Goal: Information Seeking & Learning: Learn about a topic

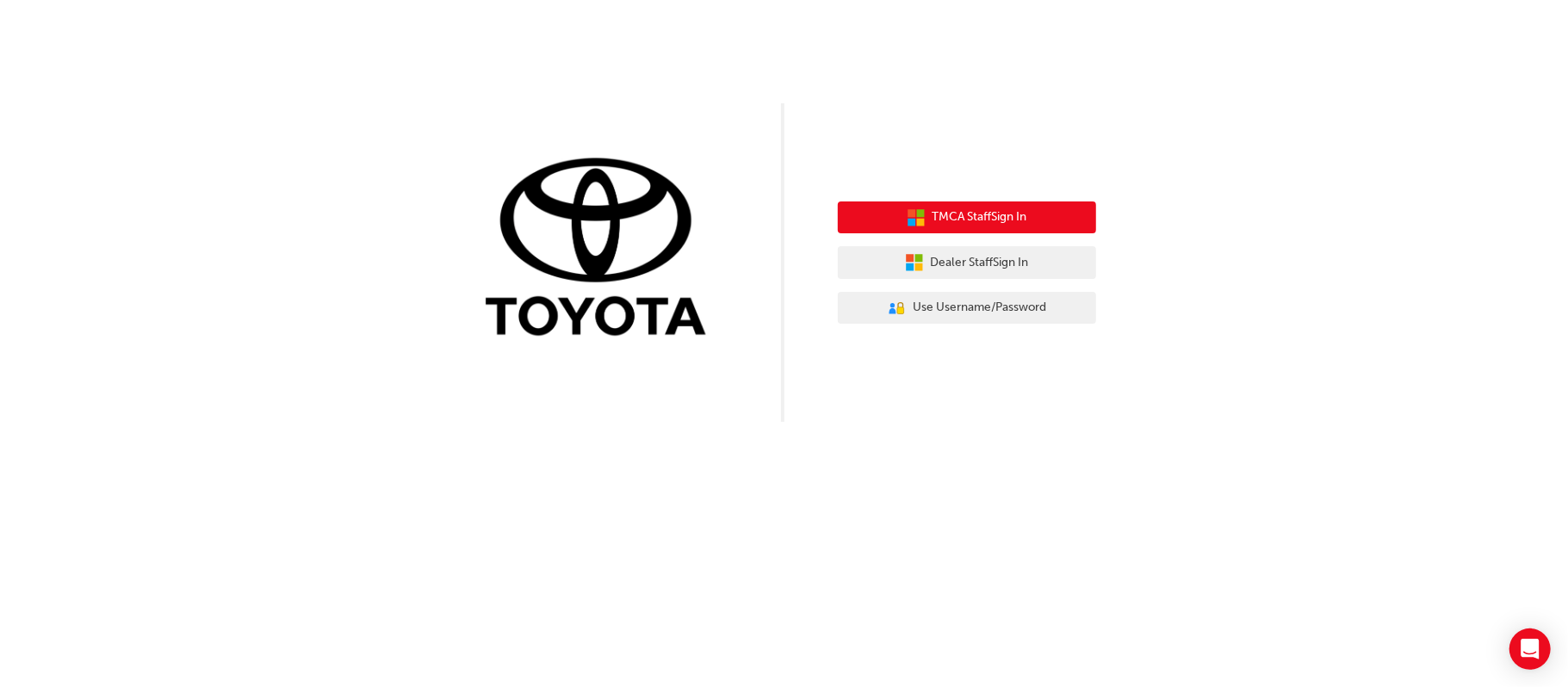
click at [945, 201] on div "TMCA Staff Sign In Dealer Staff Sign In User Authentication Icon - Blue Person,…" at bounding box center [967, 263] width 259 height 149
click at [973, 207] on button "TMCA Staff Sign In" at bounding box center [967, 218] width 259 height 33
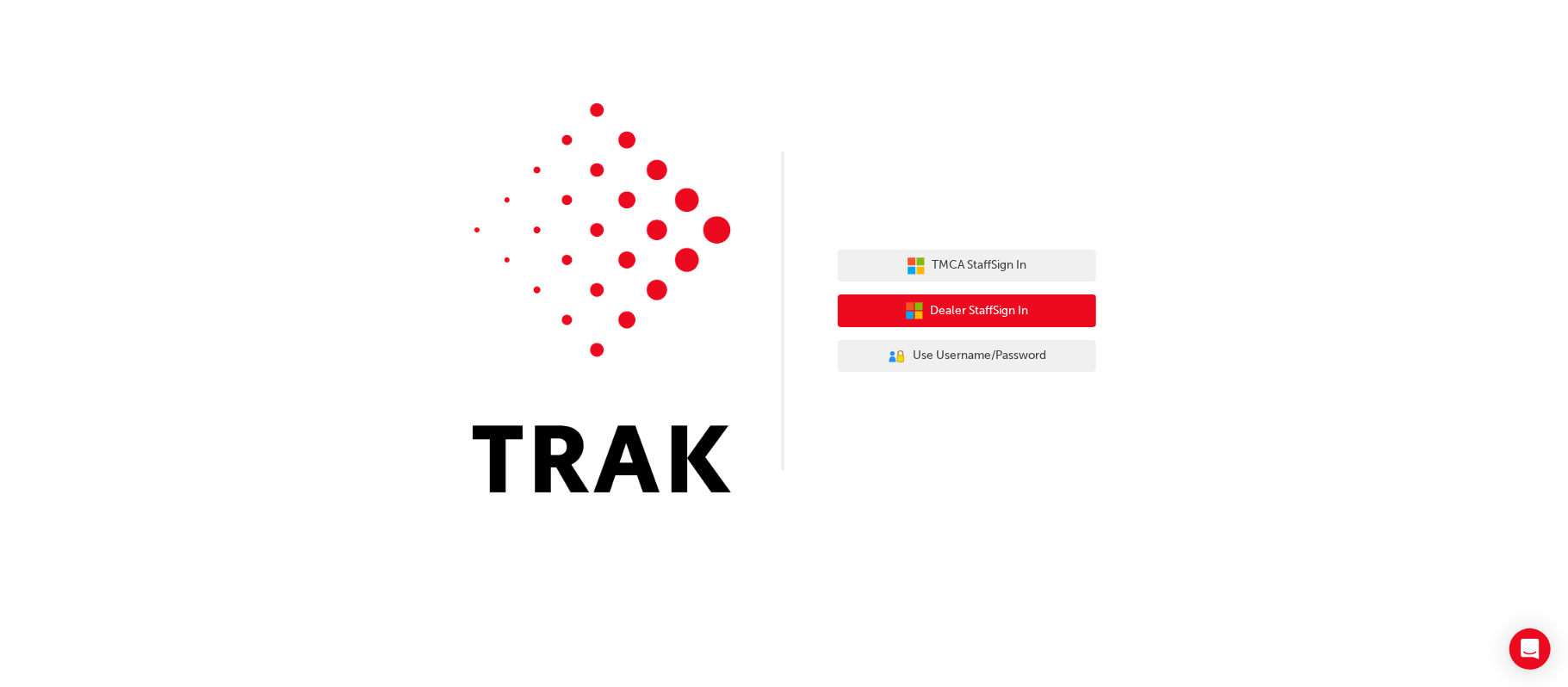
click at [952, 307] on span "Dealer Staff Sign In" at bounding box center [979, 311] width 98 height 20
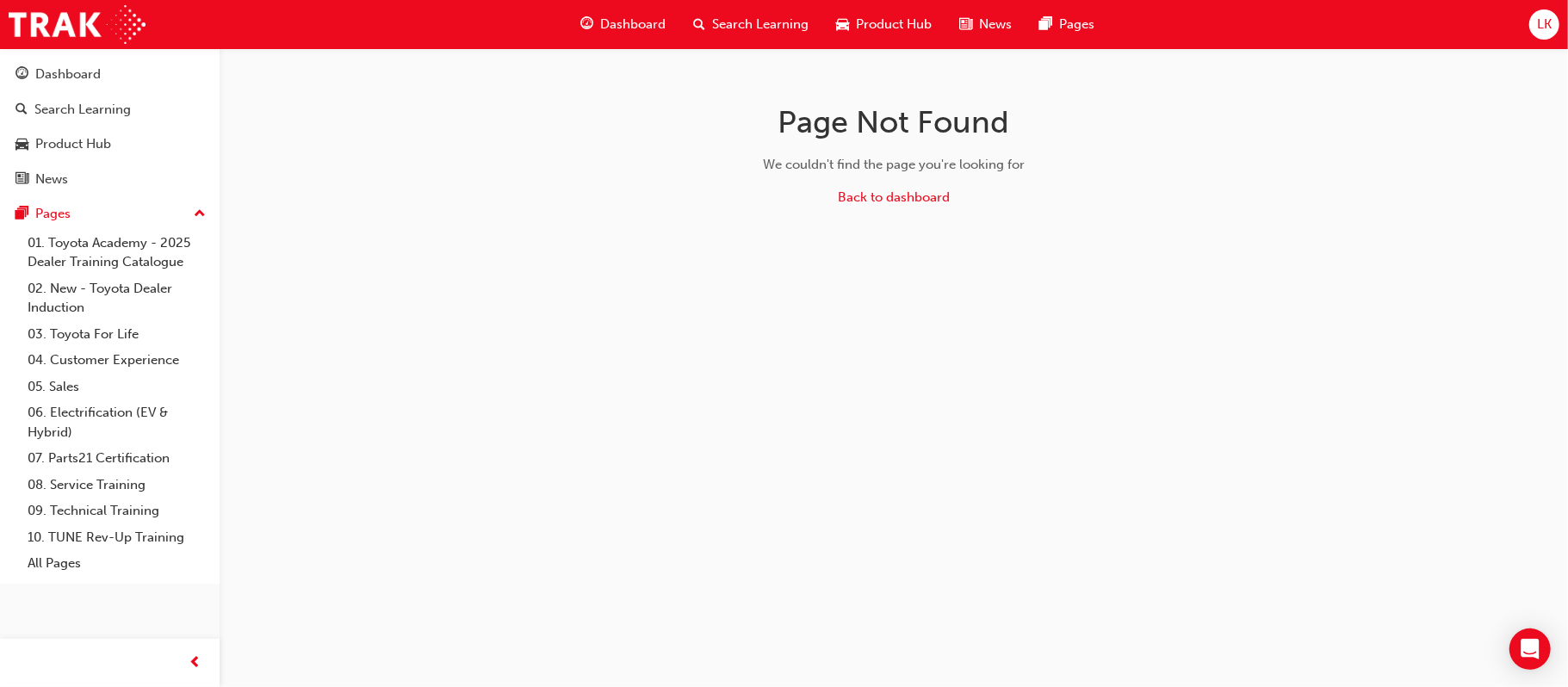
click at [135, 111] on div "Search Learning" at bounding box center [109, 109] width 188 height 22
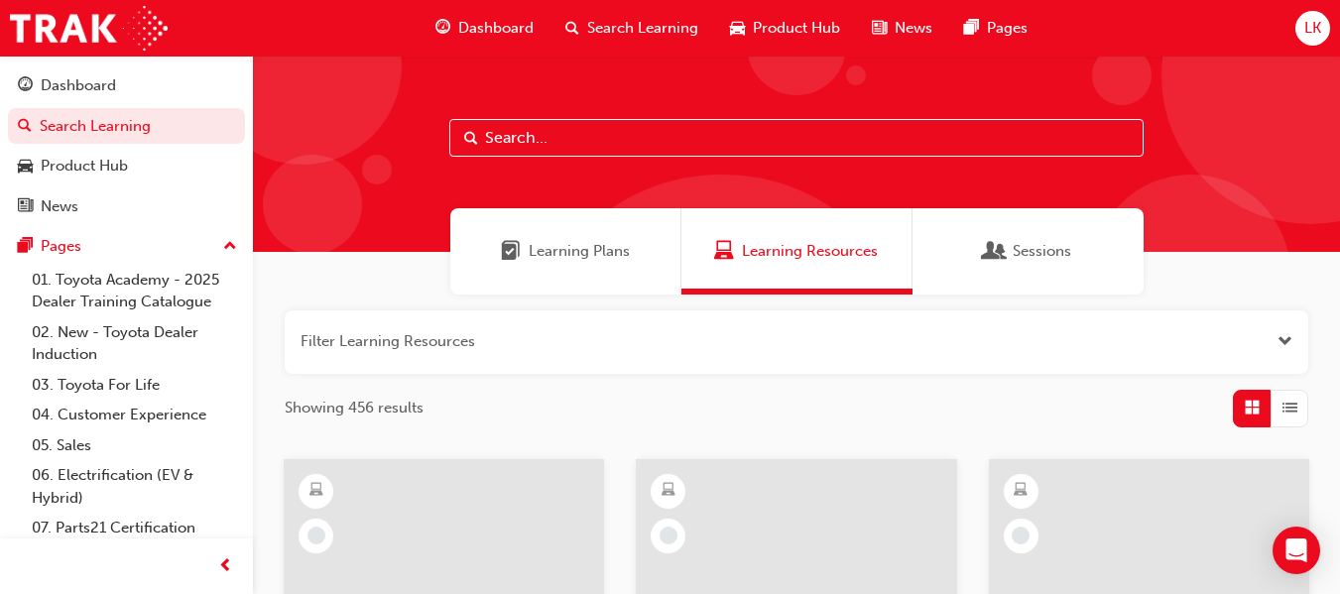
click at [89, 478] on link "06. Electrification (EV & Hybrid)" at bounding box center [134, 486] width 221 height 53
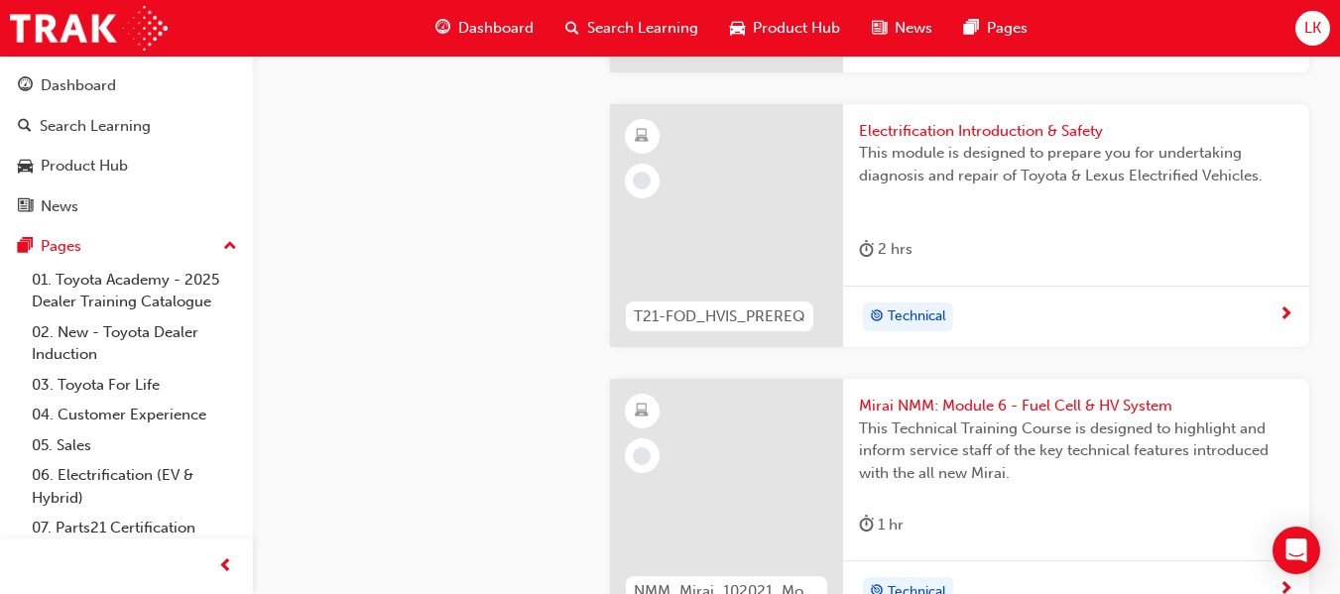
scroll to position [3929, 0]
click at [965, 130] on span "Electrification Introduction & Safety" at bounding box center [1076, 130] width 434 height 23
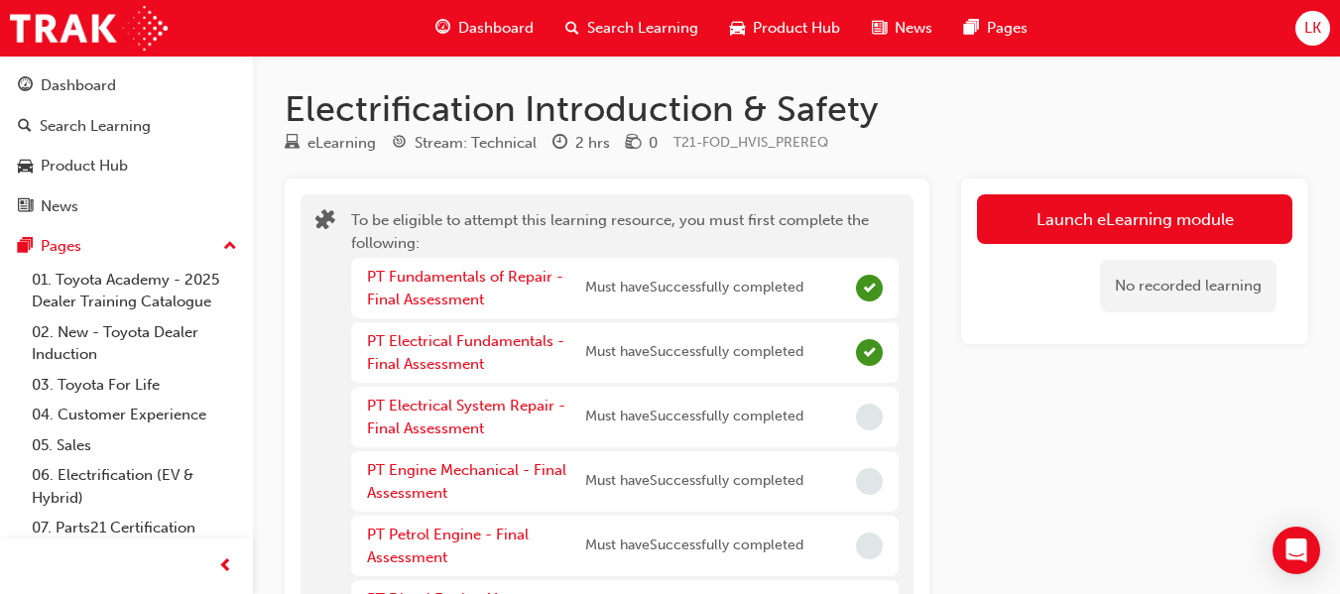
drag, startPoint x: 42, startPoint y: 122, endPoint x: 330, endPoint y: 175, distance: 293.4
click at [116, 484] on link "06. Electrification (EV & Hybrid)" at bounding box center [134, 486] width 221 height 53
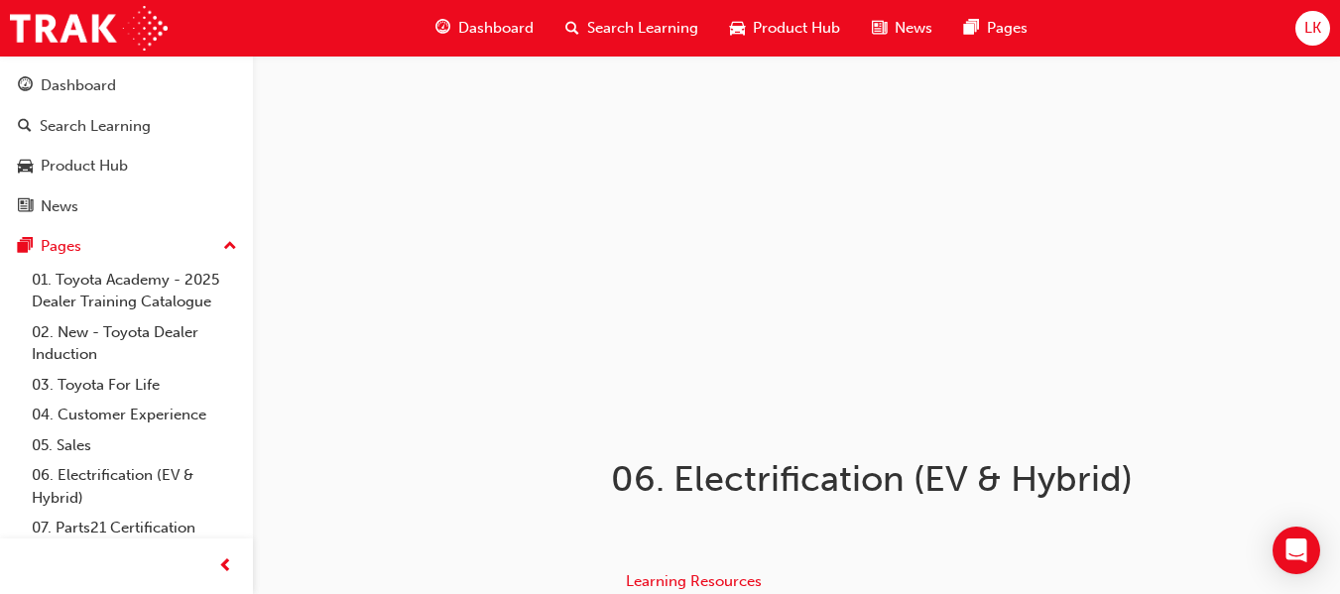
click at [1310, 29] on span "LK" at bounding box center [1312, 28] width 17 height 23
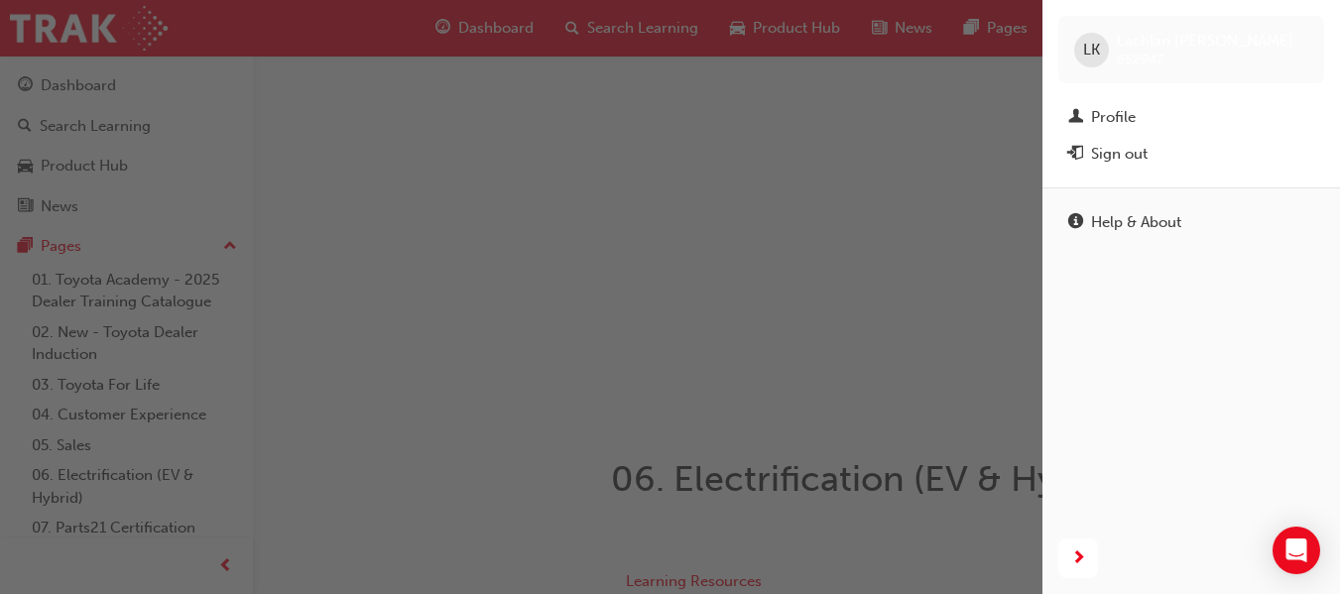
click at [1119, 119] on div "Profile" at bounding box center [1113, 117] width 45 height 23
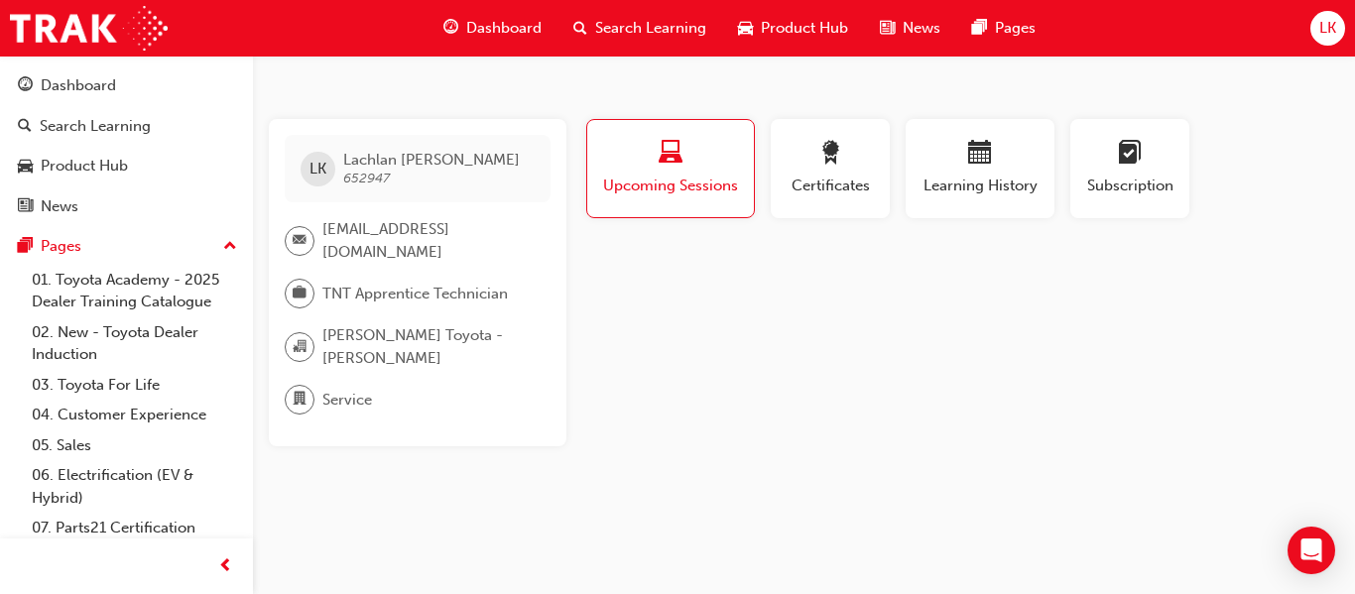
click at [798, 169] on div "button" at bounding box center [829, 156] width 89 height 31
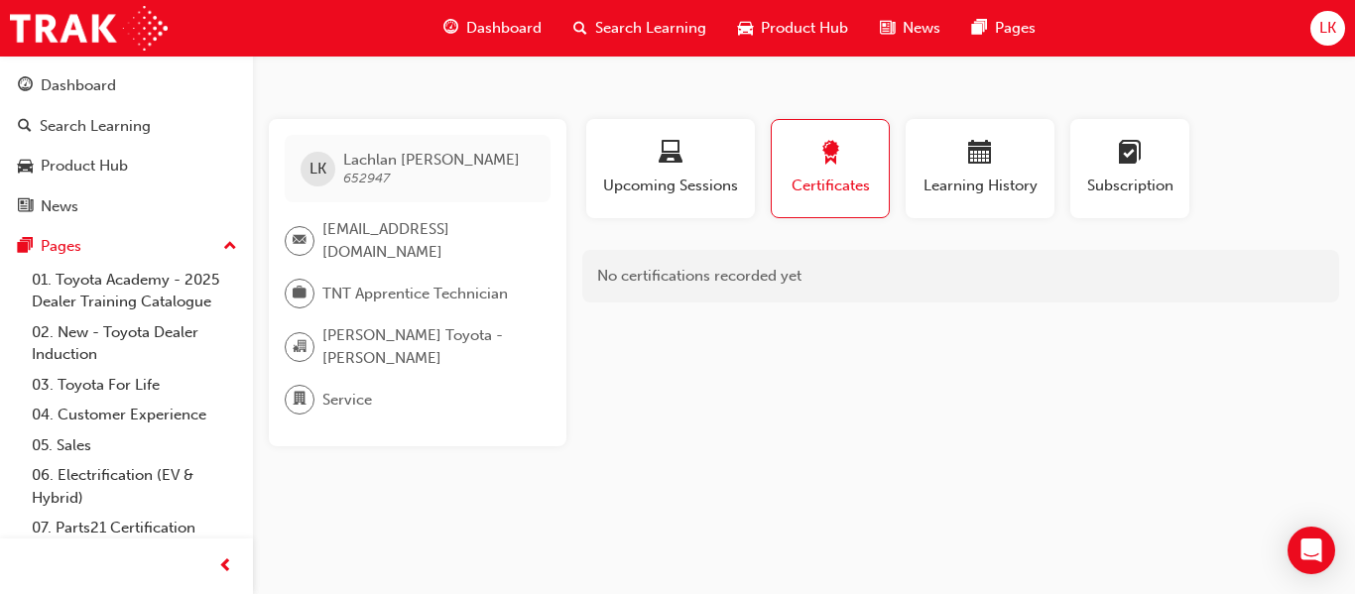
click at [1046, 172] on button "Learning History" at bounding box center [979, 168] width 149 height 99
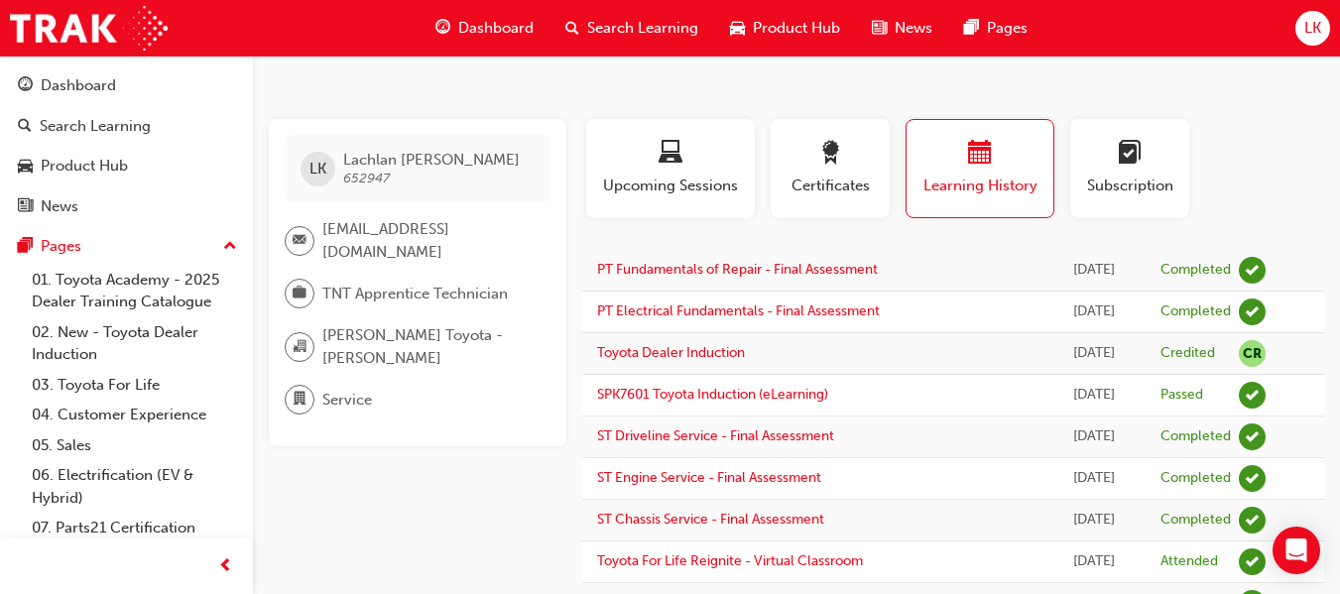
click at [123, 118] on div "Search Learning" at bounding box center [95, 126] width 111 height 23
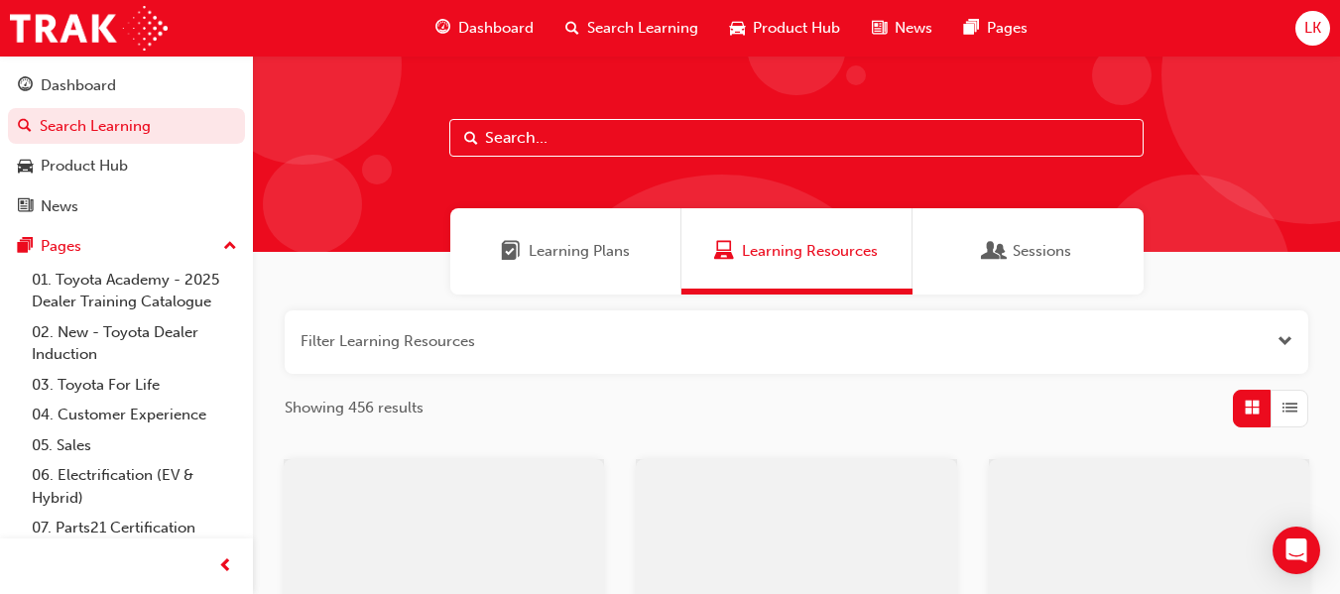
click at [153, 103] on link "Dashboard" at bounding box center [126, 85] width 237 height 37
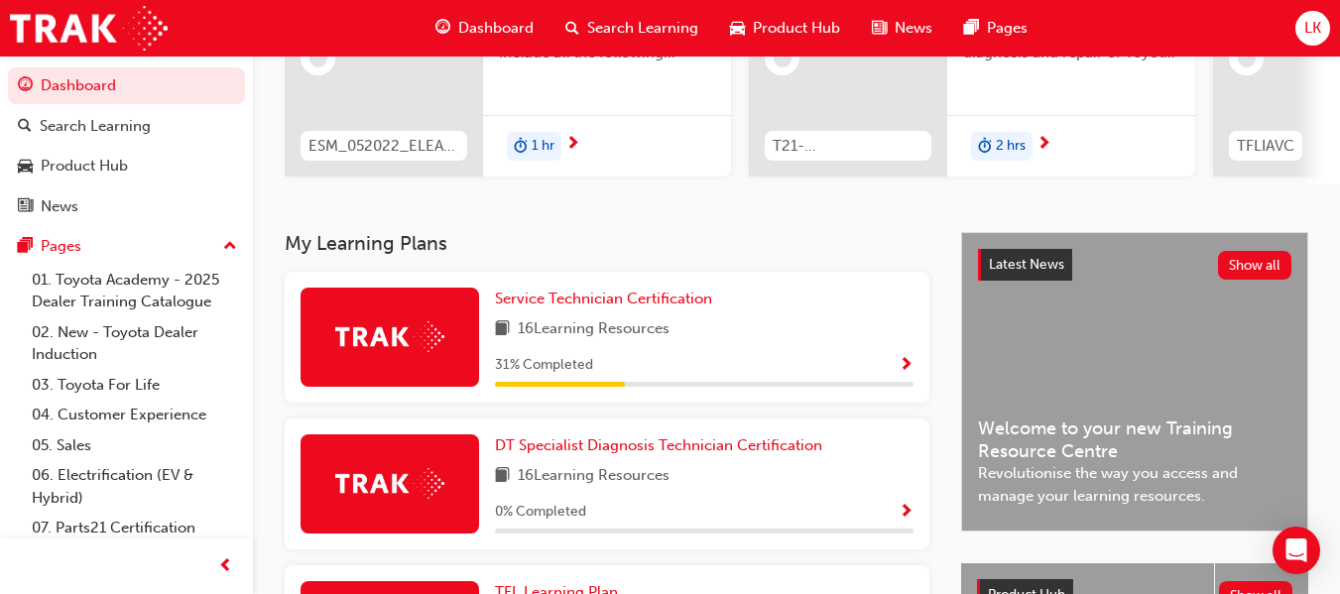
scroll to position [272, 0]
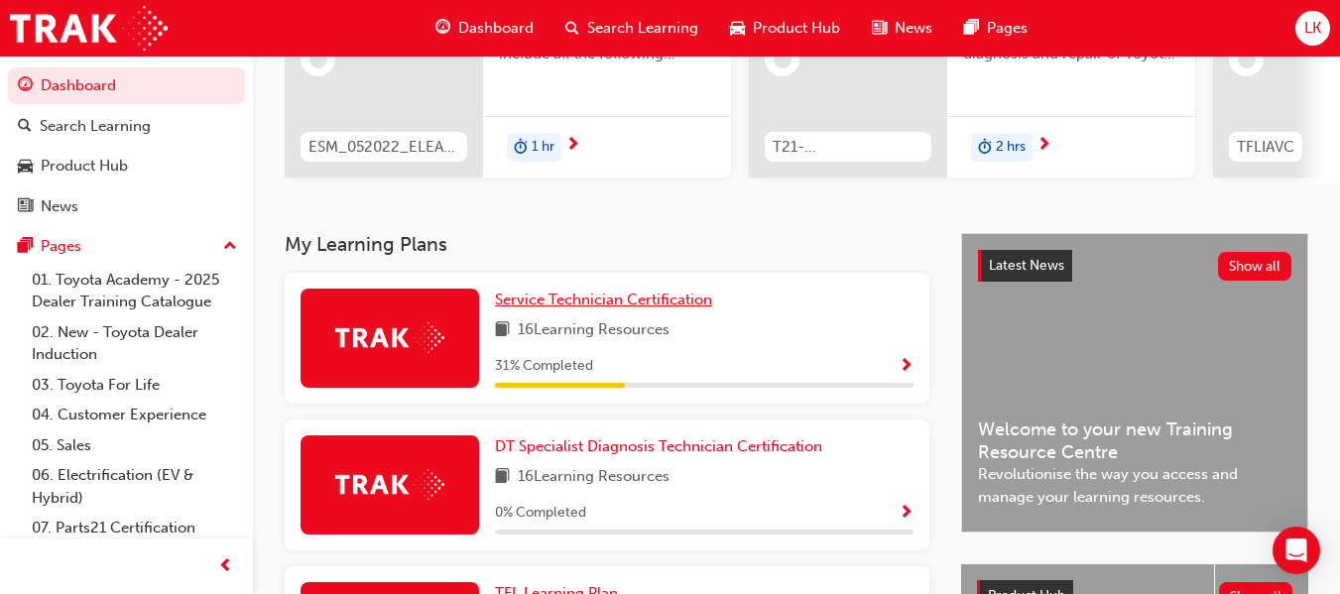
click at [618, 308] on span "Service Technician Certification" at bounding box center [603, 300] width 217 height 18
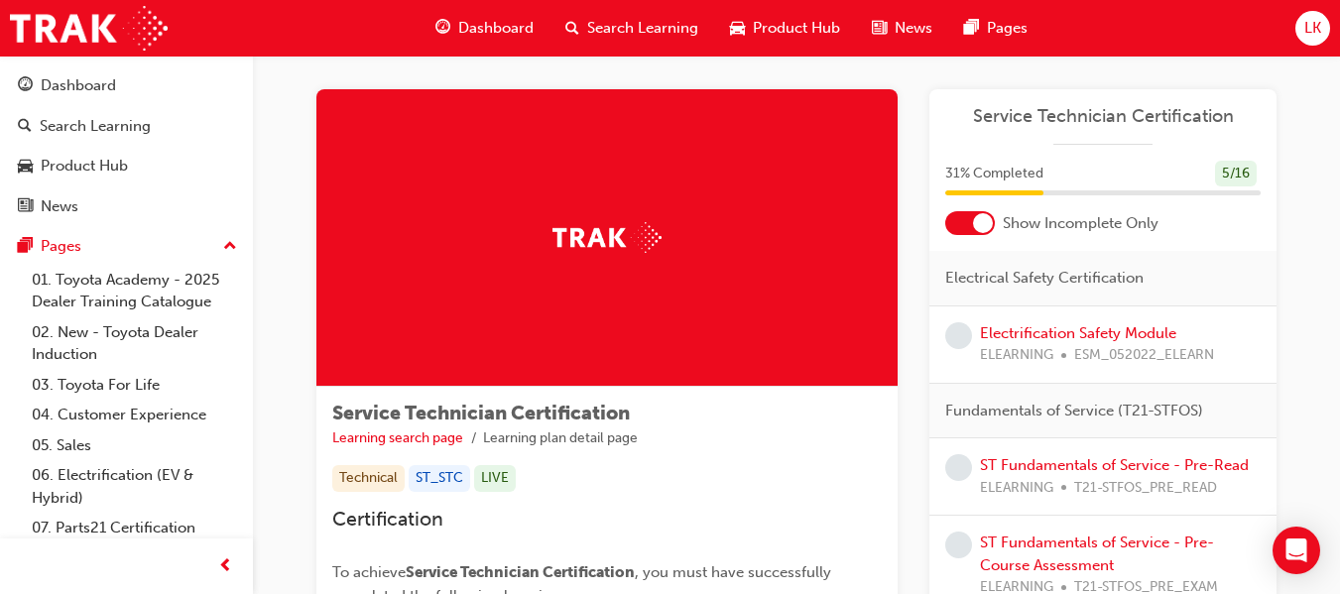
scroll to position [20, 0]
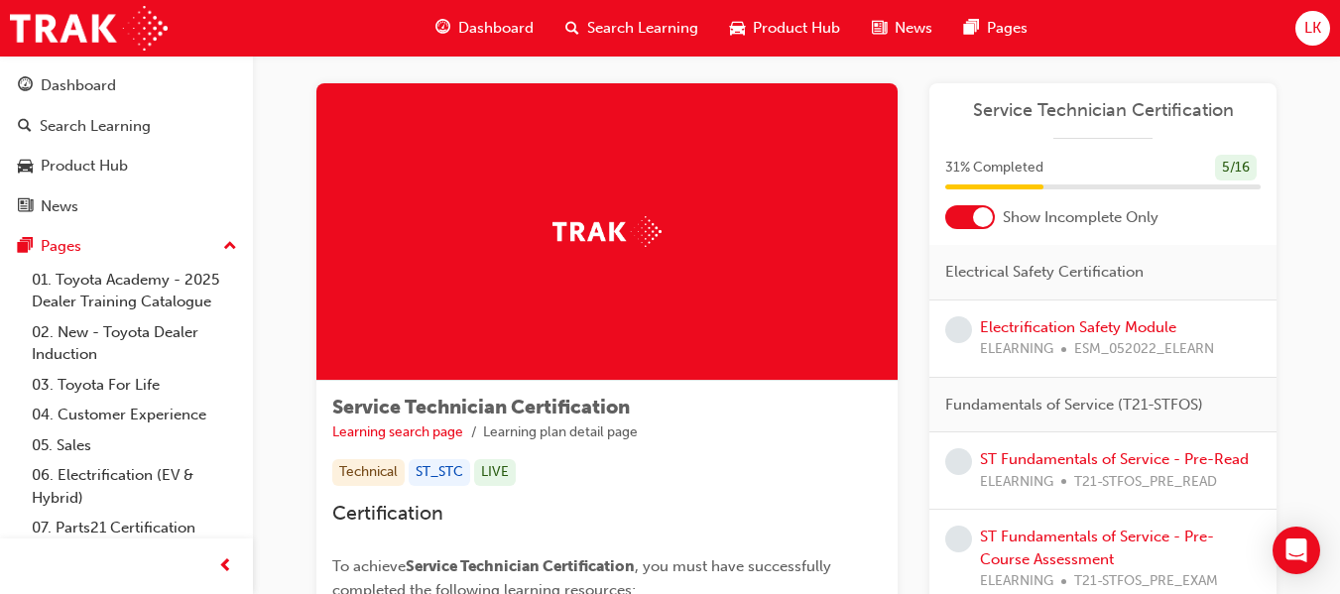
click at [1089, 312] on div "Electrification Safety Module ELEARNING ESM_052022_ELEARN" at bounding box center [1102, 339] width 347 height 77
click at [1086, 324] on link "Electrification Safety Module" at bounding box center [1078, 327] width 196 height 18
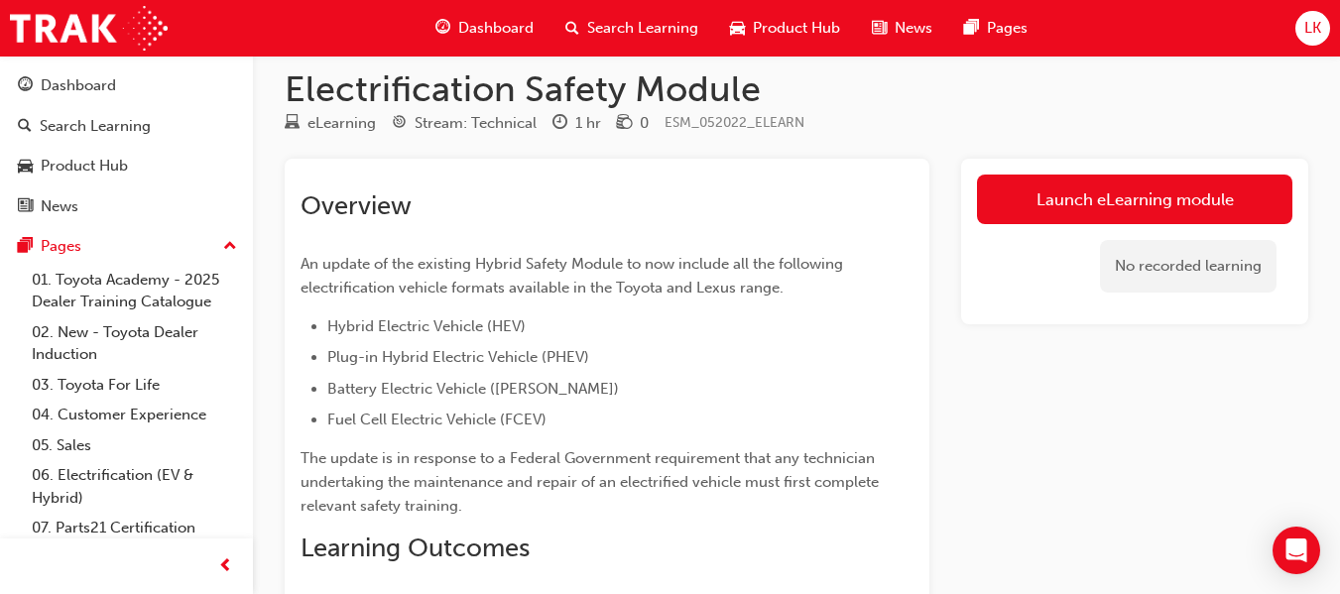
click at [1061, 202] on link "Launch eLearning module" at bounding box center [1134, 200] width 315 height 50
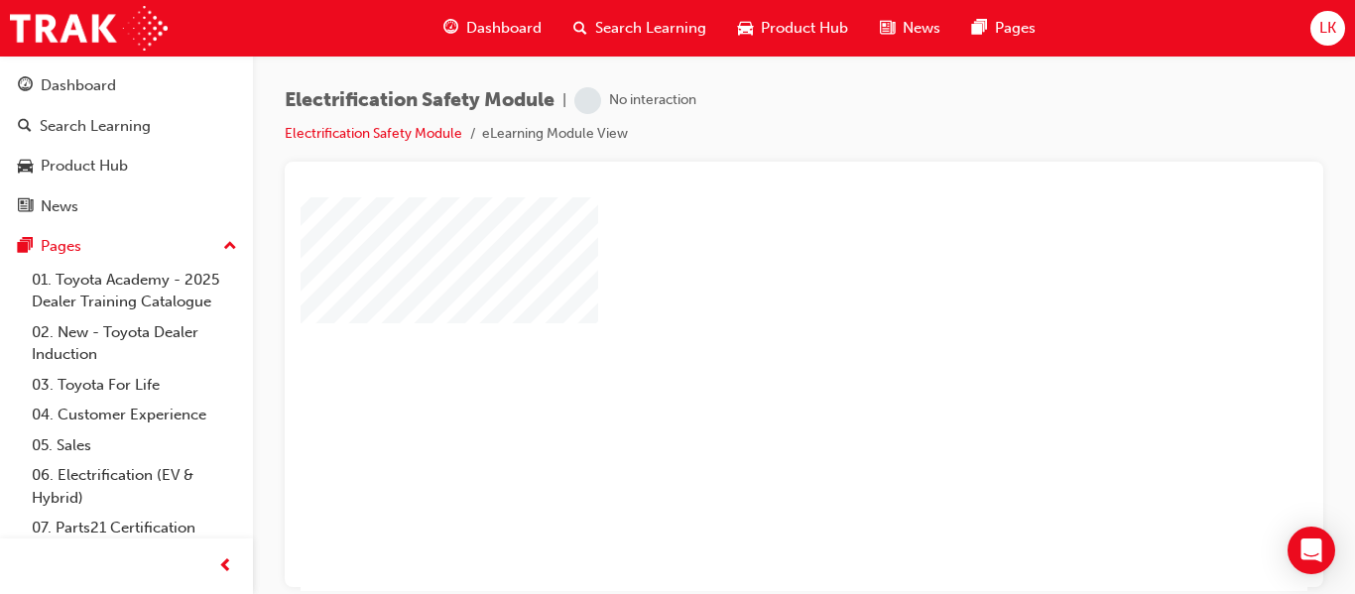
scroll to position [25, 0]
click at [747, 311] on div "play" at bounding box center [747, 311] width 0 height 0
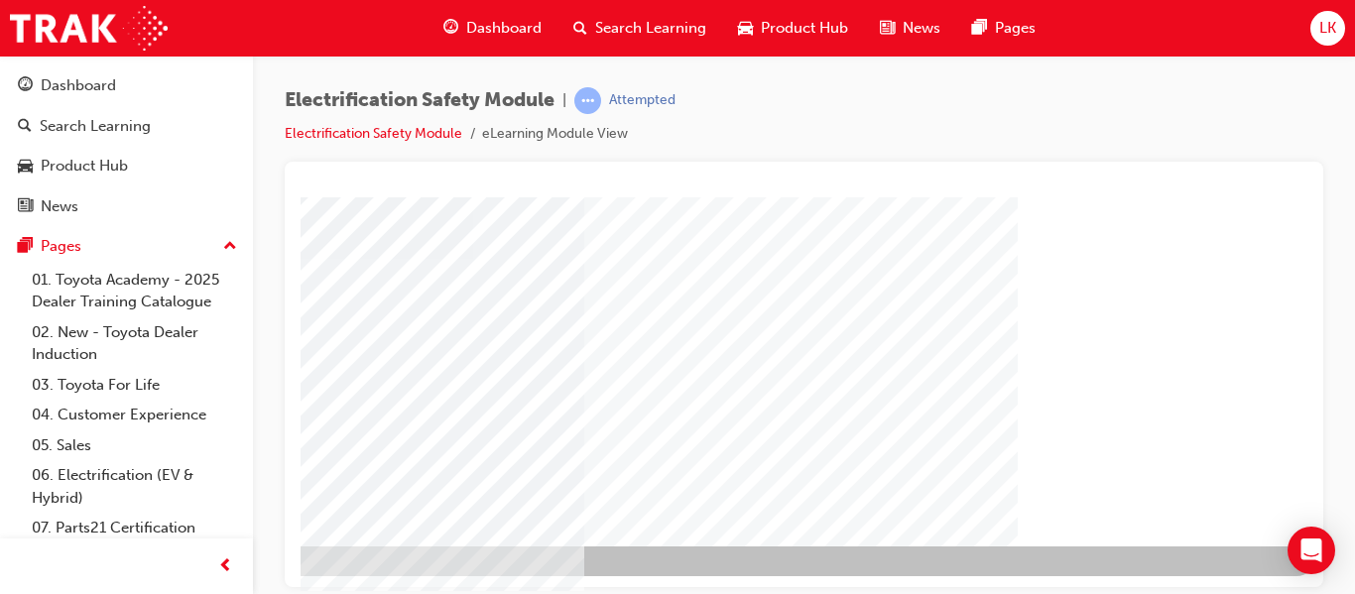
scroll to position [365, 357]
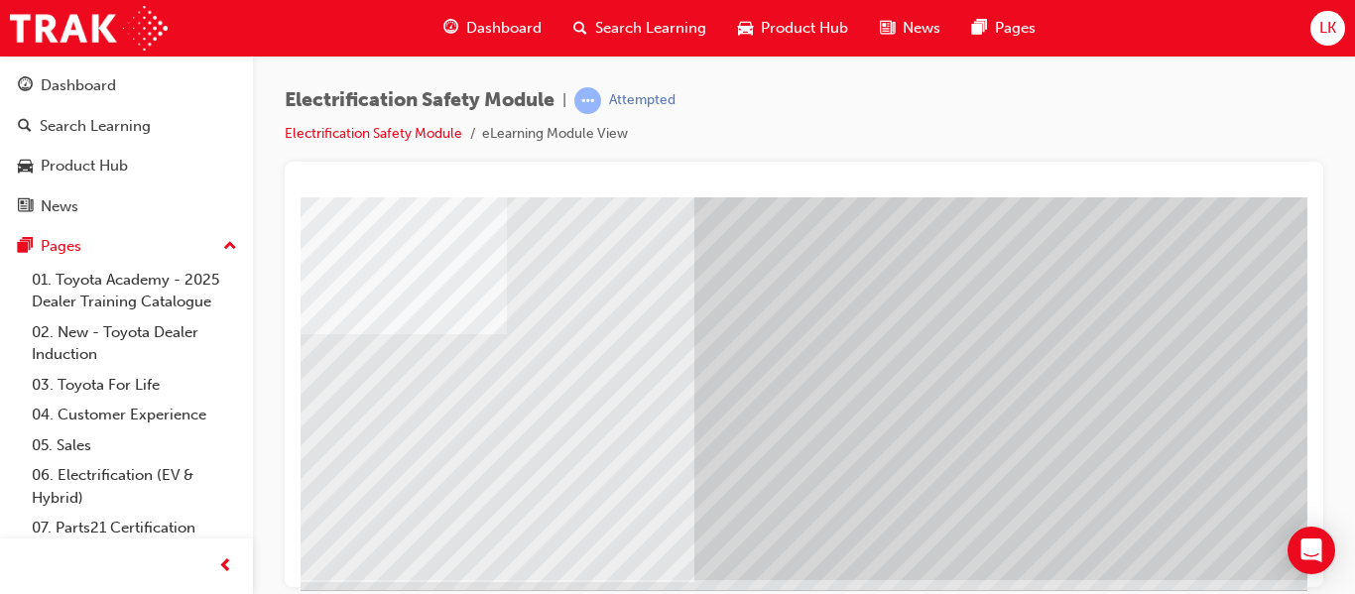
scroll to position [331, 357]
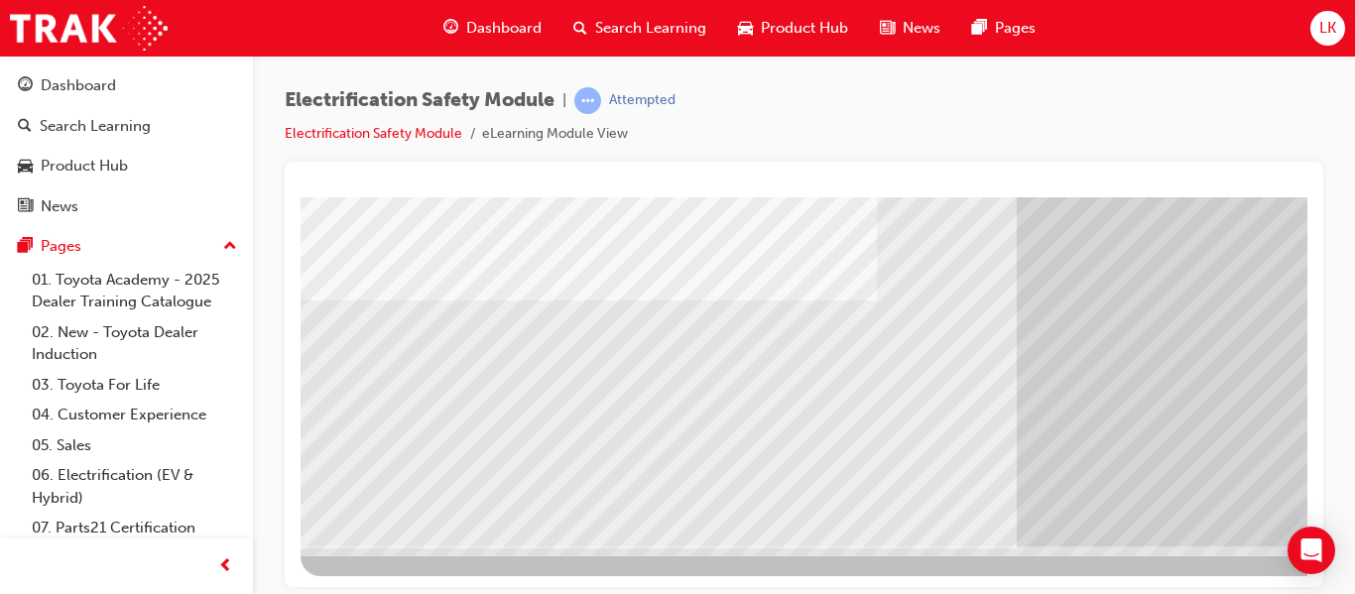
scroll to position [365, 325]
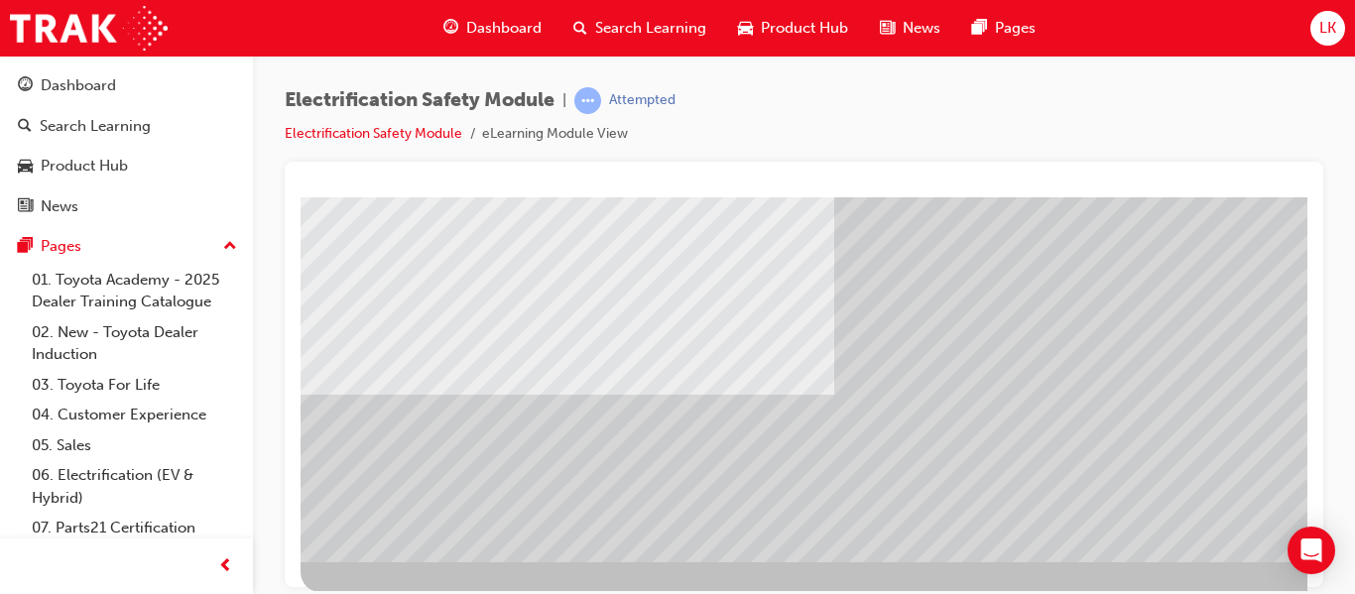
scroll to position [365, 0]
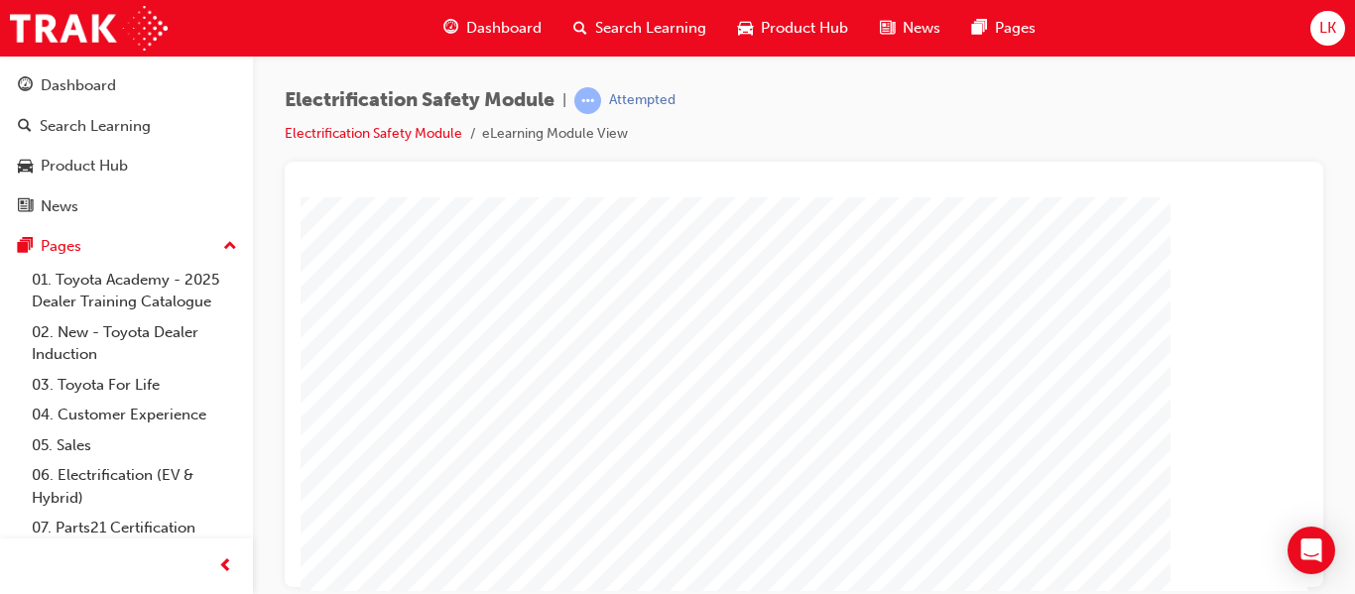
scroll to position [304, 0]
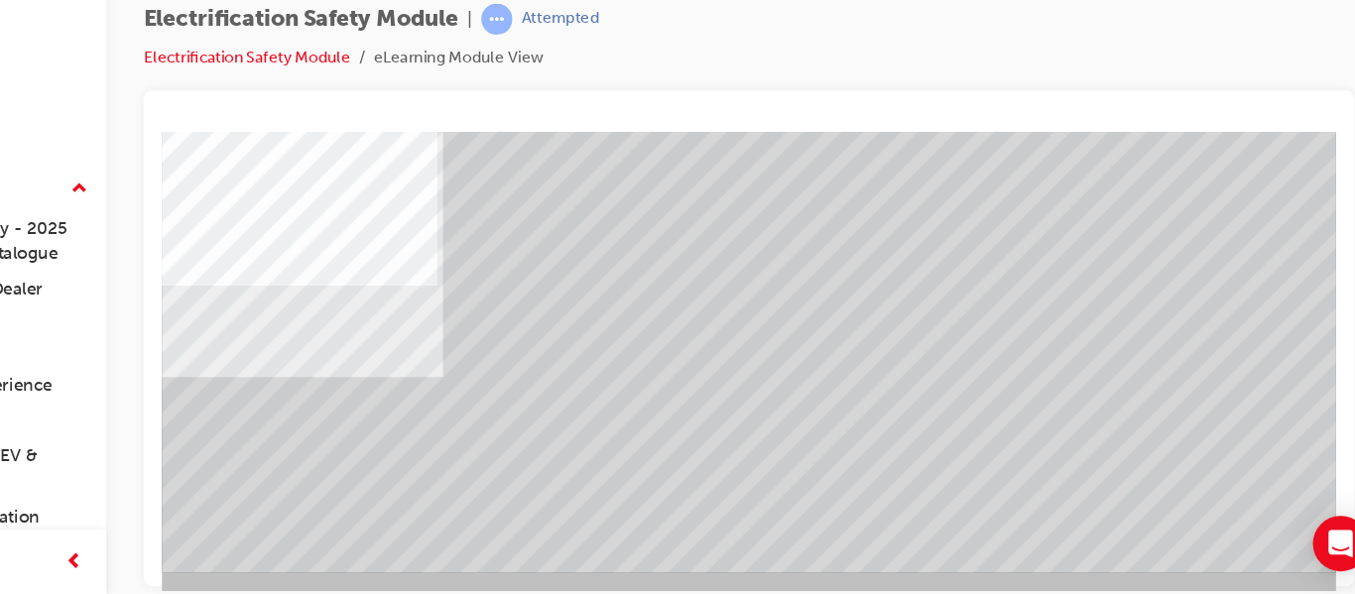
scroll to position [0, 0]
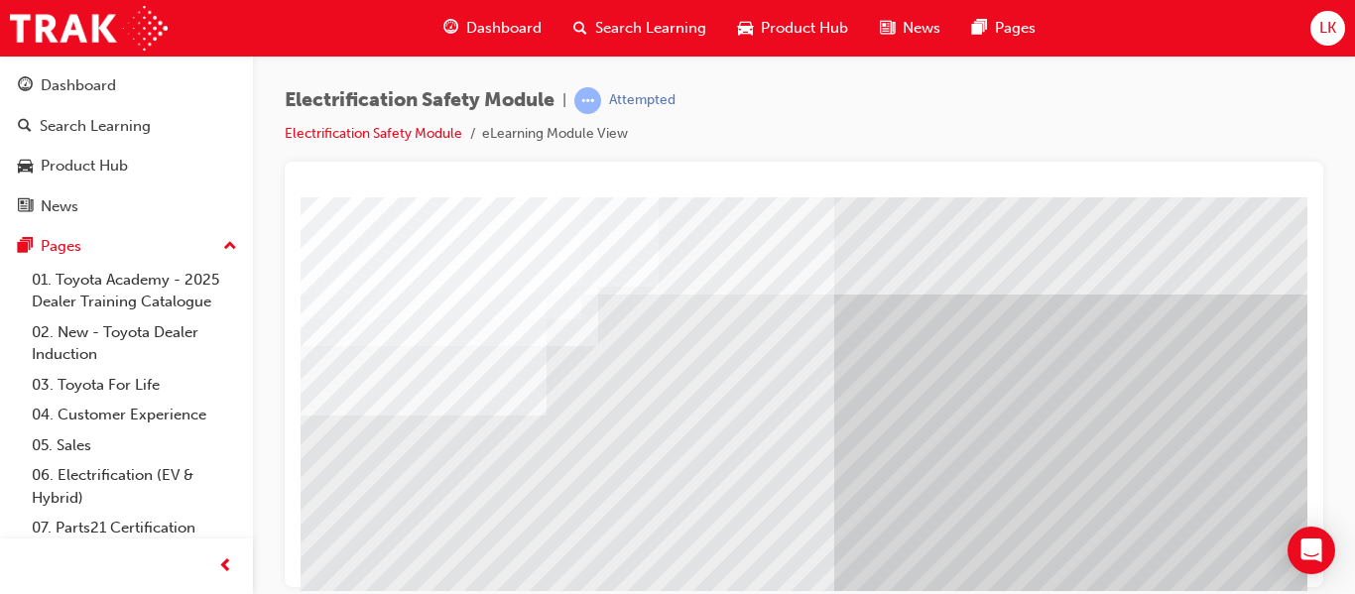
scroll to position [0, 357]
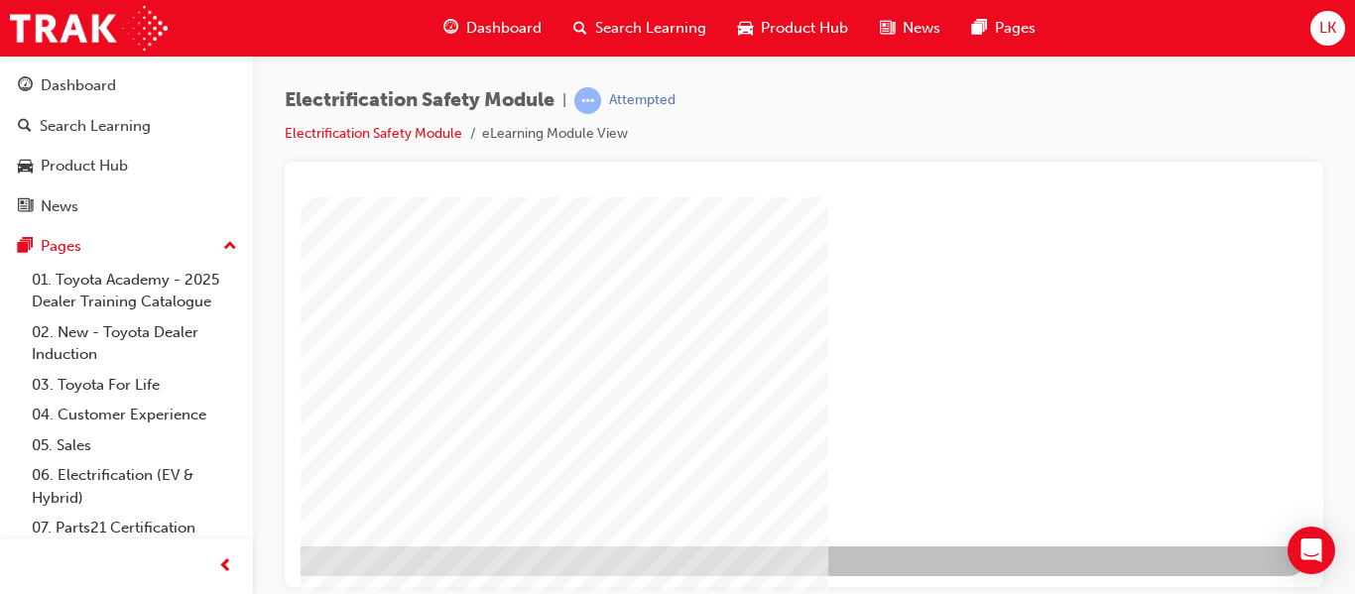
drag, startPoint x: 983, startPoint y: 584, endPoint x: 1635, endPoint y: 733, distance: 669.3
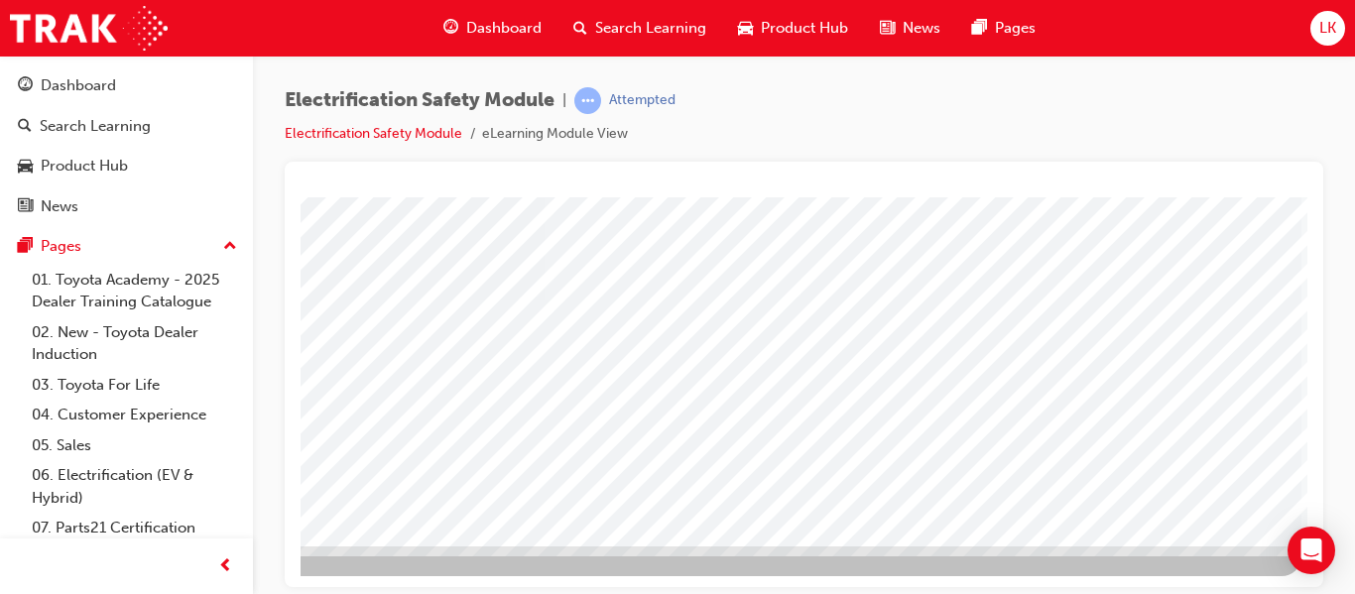
drag, startPoint x: 1200, startPoint y: 306, endPoint x: 1254, endPoint y: 374, distance: 86.1
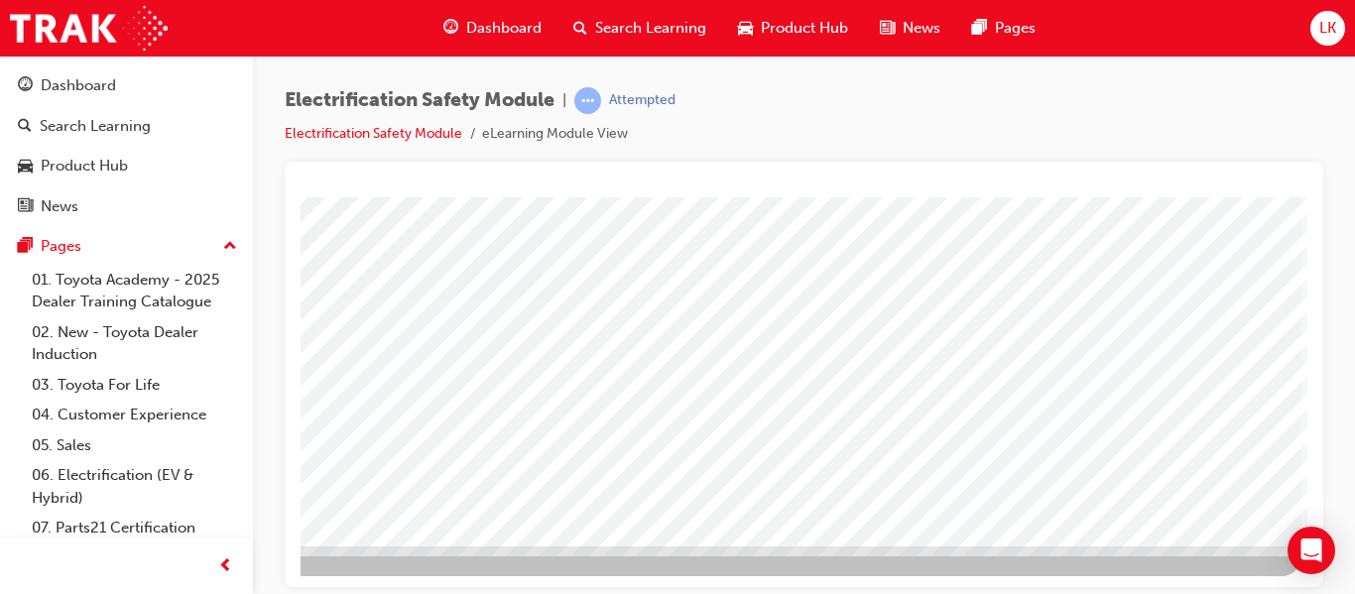
drag, startPoint x: 1075, startPoint y: 434, endPoint x: 939, endPoint y: 435, distance: 135.9
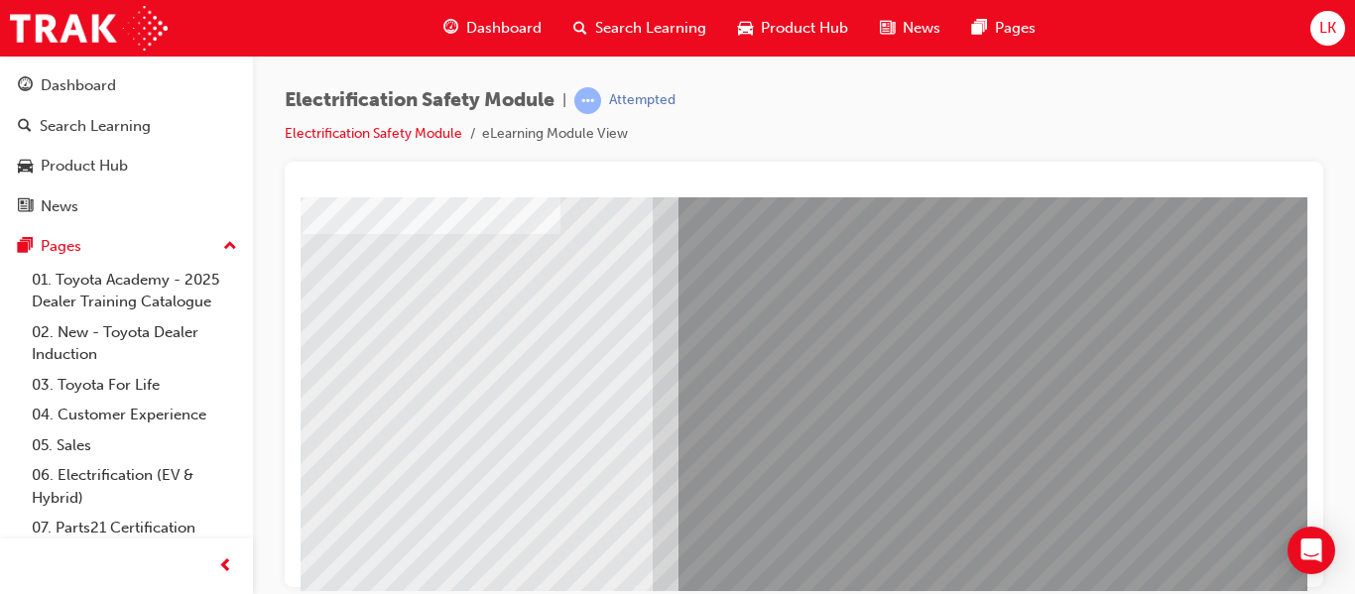
scroll to position [299, 352]
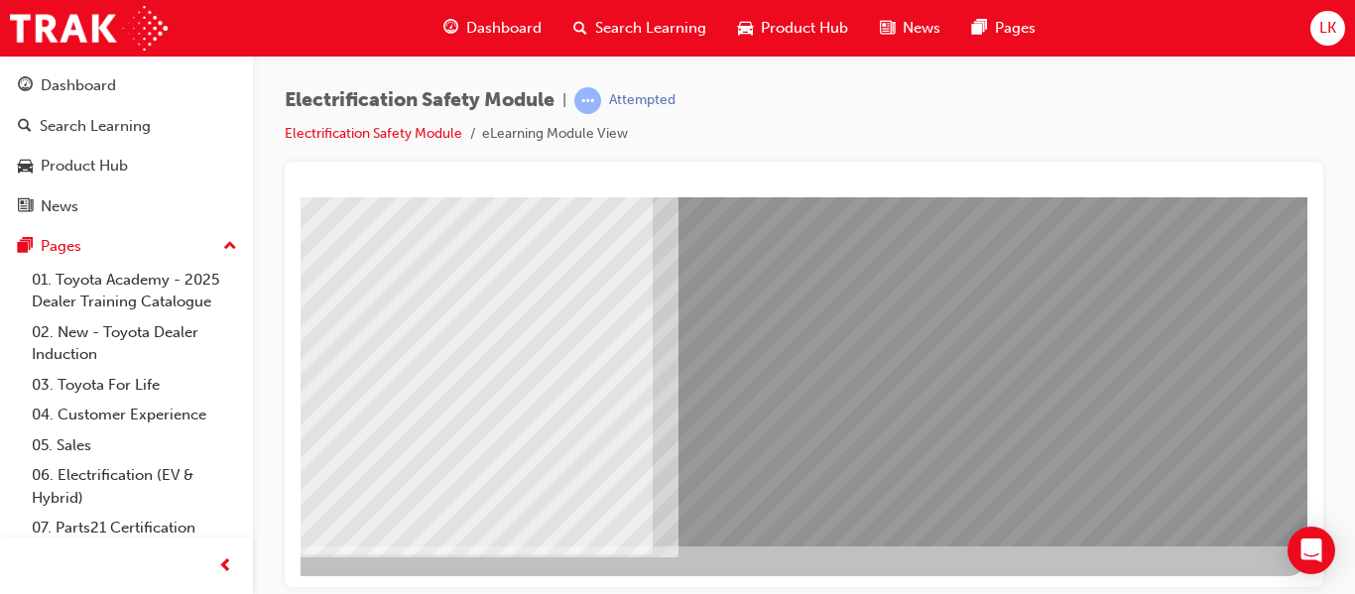
scroll to position [365, 0]
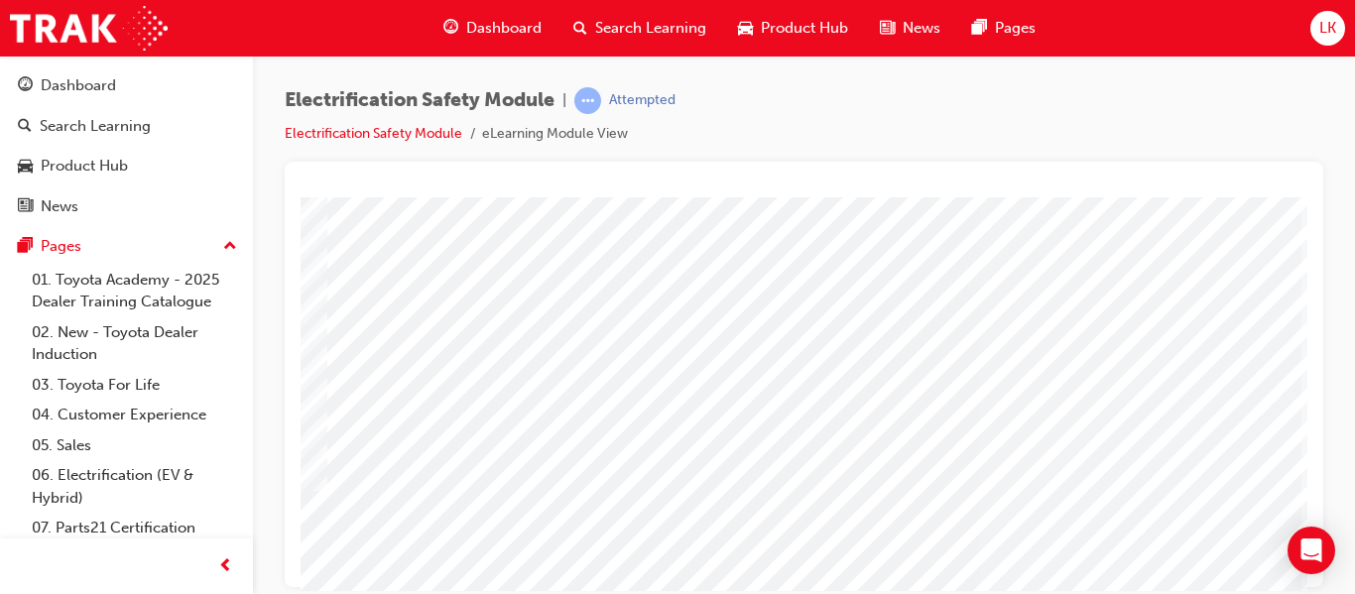
scroll to position [93, 357]
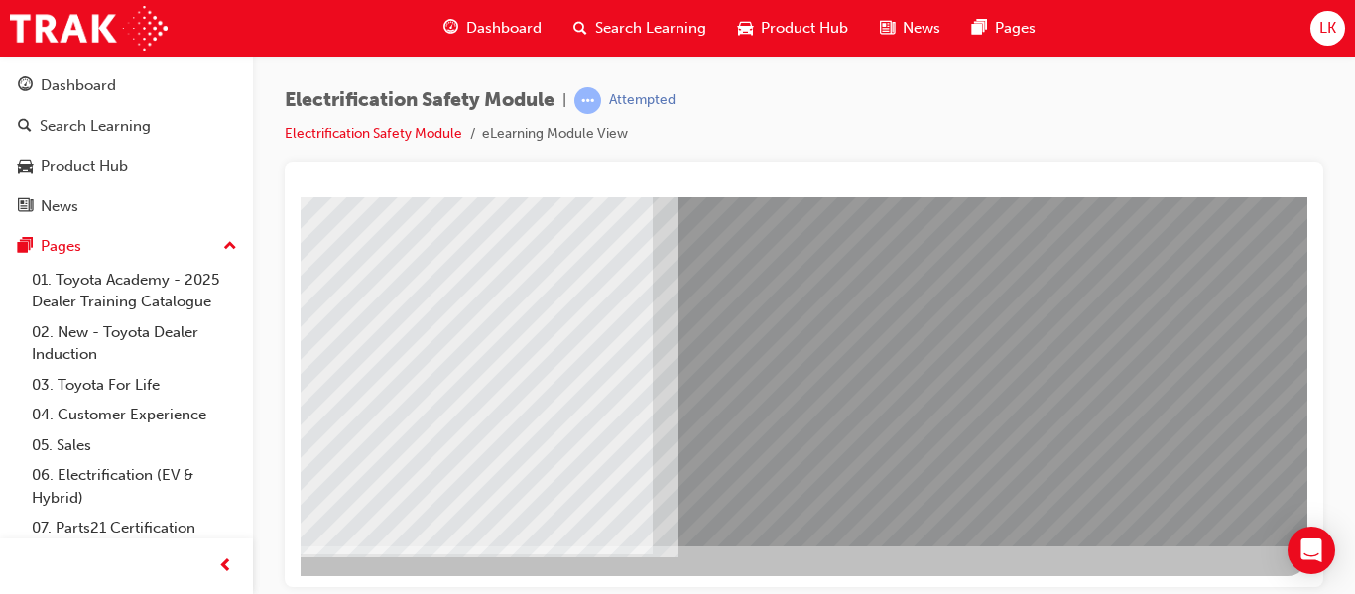
scroll to position [365, 0]
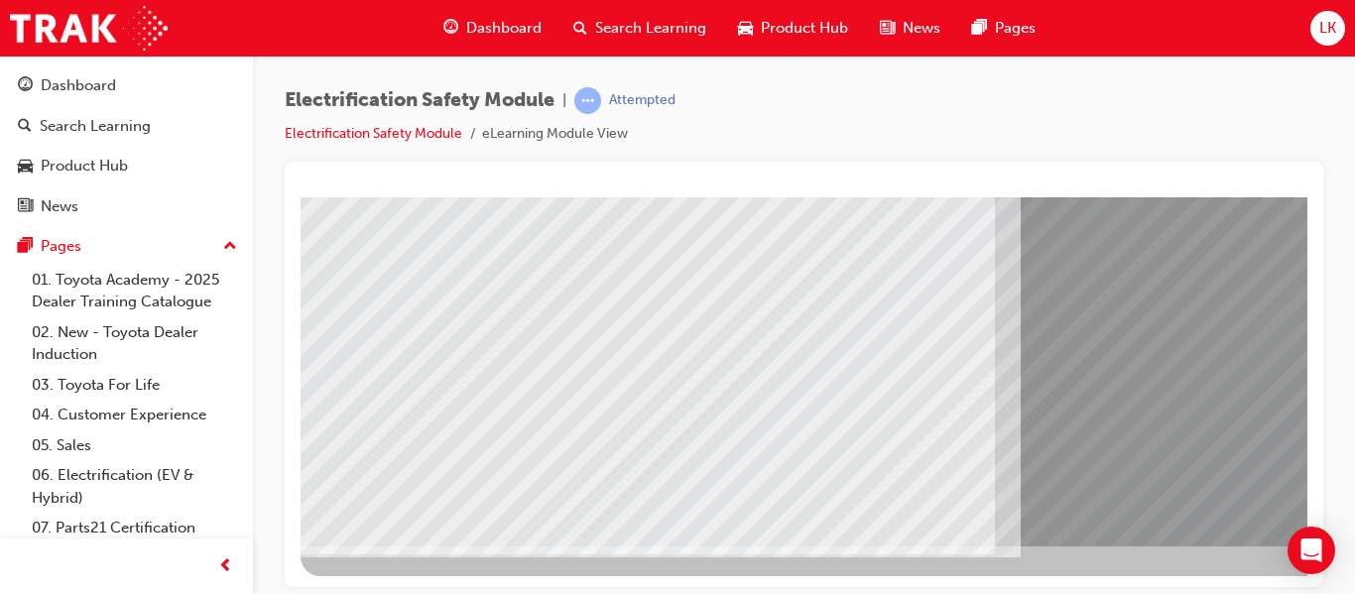
drag, startPoint x: 816, startPoint y: 429, endPoint x: 662, endPoint y: 378, distance: 163.1
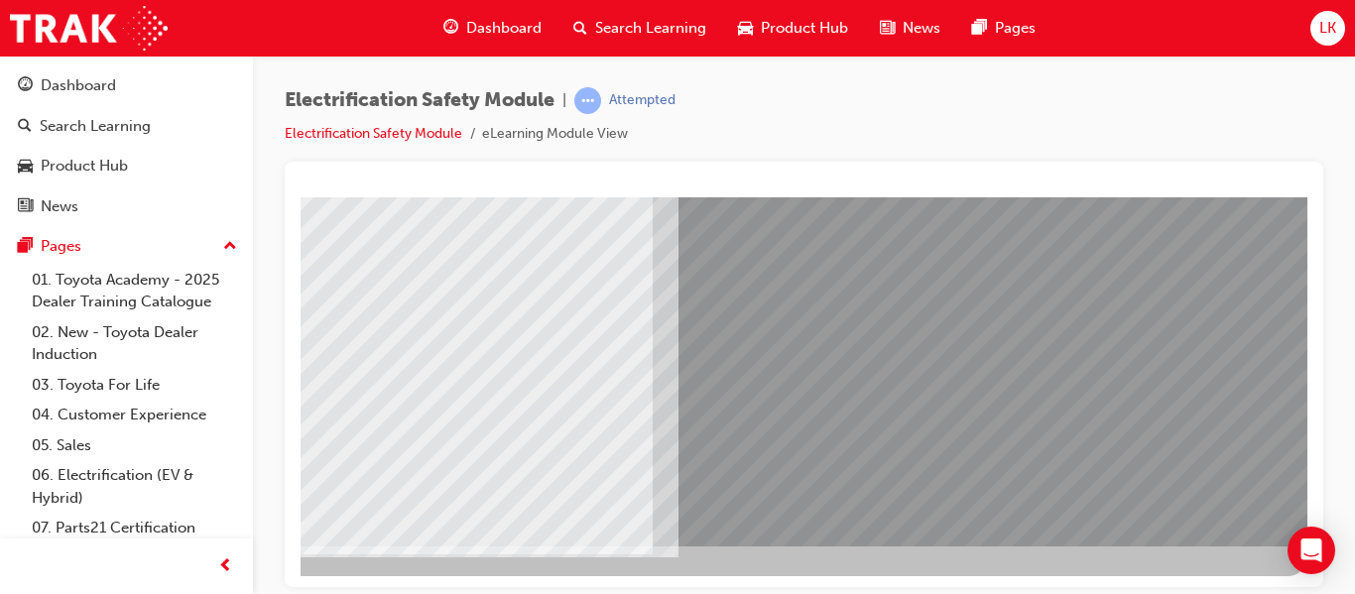
scroll to position [365, 0]
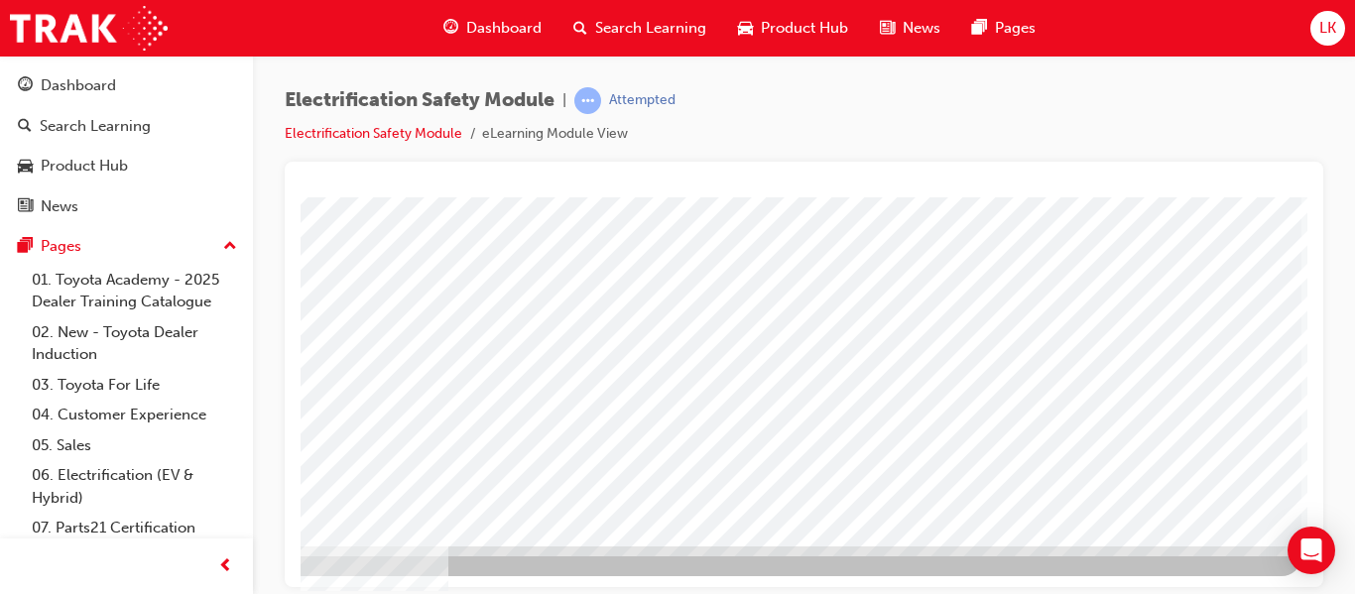
scroll to position [0, 0]
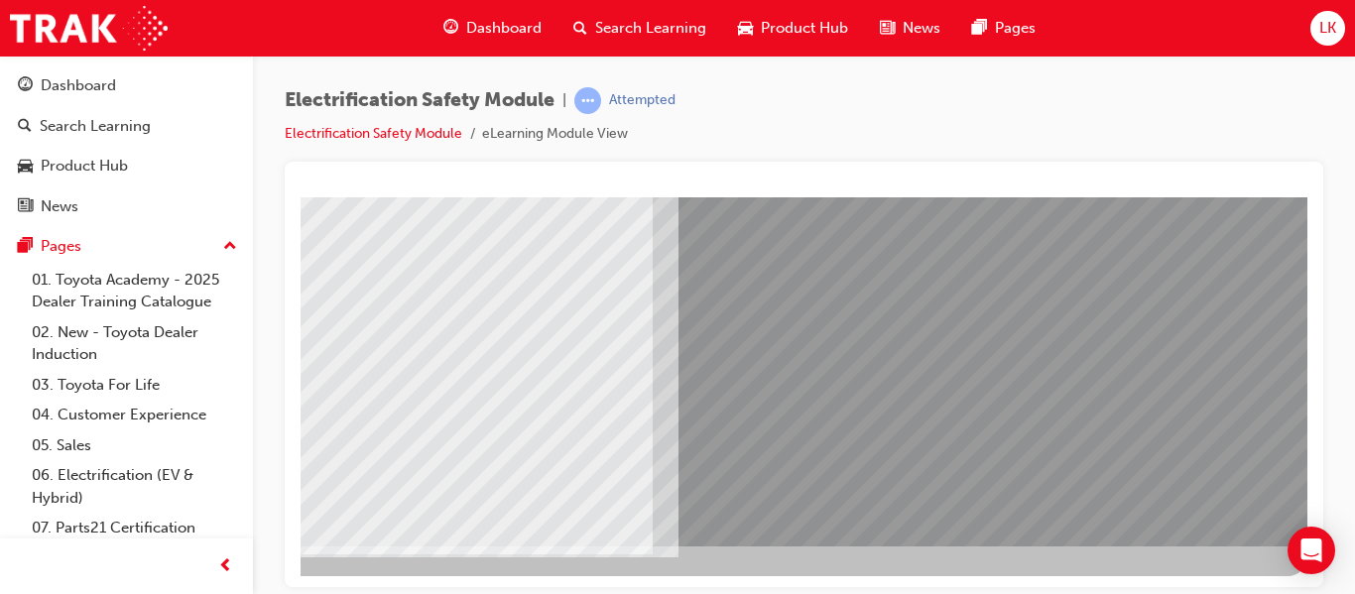
scroll to position [365, 0]
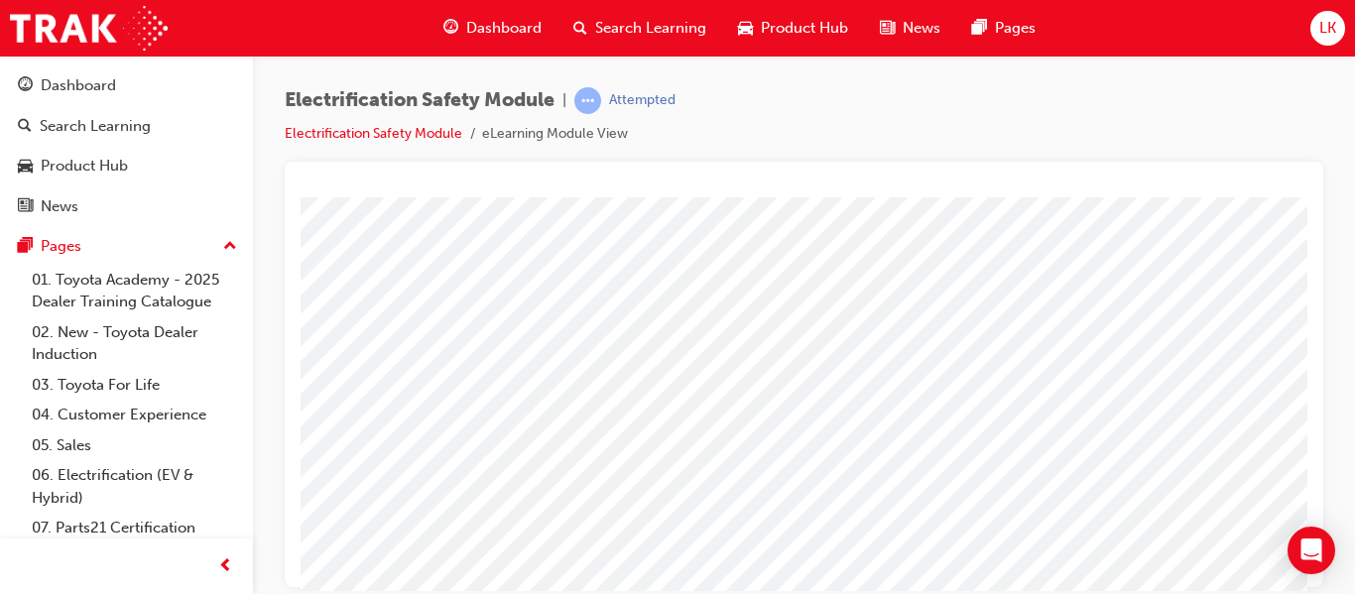
scroll to position [0, 0]
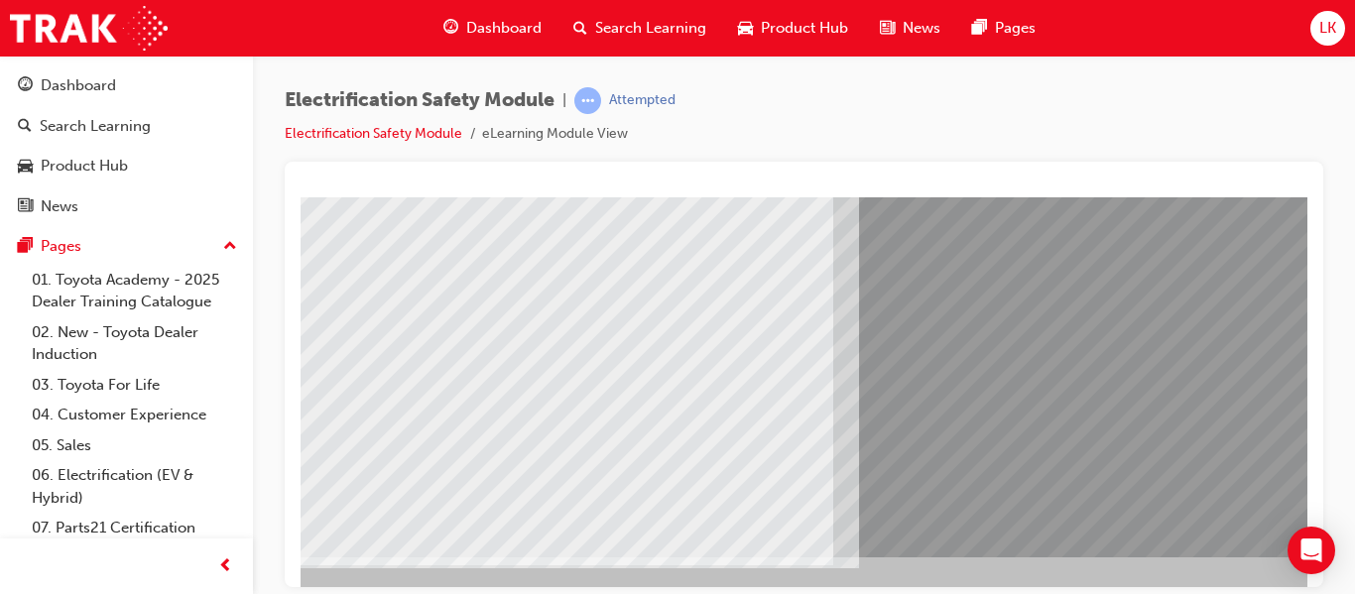
scroll to position [282, 37]
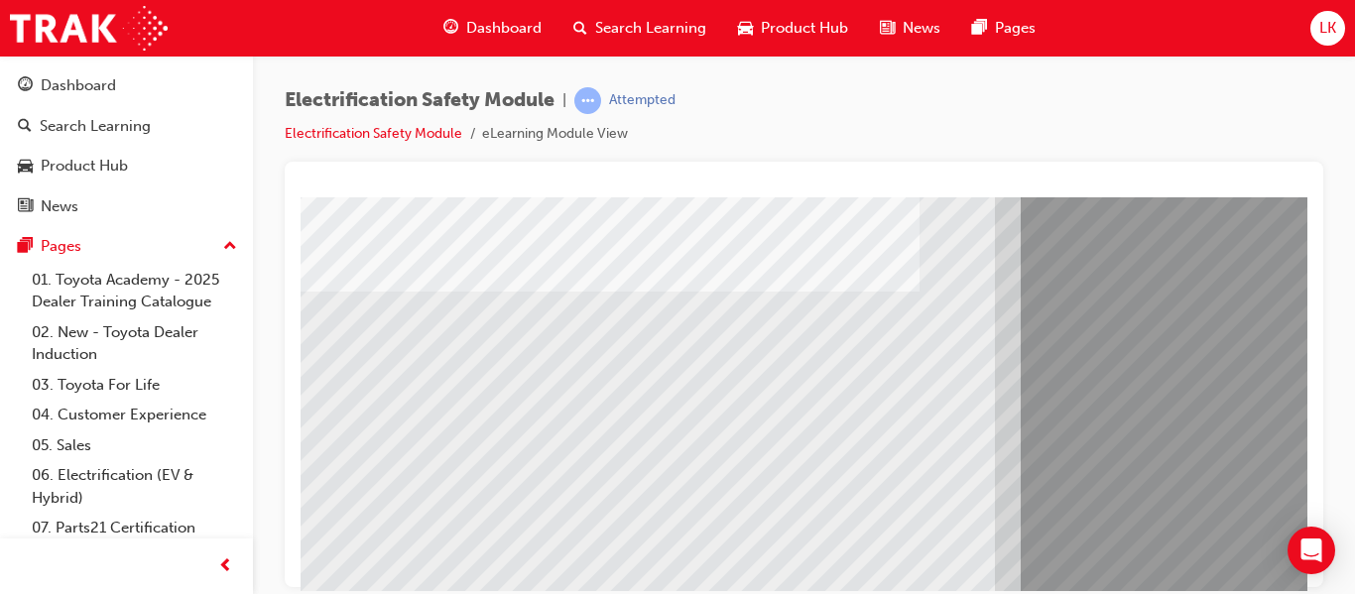
drag, startPoint x: 662, startPoint y: 485, endPoint x: 475, endPoint y: 460, distance: 189.1
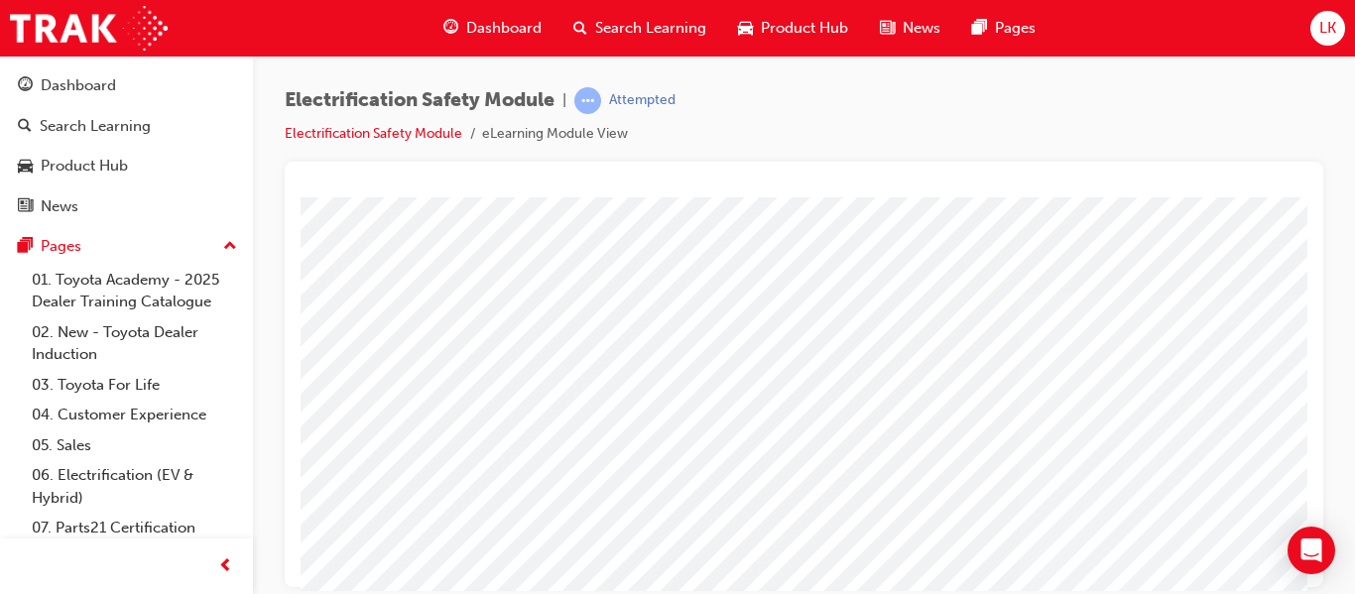
scroll to position [365, 357]
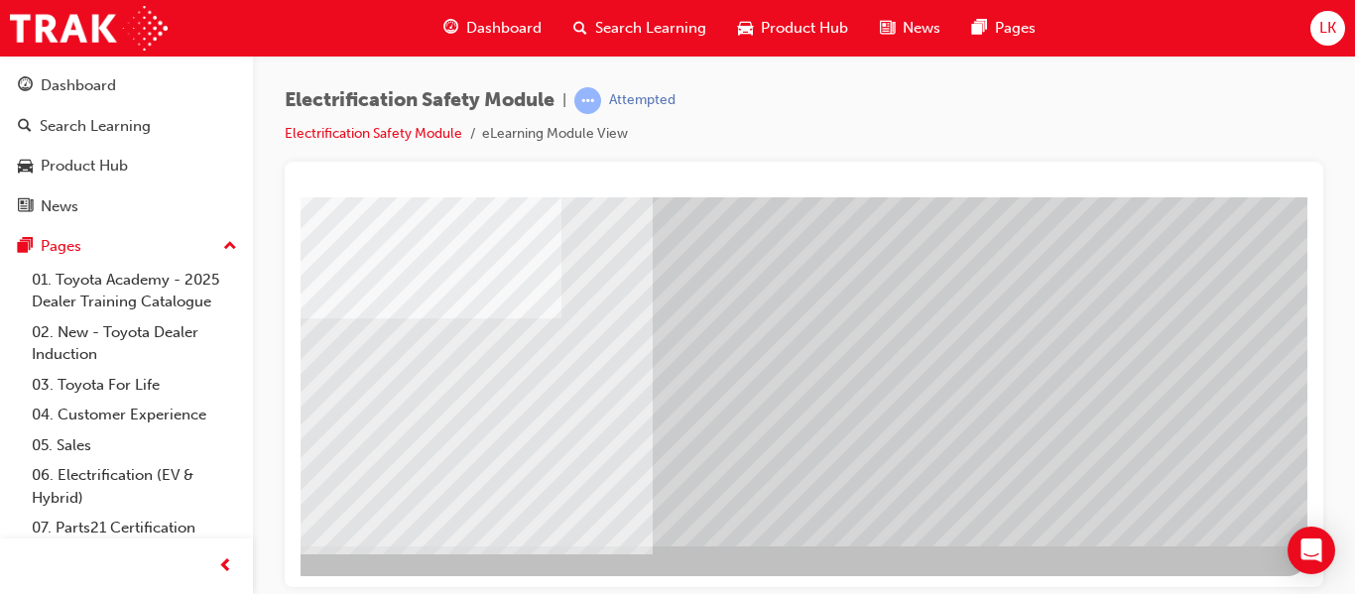
scroll to position [365, 0]
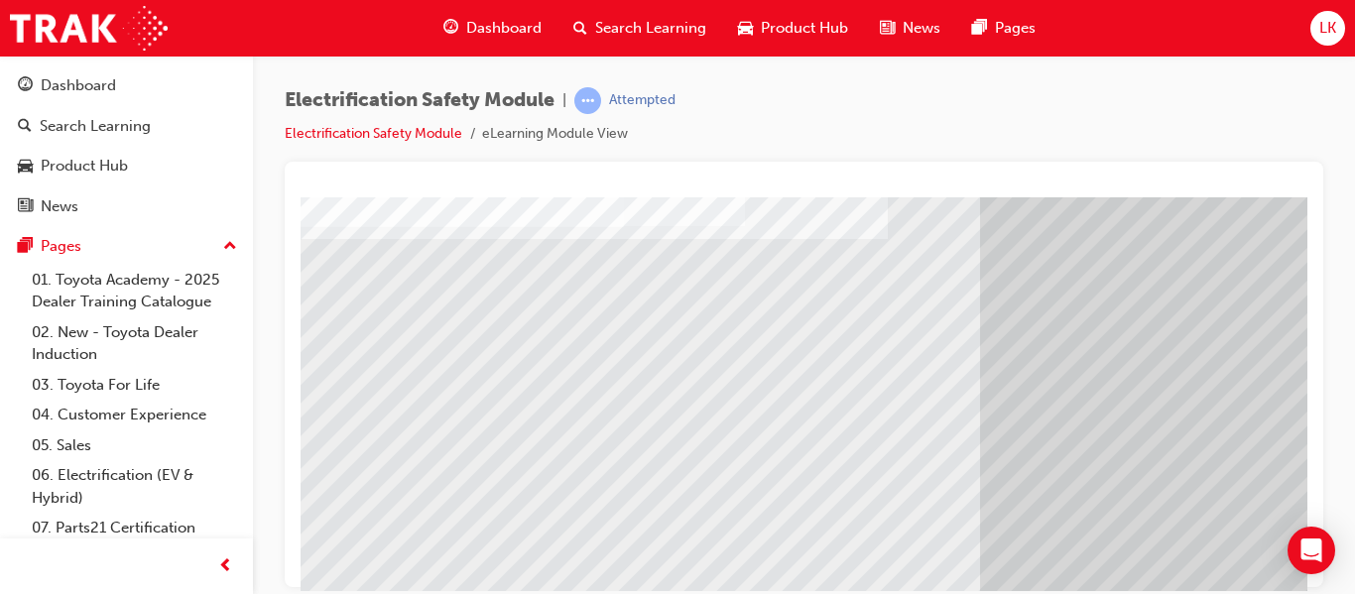
scroll to position [288, 15]
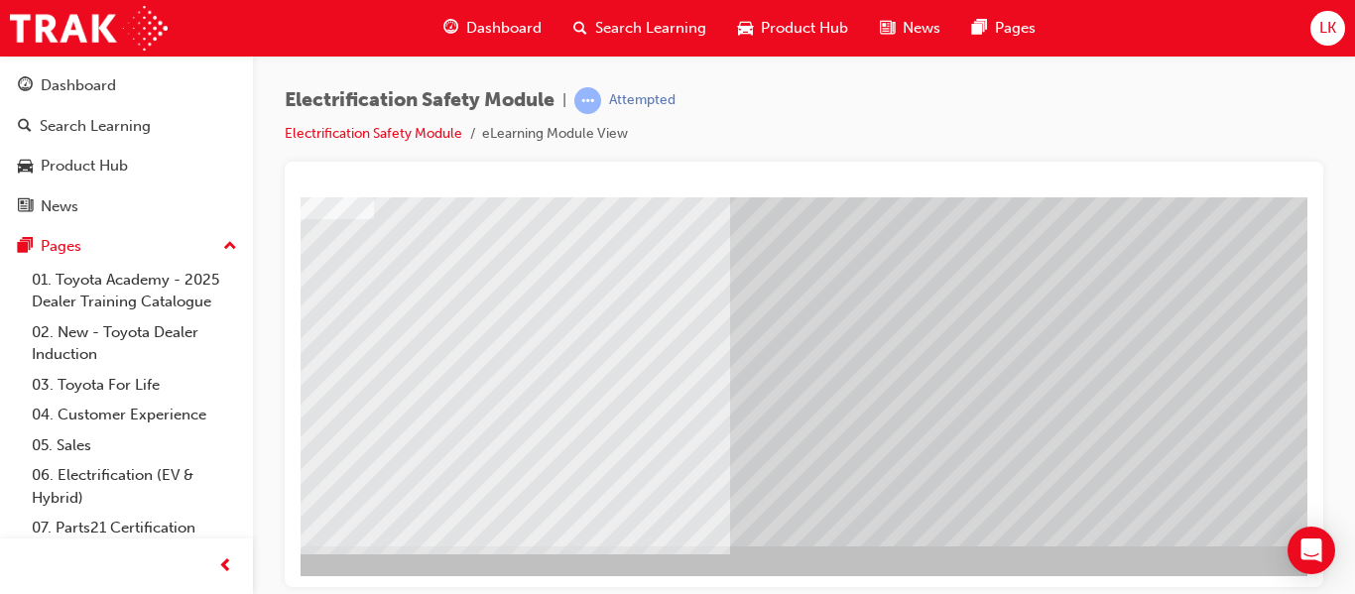
scroll to position [365, 266]
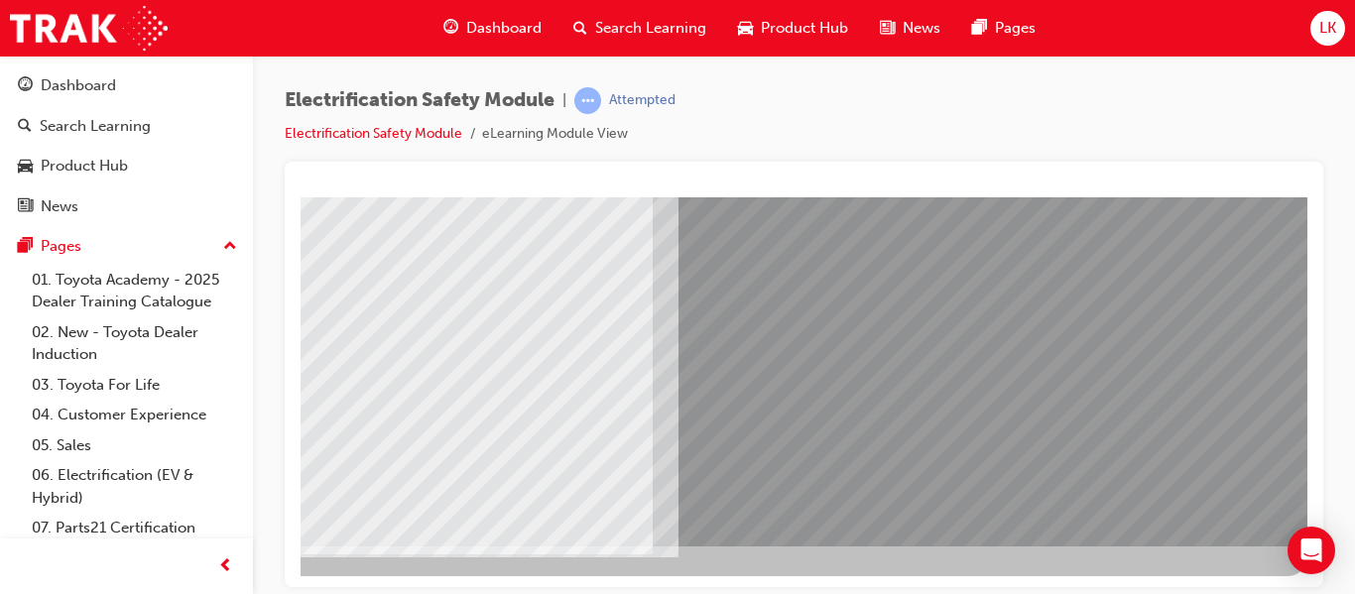
scroll to position [365, 0]
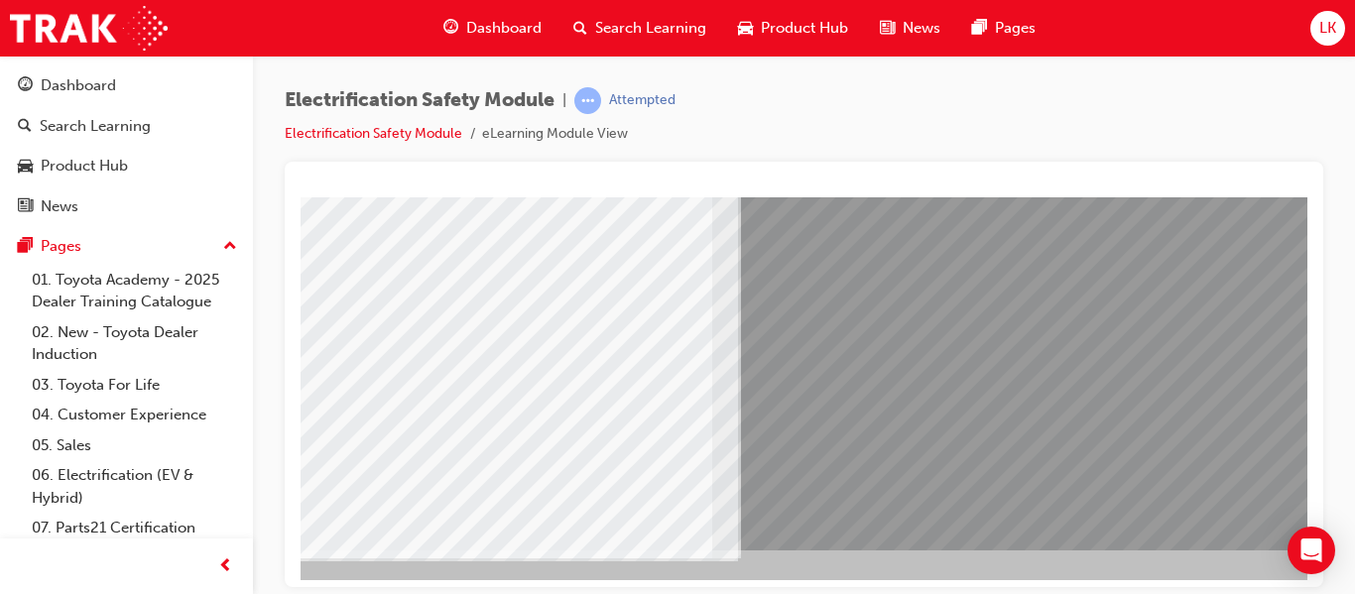
scroll to position [361, 292]
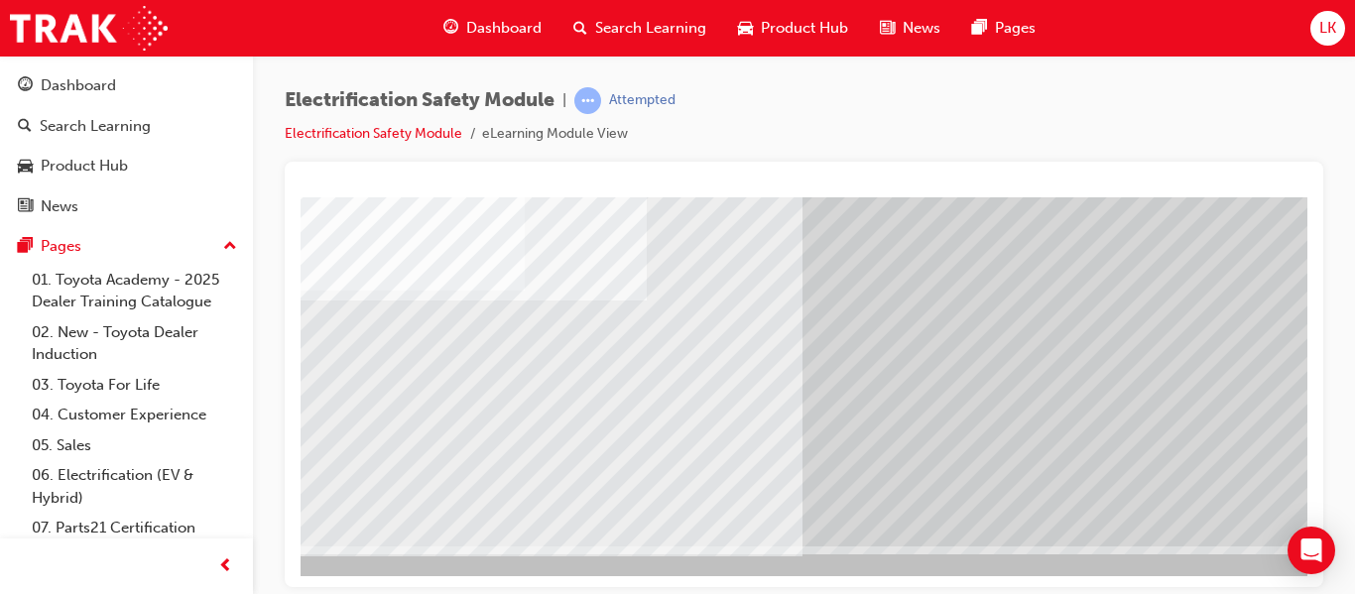
scroll to position [365, 224]
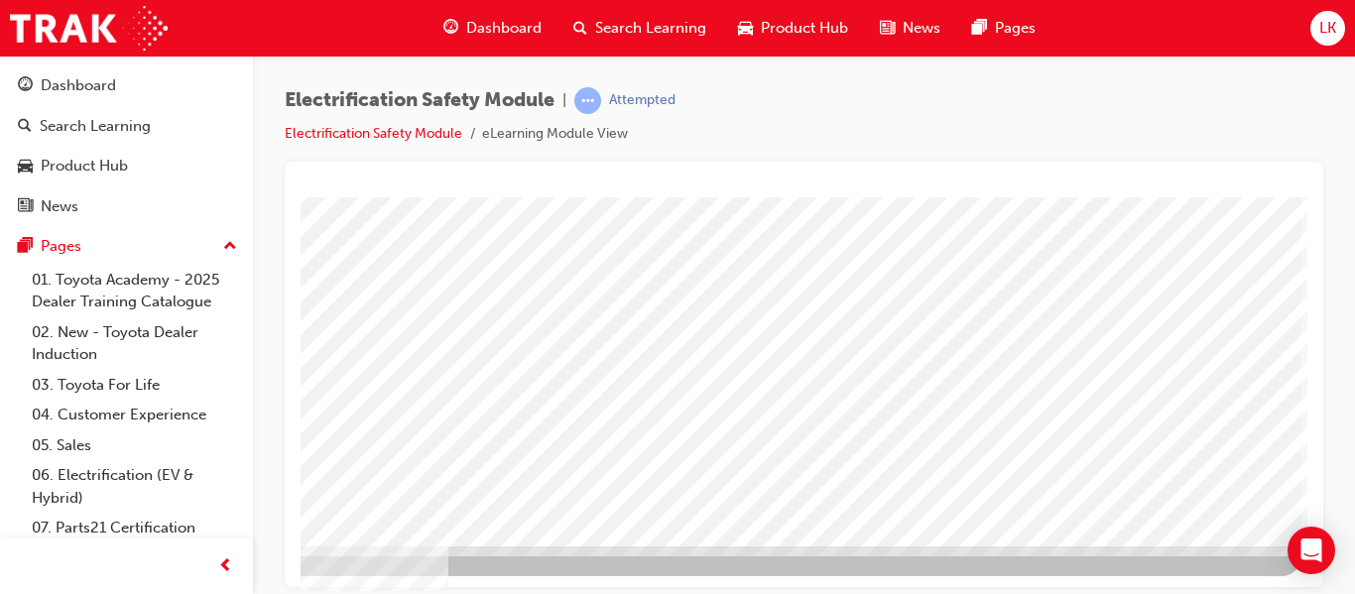
scroll to position [0, 0]
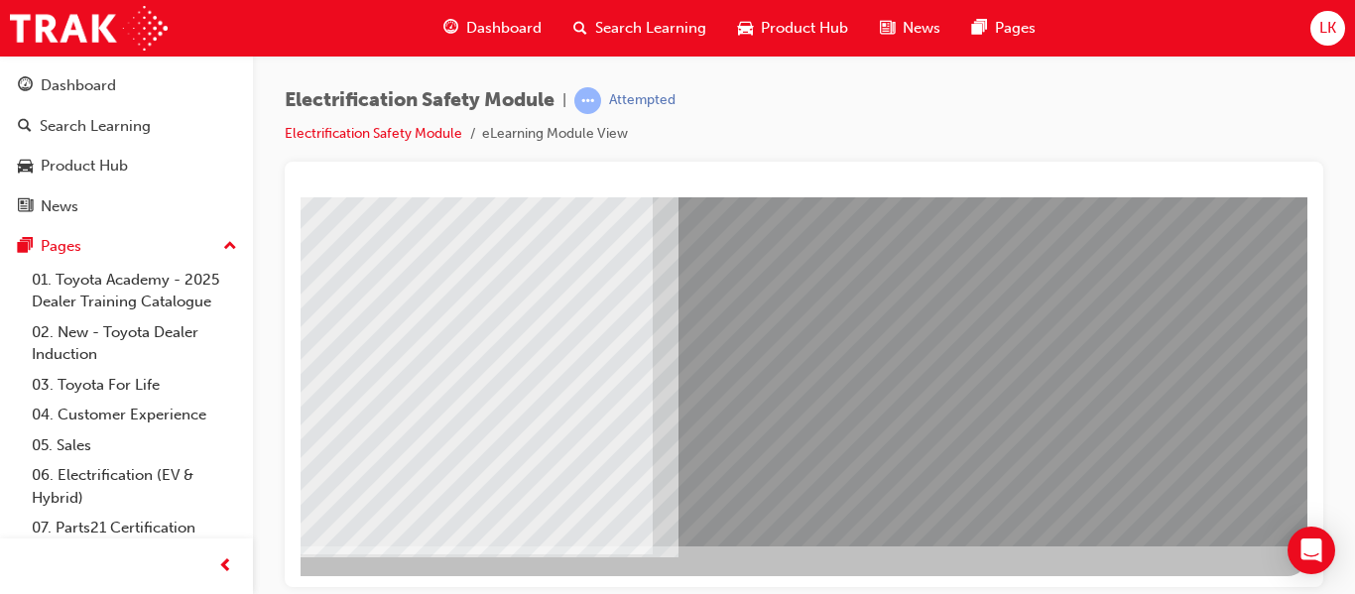
scroll to position [365, 0]
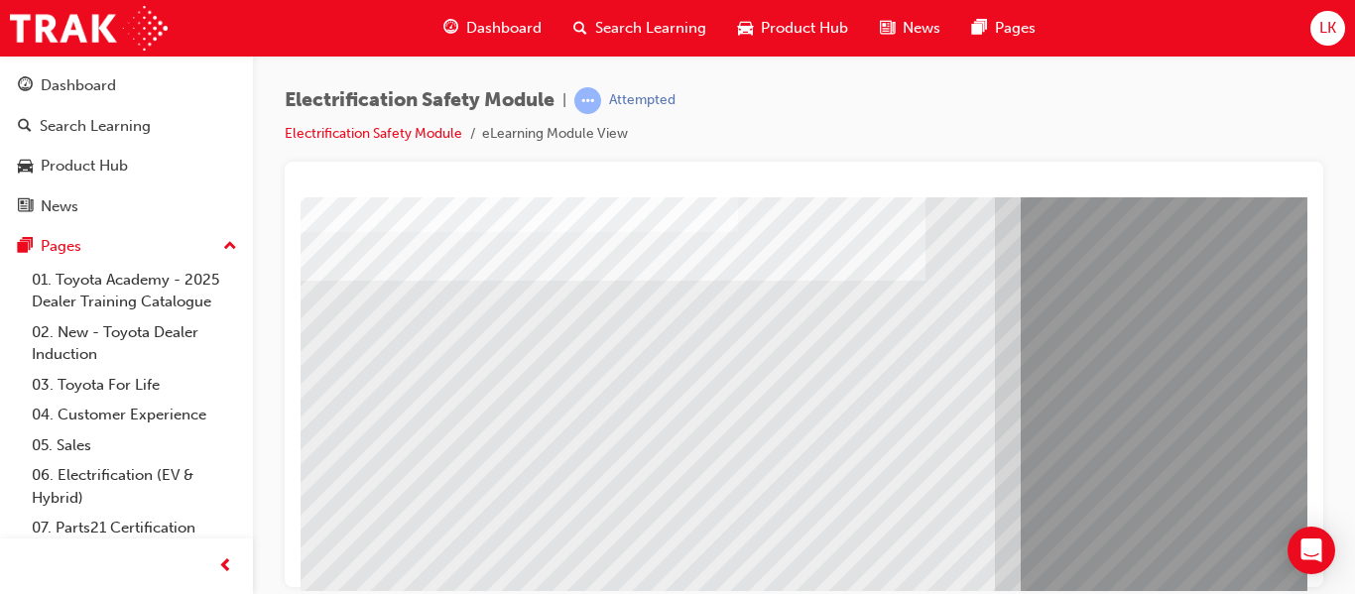
scroll to position [248, 0]
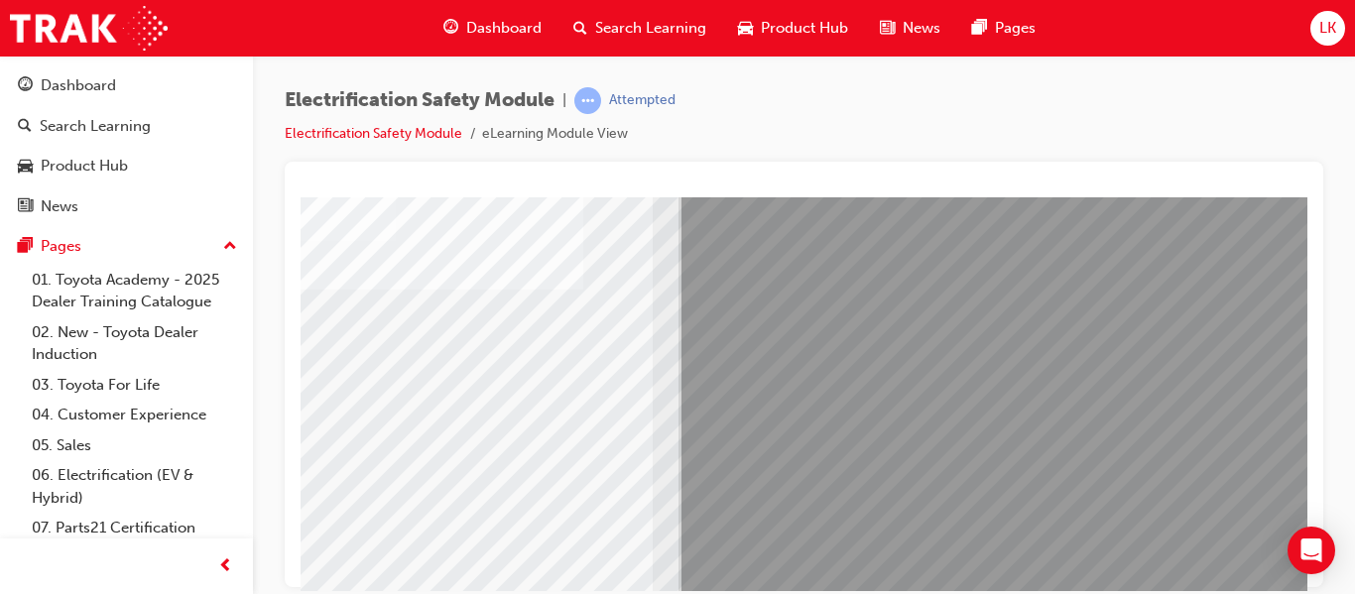
scroll to position [365, 357]
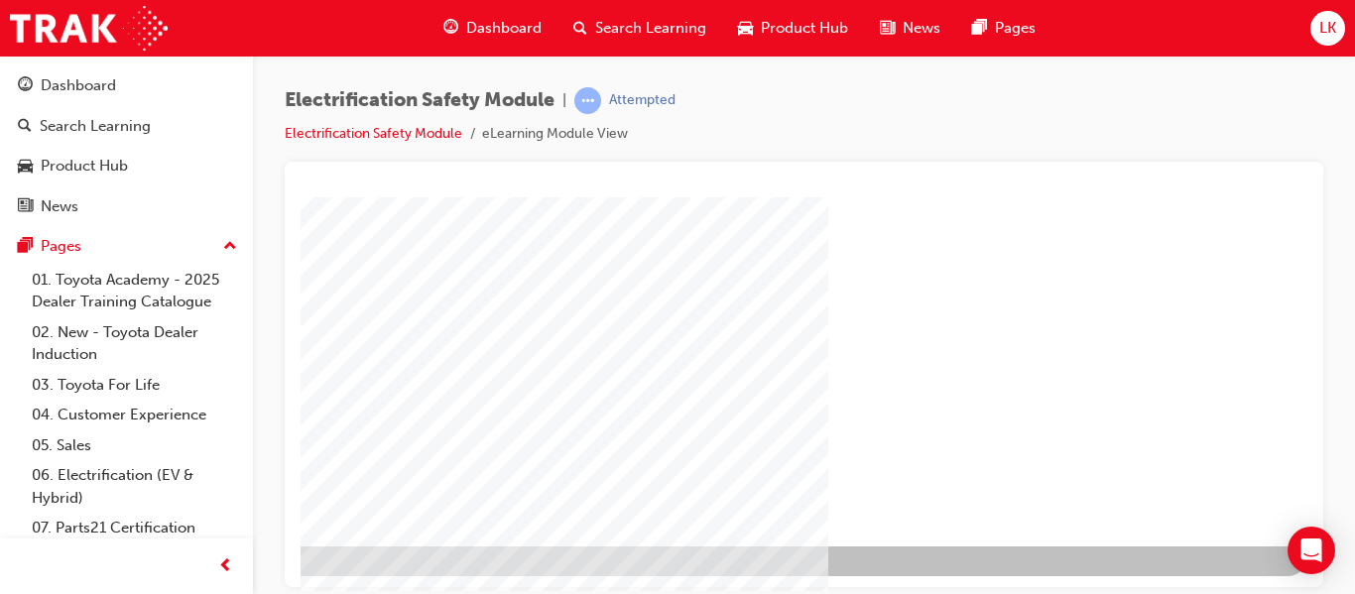
drag, startPoint x: 1214, startPoint y: 509, endPoint x: 1168, endPoint y: 511, distance: 45.7
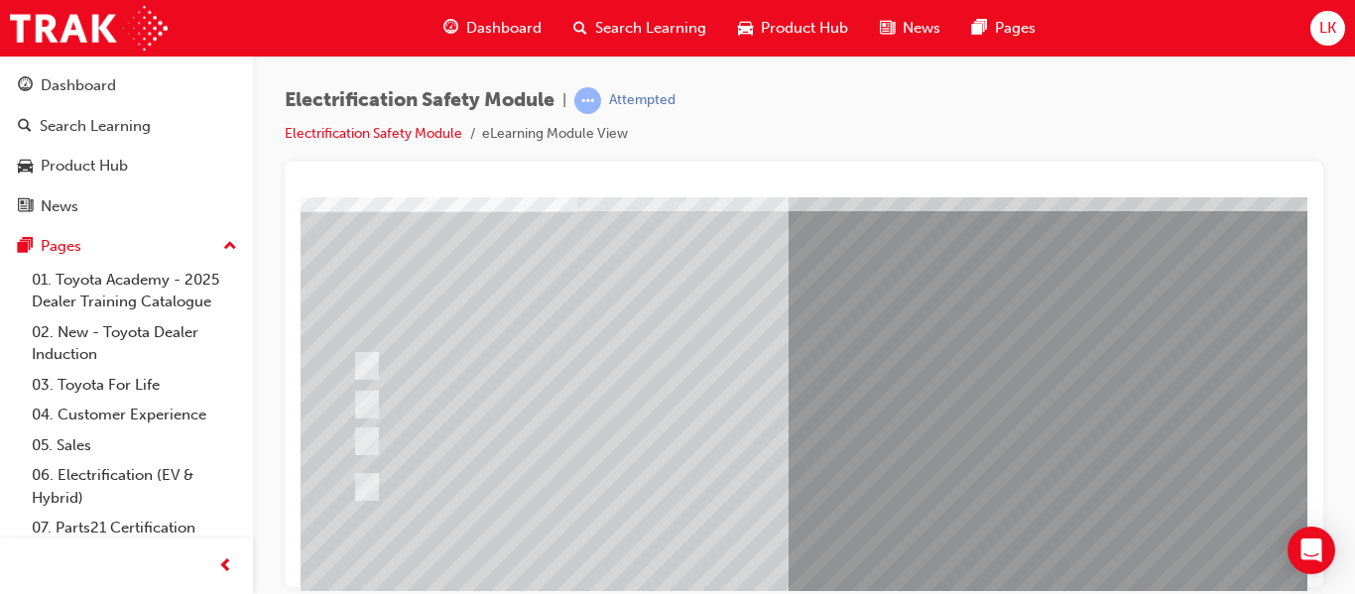
scroll to position [136, 21]
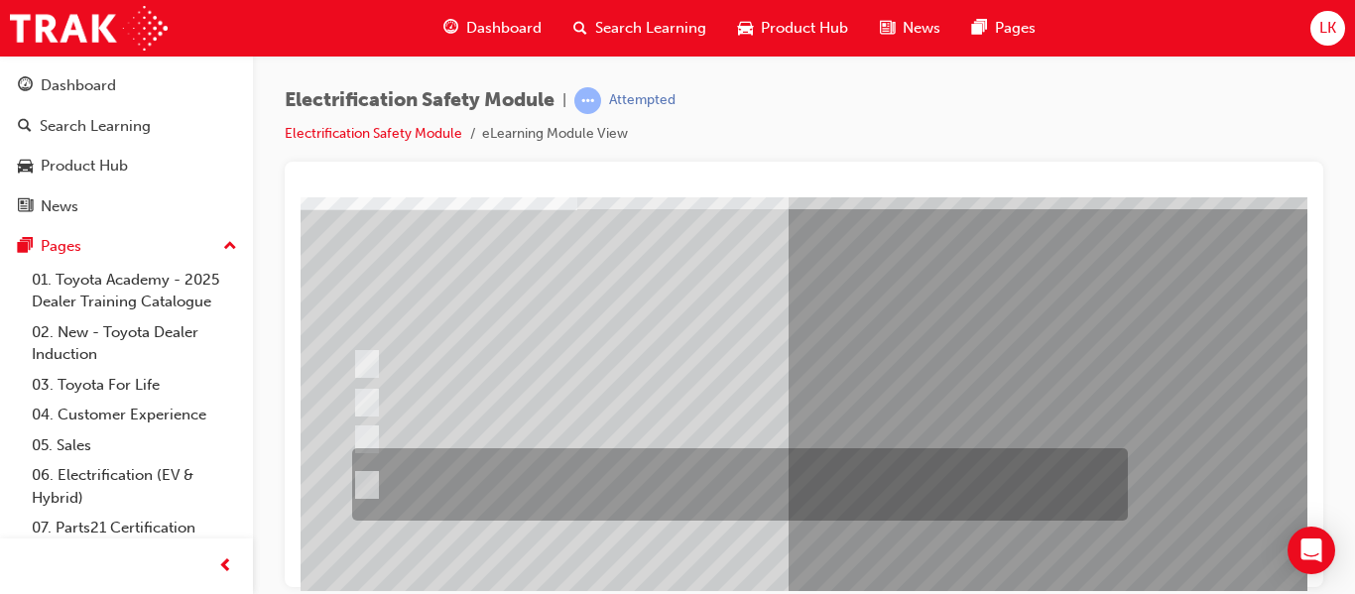
click at [558, 479] on div at bounding box center [735, 484] width 776 height 72
radio input "true"
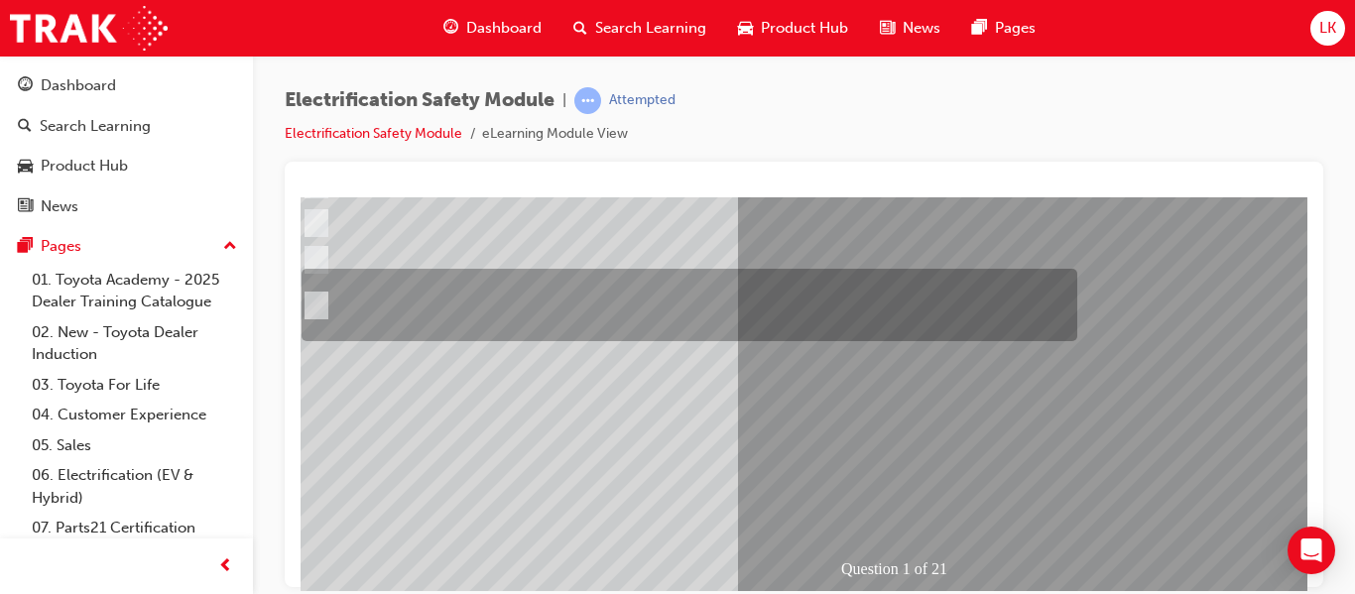
scroll to position [318, 71]
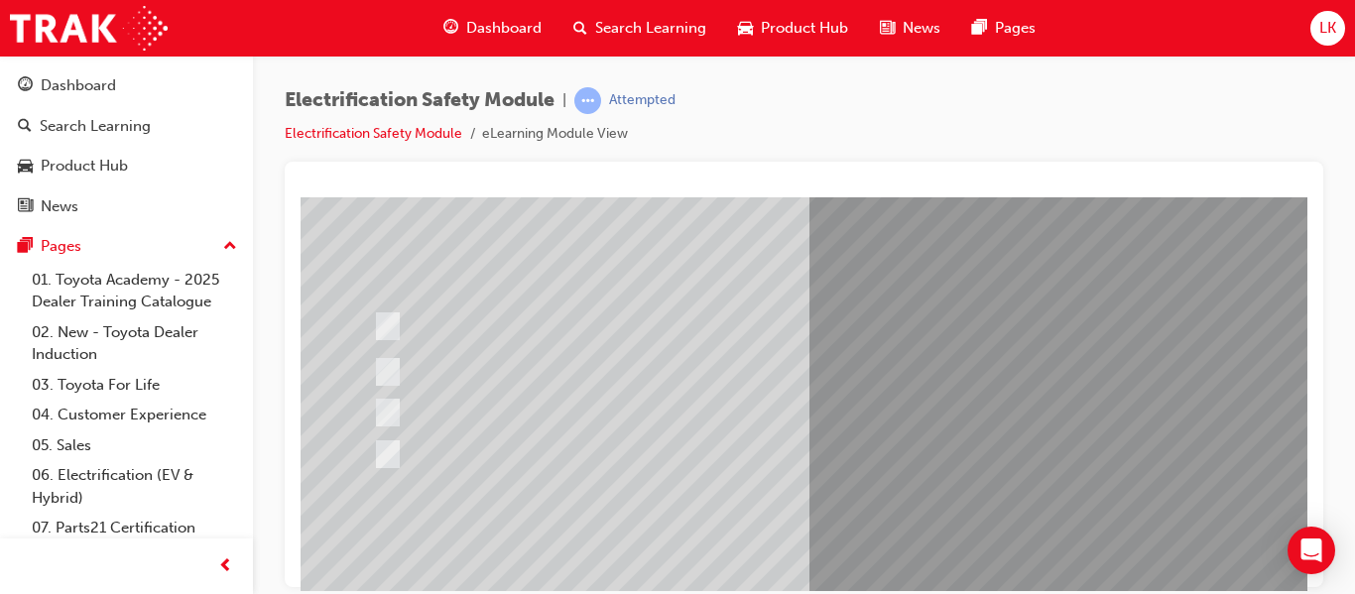
scroll to position [174, 0]
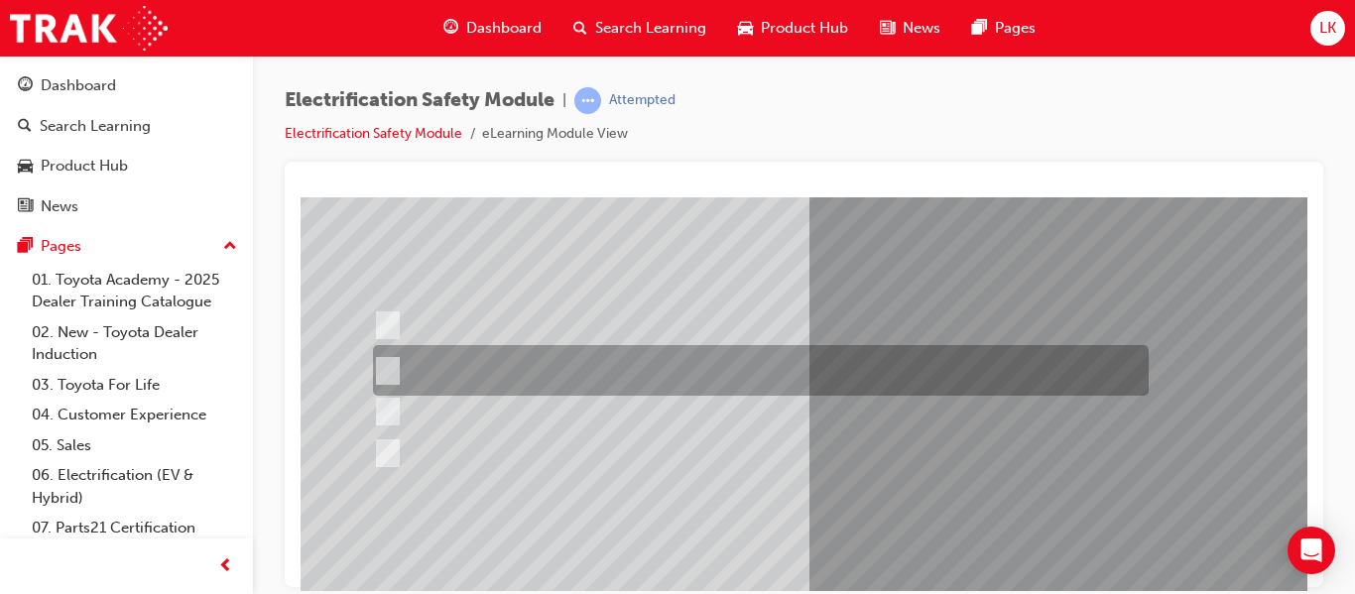
click at [527, 371] on div at bounding box center [756, 370] width 776 height 51
radio input "true"
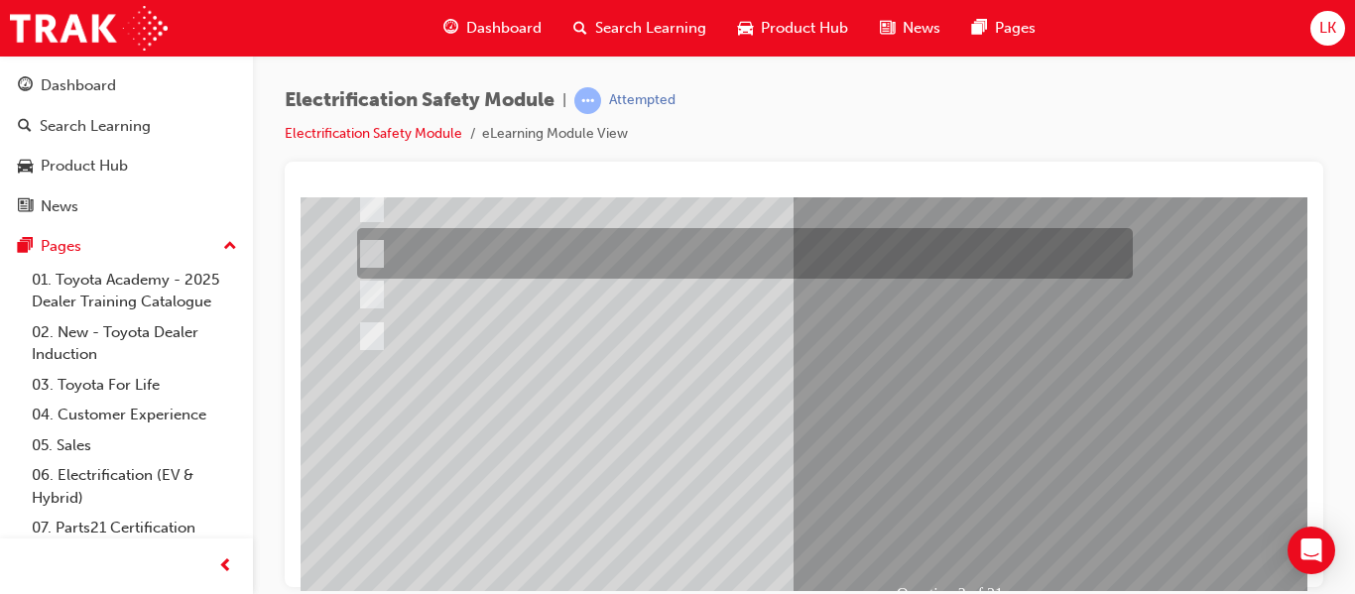
scroll to position [293, 16]
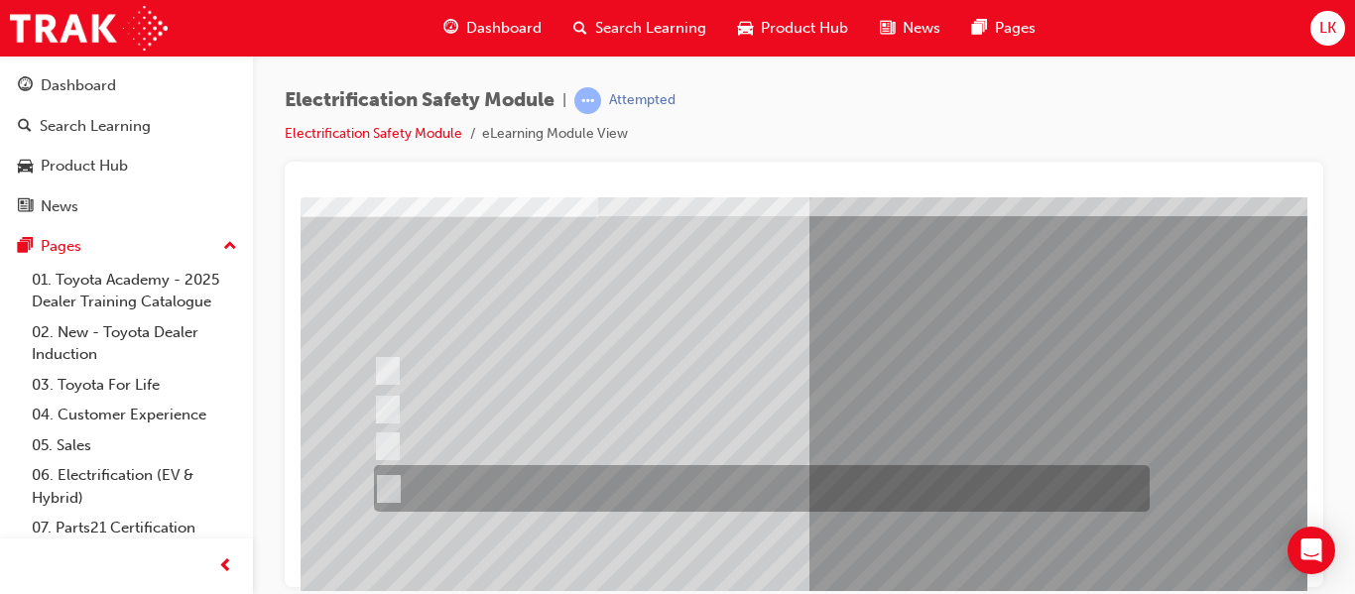
scroll to position [131, 0]
click at [727, 482] on div at bounding box center [757, 486] width 776 height 47
radio input "true"
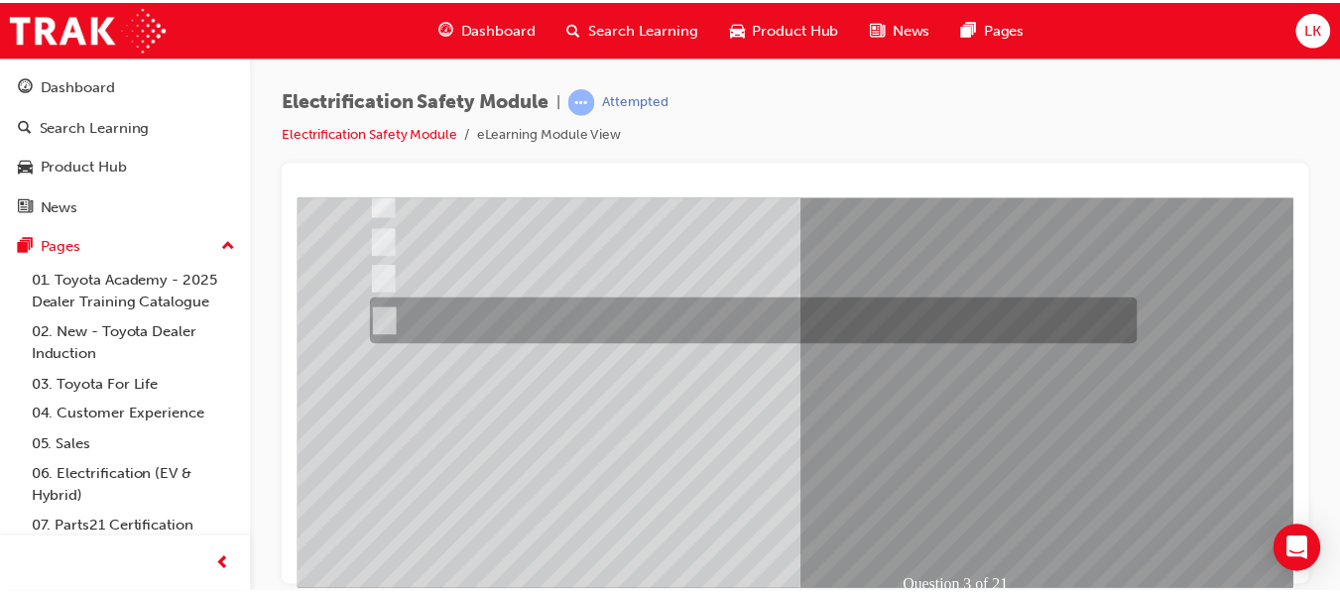
scroll to position [302, 0]
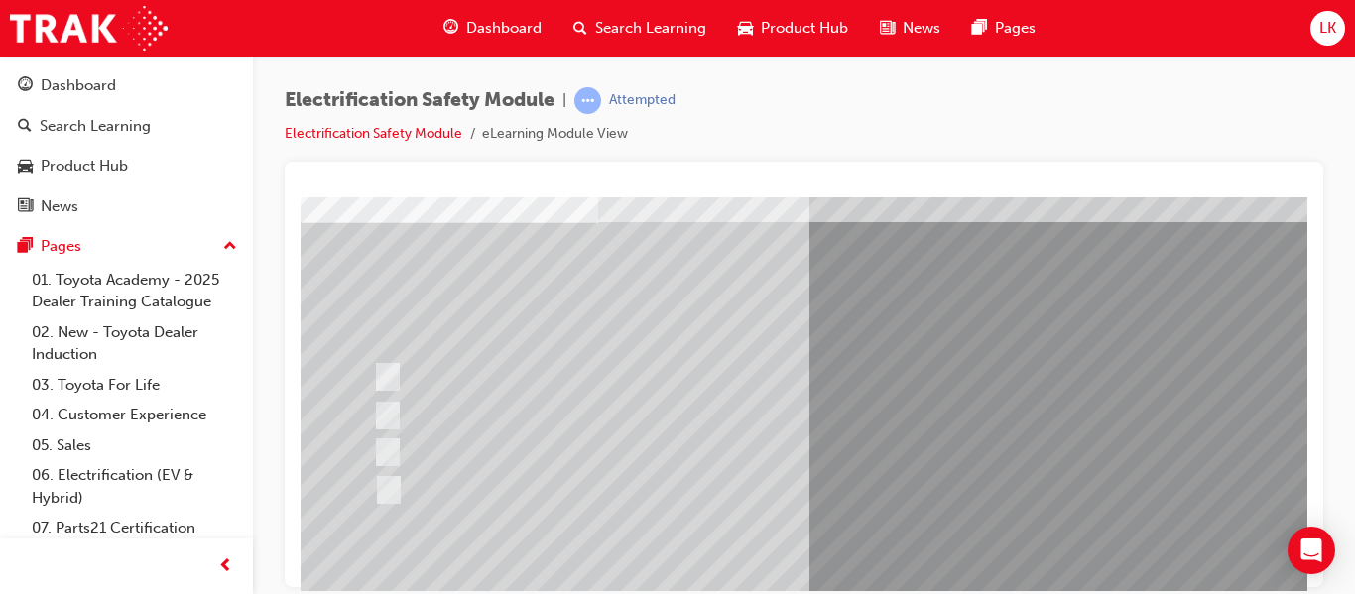
scroll to position [124, 0]
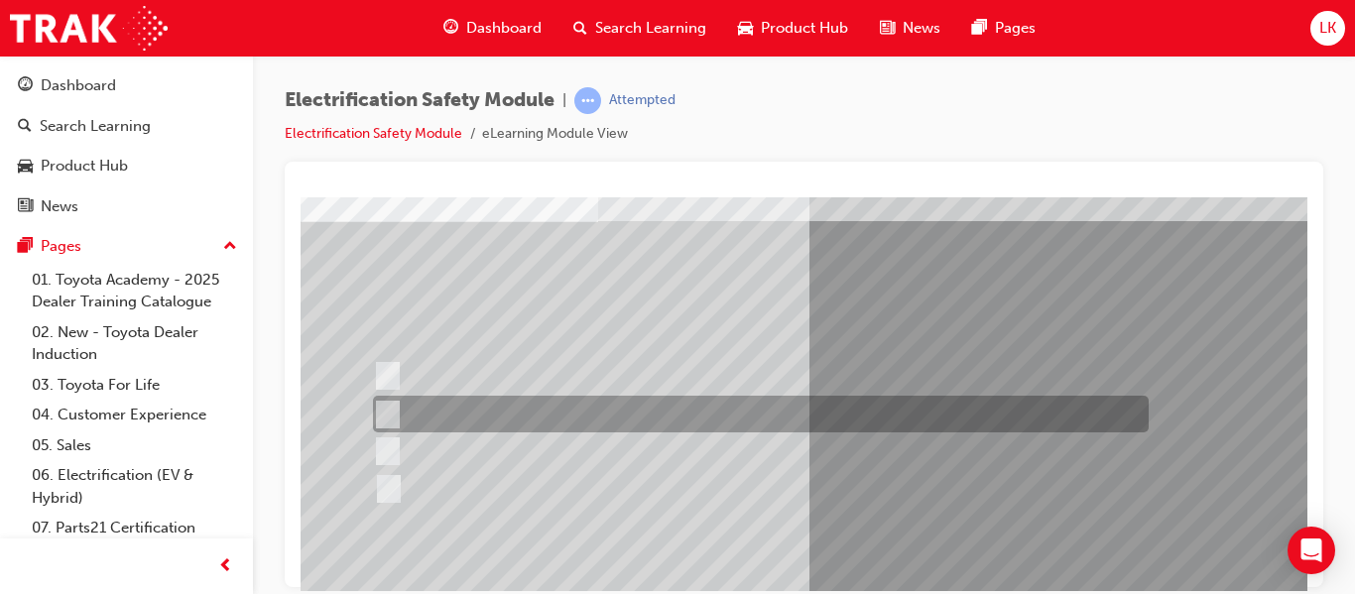
click at [584, 415] on div at bounding box center [756, 414] width 776 height 37
checkbox input "true"
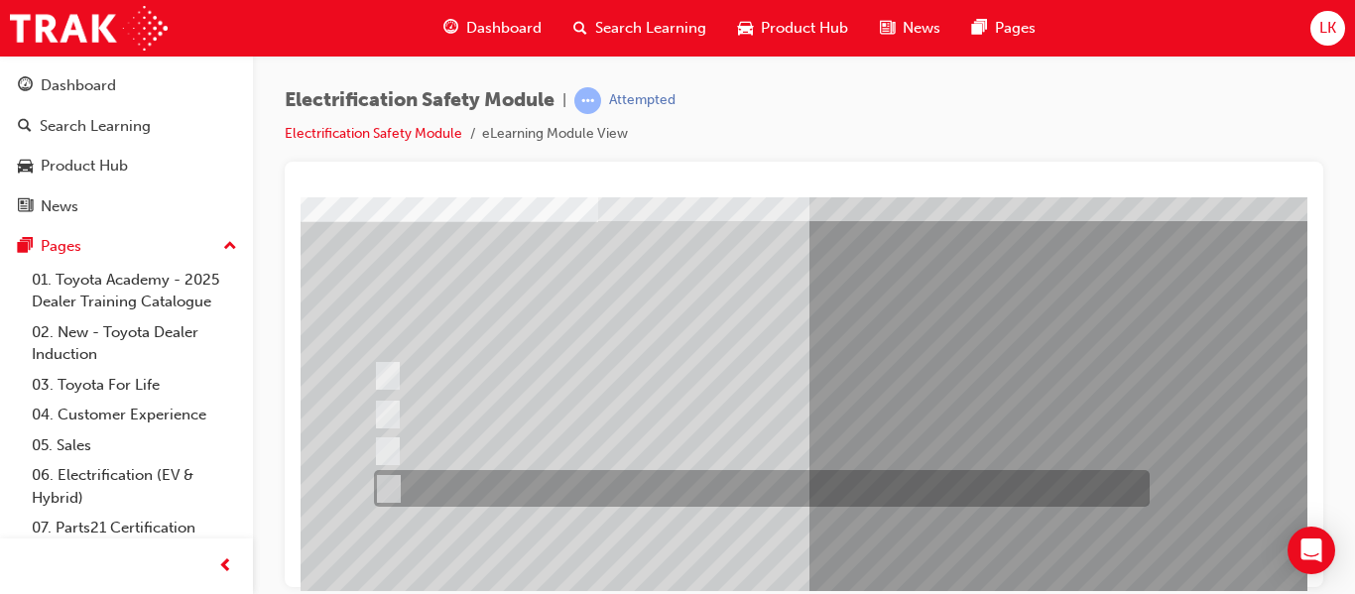
click at [559, 487] on div at bounding box center [757, 488] width 776 height 37
checkbox input "true"
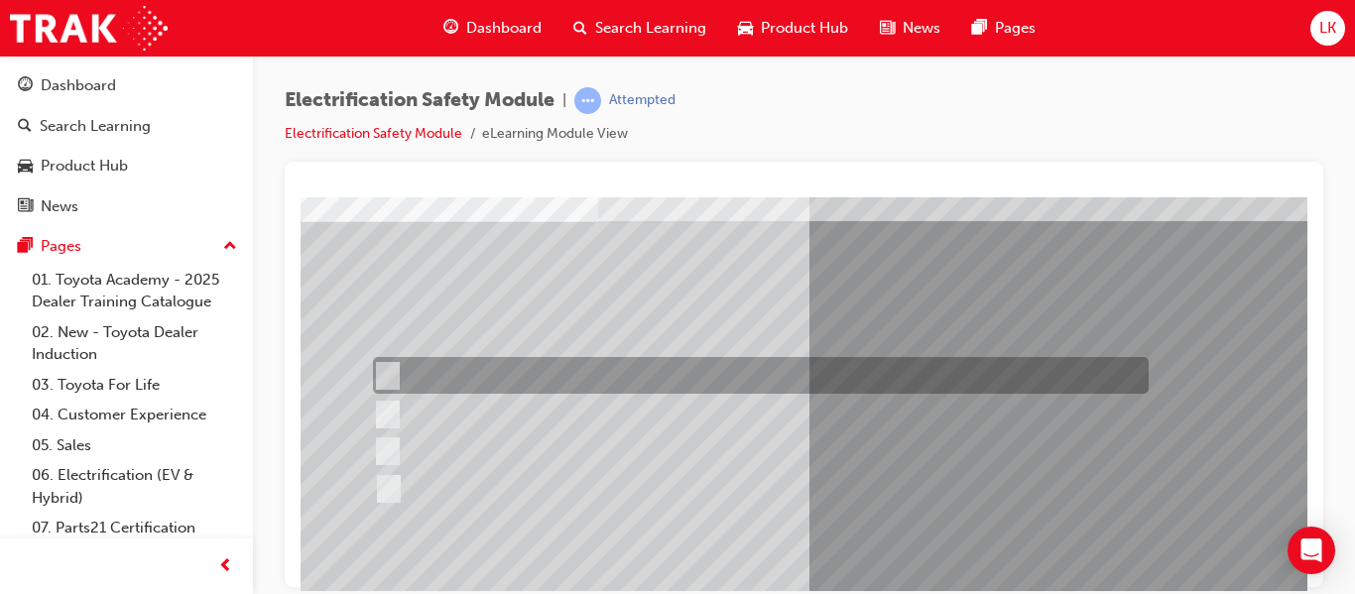
click at [550, 373] on div at bounding box center [756, 375] width 776 height 37
checkbox input "true"
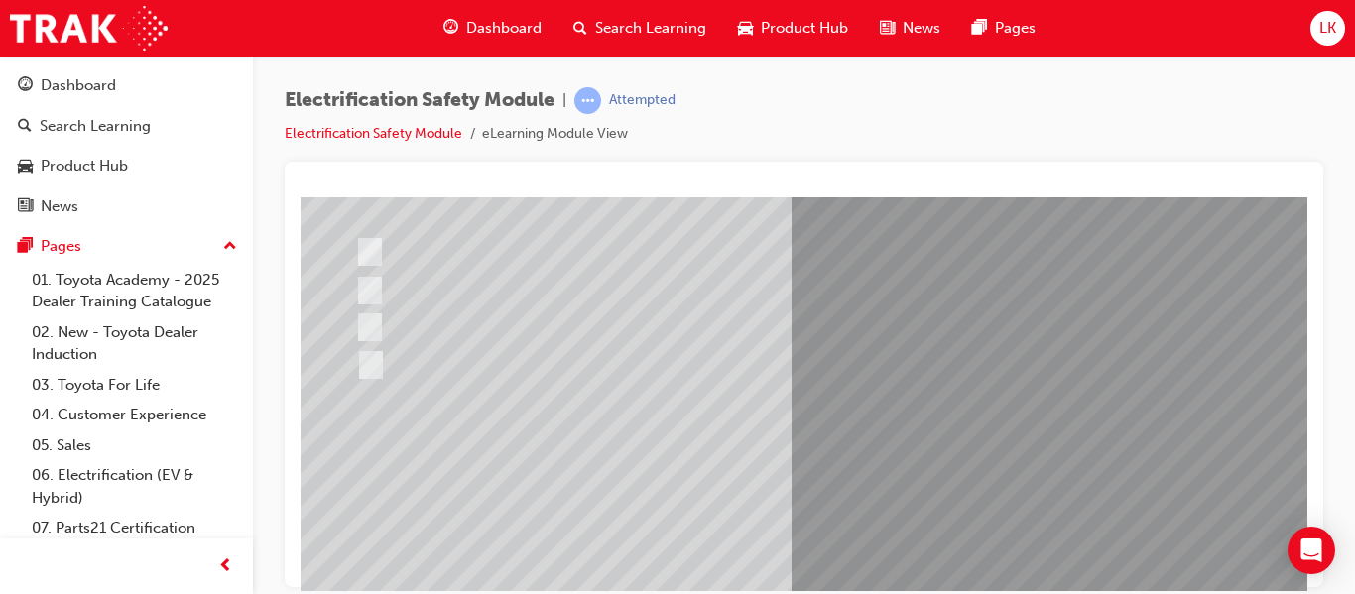
scroll to position [249, 19]
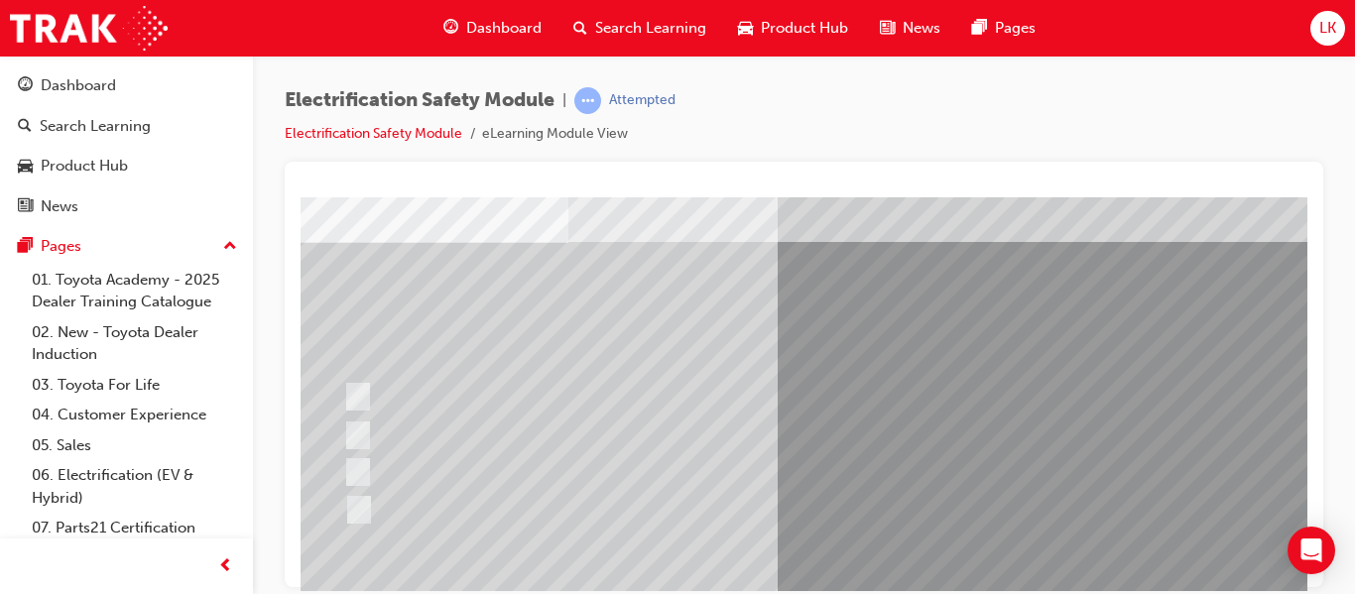
scroll to position [104, 31]
click at [465, 473] on div at bounding box center [725, 470] width 776 height 37
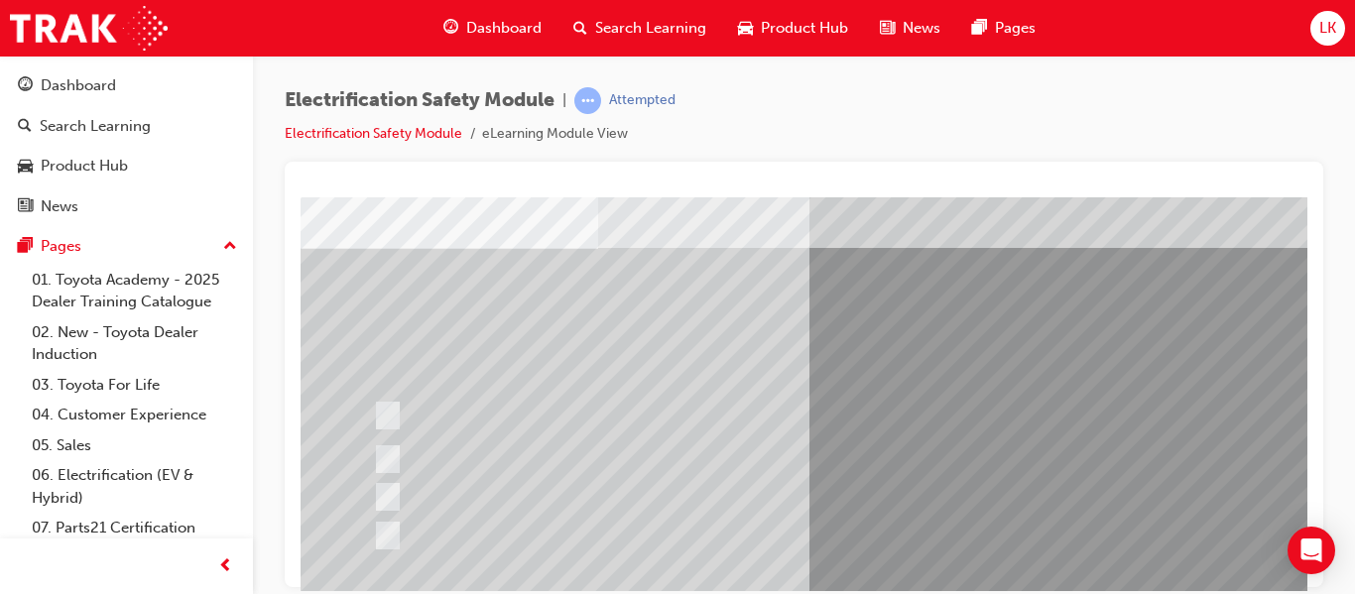
scroll to position [99, 0]
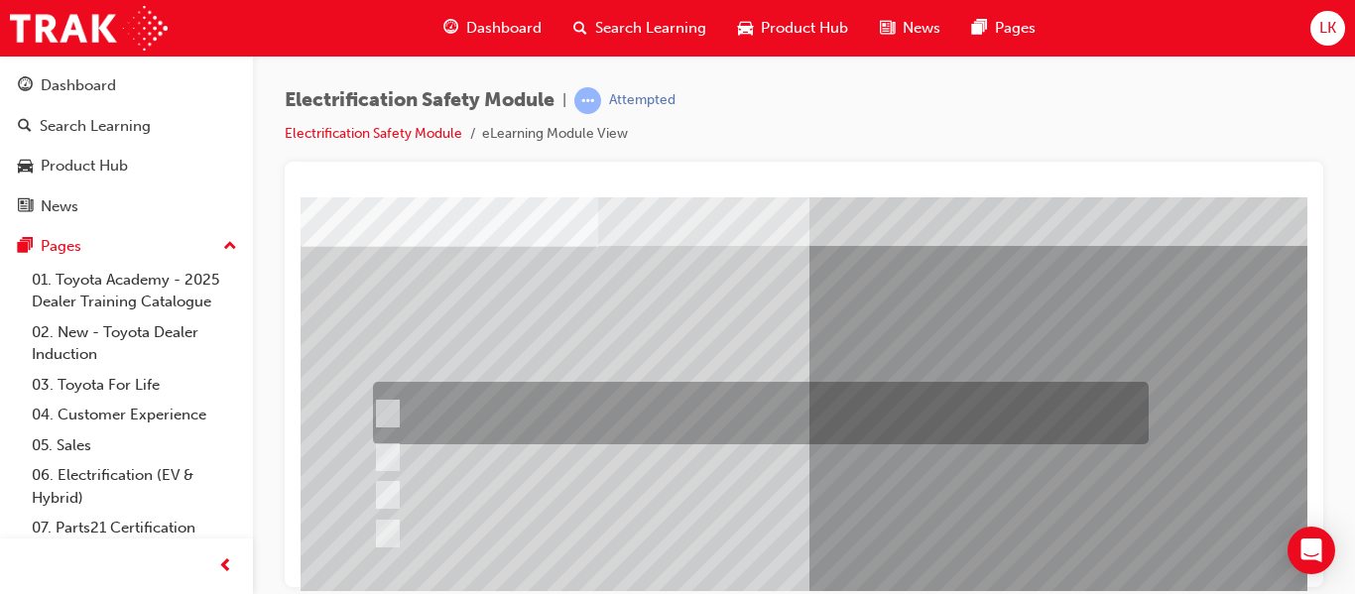
click at [743, 393] on div at bounding box center [756, 413] width 776 height 62
checkbox input "true"
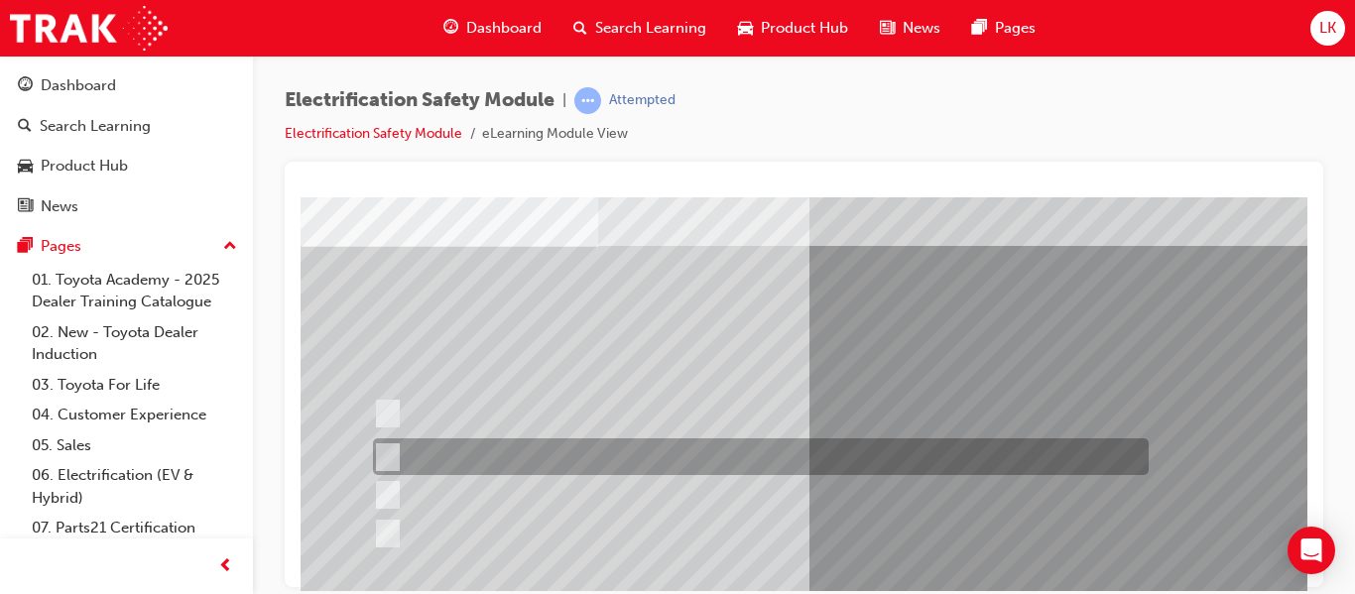
click at [670, 455] on div at bounding box center [756, 456] width 776 height 37
checkbox input "true"
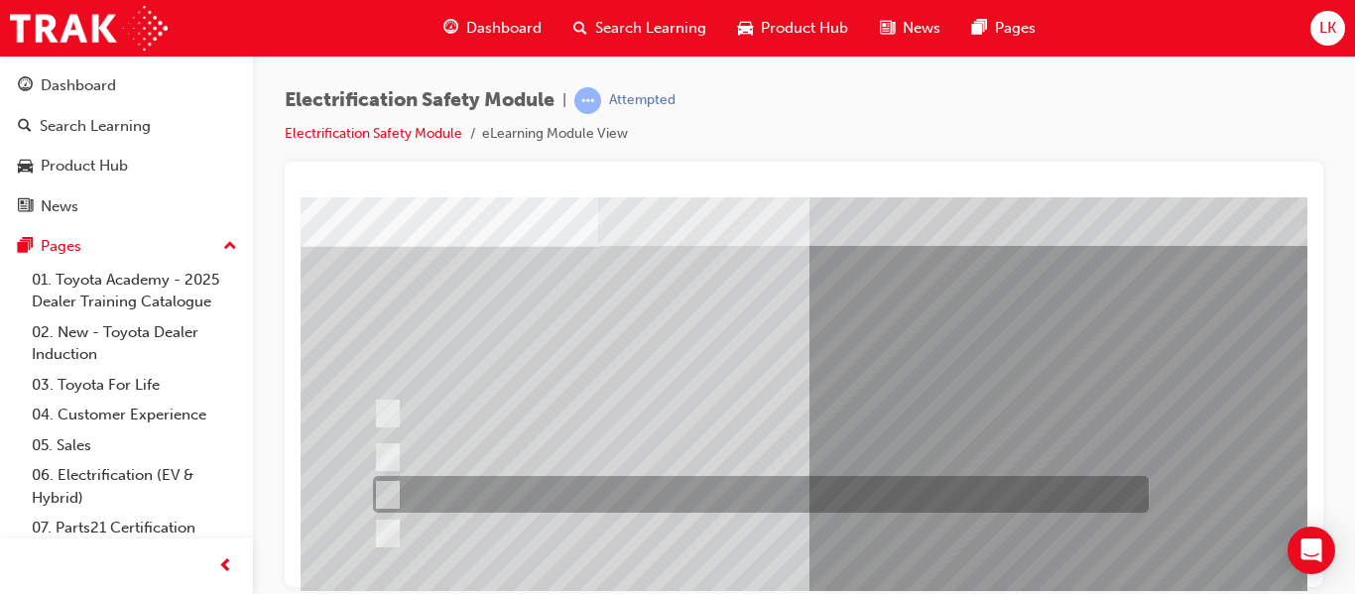
click at [680, 490] on div at bounding box center [756, 494] width 776 height 37
checkbox input "true"
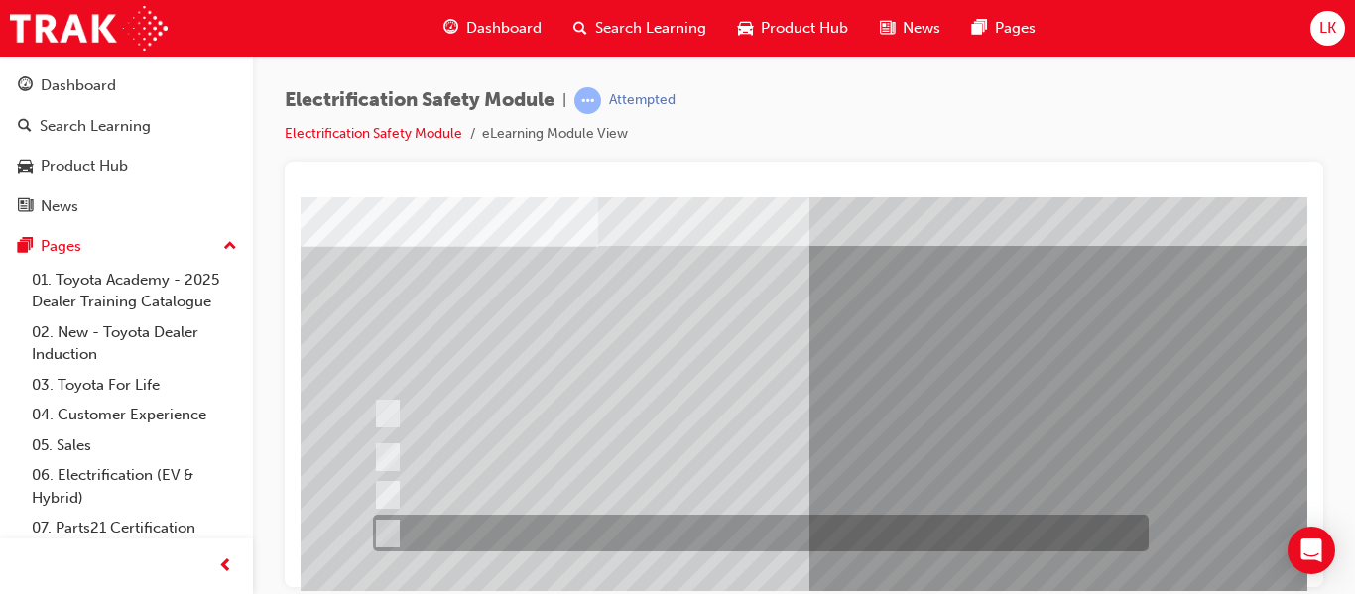
click at [667, 526] on div at bounding box center [756, 533] width 776 height 37
checkbox input "true"
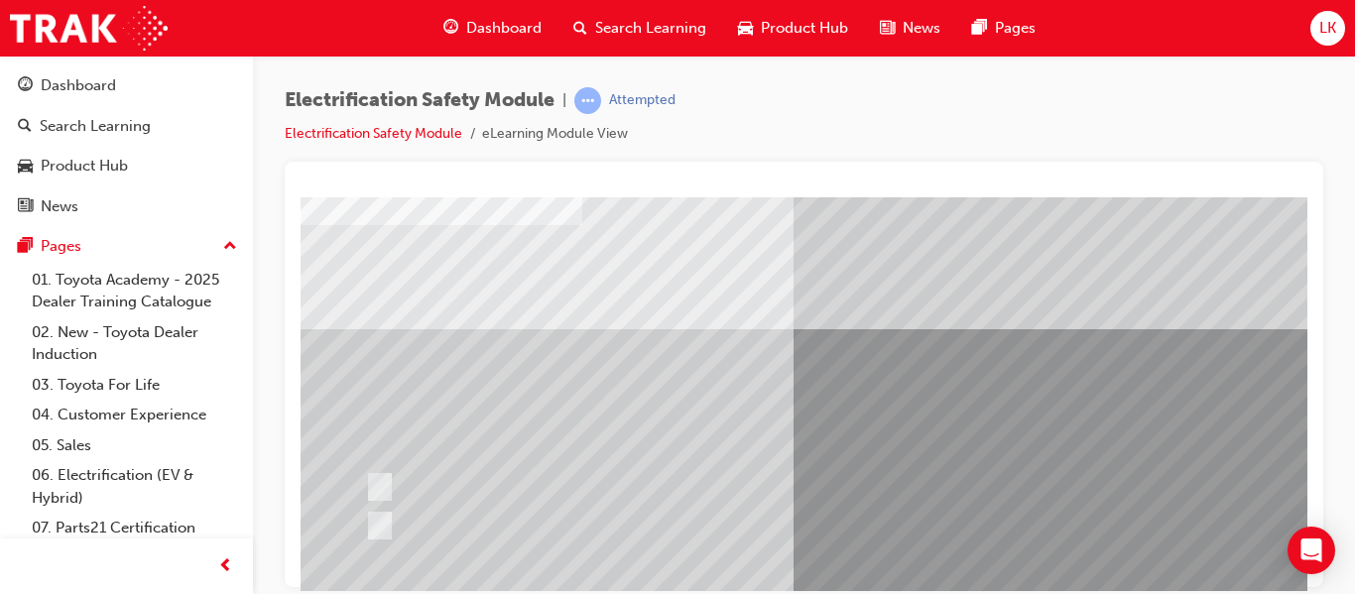
scroll to position [122, 16]
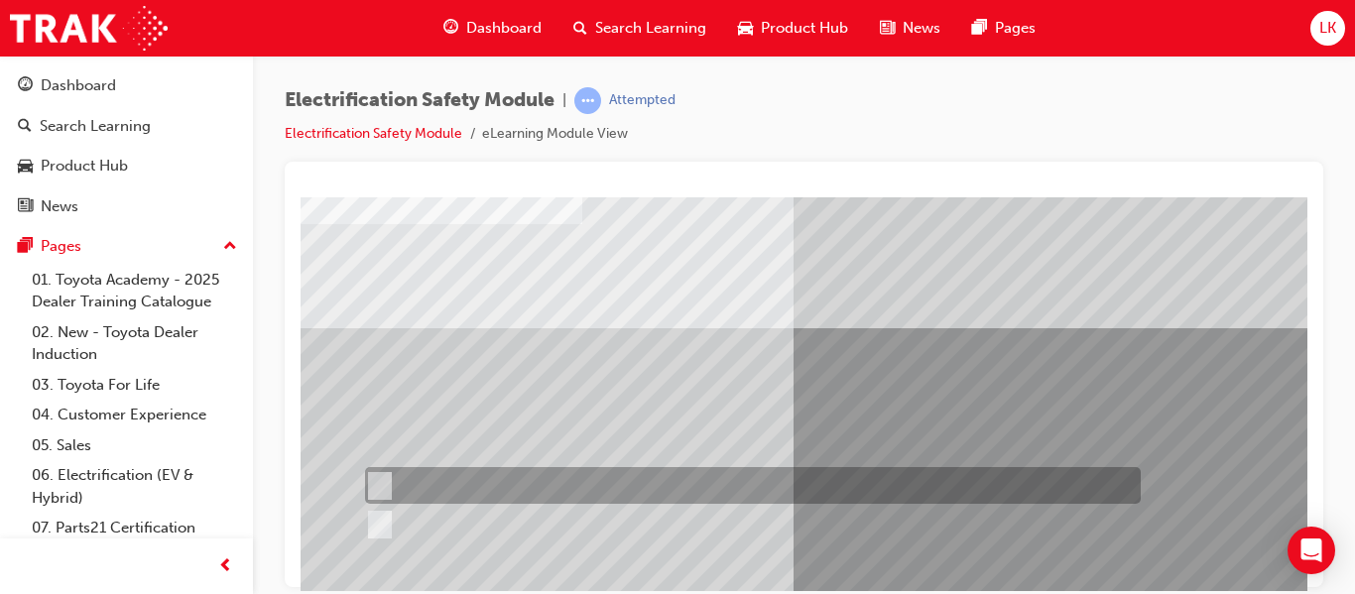
click at [387, 469] on div at bounding box center [748, 485] width 776 height 37
radio input "true"
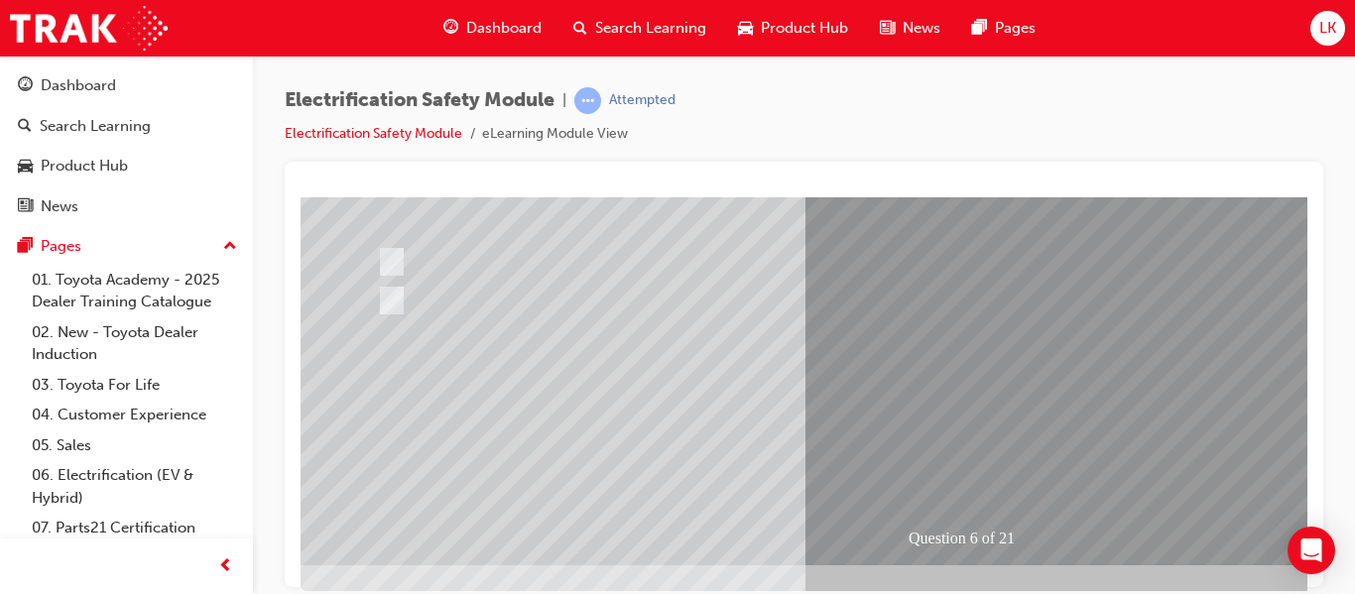
scroll to position [347, 4]
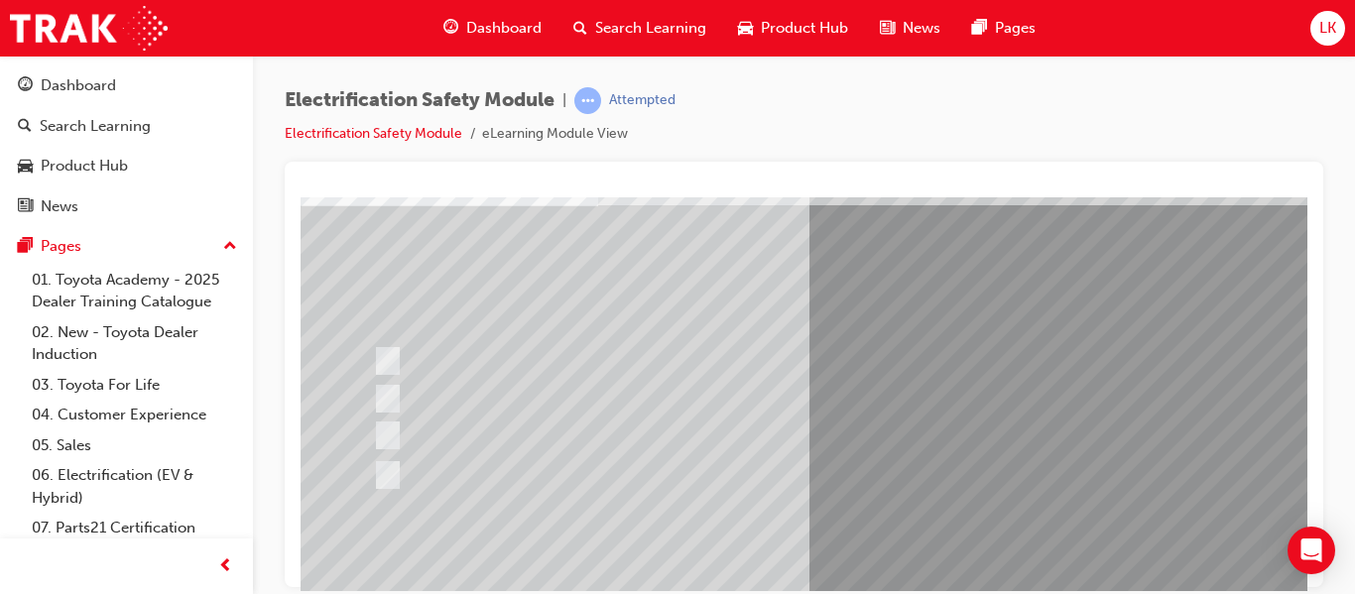
scroll to position [142, 0]
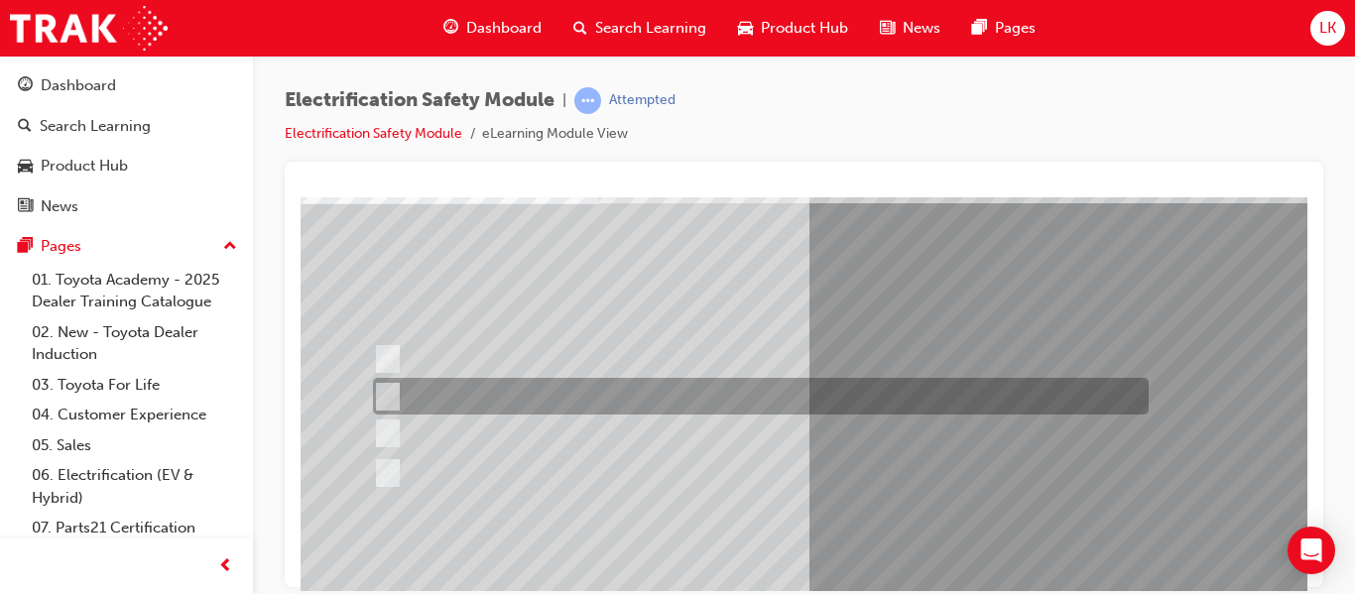
click at [602, 393] on div at bounding box center [756, 396] width 776 height 37
radio input "true"
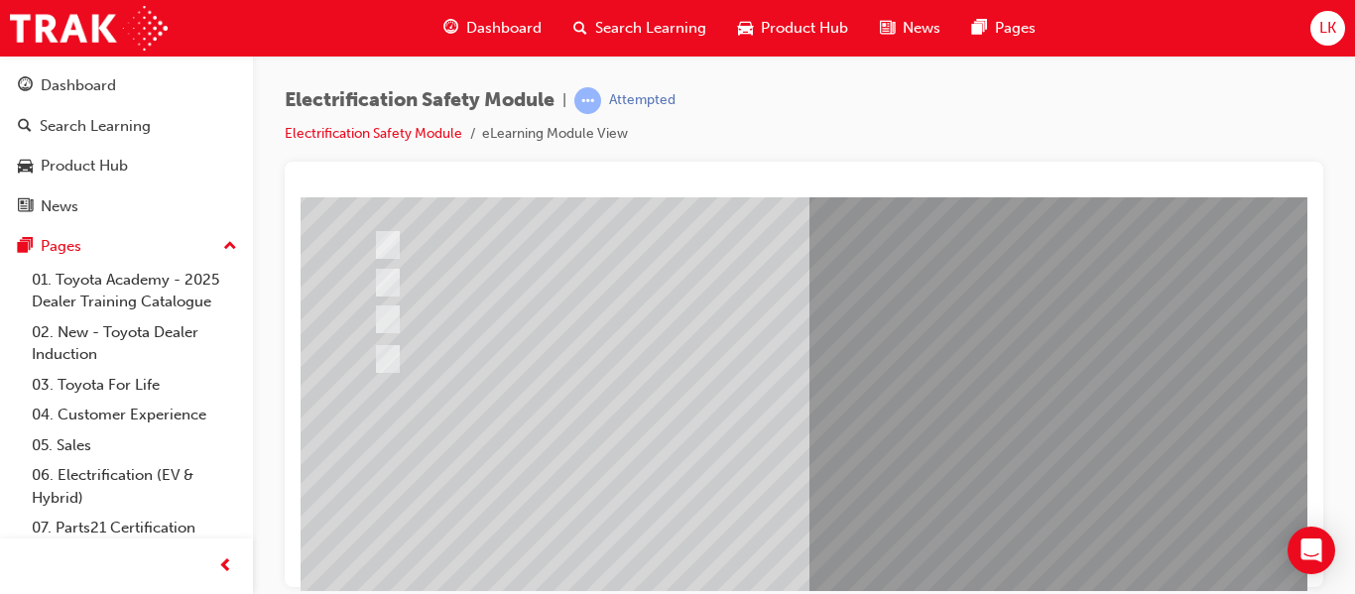
scroll to position [257, 0]
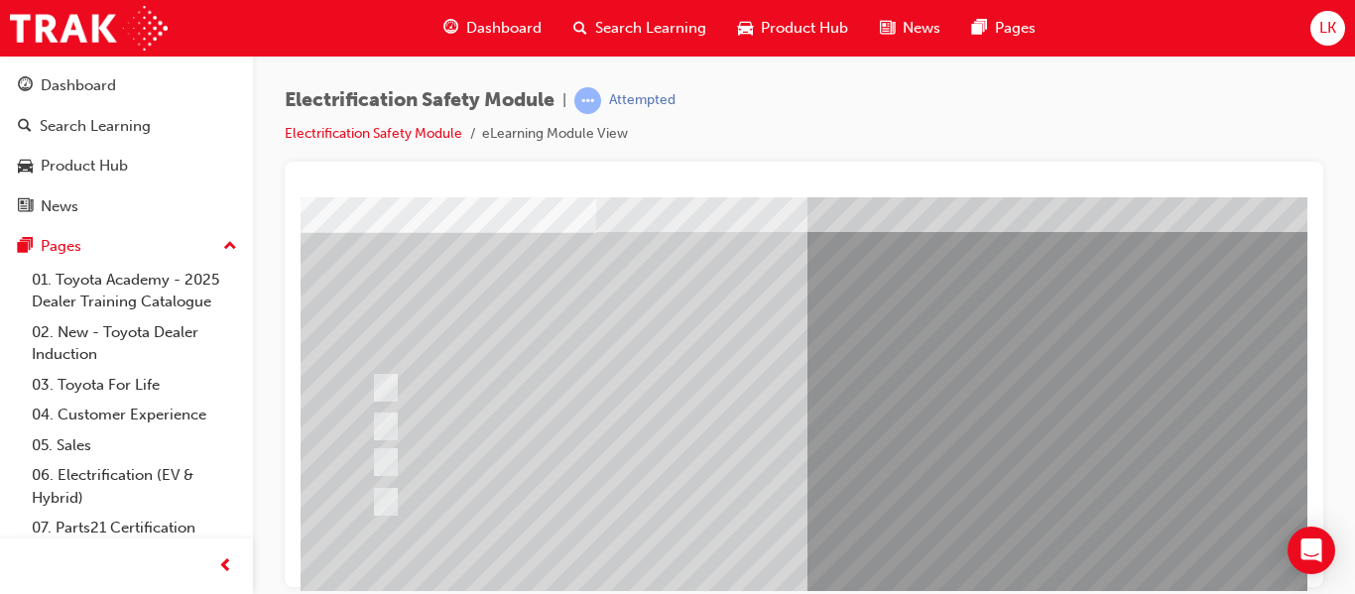
scroll to position [114, 2]
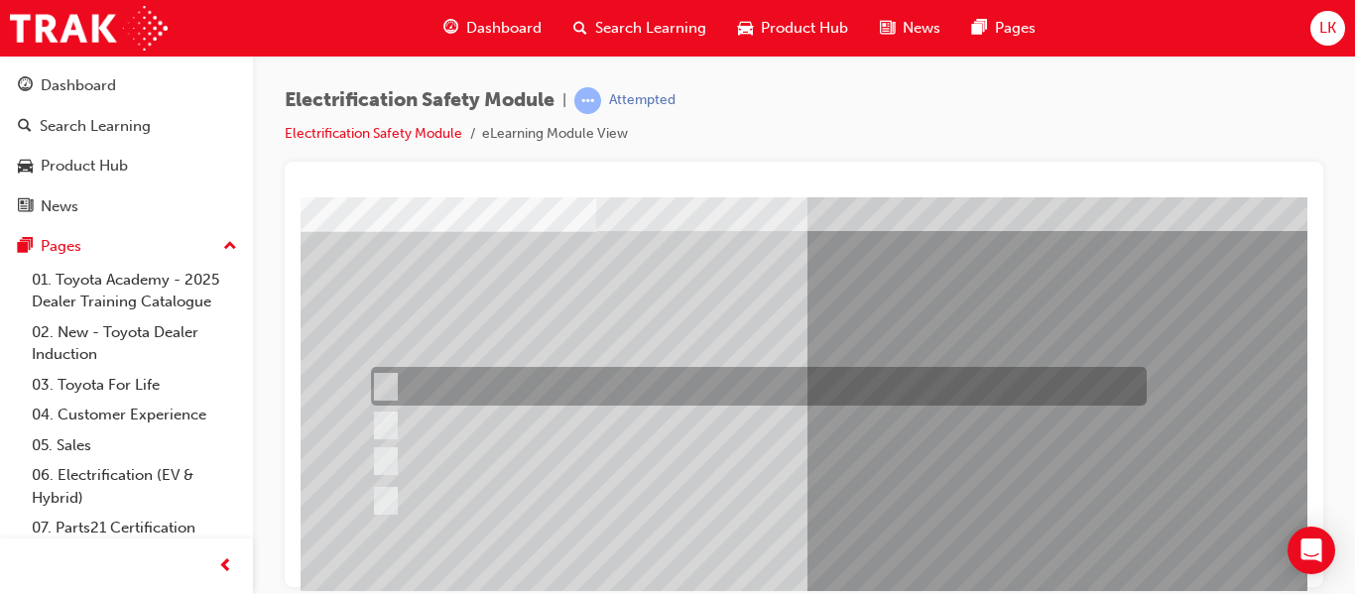
drag, startPoint x: 636, startPoint y: 390, endPoint x: 566, endPoint y: 387, distance: 69.5
click at [566, 387] on div at bounding box center [754, 386] width 776 height 39
radio input "true"
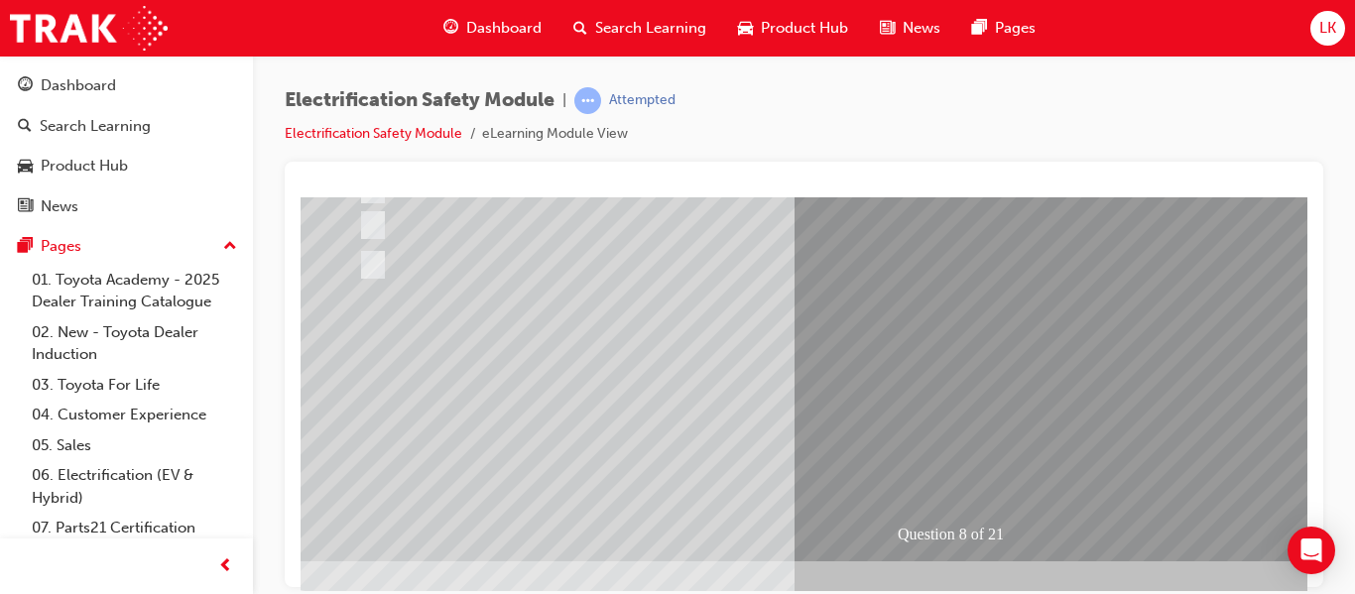
scroll to position [365, 15]
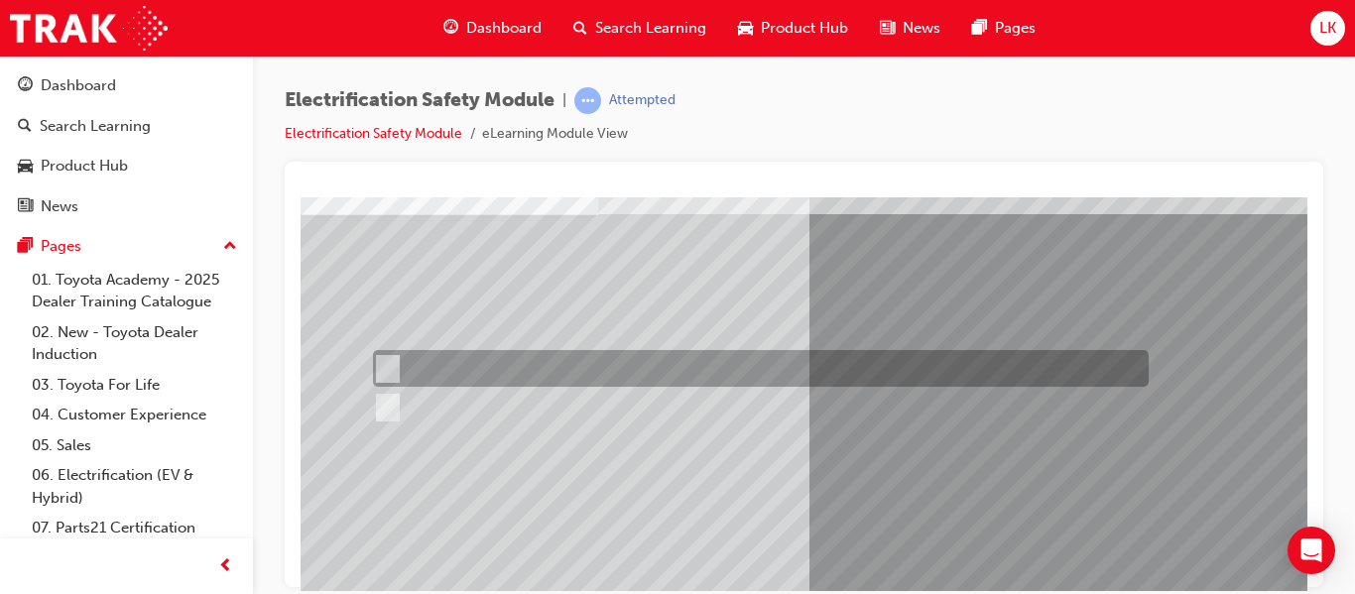
scroll to position [132, 0]
click at [461, 353] on div at bounding box center [756, 367] width 776 height 37
radio input "true"
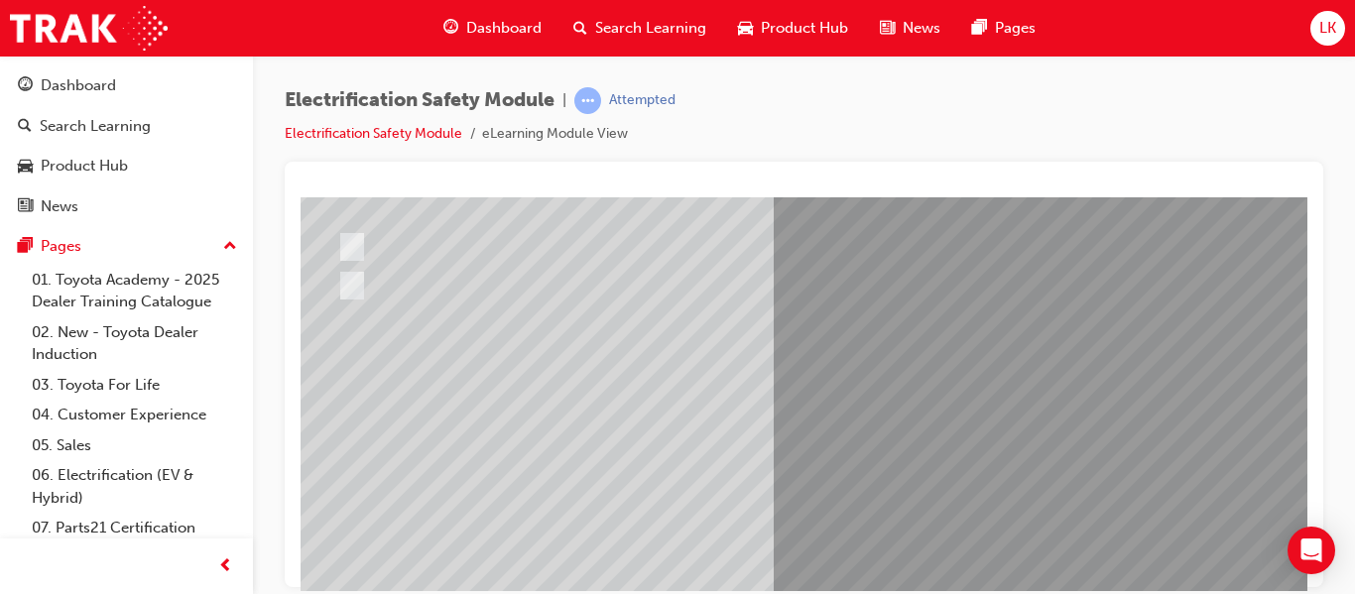
scroll to position [260, 38]
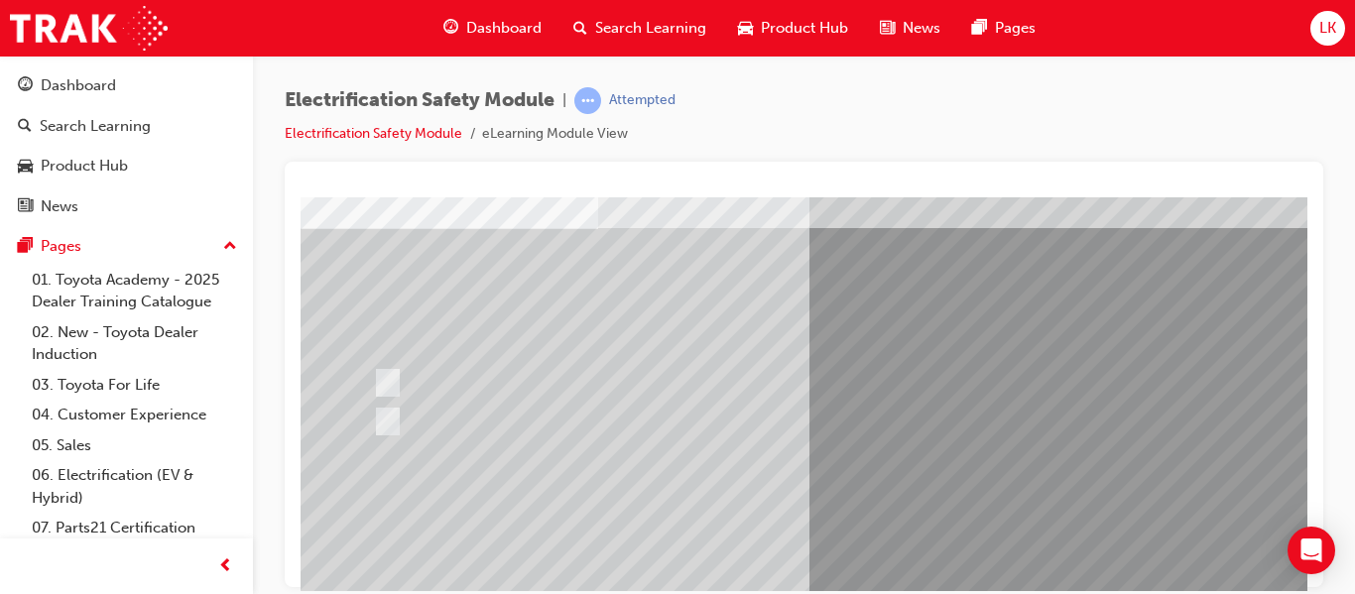
scroll to position [118, 0]
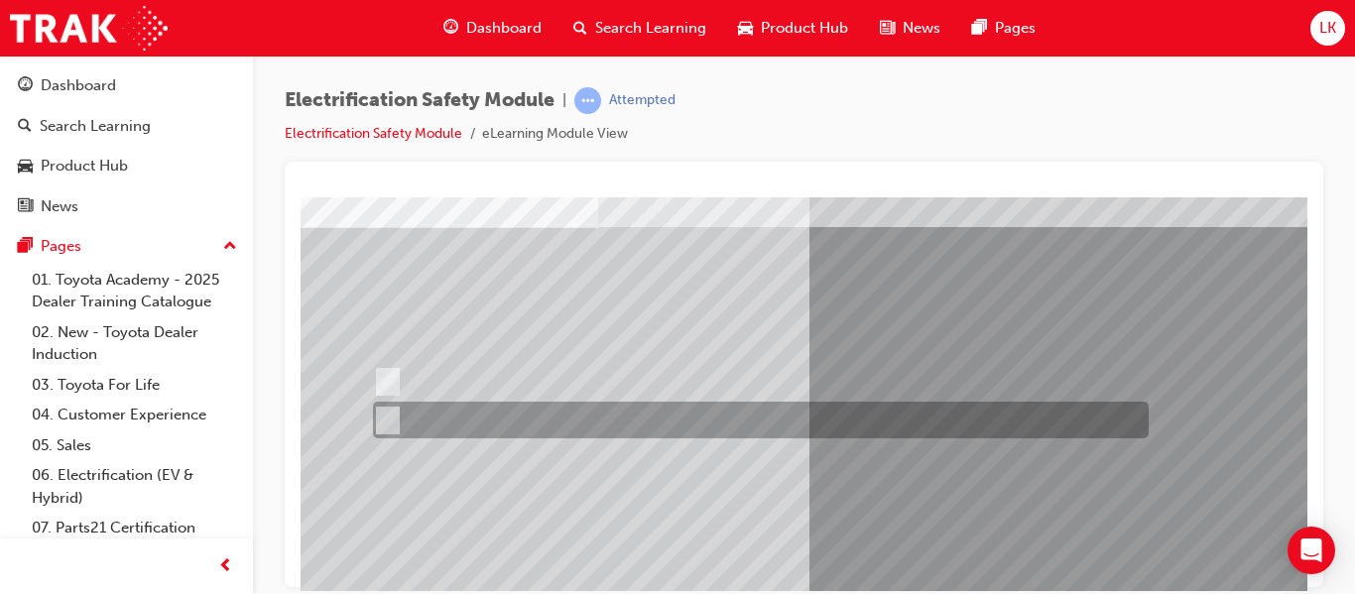
click at [419, 408] on div at bounding box center [756, 420] width 776 height 37
radio input "true"
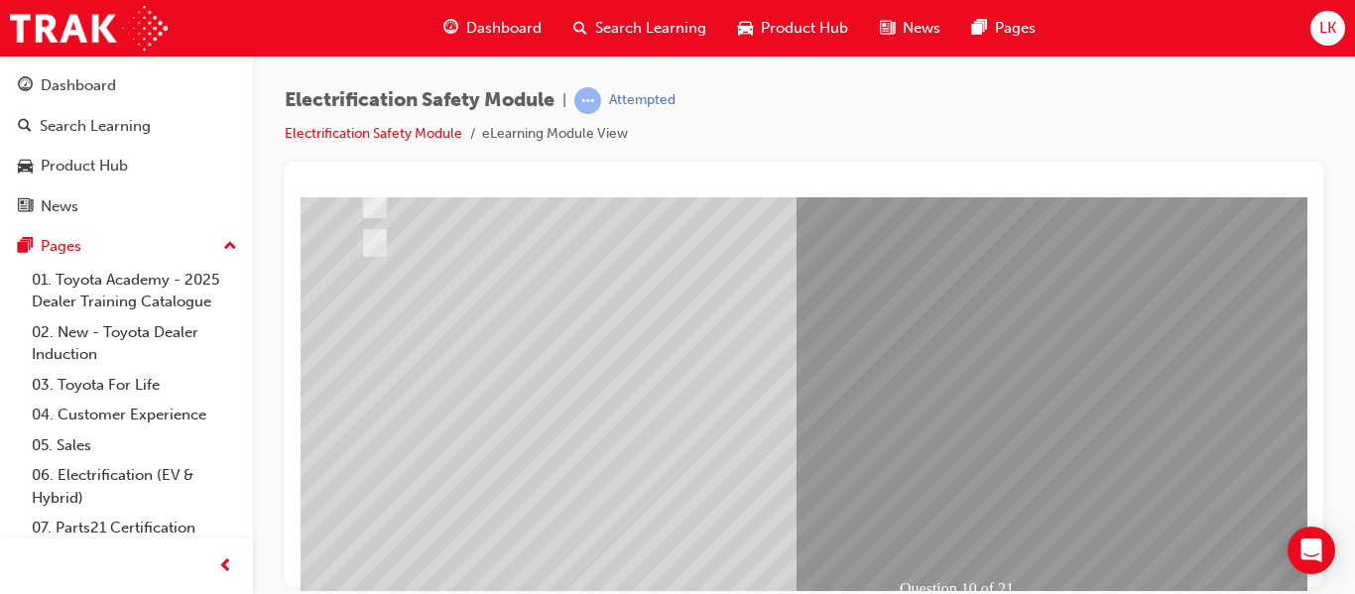
scroll to position [365, 7]
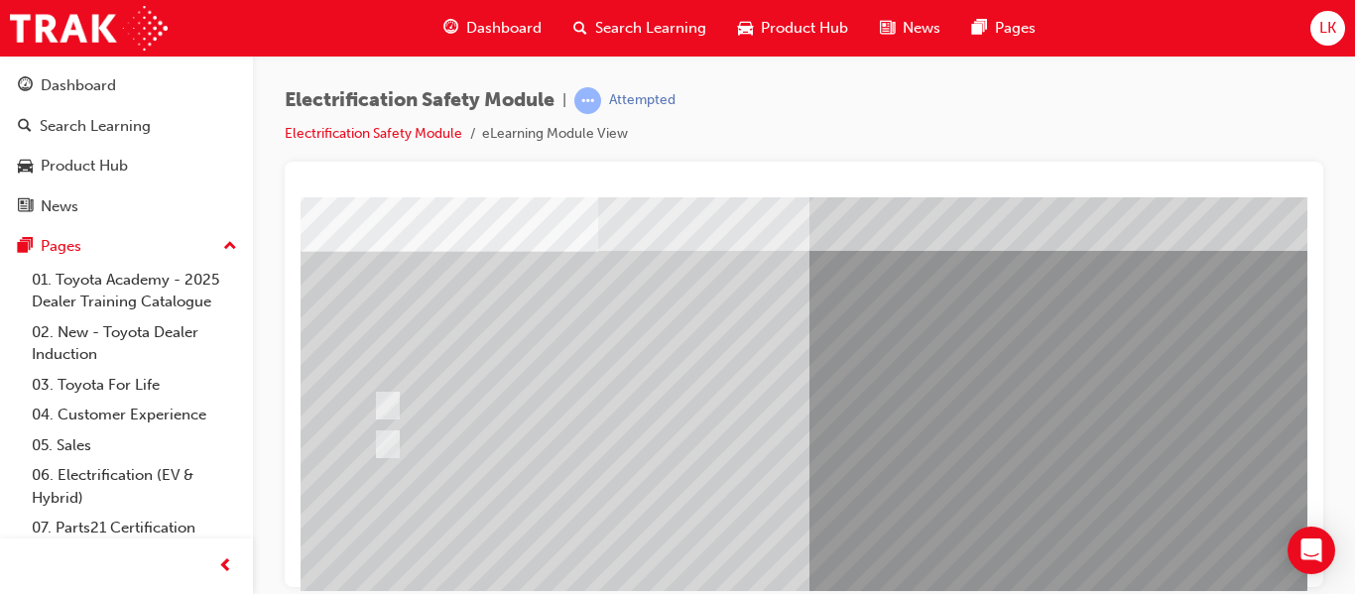
scroll to position [95, 0]
click at [463, 422] on div at bounding box center [761, 405] width 776 height 37
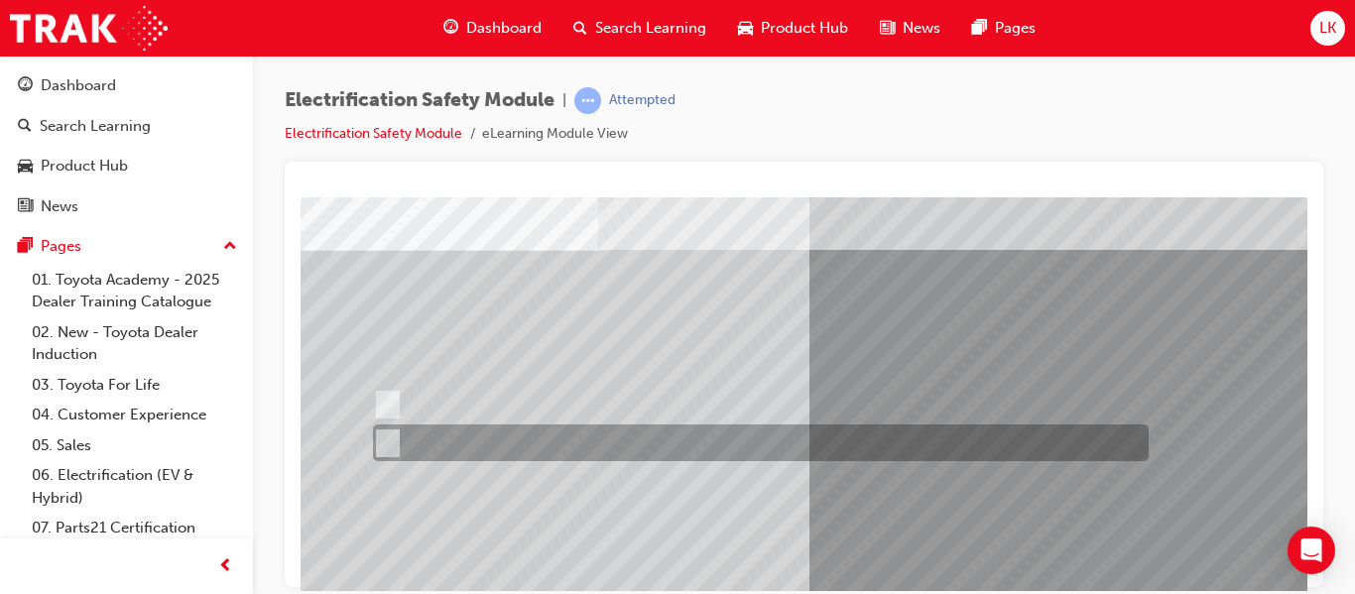
click at [459, 434] on div at bounding box center [756, 442] width 776 height 37
radio input "false"
radio input "true"
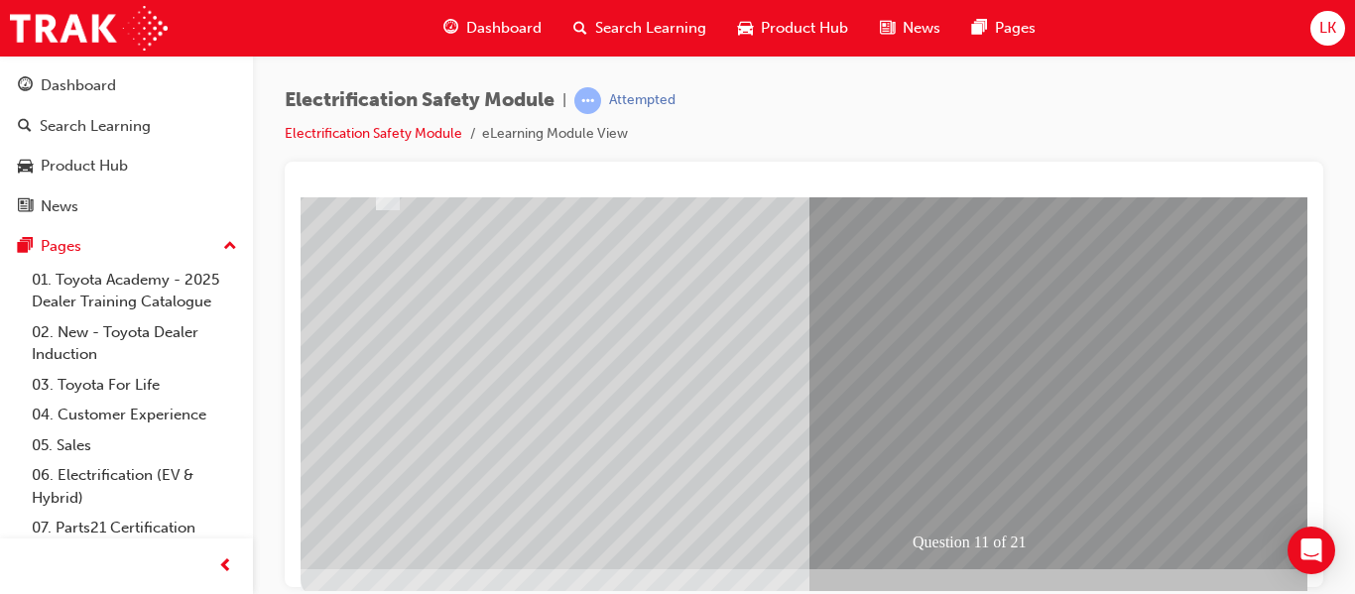
scroll to position [365, 0]
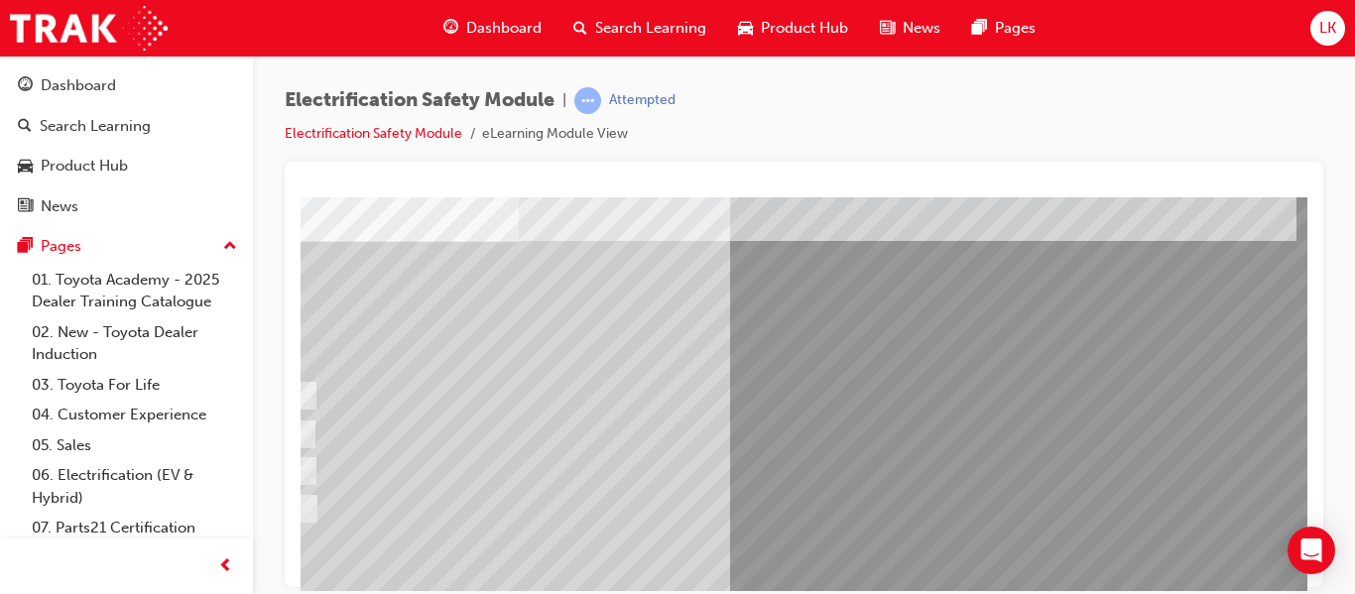
scroll to position [104, 0]
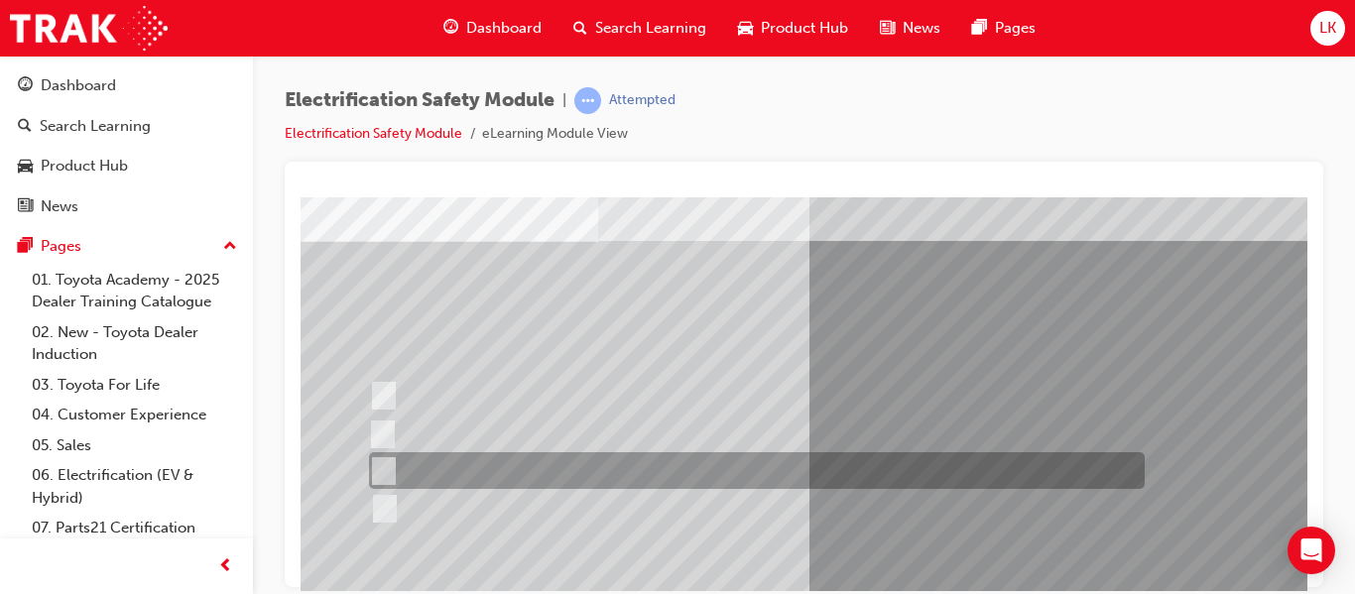
click at [683, 469] on div at bounding box center [752, 470] width 776 height 37
radio input "true"
click at [683, 469] on div at bounding box center [752, 470] width 776 height 37
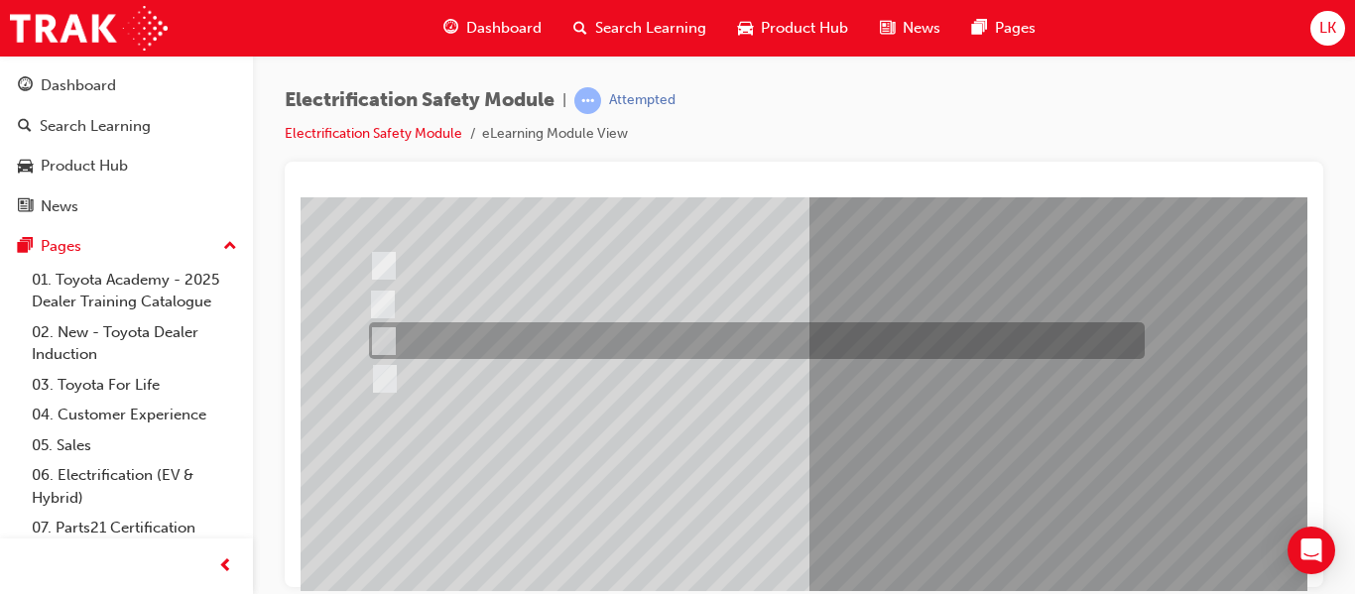
scroll to position [238, 0]
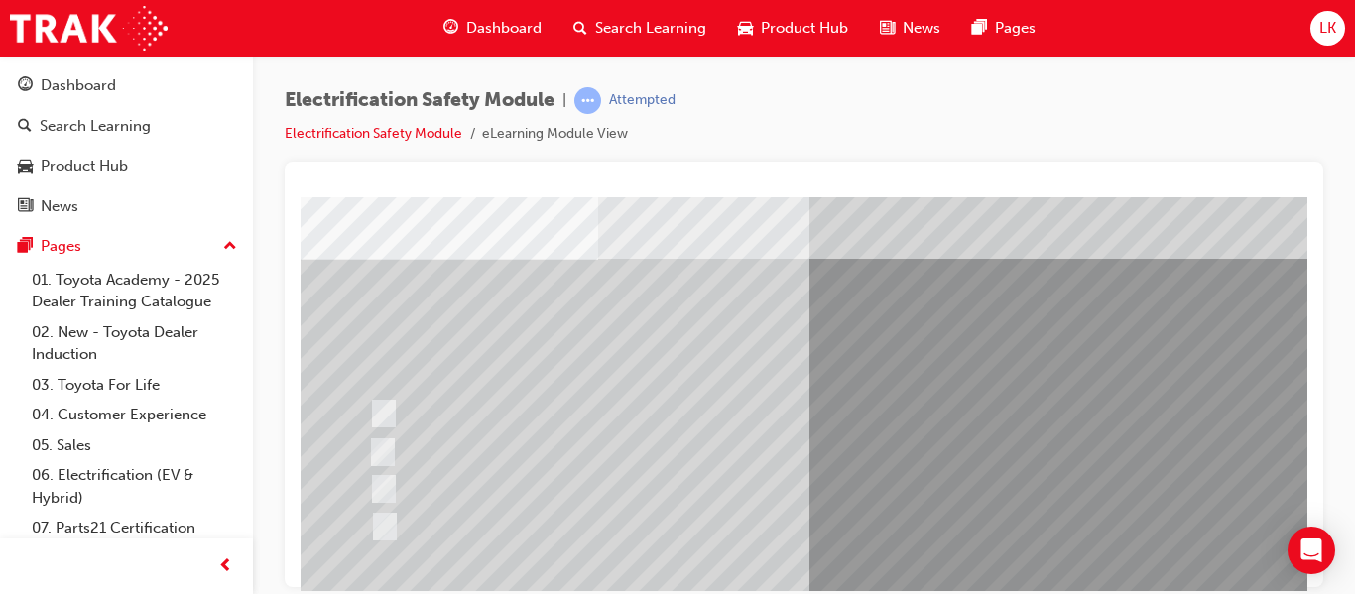
scroll to position [88, 0]
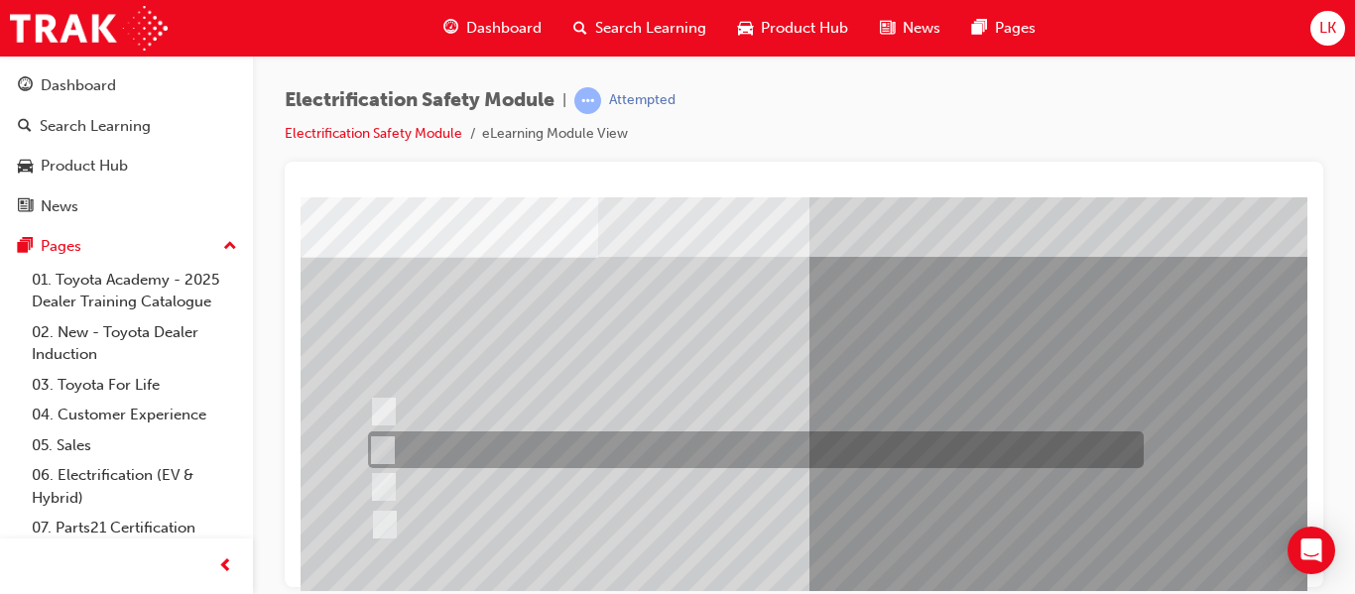
click at [655, 453] on div at bounding box center [751, 449] width 776 height 37
radio input "true"
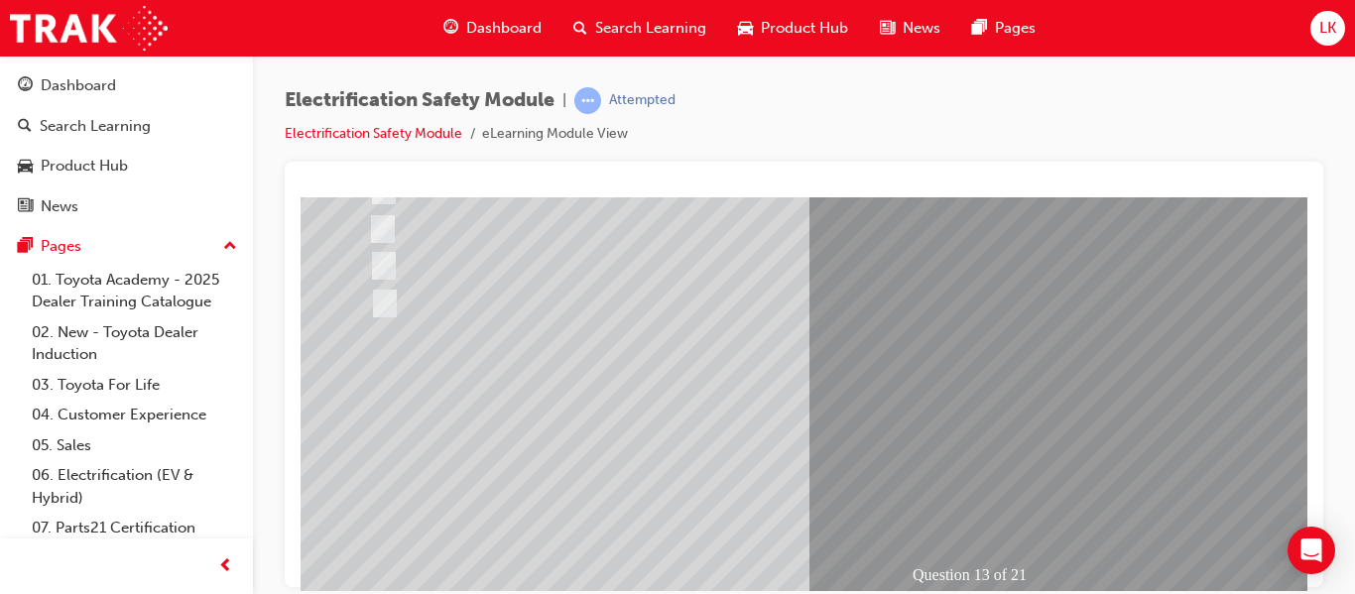
scroll to position [365, 0]
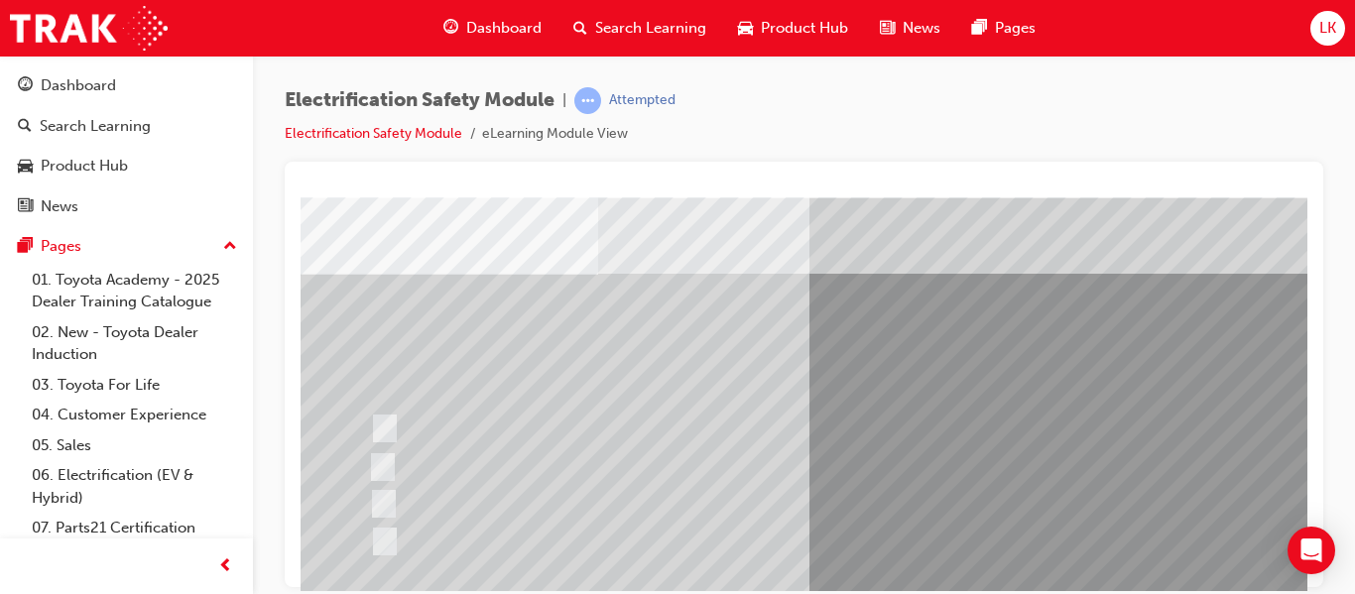
scroll to position [76, 0]
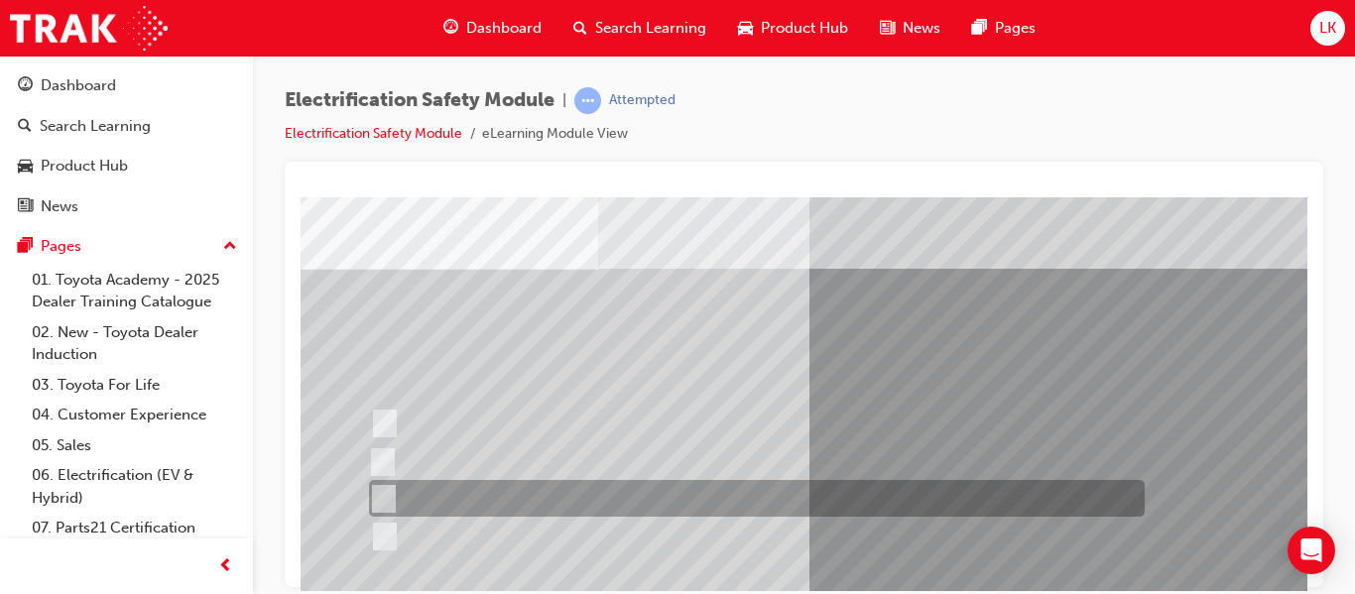
click at [584, 503] on div at bounding box center [752, 498] width 776 height 37
radio input "true"
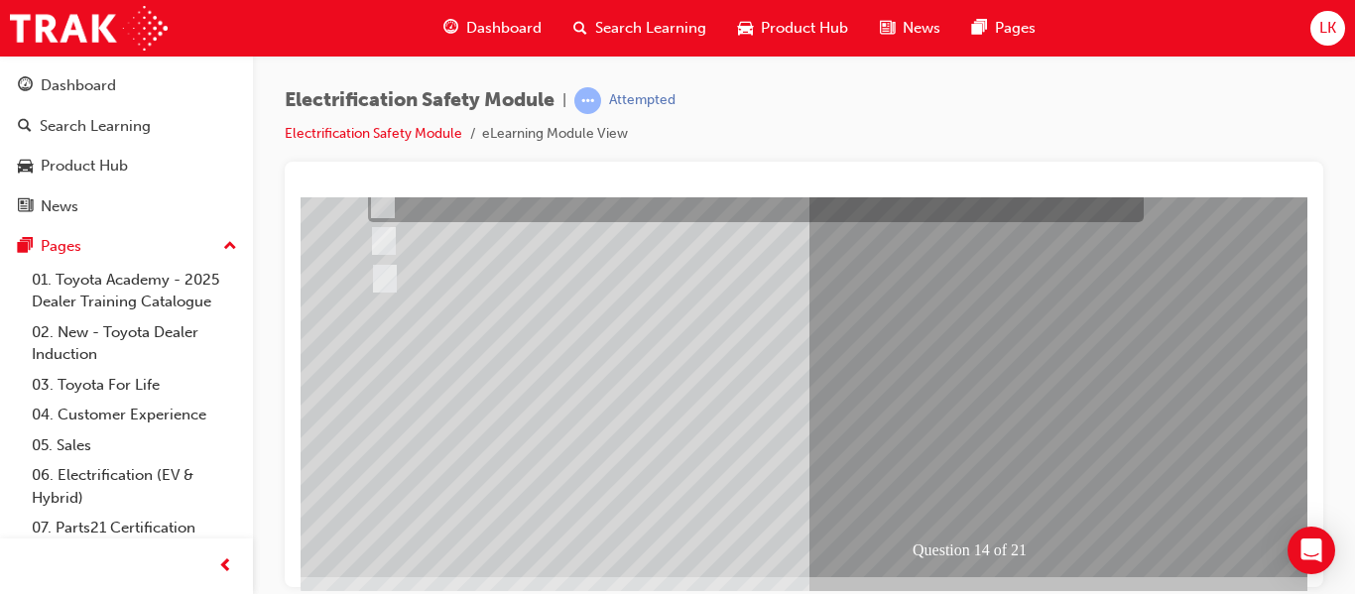
scroll to position [335, 0]
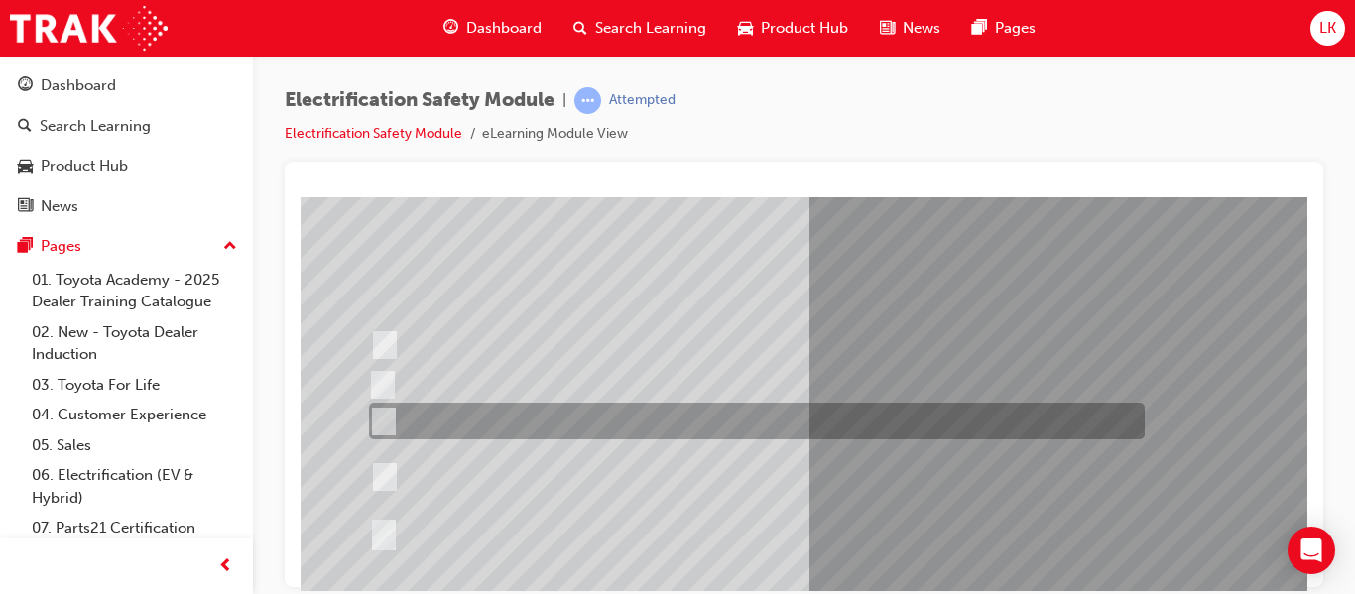
scroll to position [157, 0]
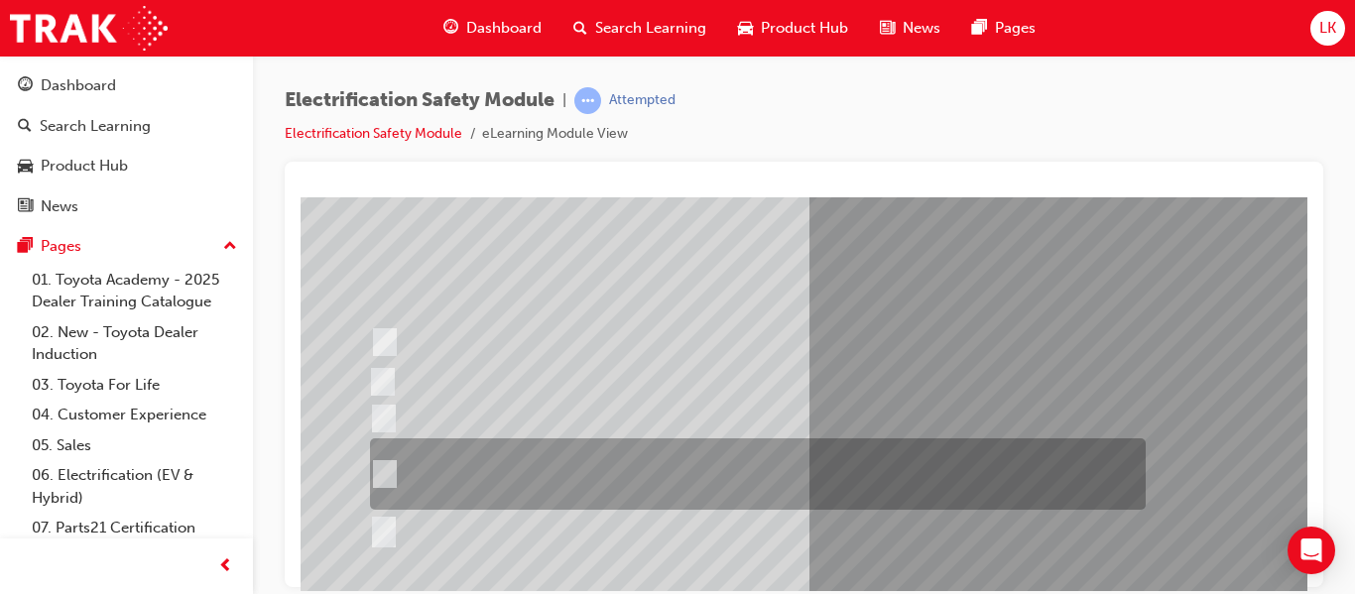
click at [695, 470] on div at bounding box center [753, 473] width 776 height 71
radio input "true"
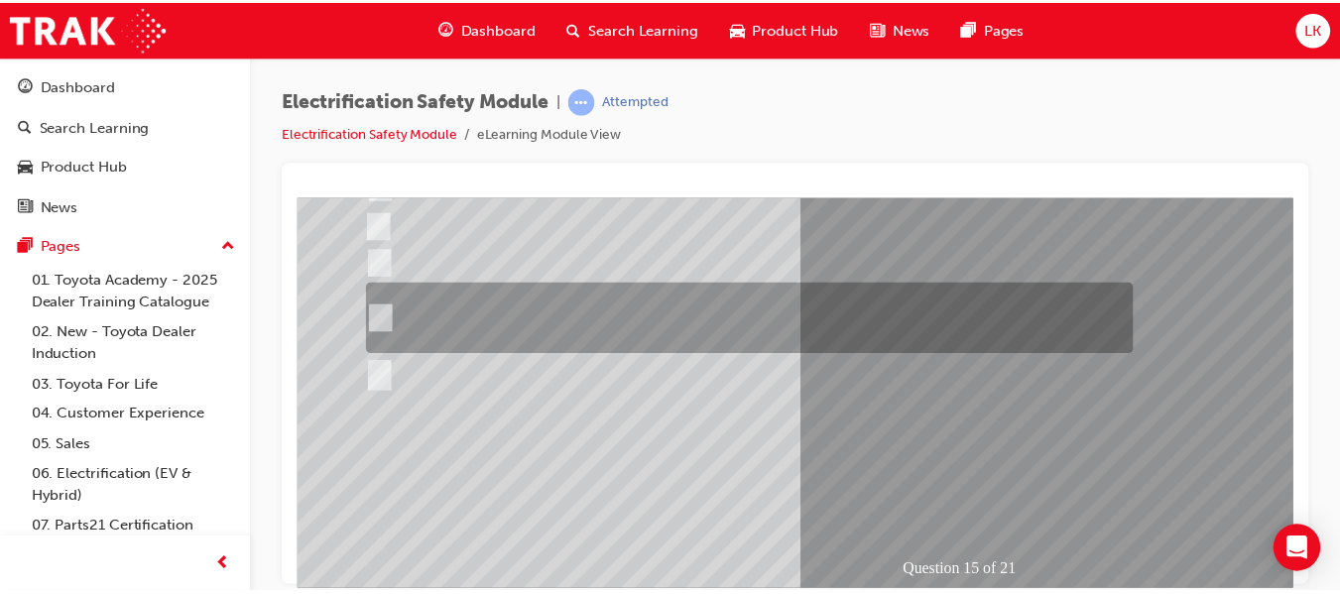
scroll to position [365, 0]
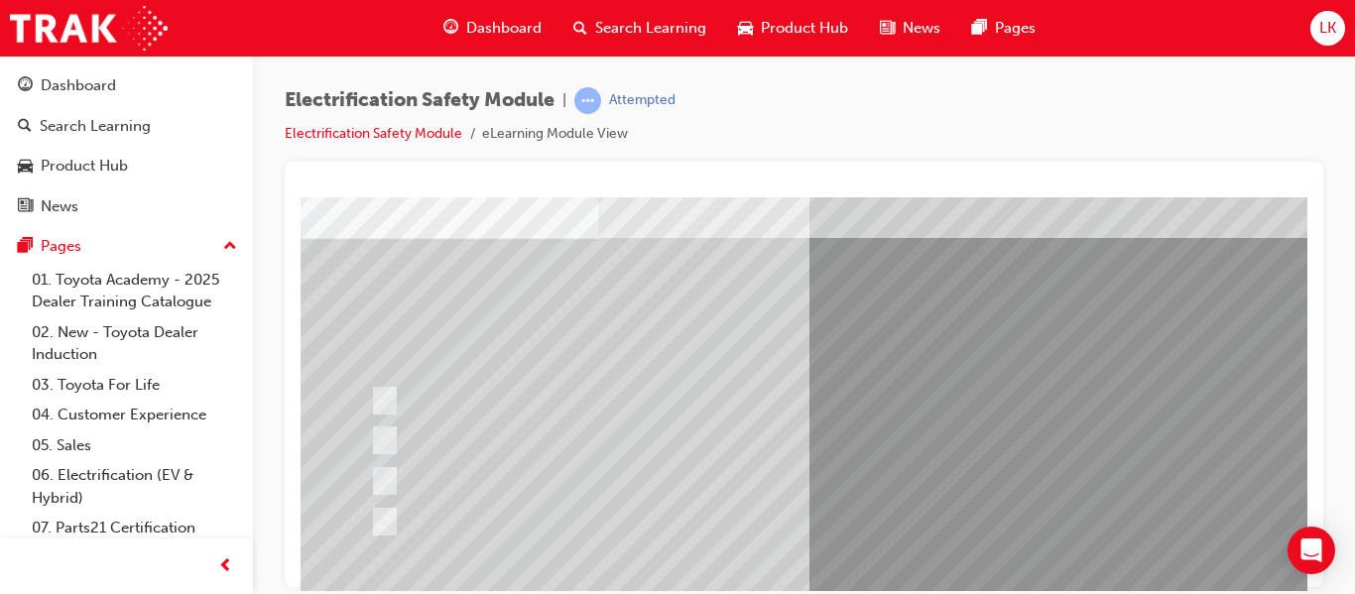
scroll to position [108, 0]
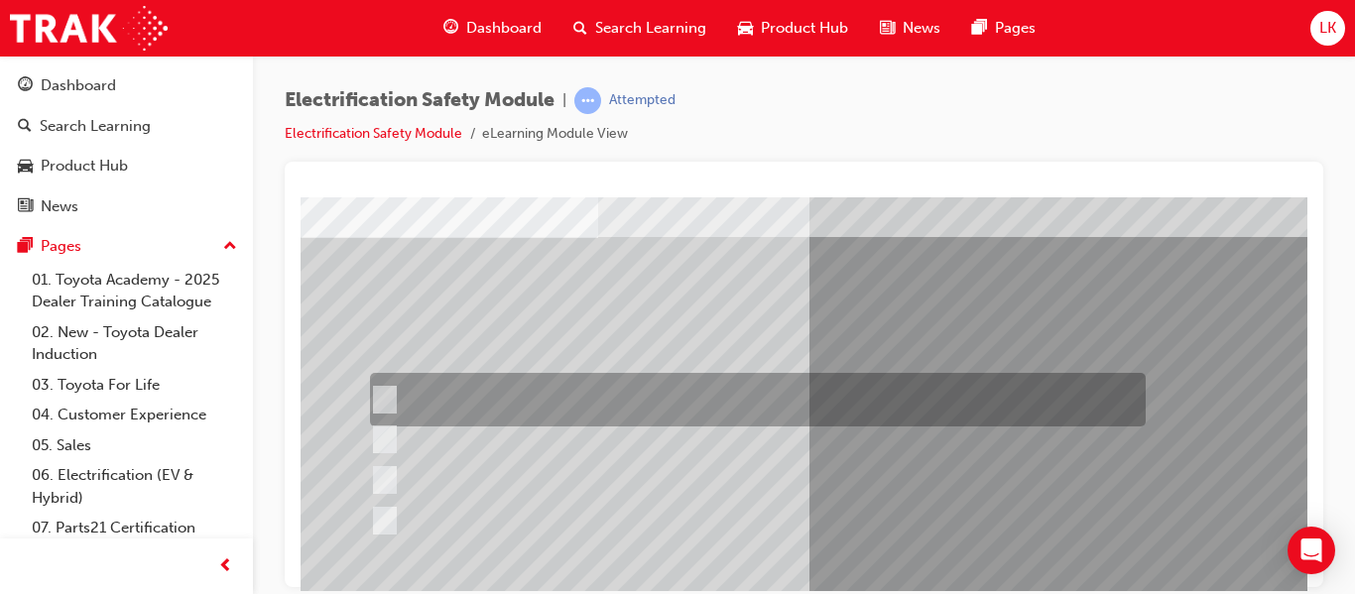
click at [520, 388] on div at bounding box center [753, 400] width 776 height 54
radio input "true"
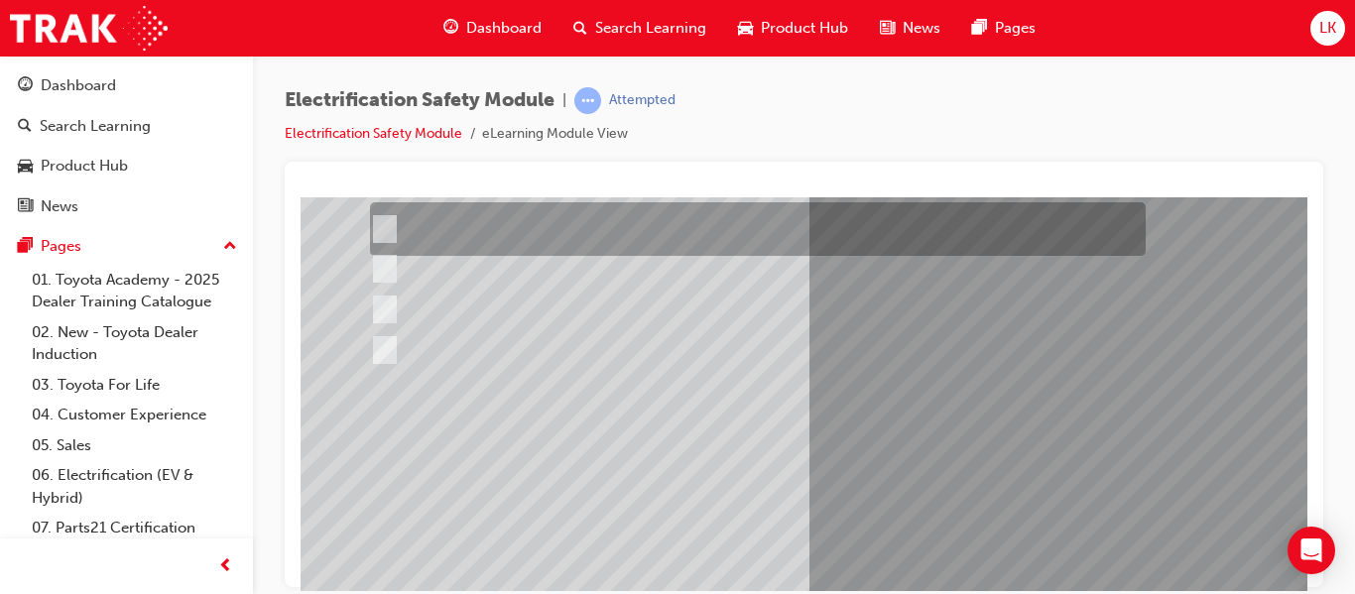
scroll to position [286, 0]
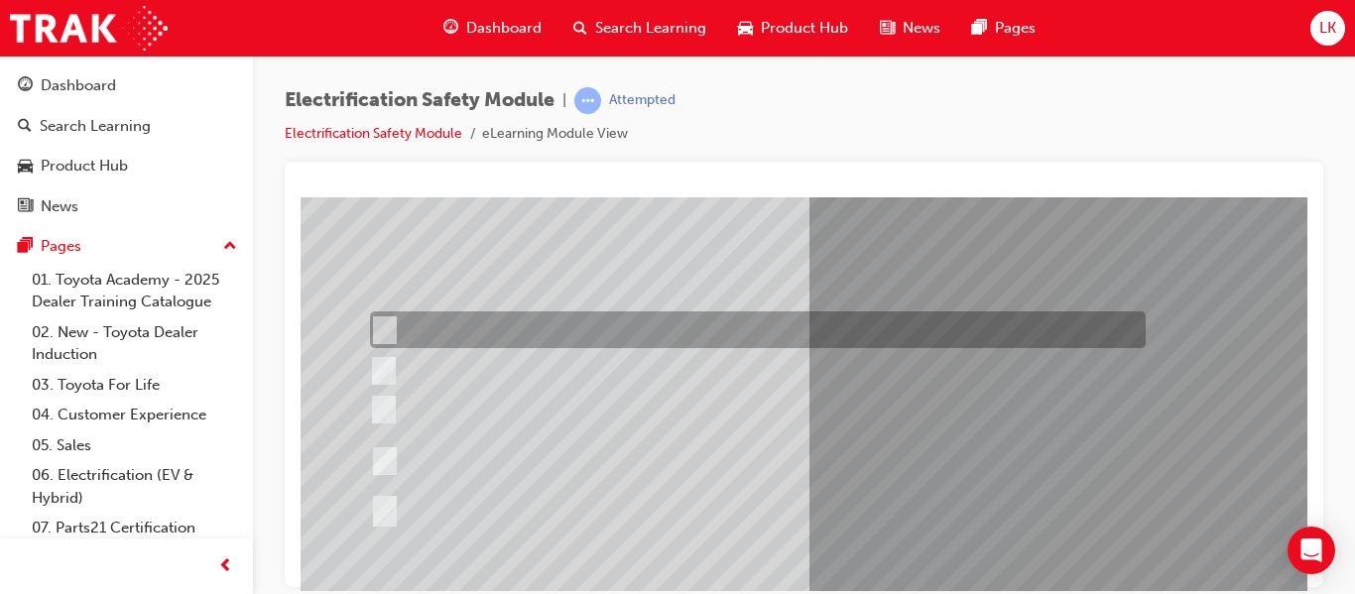
scroll to position [170, 0]
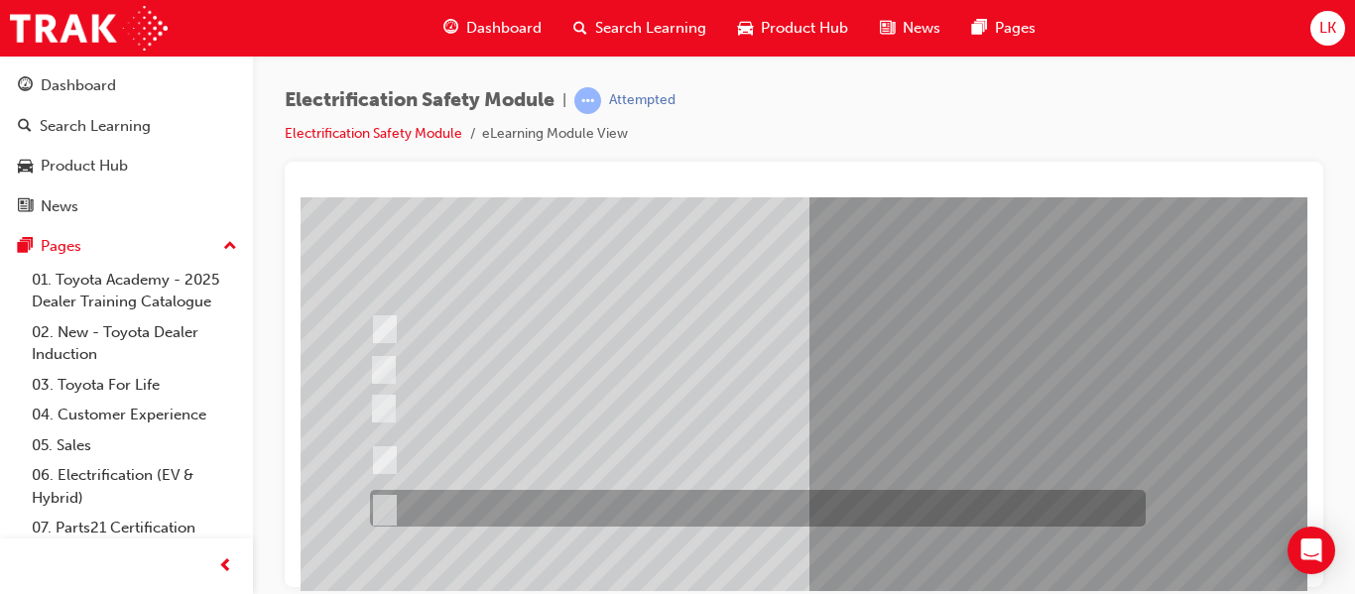
click at [603, 505] on div at bounding box center [753, 508] width 776 height 37
radio input "true"
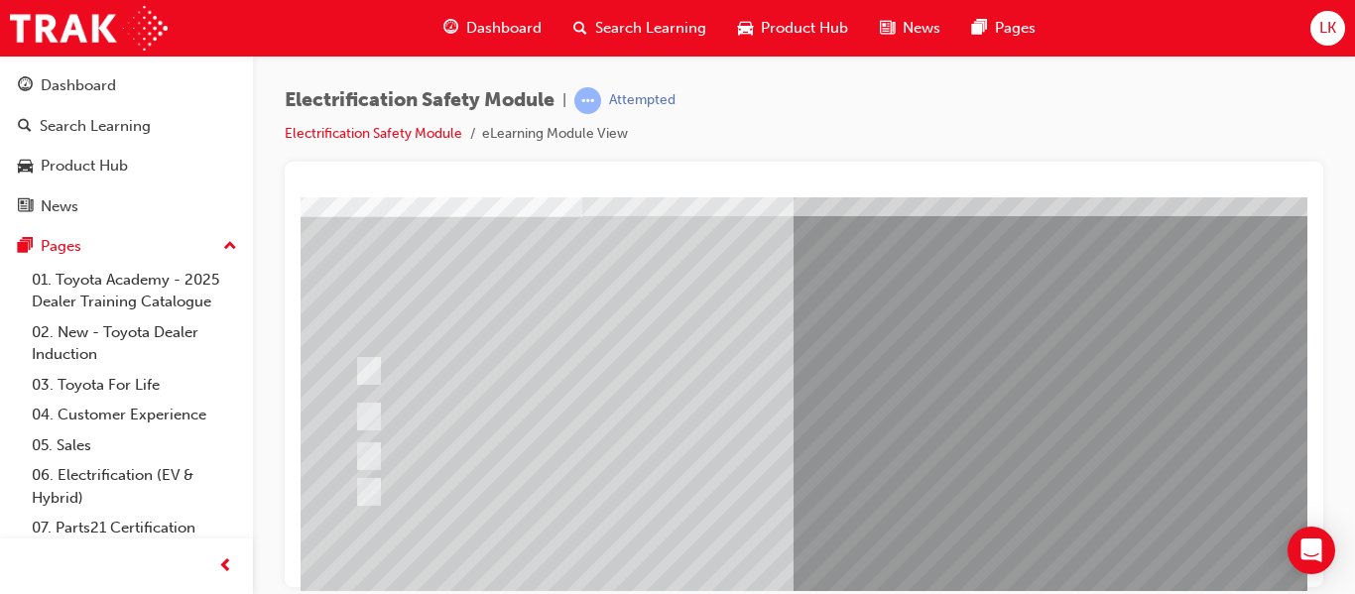
scroll to position [132, 13]
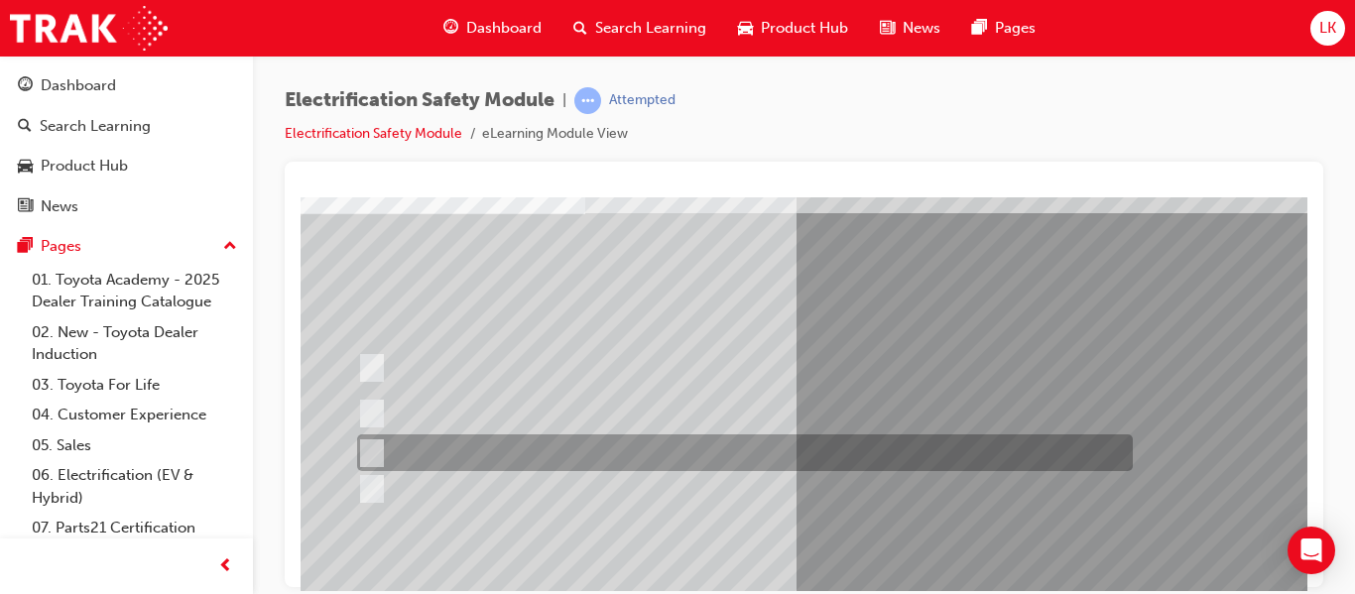
click at [686, 452] on div at bounding box center [740, 452] width 776 height 37
radio input "true"
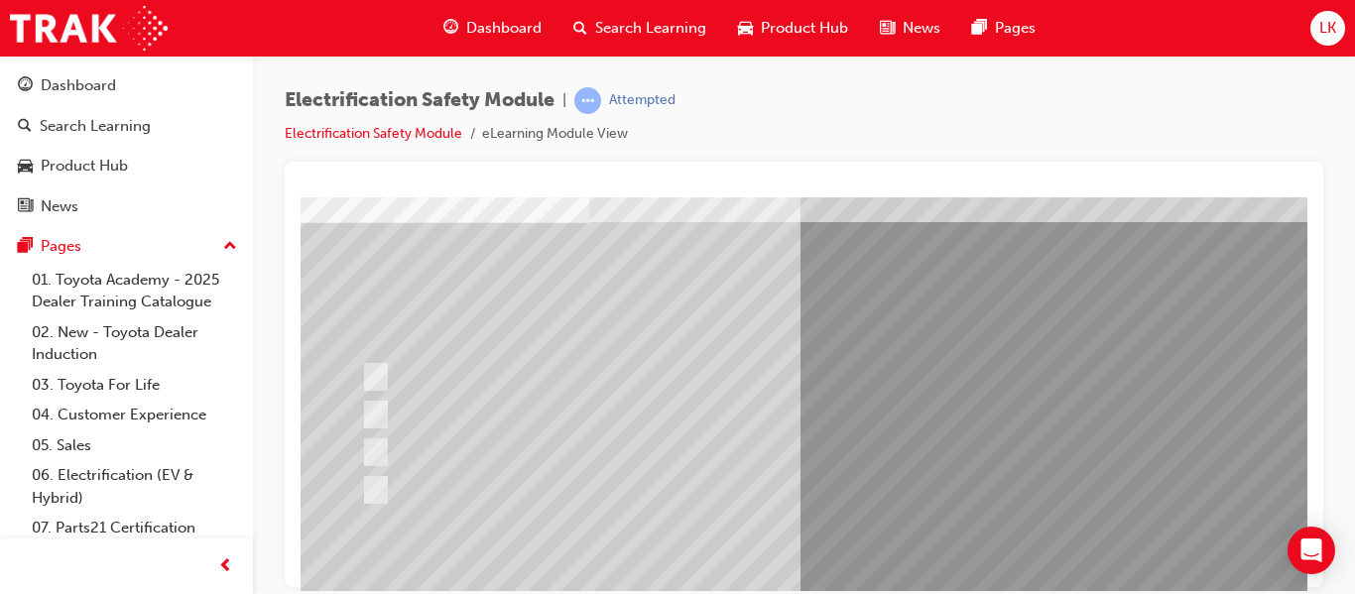
scroll to position [123, 10]
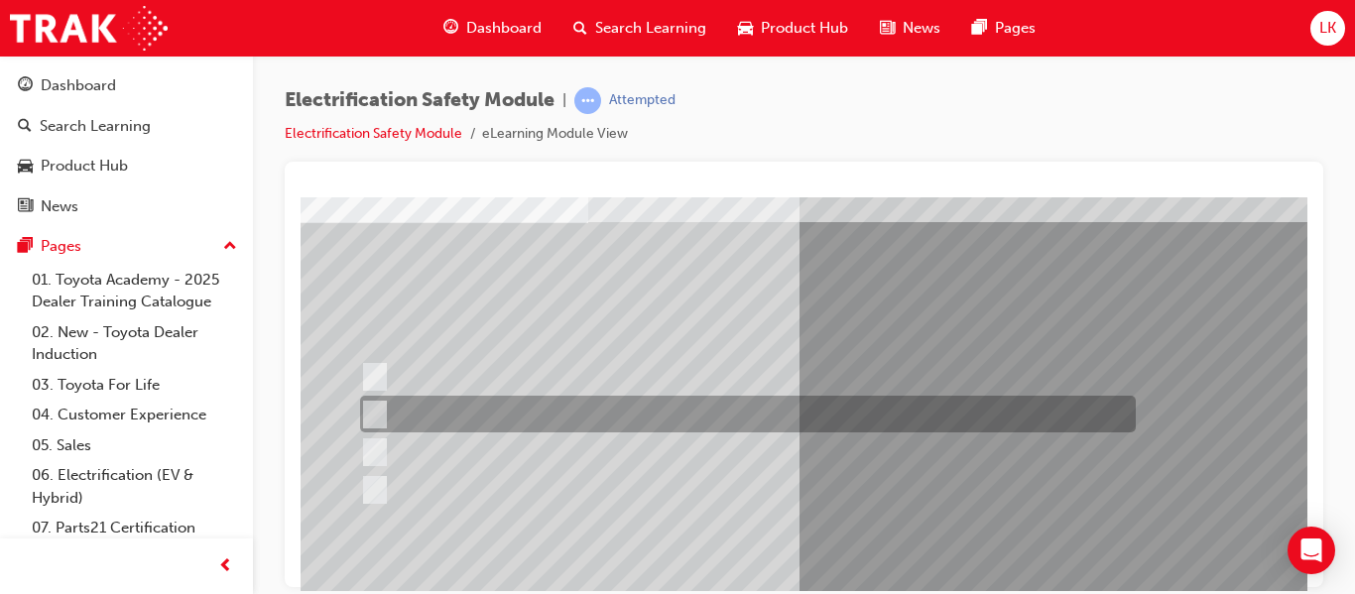
click at [629, 426] on div at bounding box center [743, 414] width 776 height 37
radio input "true"
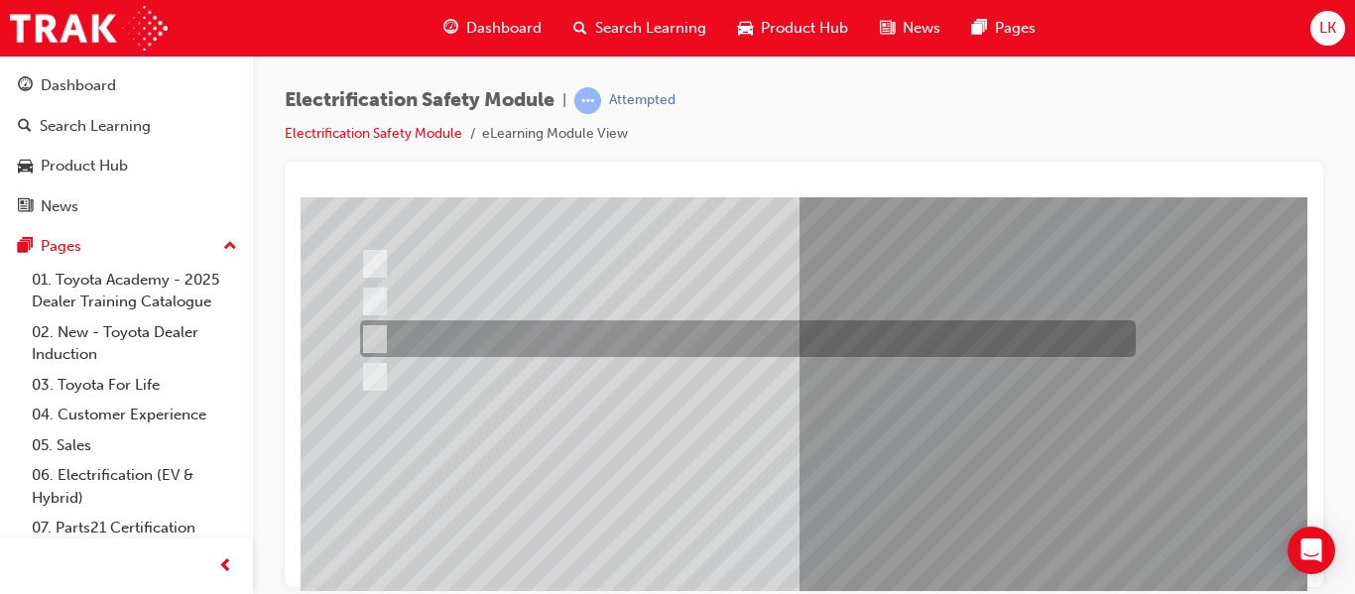
scroll to position [238, 10]
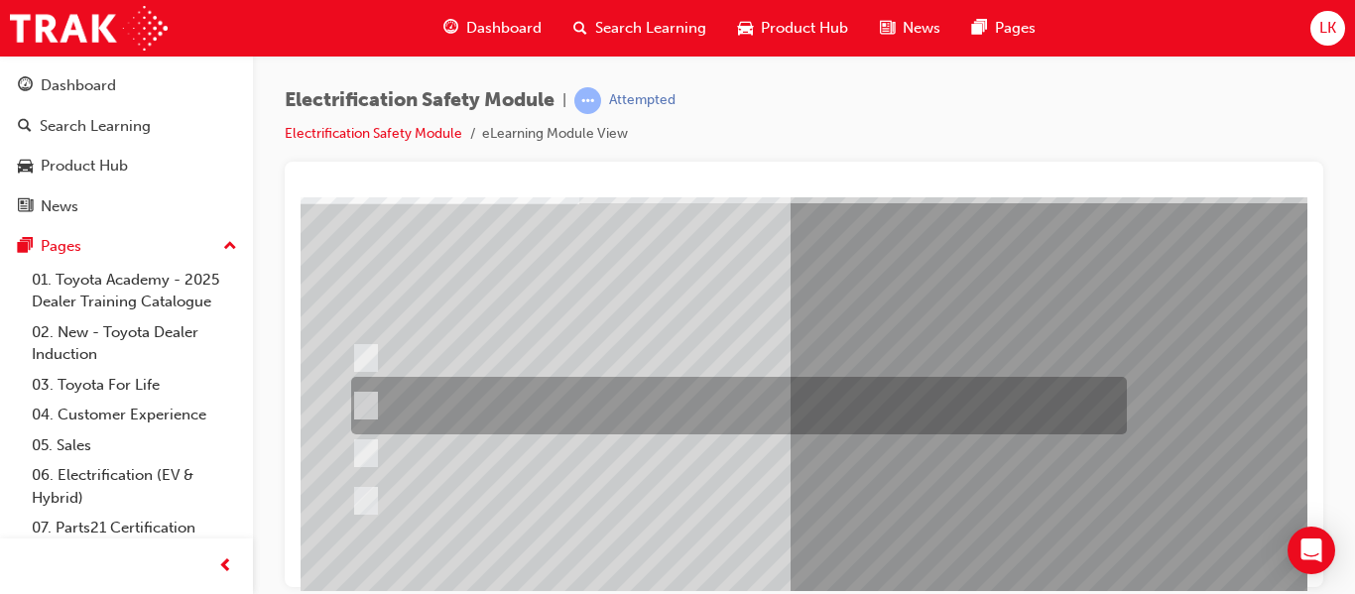
scroll to position [143, 19]
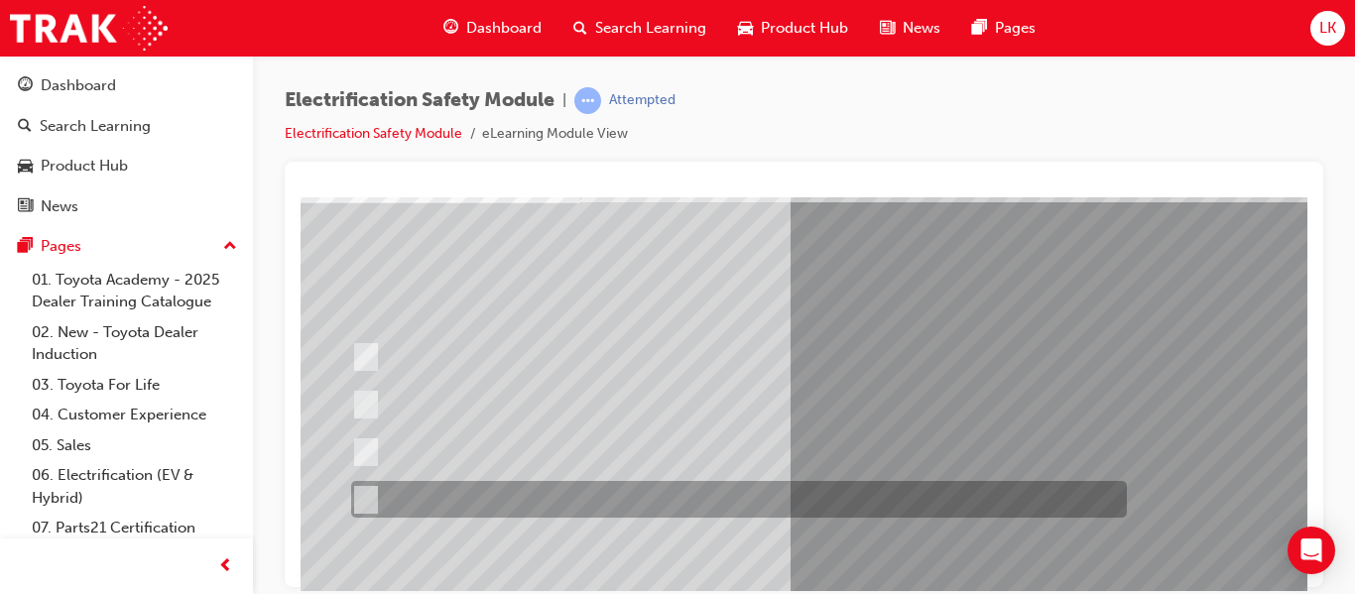
click at [543, 495] on div at bounding box center [734, 499] width 776 height 37
radio input "true"
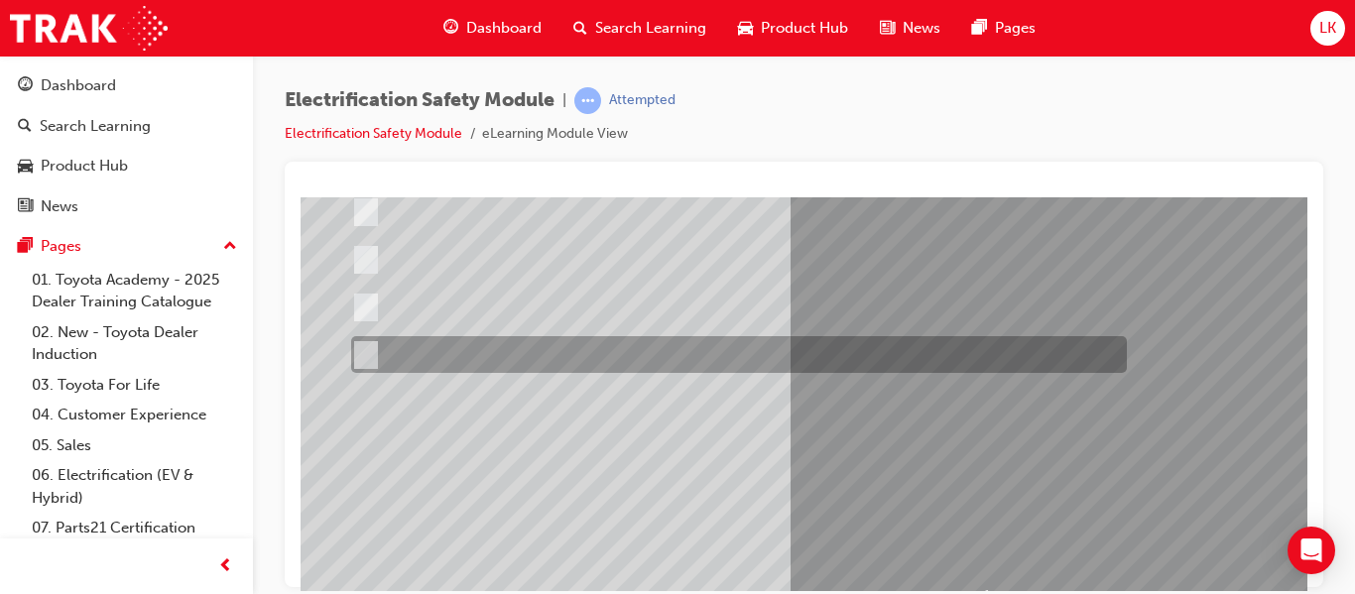
scroll to position [301, 19]
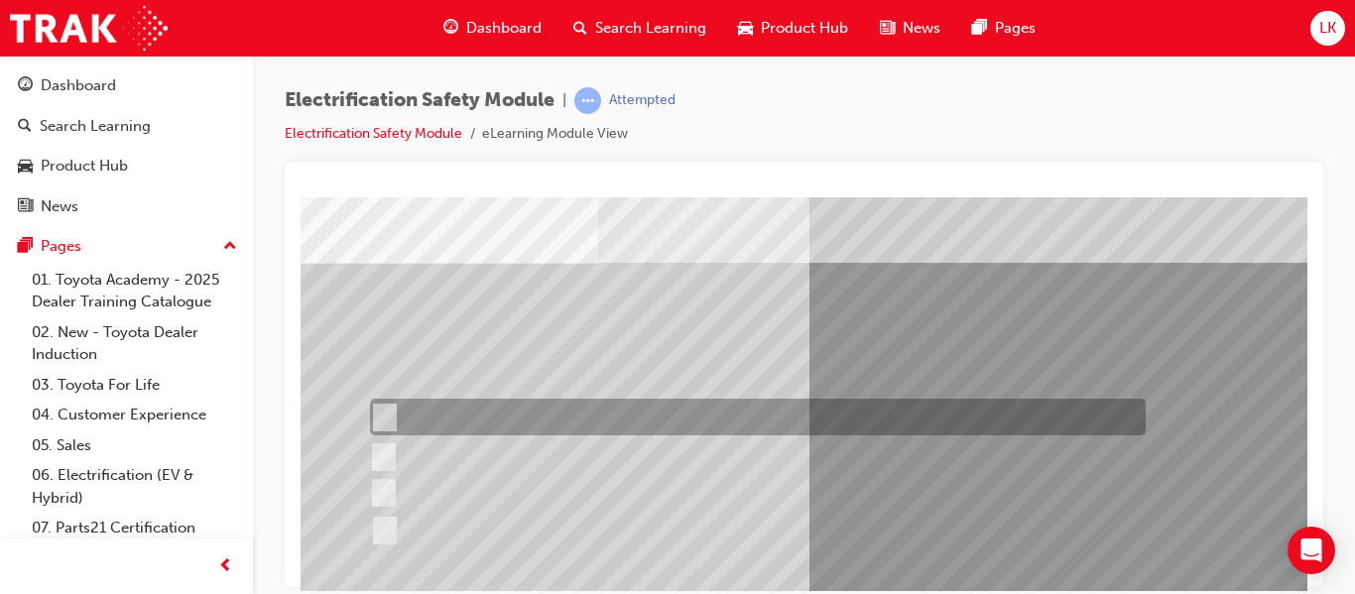
scroll to position [100, 0]
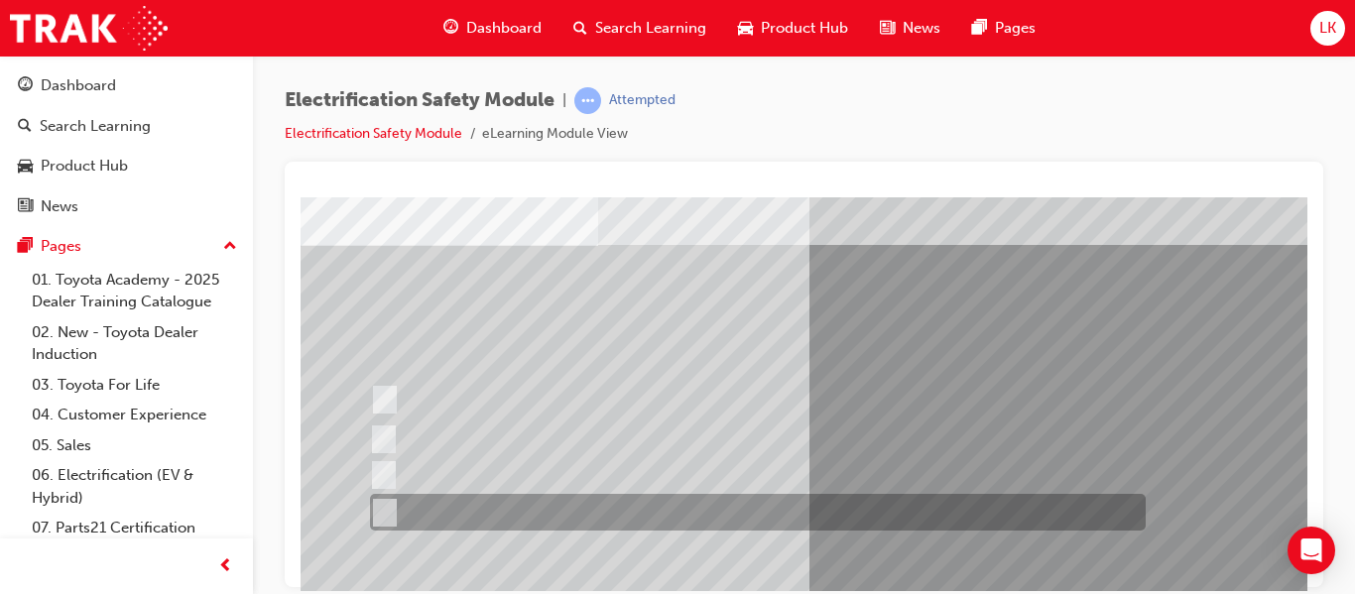
click at [681, 506] on div at bounding box center [753, 512] width 776 height 37
radio input "true"
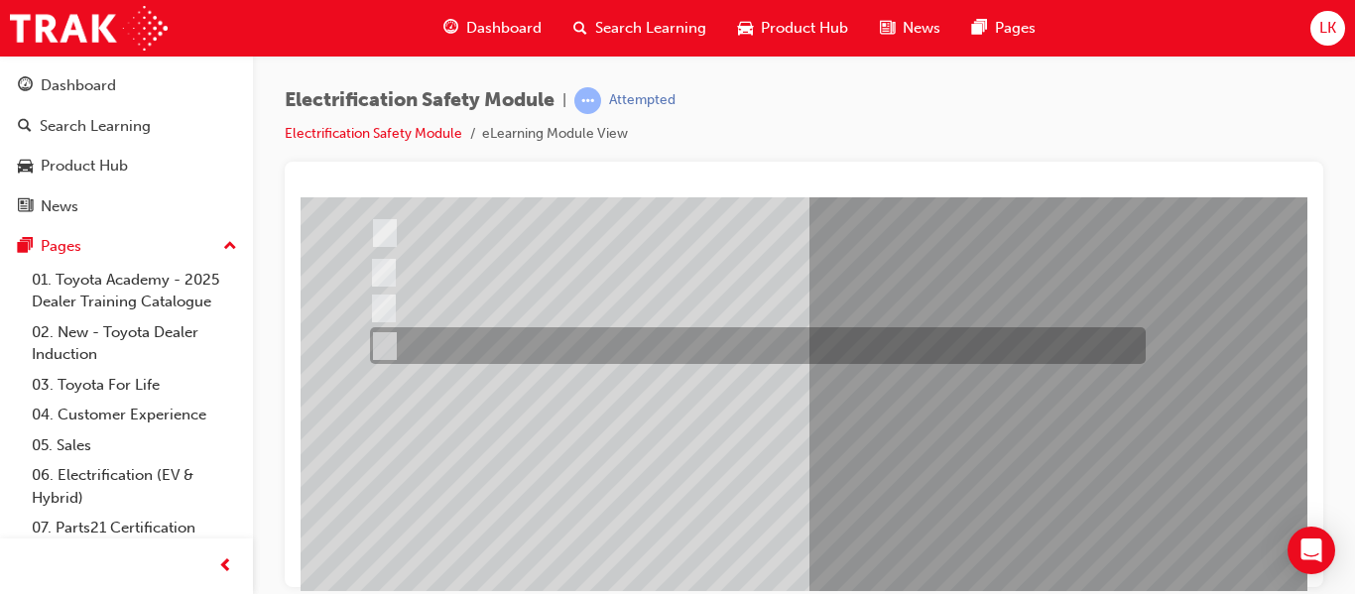
scroll to position [268, 0]
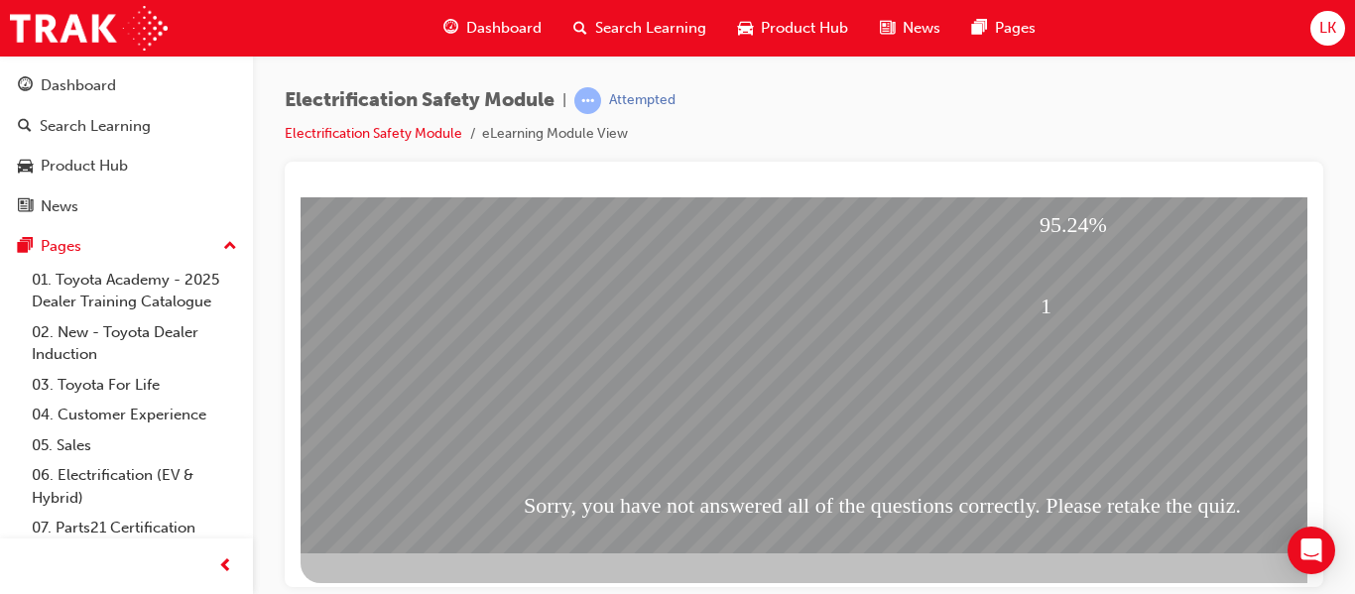
scroll to position [365, 0]
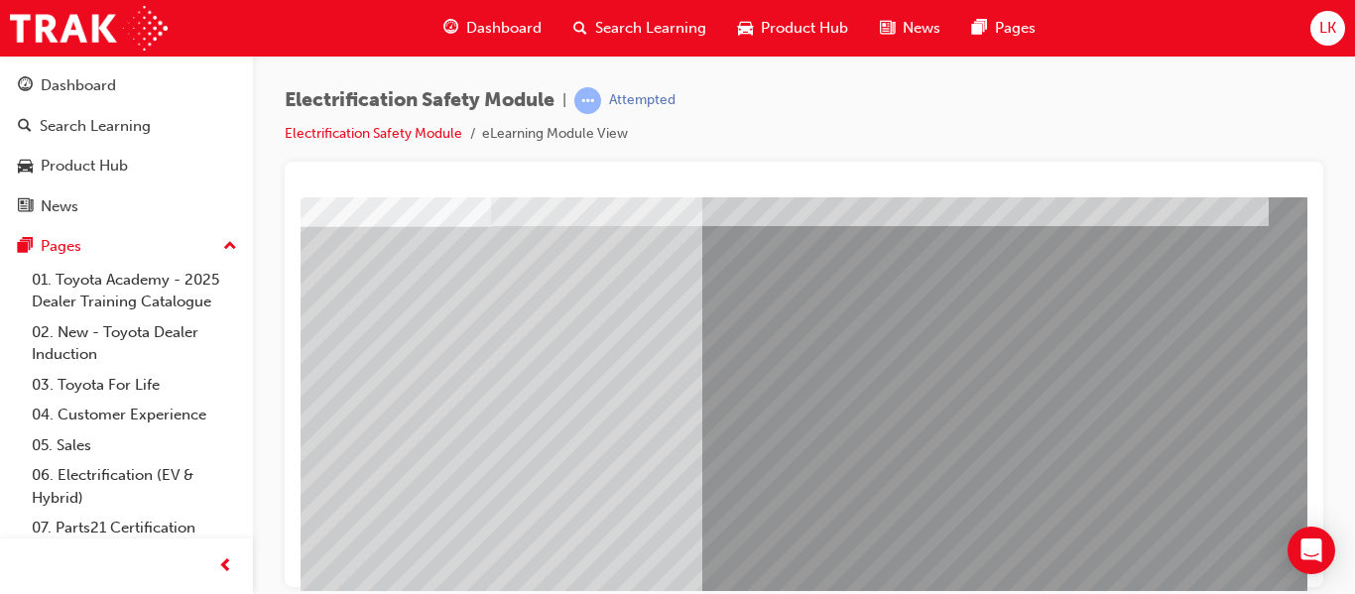
scroll to position [119, 0]
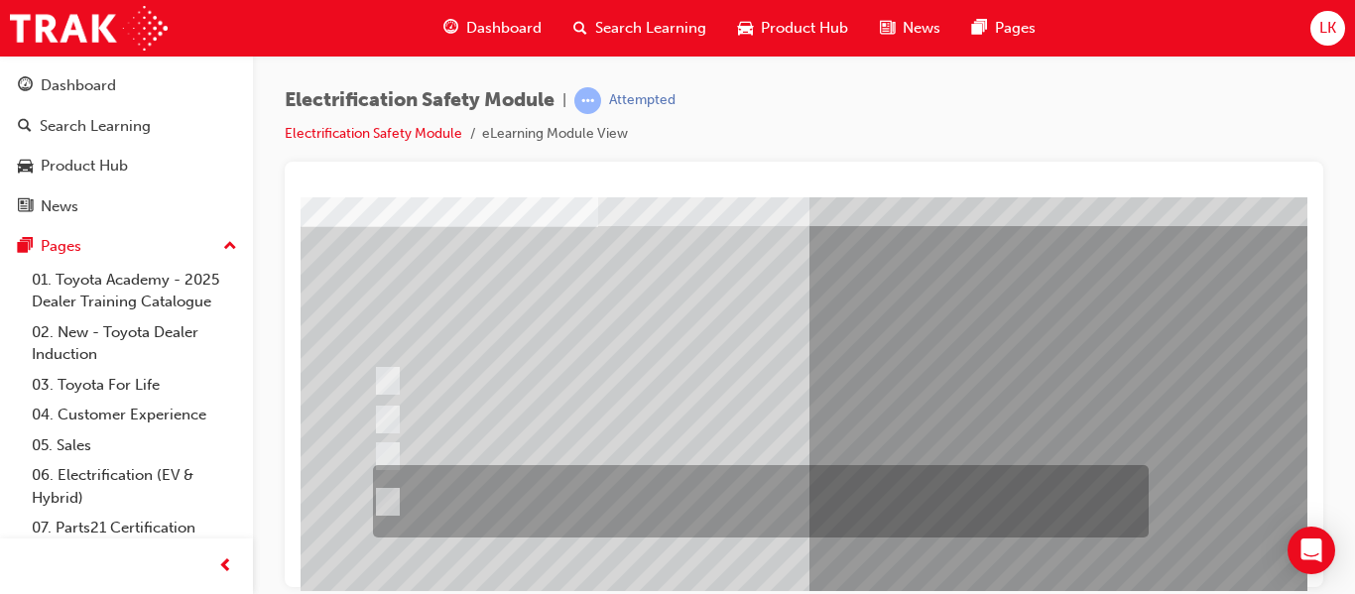
click at [569, 489] on div at bounding box center [756, 501] width 776 height 72
radio input "true"
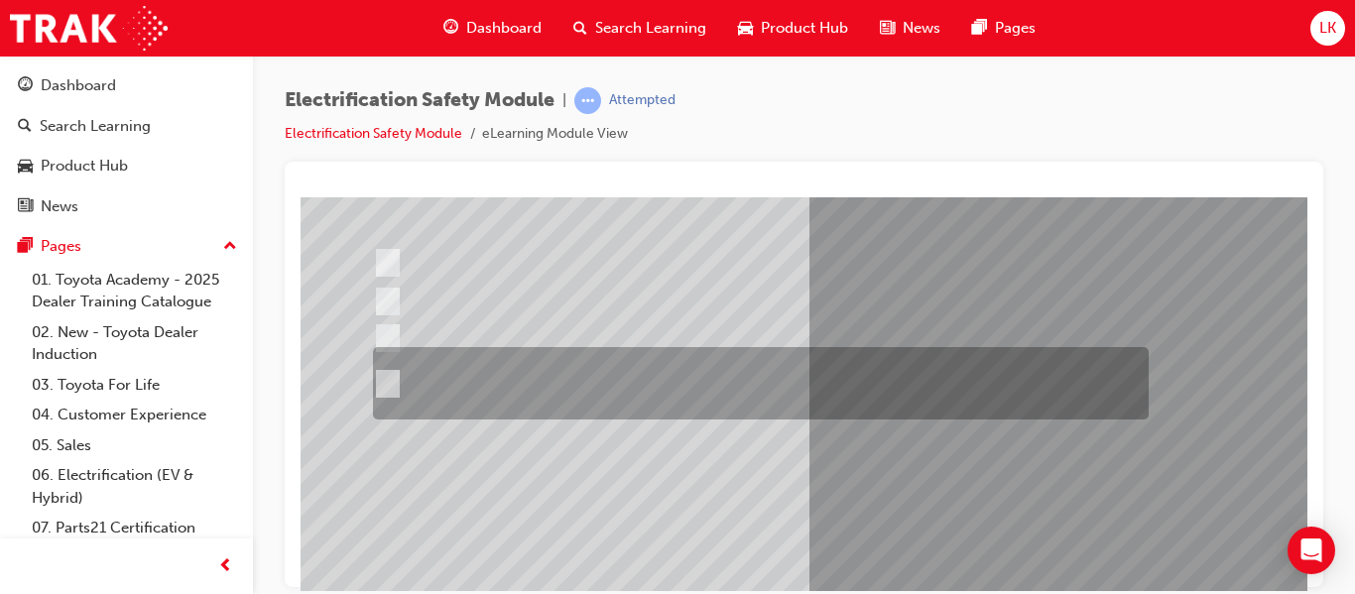
scroll to position [251, 0]
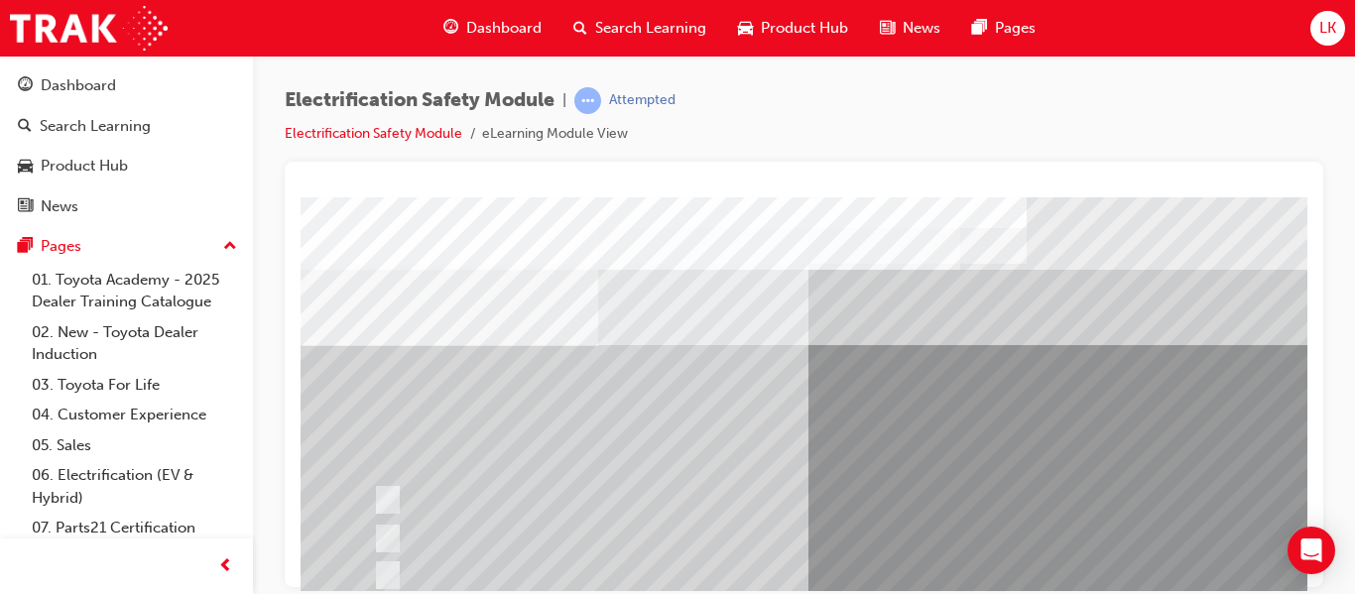
click at [911, 550] on div at bounding box center [756, 538] width 776 height 37
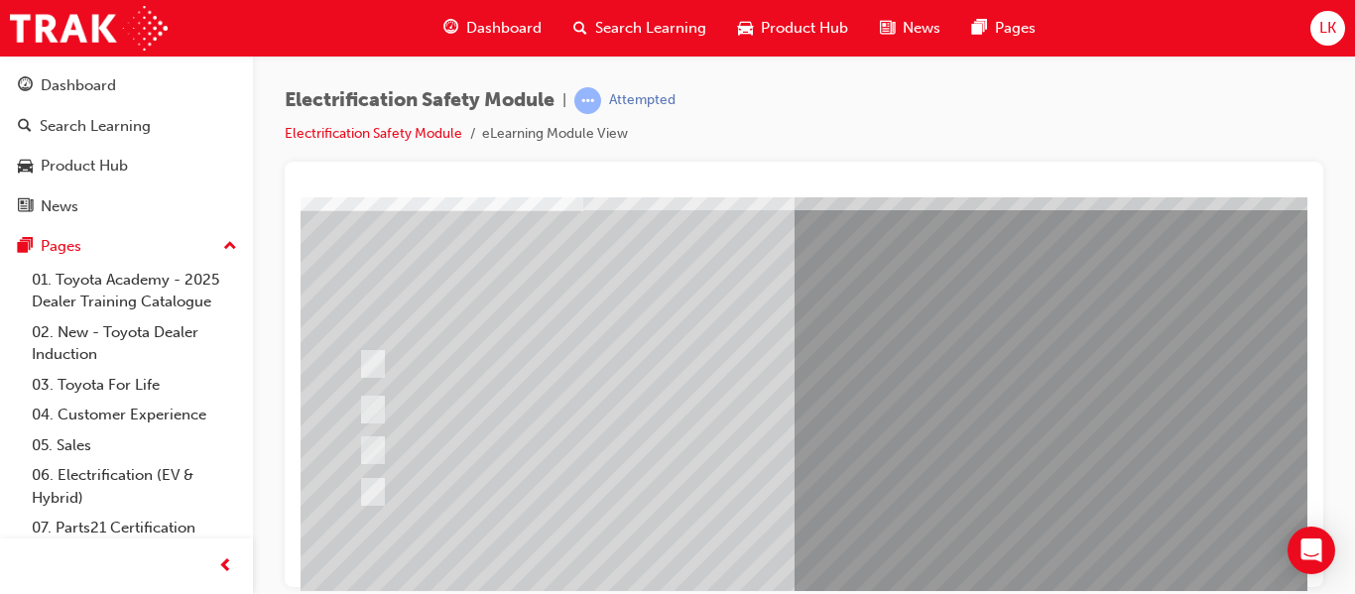
scroll to position [135, 16]
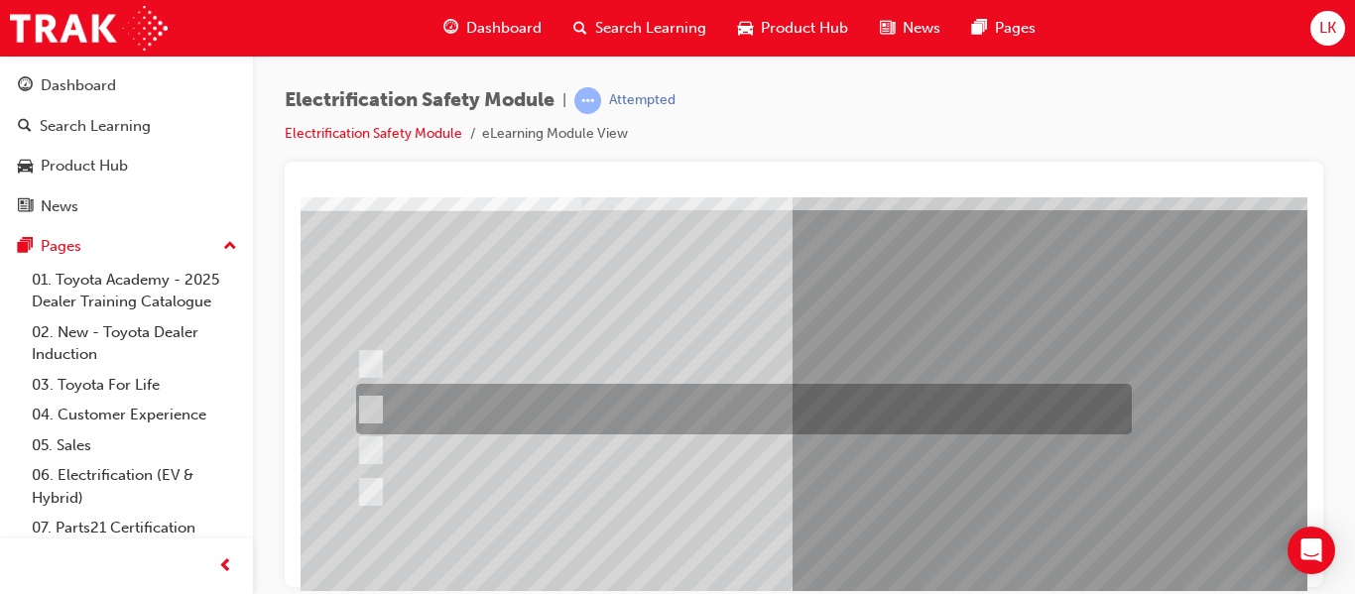
click at [672, 405] on div at bounding box center [739, 409] width 776 height 51
radio input "true"
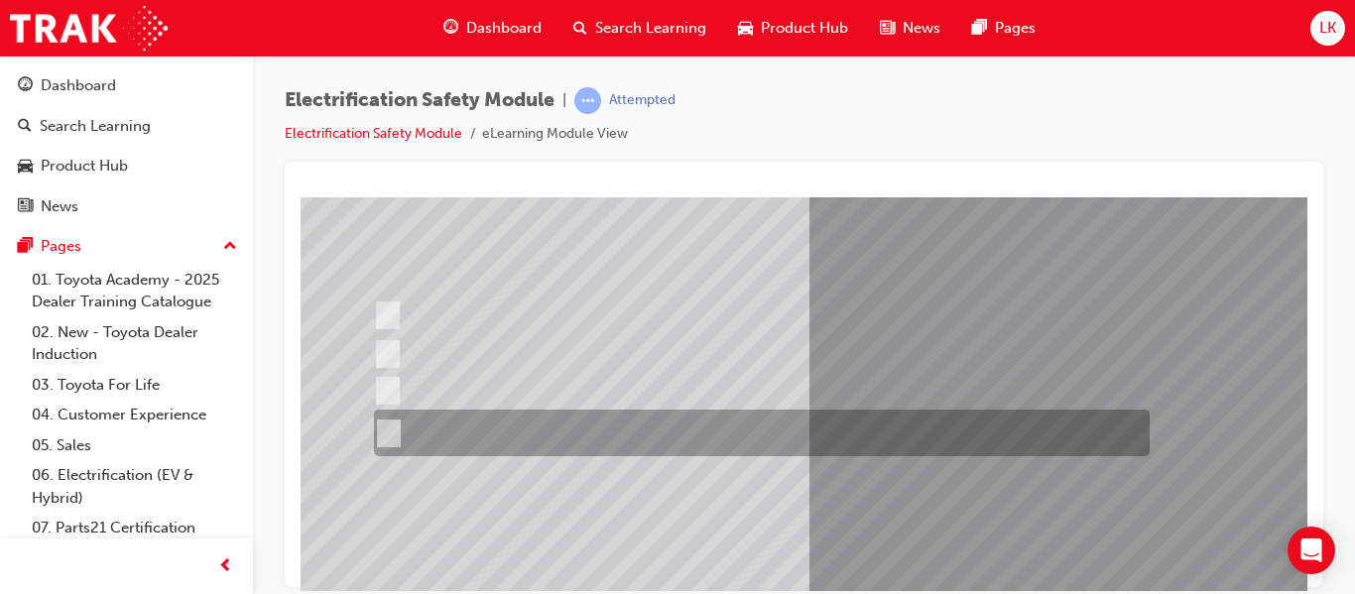
click at [738, 440] on div at bounding box center [757, 433] width 776 height 47
radio input "true"
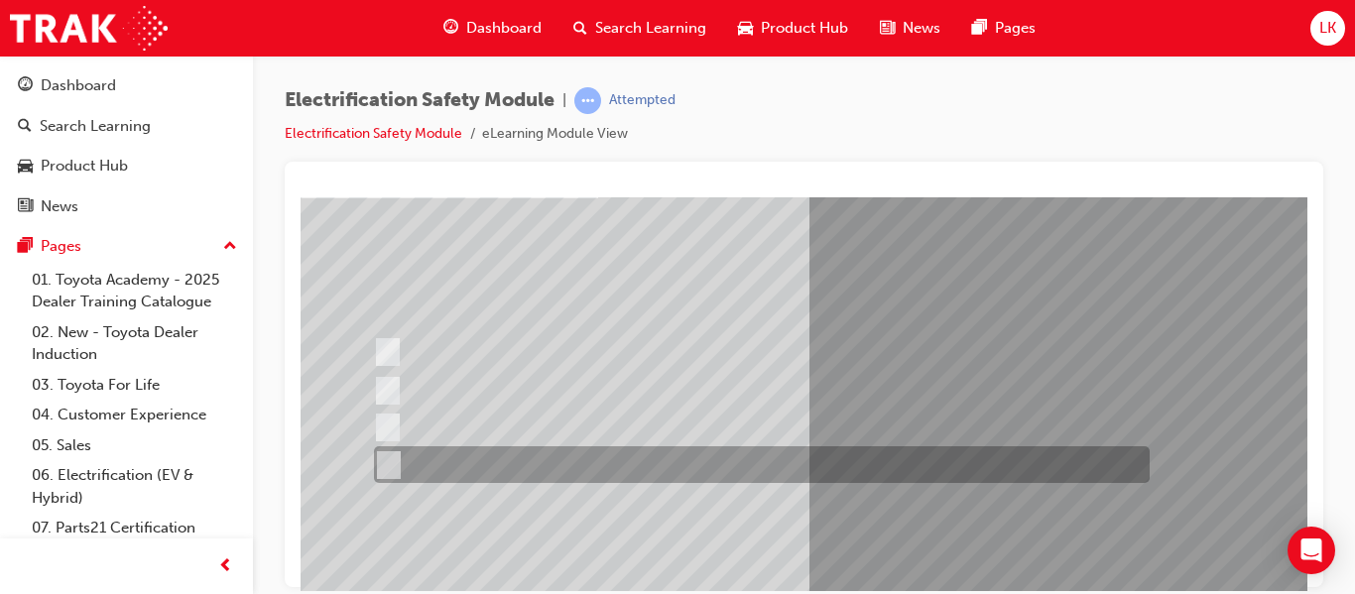
click at [575, 475] on div at bounding box center [757, 464] width 776 height 37
checkbox input "true"
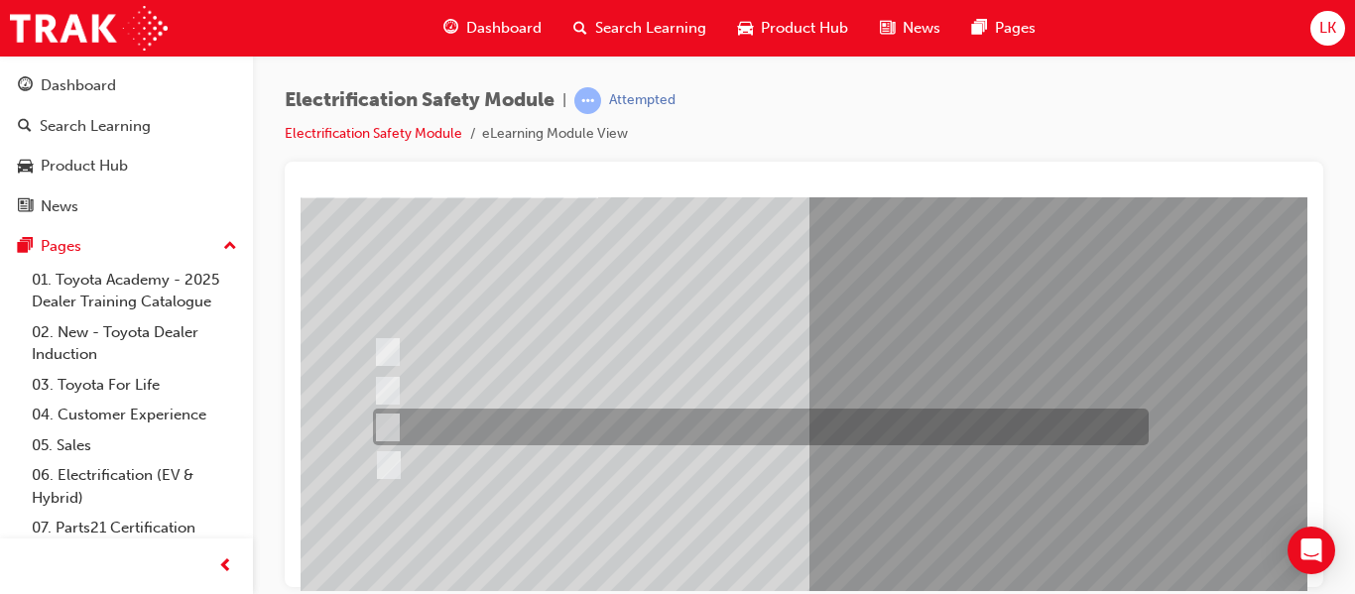
click at [541, 419] on div at bounding box center [756, 427] width 776 height 37
checkbox input "true"
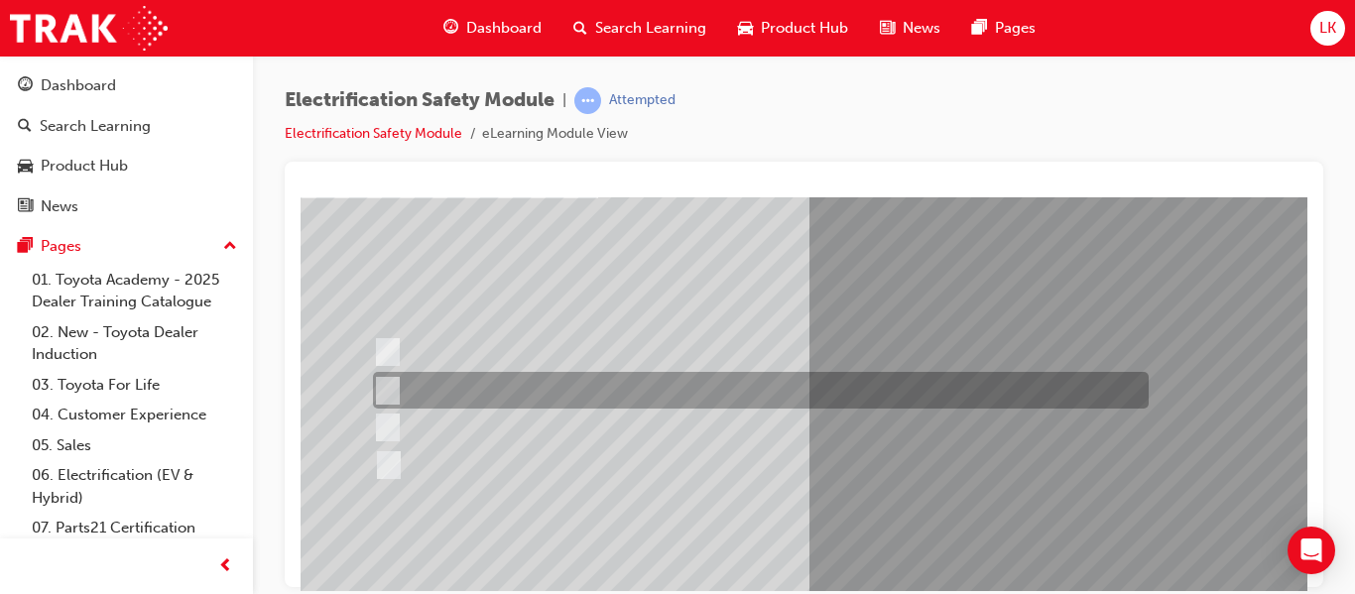
click at [535, 396] on div at bounding box center [756, 390] width 776 height 37
checkbox input "true"
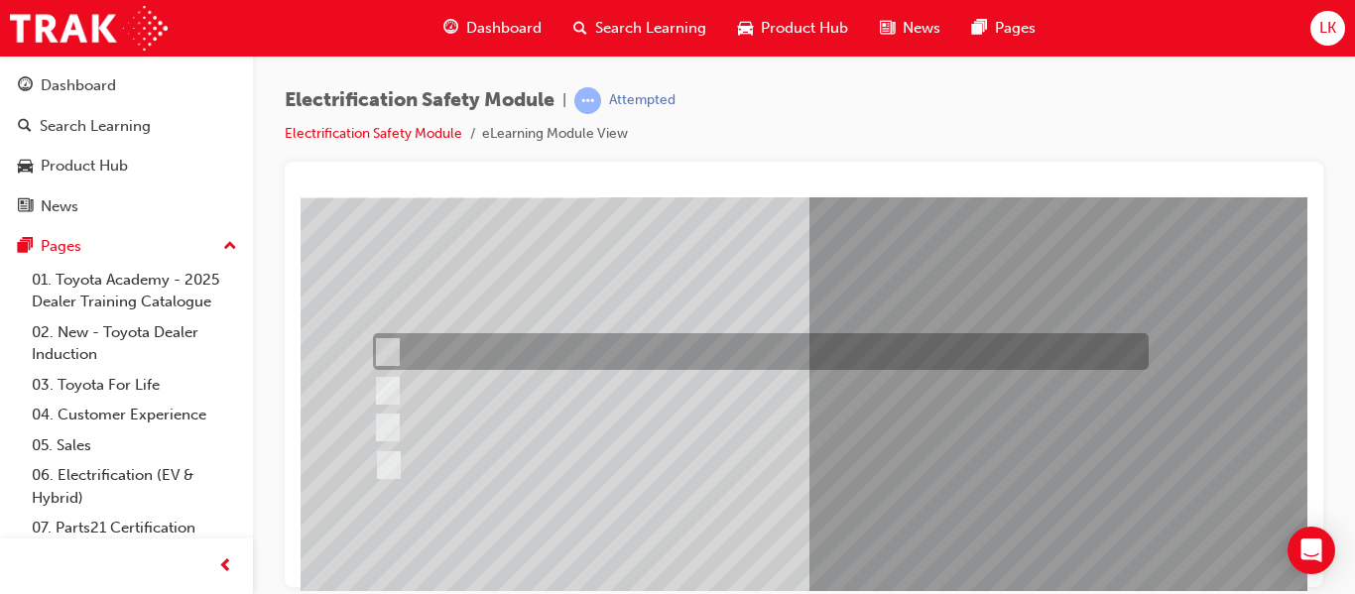
click at [504, 351] on div at bounding box center [756, 351] width 776 height 37
checkbox input "true"
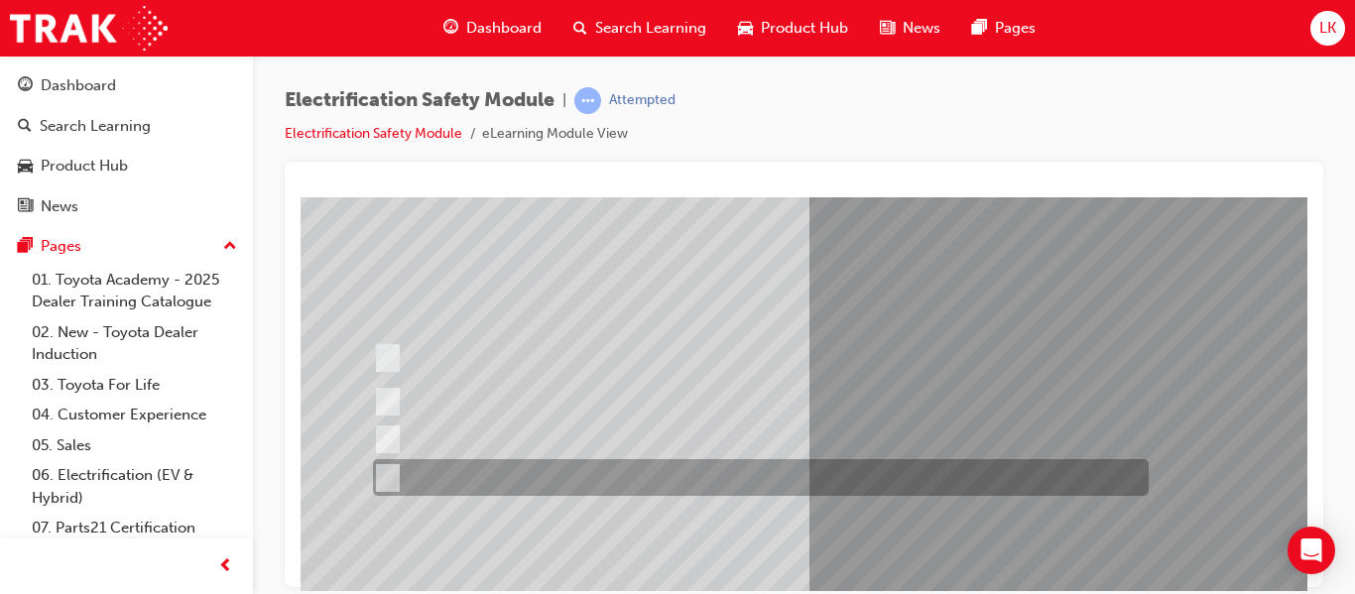
click at [617, 462] on div at bounding box center [756, 477] width 776 height 37
checkbox input "true"
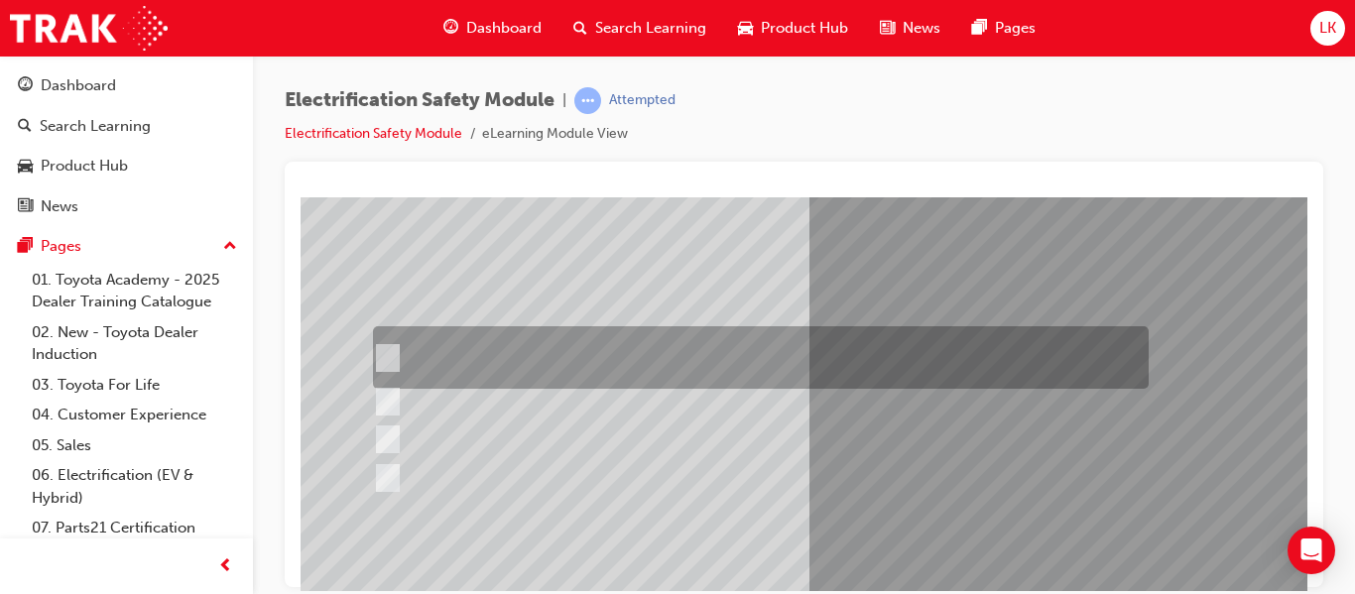
click at [590, 339] on div at bounding box center [756, 357] width 776 height 62
checkbox input "true"
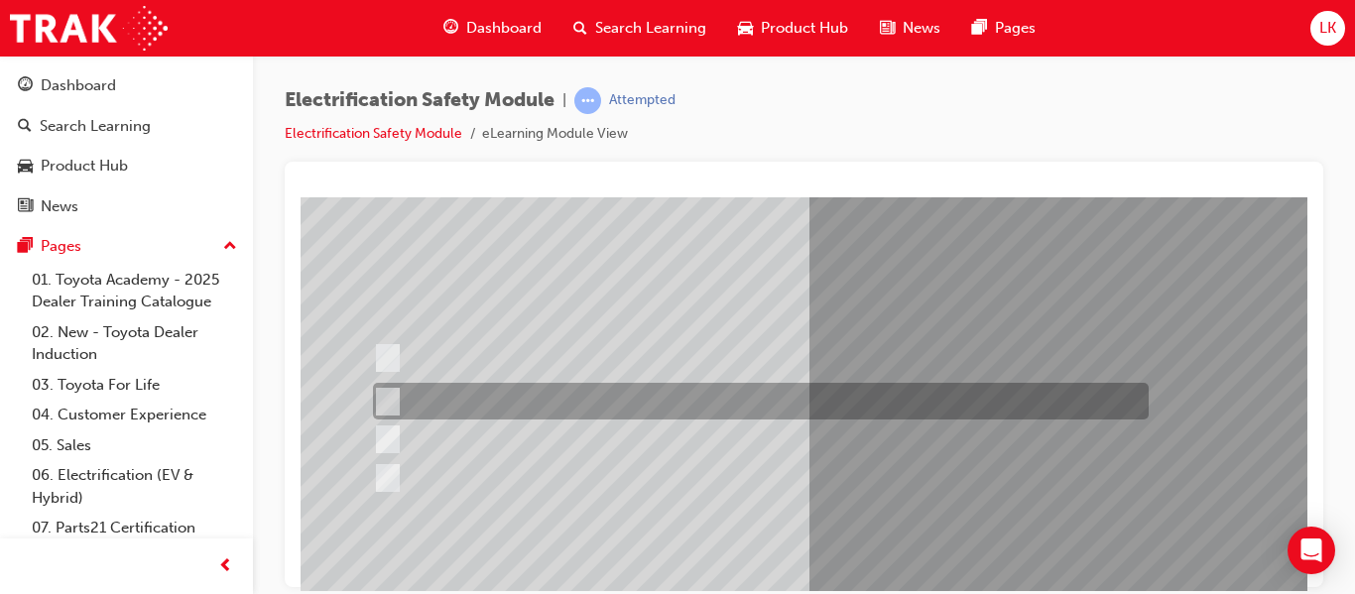
click at [575, 385] on div at bounding box center [756, 401] width 776 height 37
checkbox input "true"
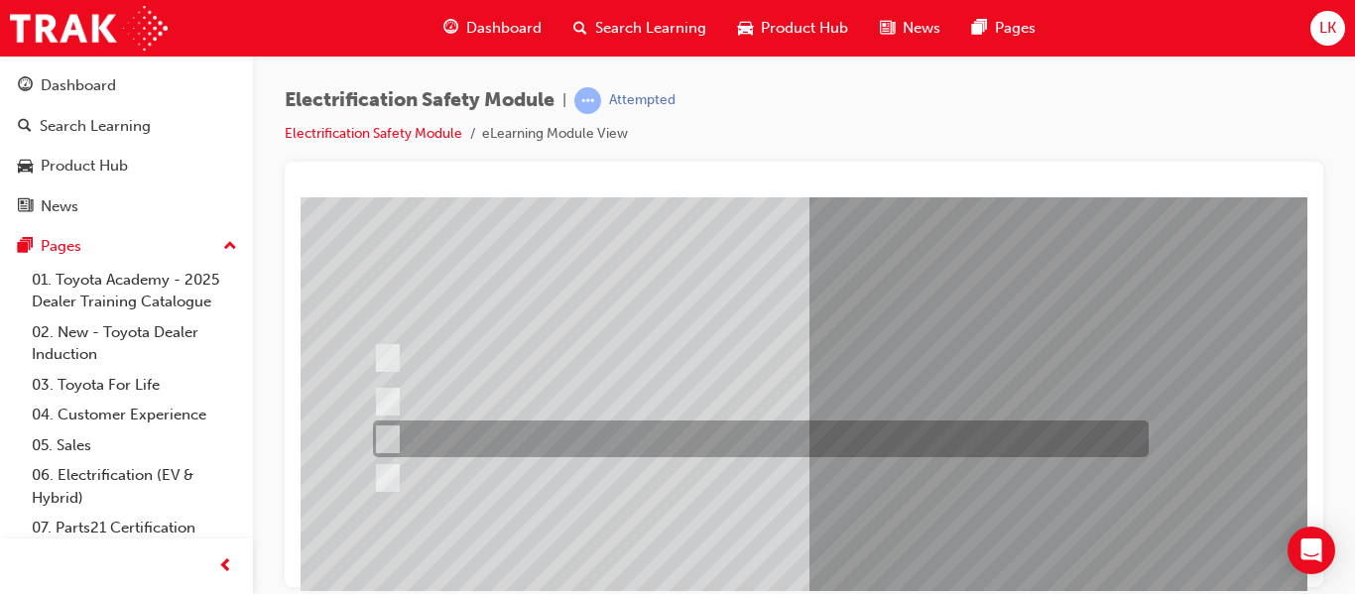
click at [568, 434] on div at bounding box center [756, 439] width 776 height 37
checkbox input "true"
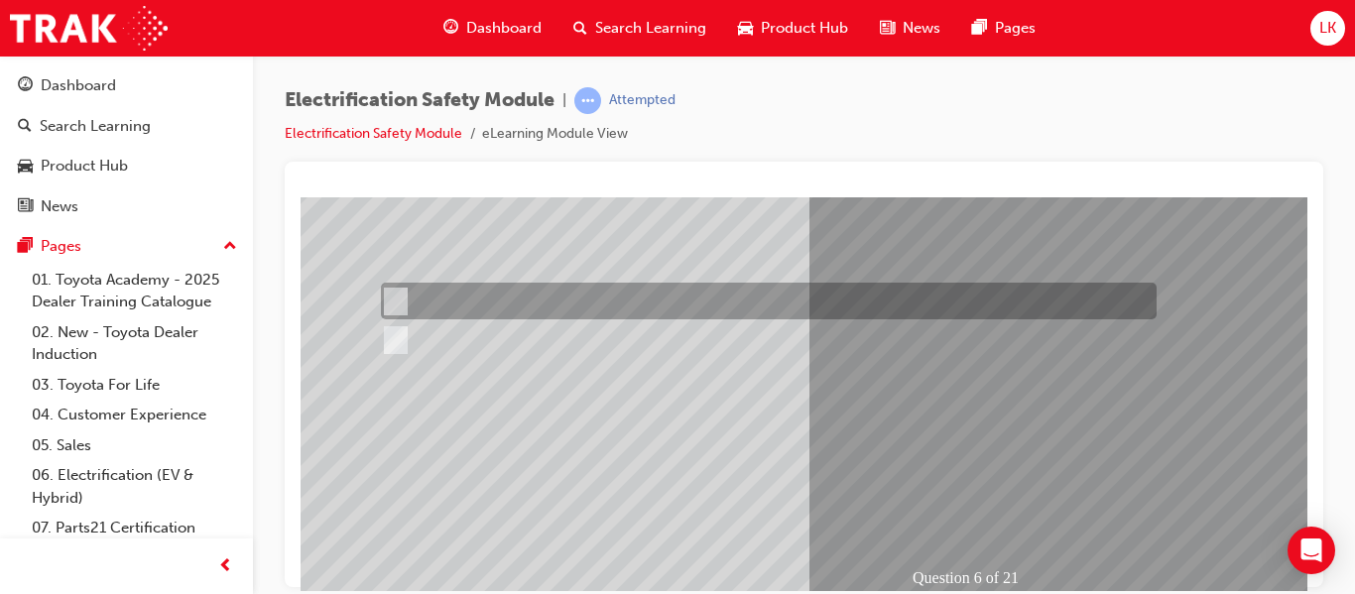
click at [471, 314] on div at bounding box center [764, 301] width 776 height 37
radio input "true"
click at [467, 310] on div at bounding box center [764, 301] width 776 height 37
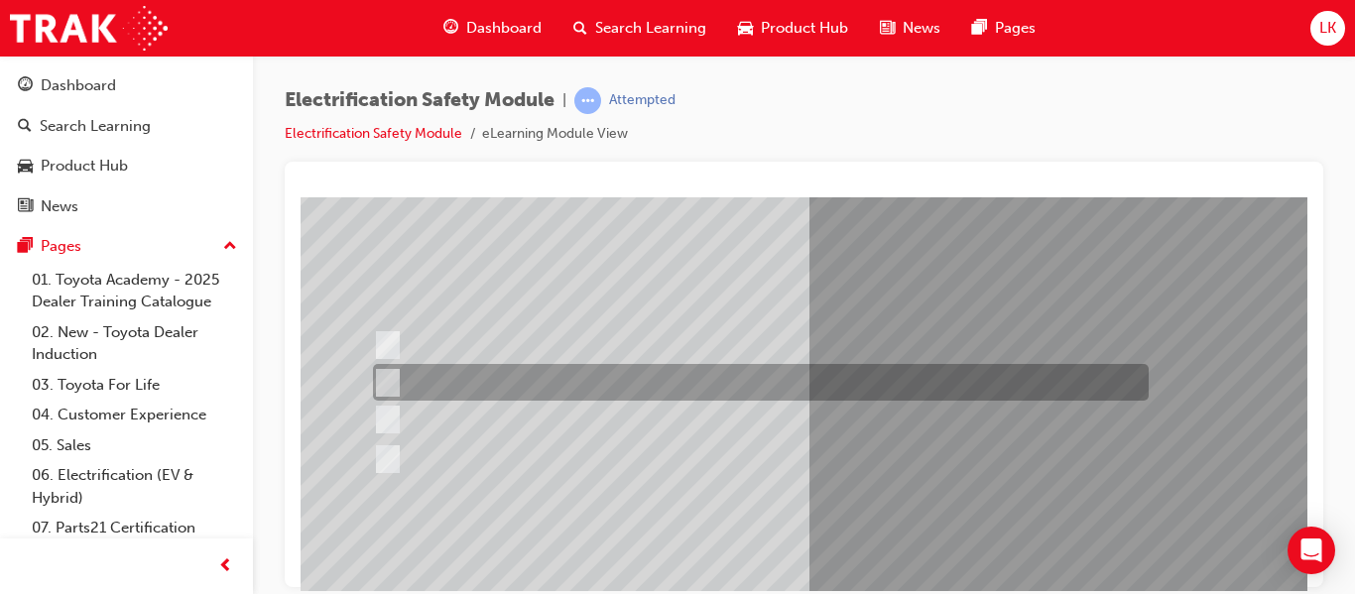
click at [603, 379] on div at bounding box center [756, 382] width 776 height 37
radio input "true"
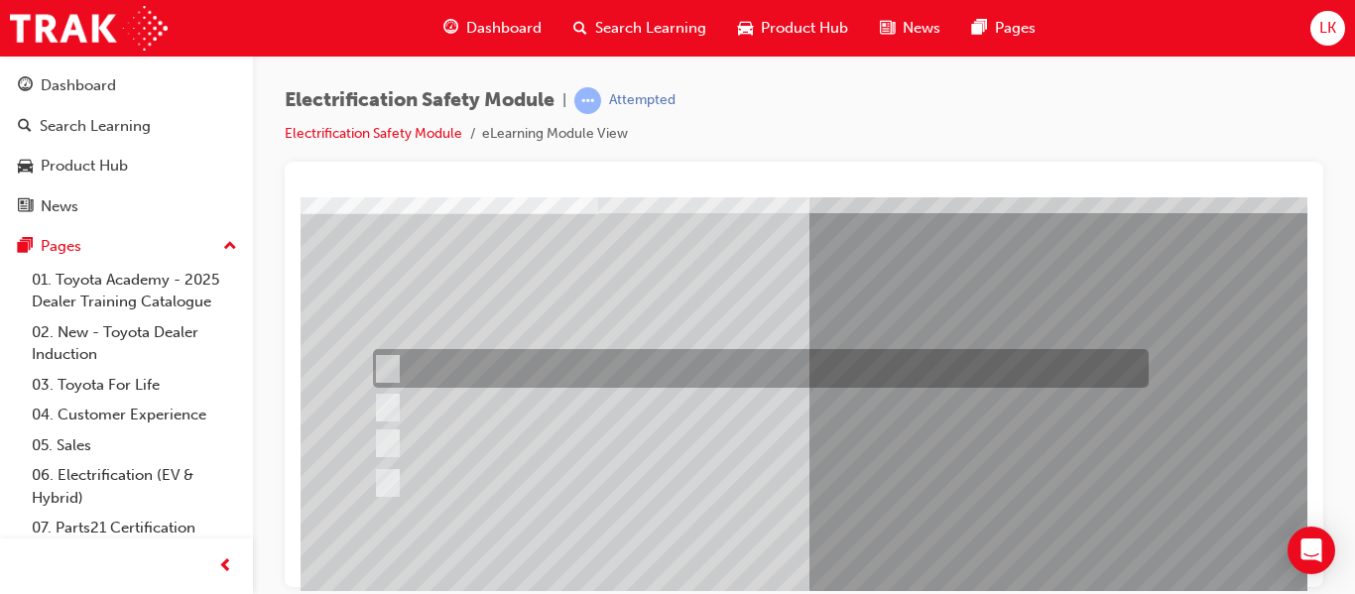
click at [635, 363] on div at bounding box center [756, 368] width 776 height 39
radio input "true"
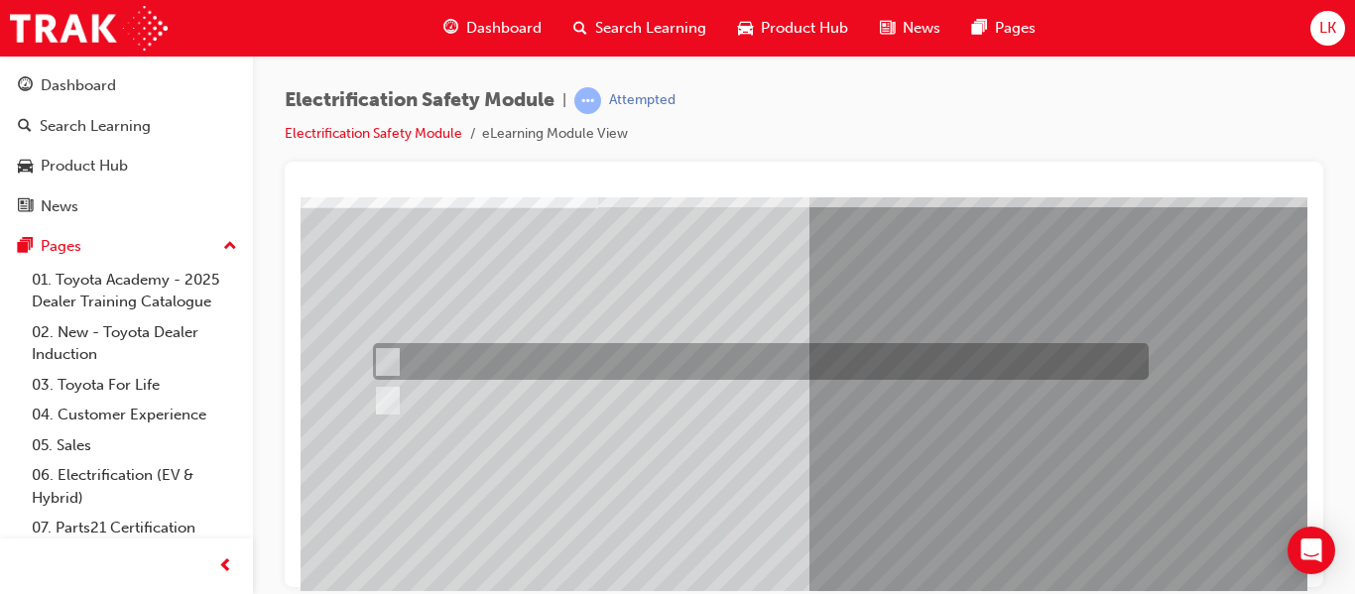
click at [754, 364] on div at bounding box center [756, 361] width 776 height 37
radio input "true"
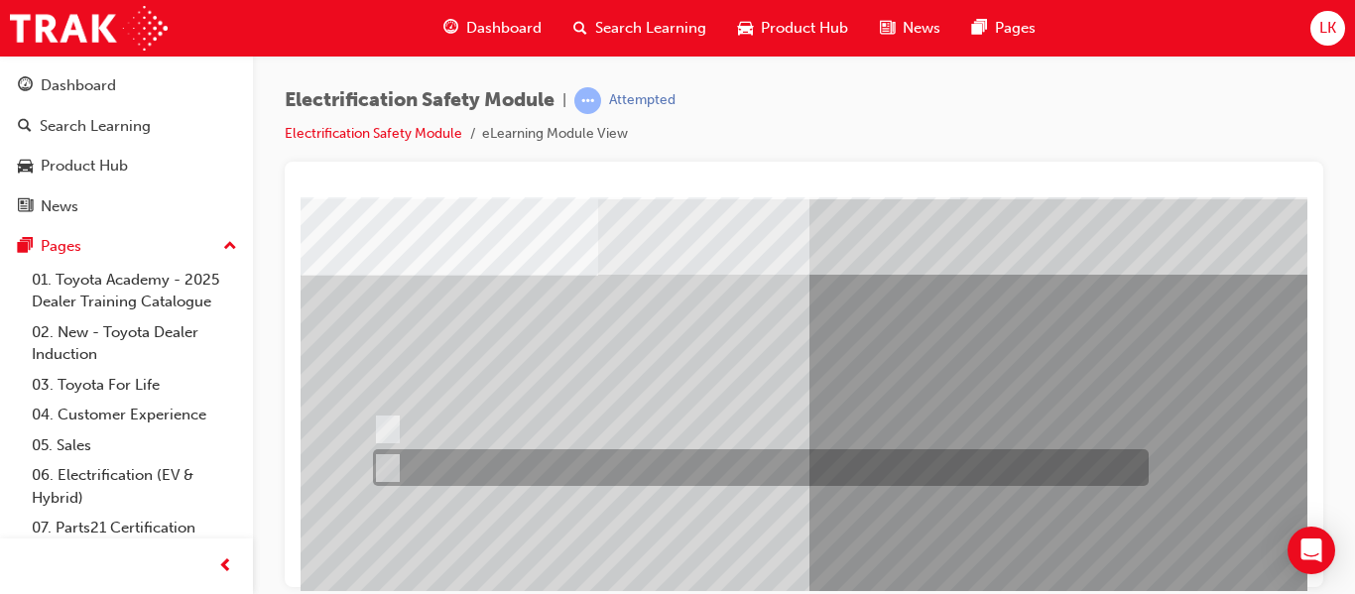
click at [586, 464] on div at bounding box center [756, 467] width 776 height 37
radio input "true"
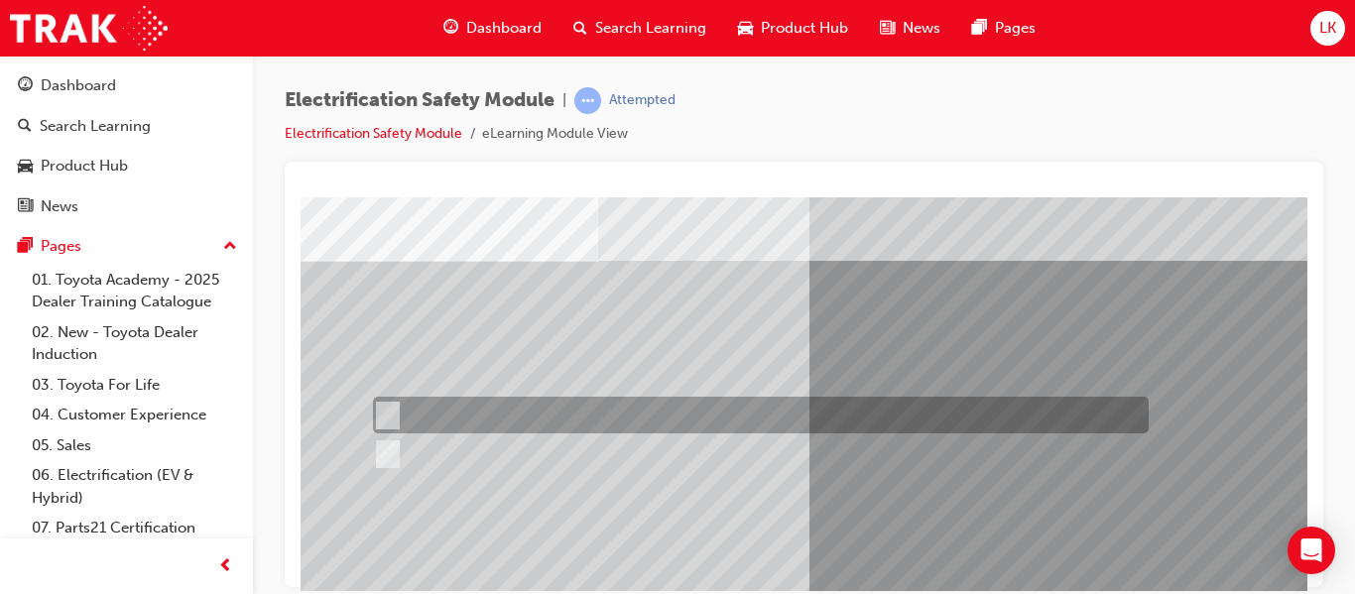
click at [696, 404] on div at bounding box center [756, 415] width 776 height 37
radio input "true"
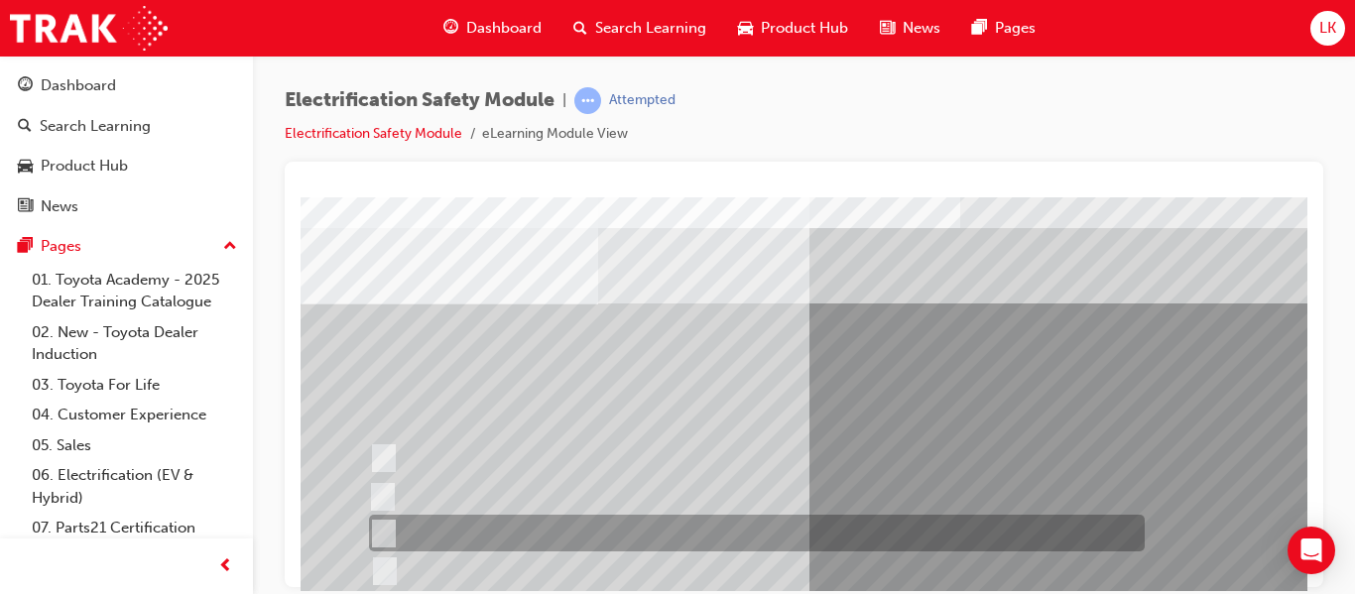
drag, startPoint x: 556, startPoint y: 514, endPoint x: 432, endPoint y: 536, distance: 125.9
click at [432, 536] on div at bounding box center [752, 533] width 776 height 37
radio input "true"
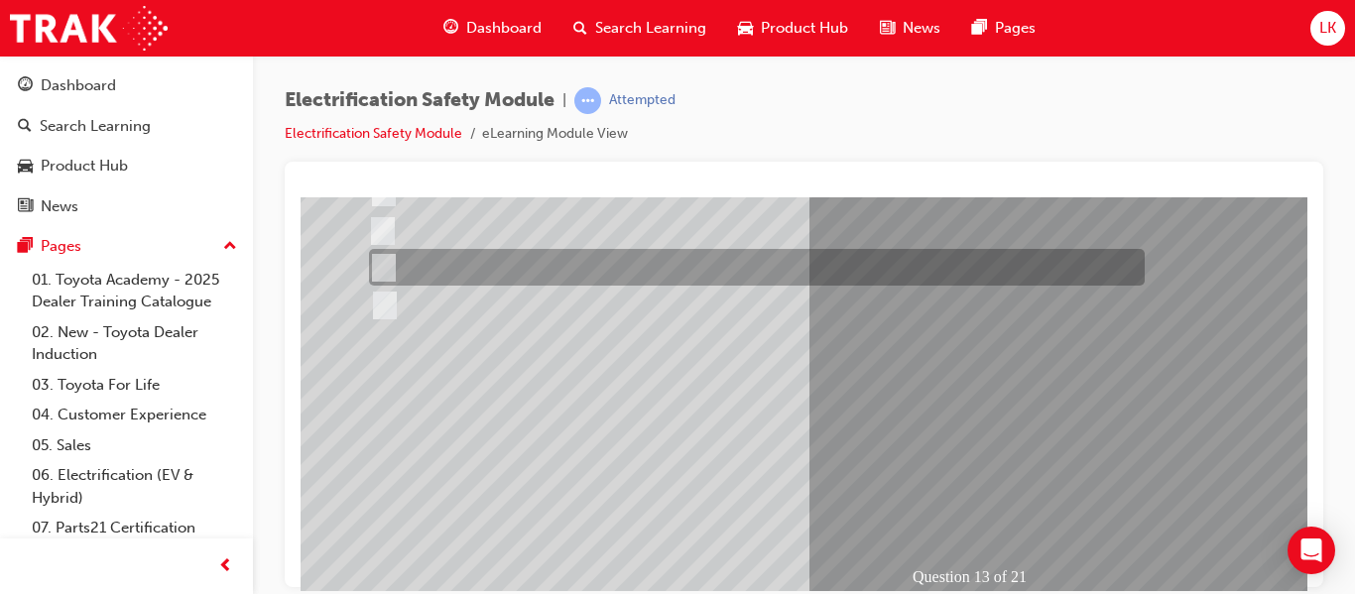
click at [721, 270] on div at bounding box center [752, 267] width 776 height 37
radio input "true"
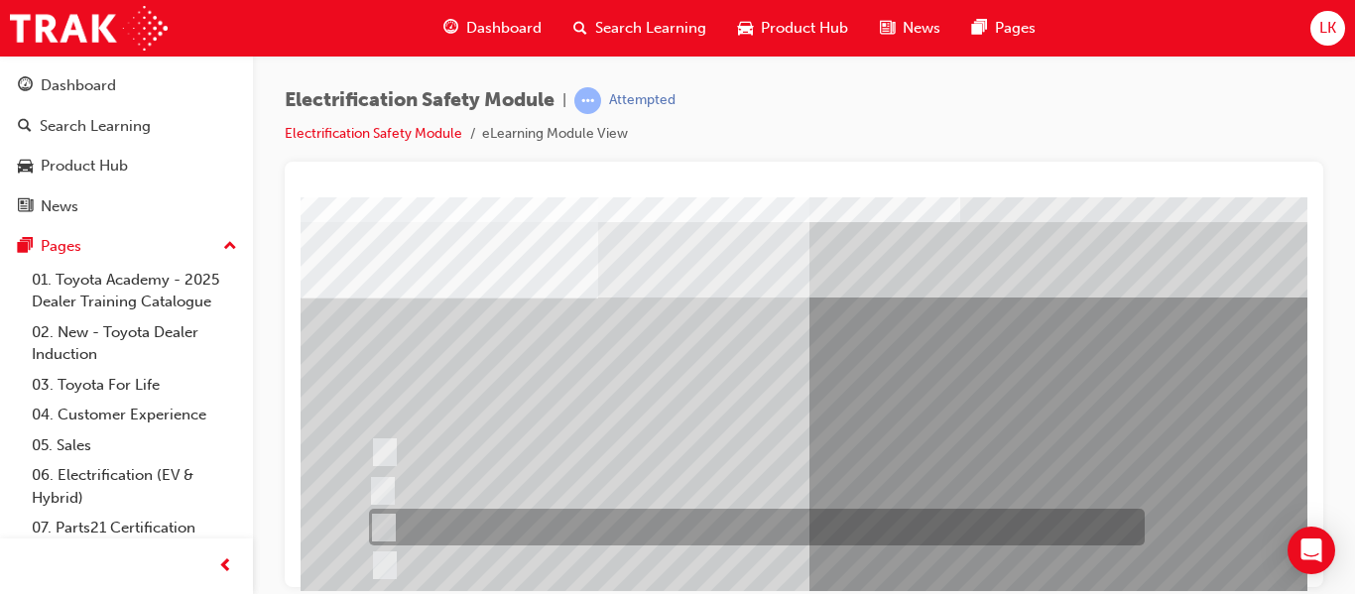
click at [496, 529] on div at bounding box center [752, 527] width 776 height 37
radio input "true"
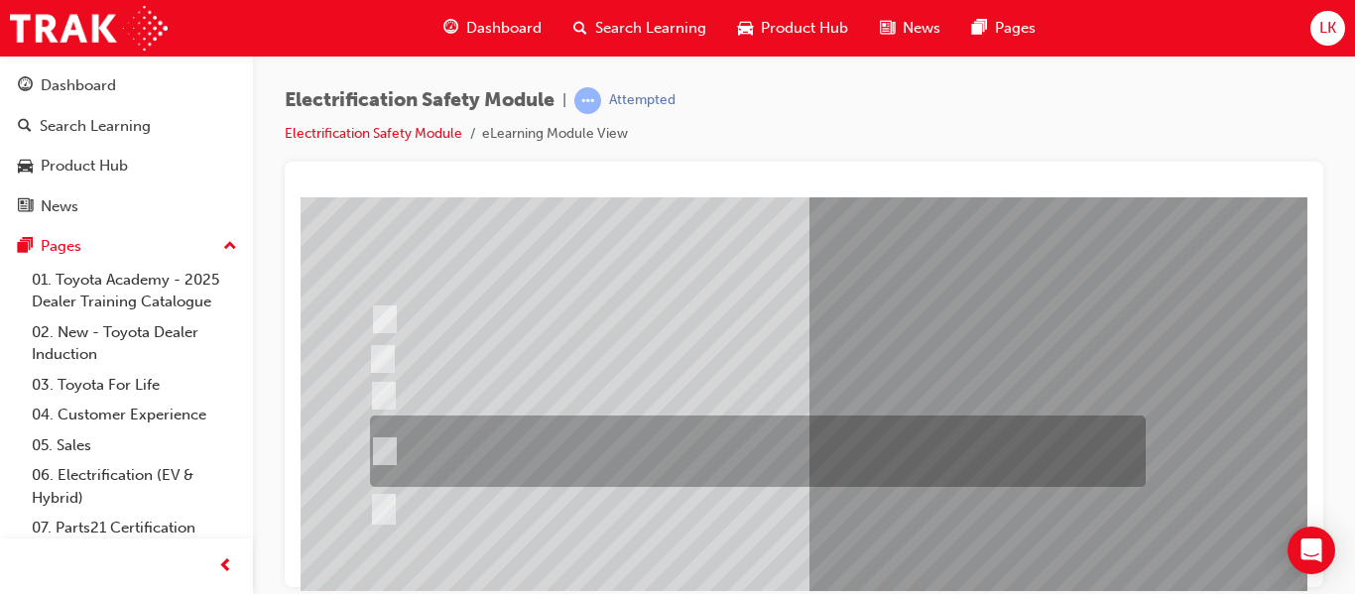
click at [699, 449] on div at bounding box center [753, 451] width 776 height 71
radio input "true"
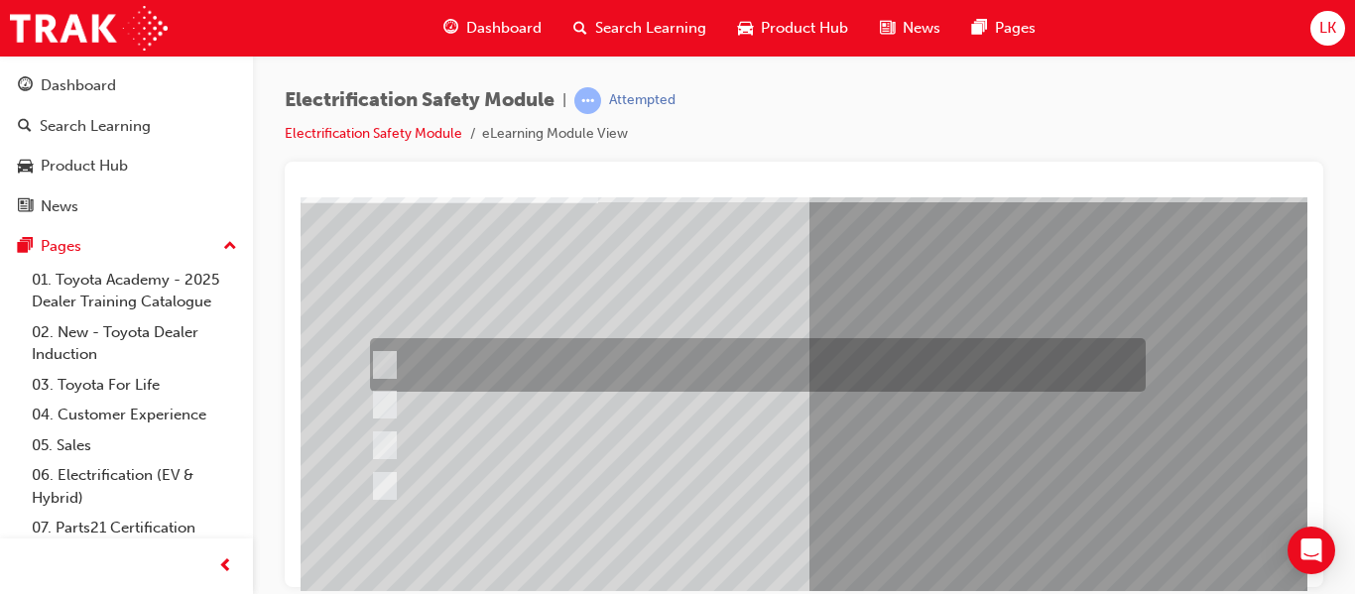
click at [700, 355] on div at bounding box center [753, 365] width 776 height 54
radio input "true"
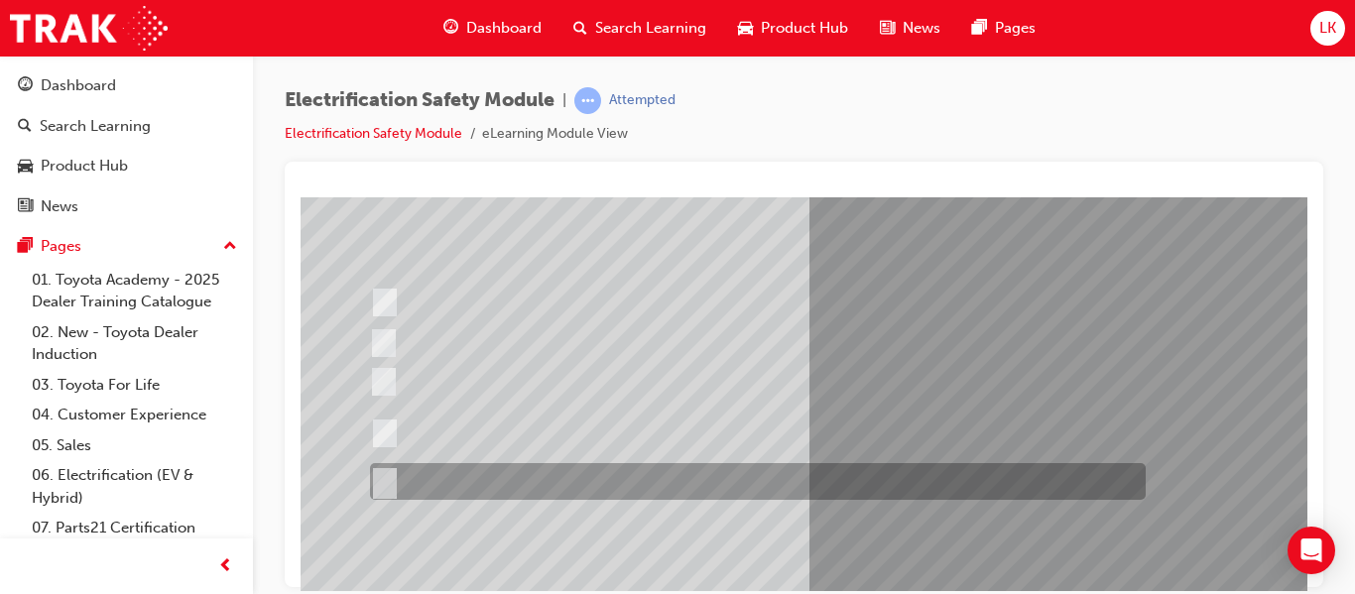
click at [675, 470] on div at bounding box center [753, 481] width 776 height 37
radio input "true"
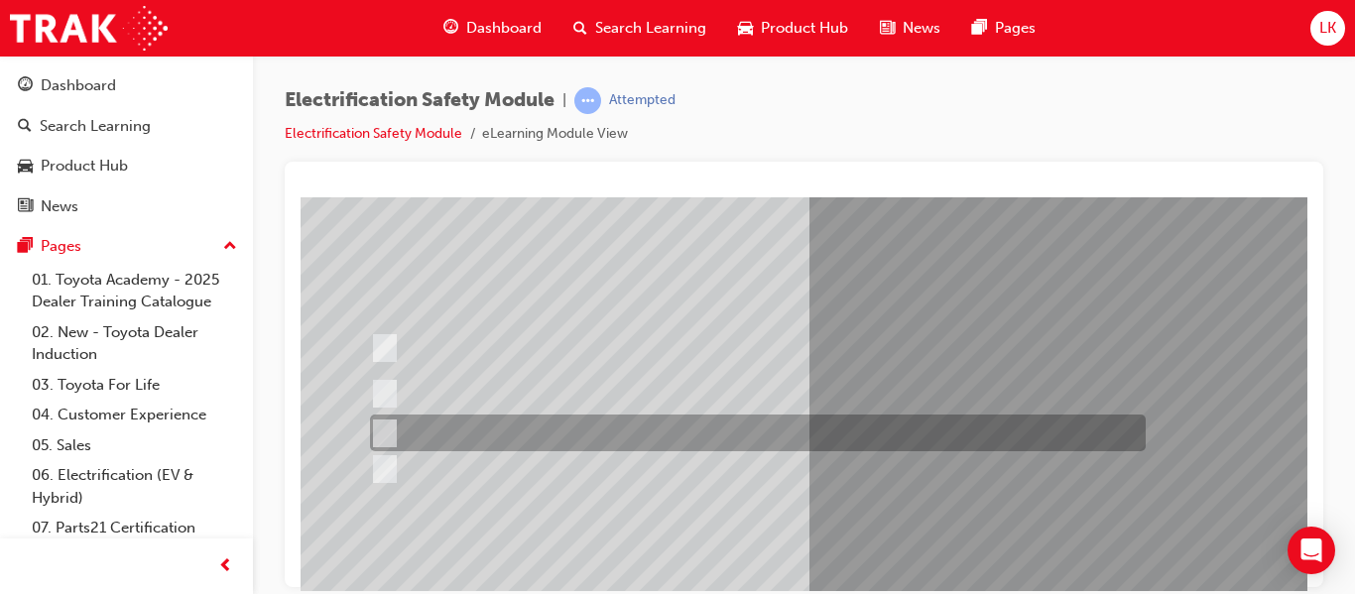
click at [733, 432] on div at bounding box center [753, 433] width 776 height 37
radio input "true"
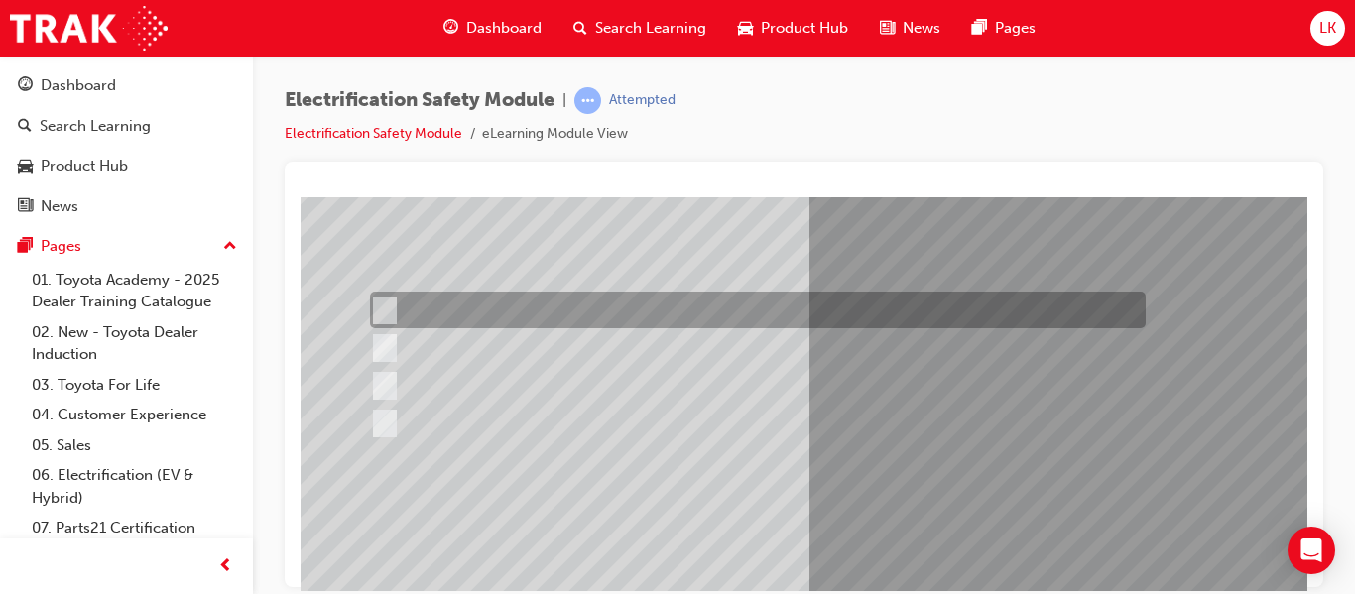
click at [726, 325] on div at bounding box center [753, 310] width 776 height 37
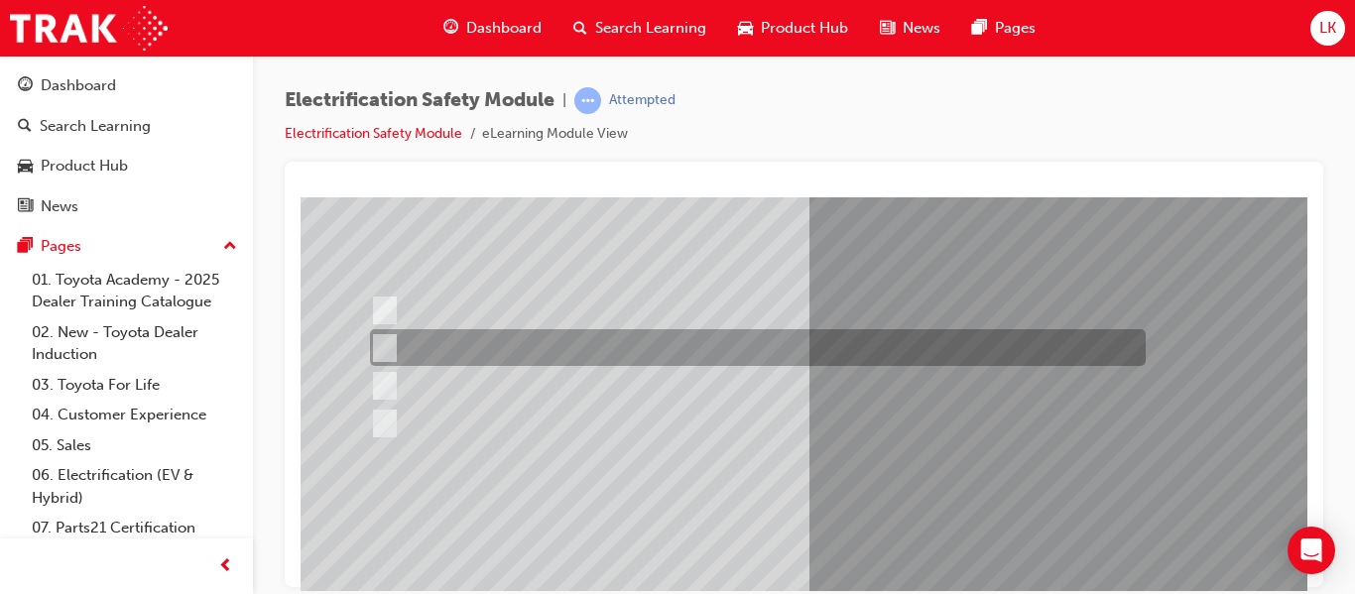
click at [726, 329] on div at bounding box center [753, 347] width 776 height 37
radio input "false"
radio input "true"
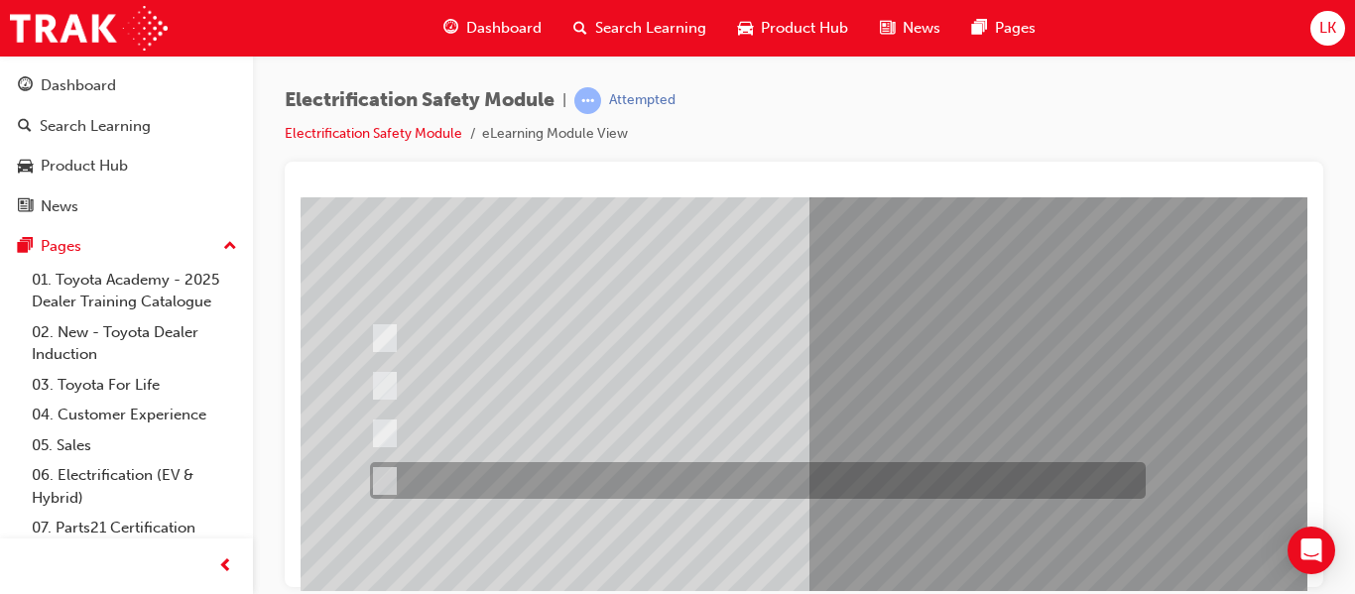
click at [680, 465] on div at bounding box center [753, 480] width 776 height 37
radio input "true"
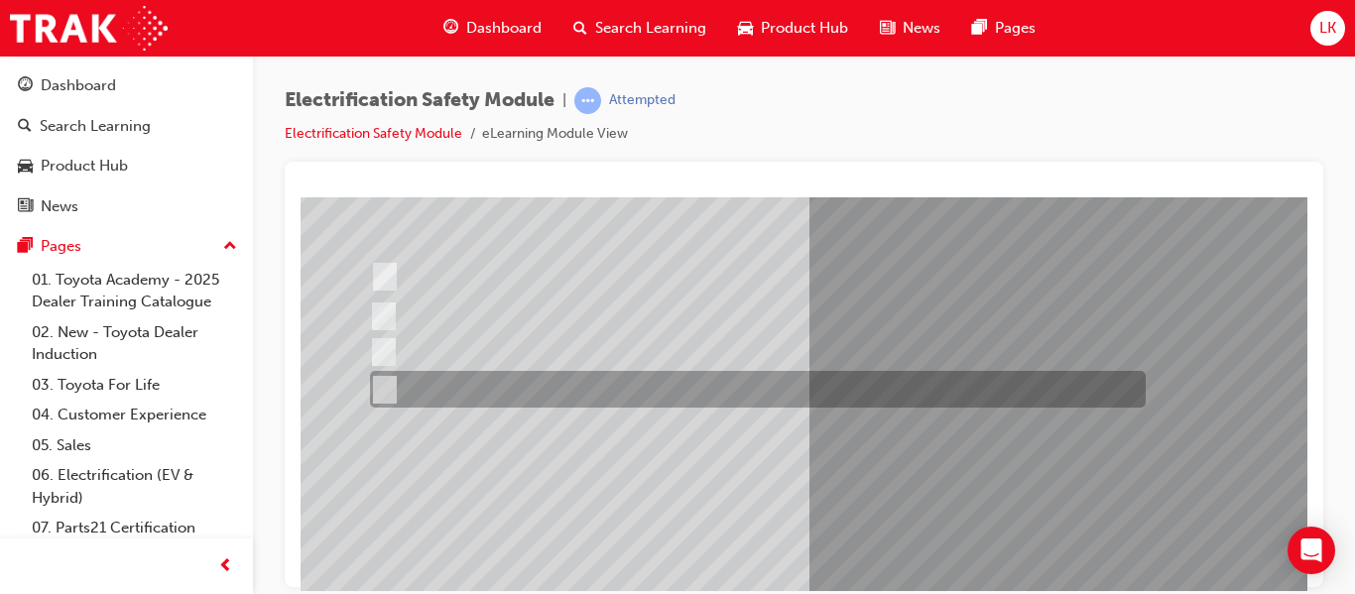
click at [798, 401] on div at bounding box center [753, 389] width 776 height 37
radio input "true"
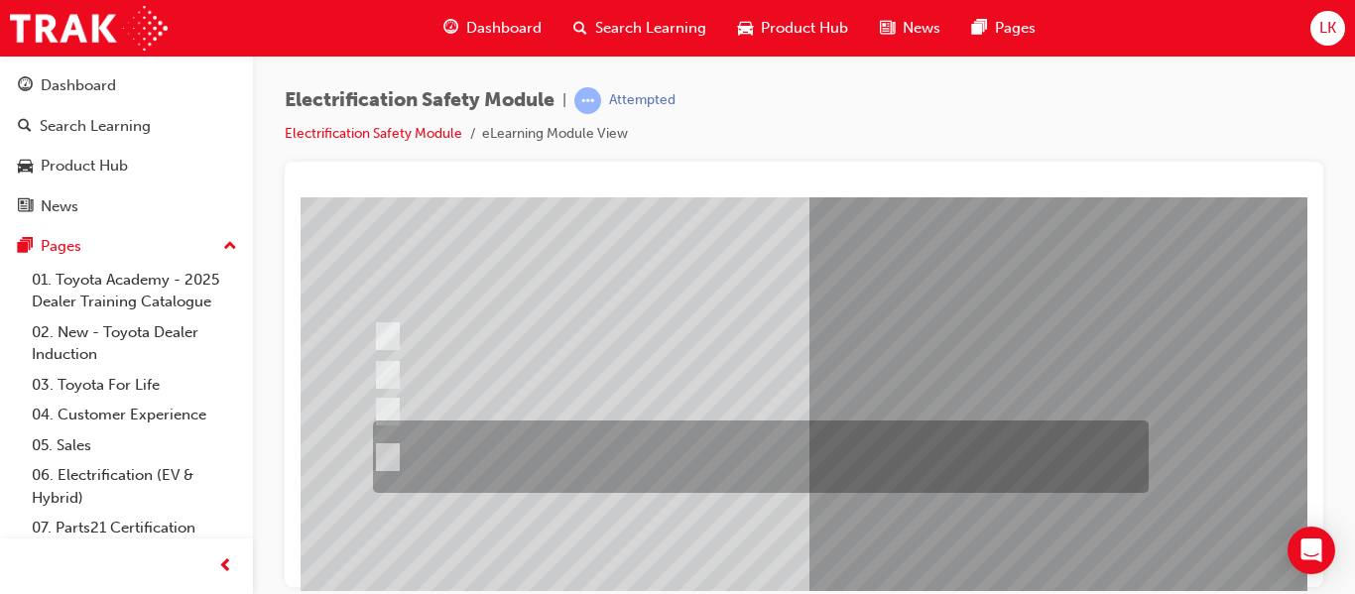
click at [840, 462] on div at bounding box center [756, 457] width 776 height 72
radio input "true"
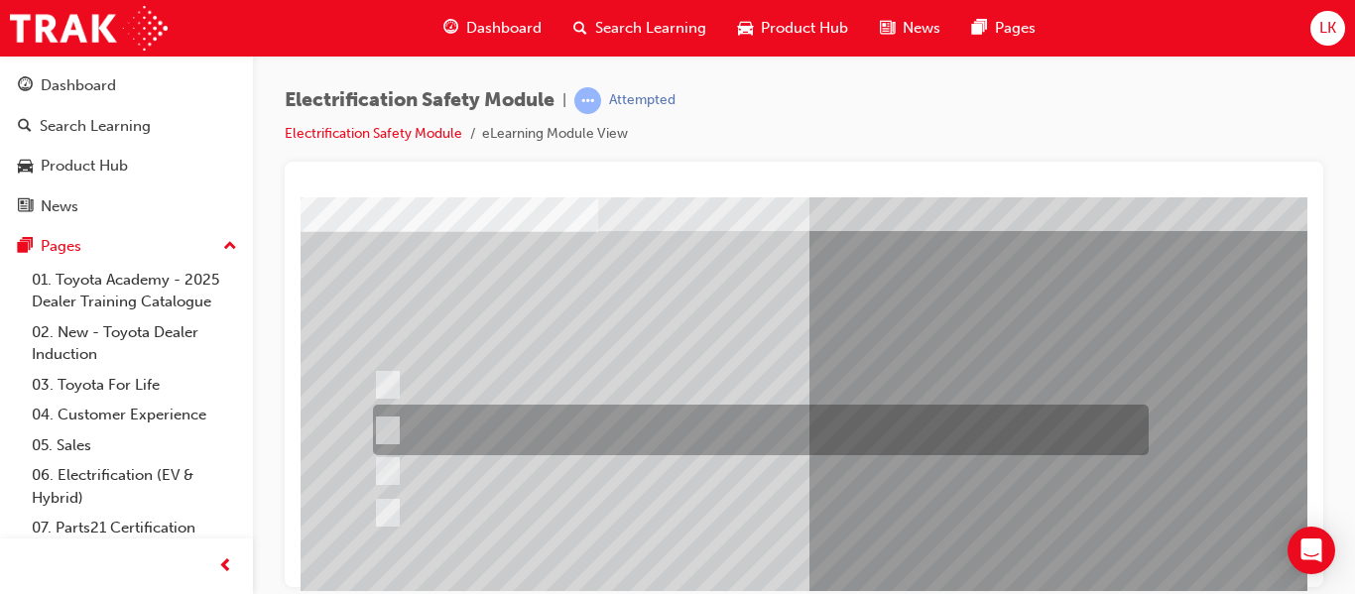
click at [821, 414] on div at bounding box center [756, 430] width 776 height 51
radio input "true"
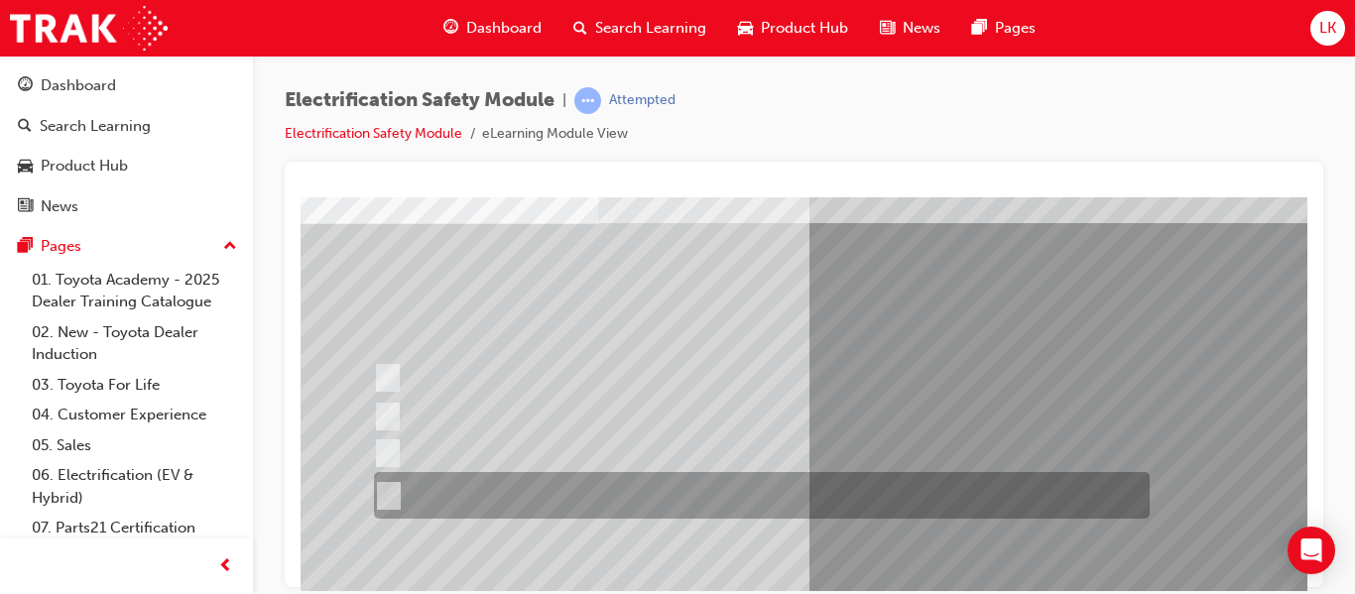
click at [790, 501] on div at bounding box center [757, 495] width 776 height 47
radio input "true"
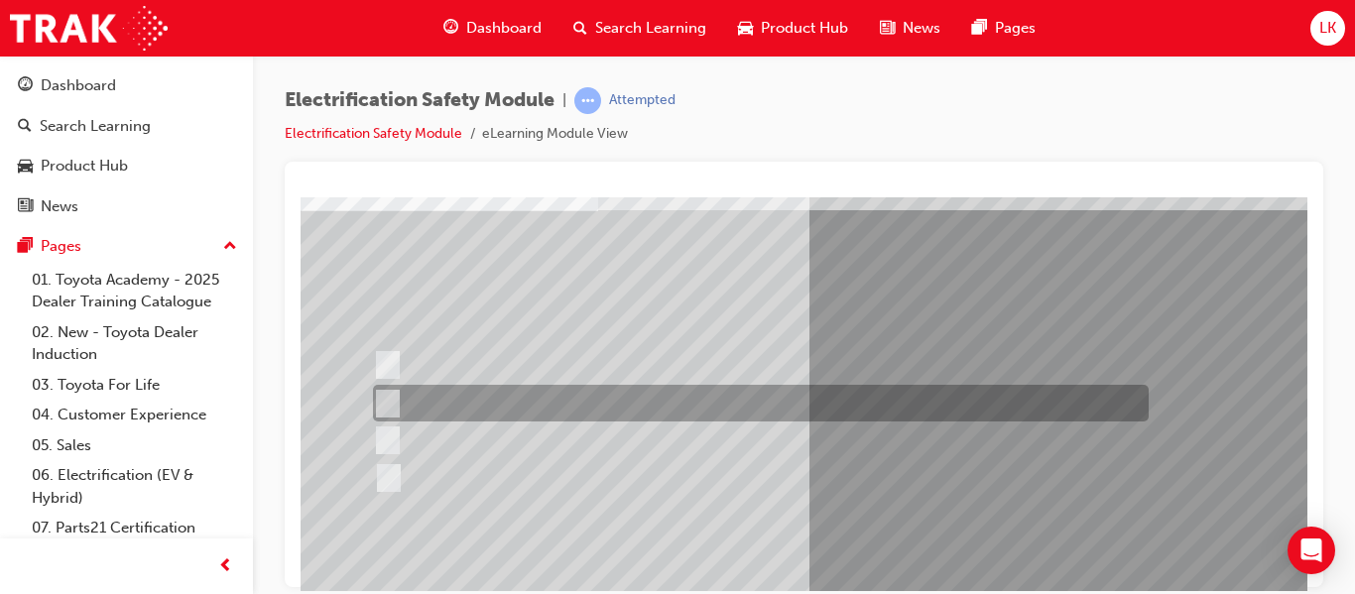
click at [696, 404] on div at bounding box center [756, 403] width 776 height 37
checkbox input "true"
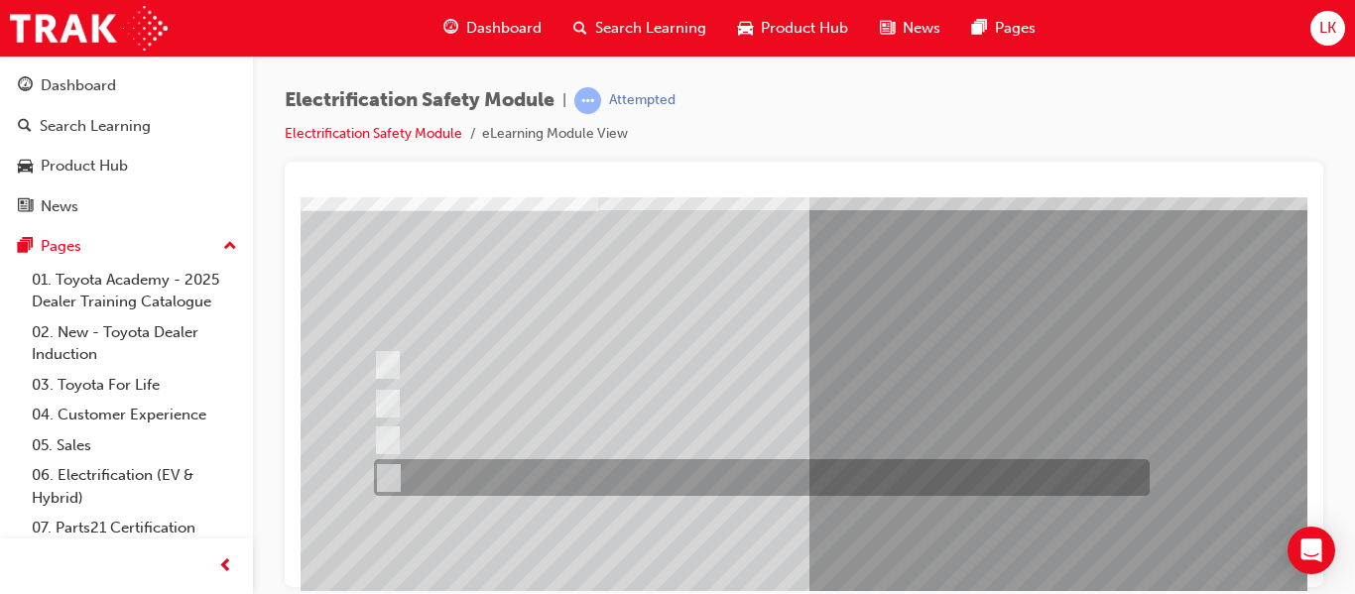
click at [675, 476] on div at bounding box center [757, 477] width 776 height 37
checkbox input "true"
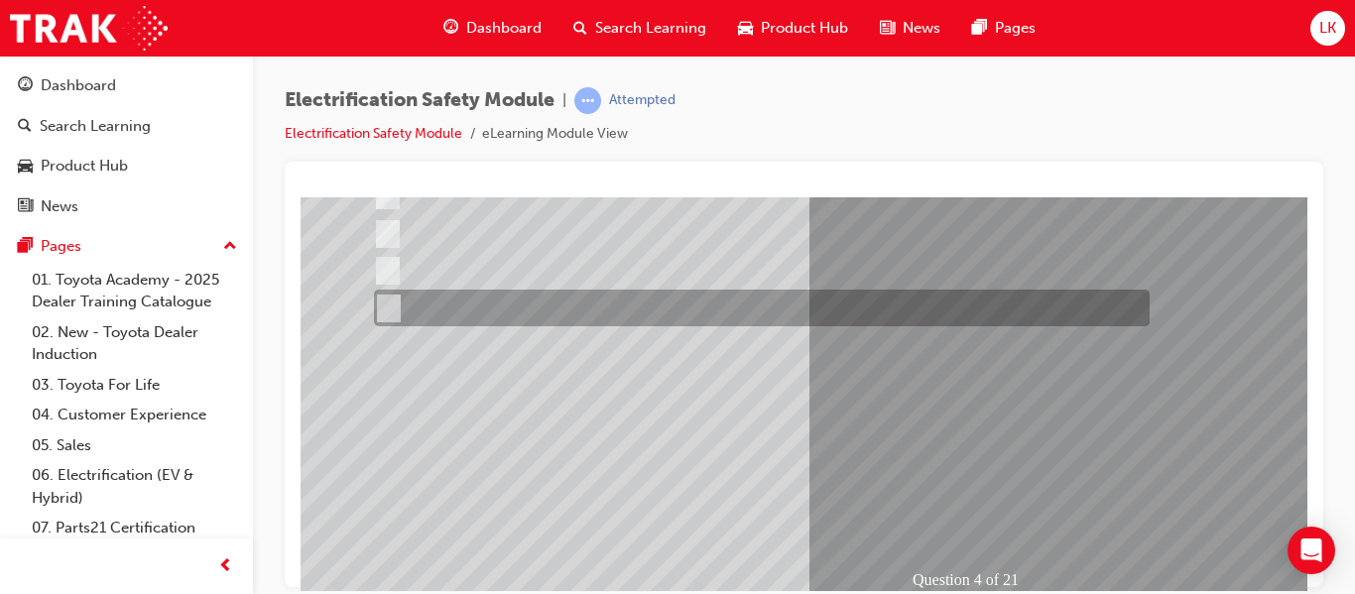
scroll to position [307, 0]
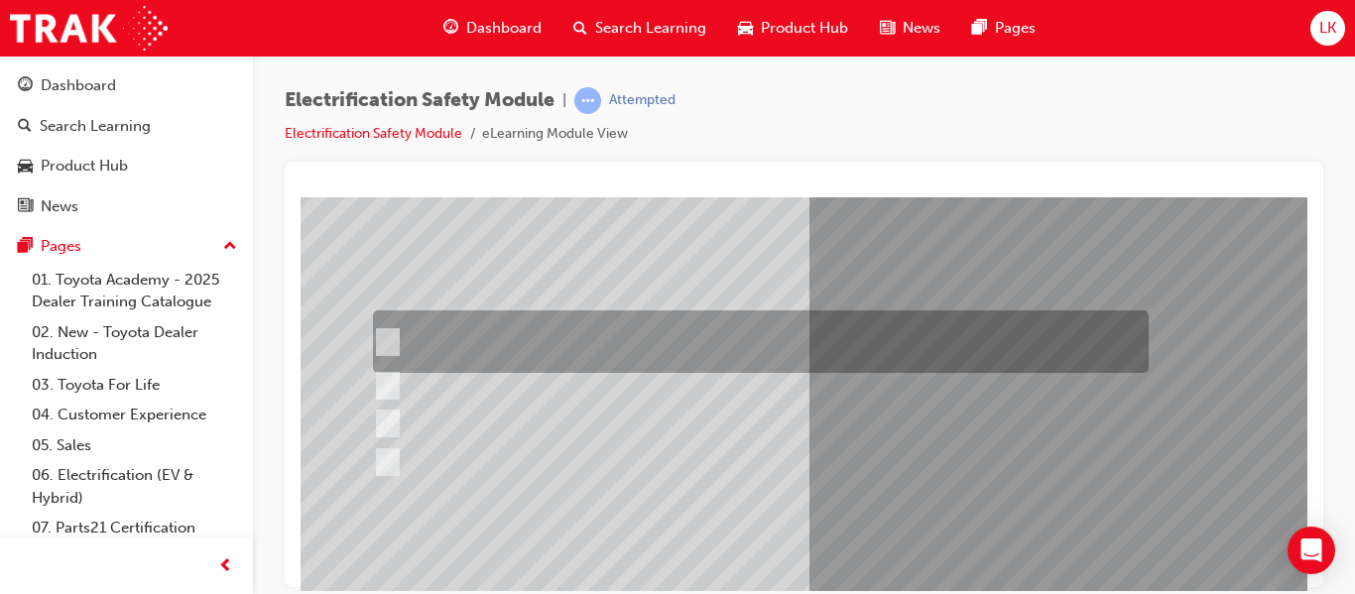
click at [681, 324] on div at bounding box center [756, 341] width 776 height 62
checkbox input "true"
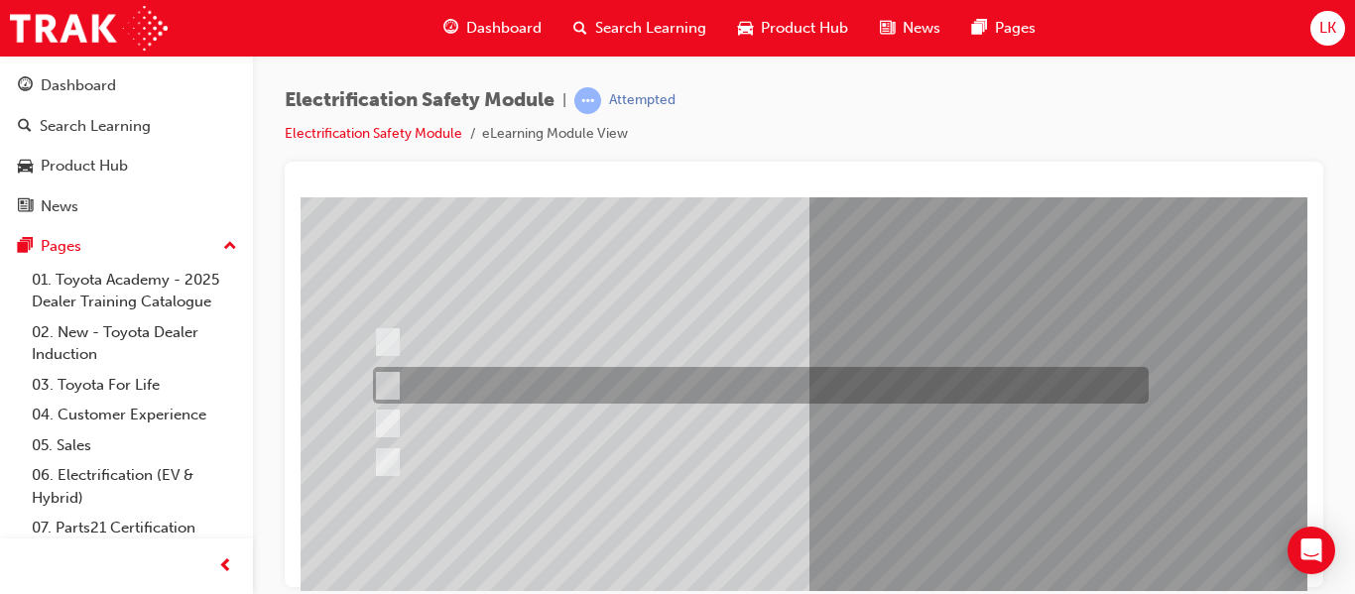
click at [670, 387] on div at bounding box center [756, 385] width 776 height 37
checkbox input "true"
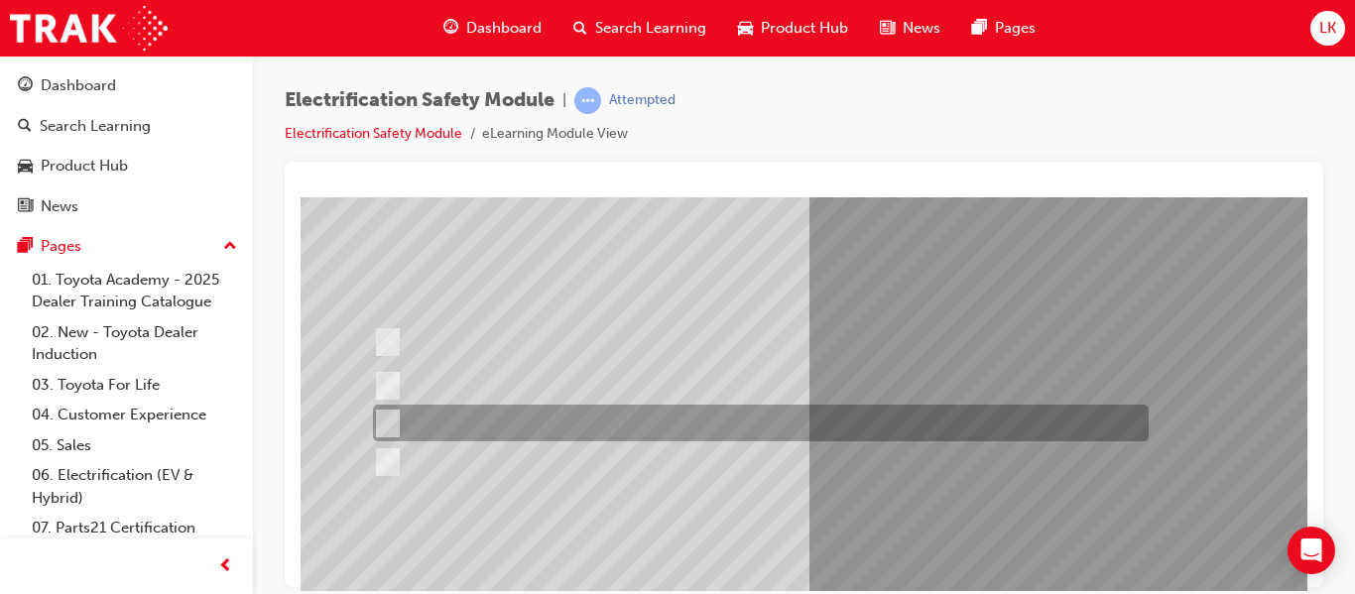
click at [663, 422] on div at bounding box center [756, 423] width 776 height 37
checkbox input "true"
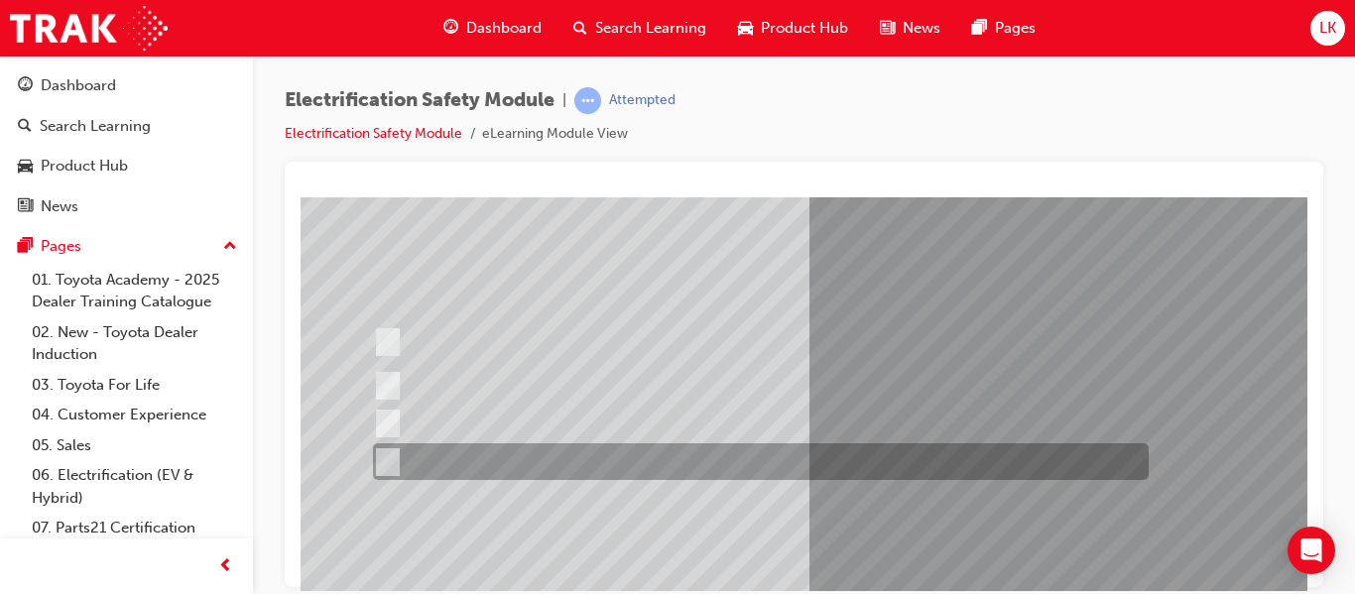
click at [662, 455] on div at bounding box center [756, 461] width 776 height 37
checkbox input "true"
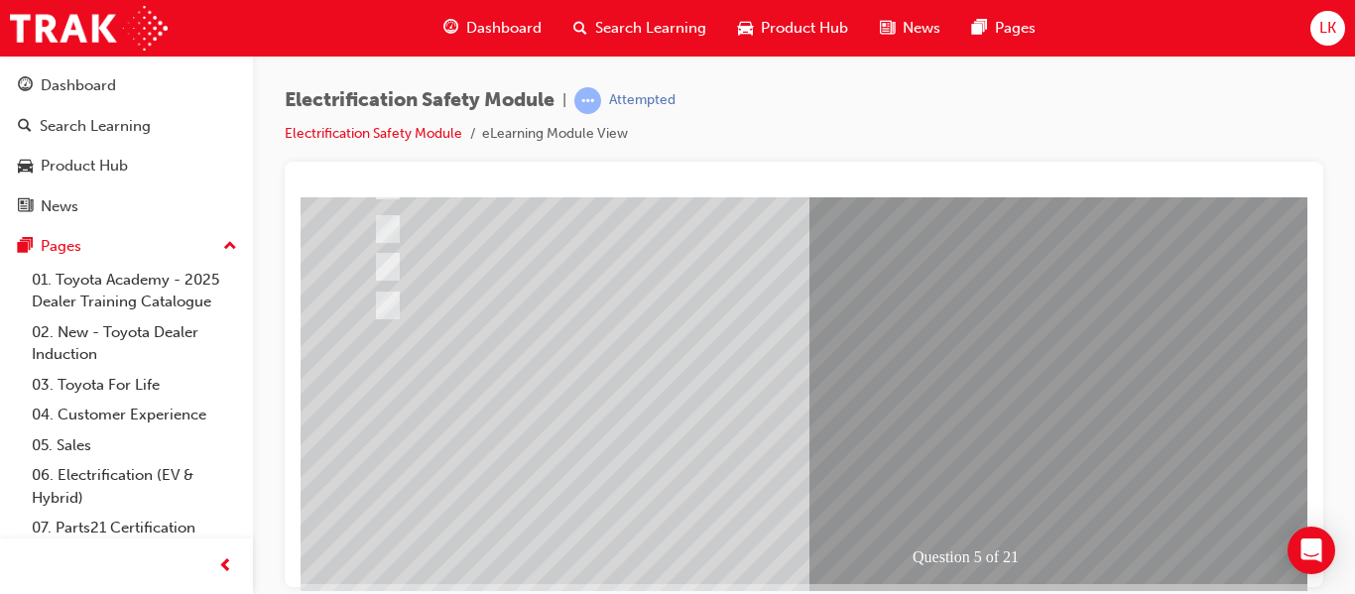
scroll to position [336, 0]
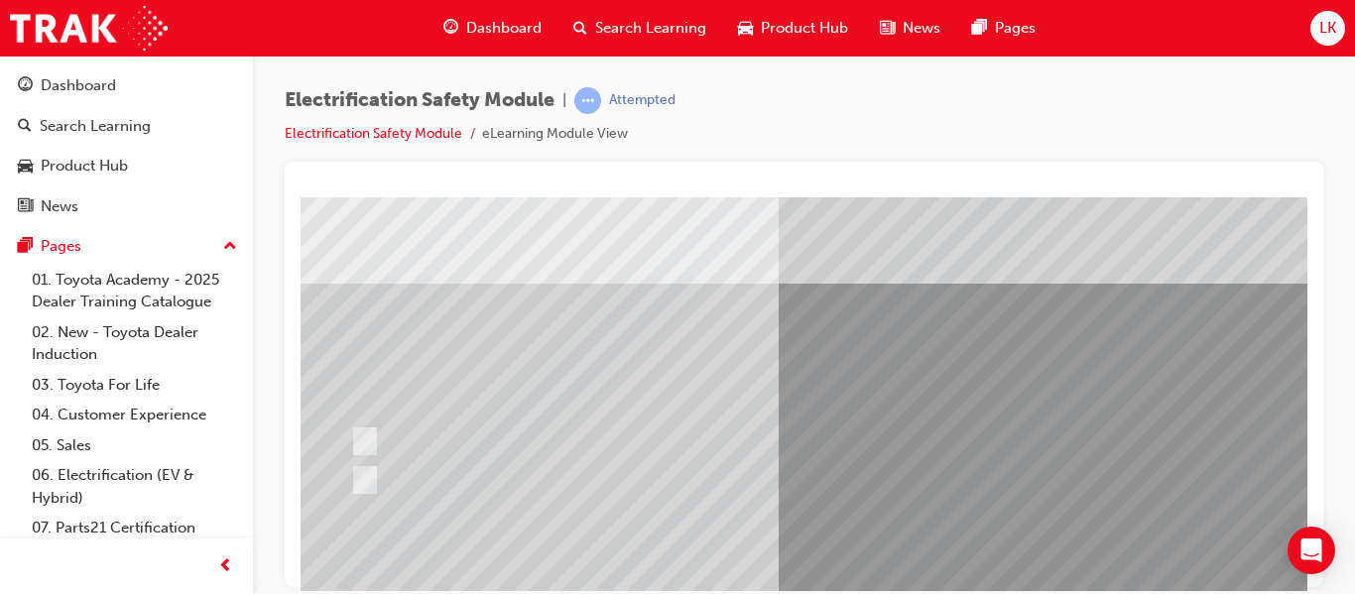
scroll to position [178, 31]
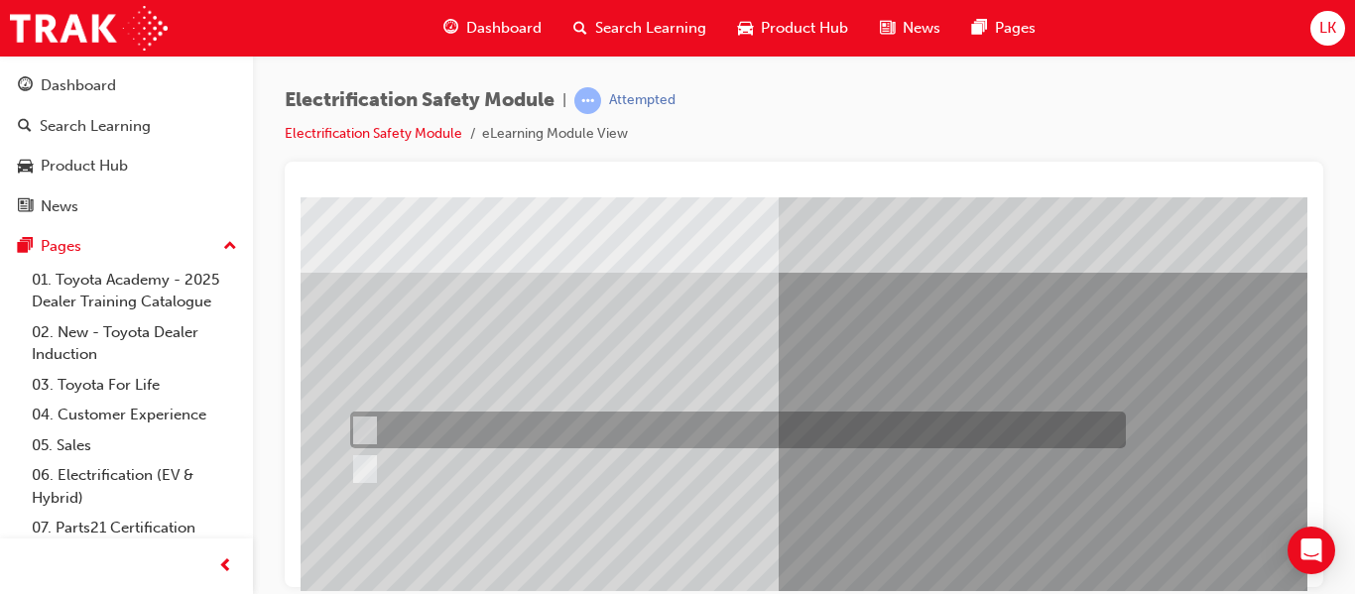
click at [650, 421] on div at bounding box center [733, 430] width 776 height 37
radio input "true"
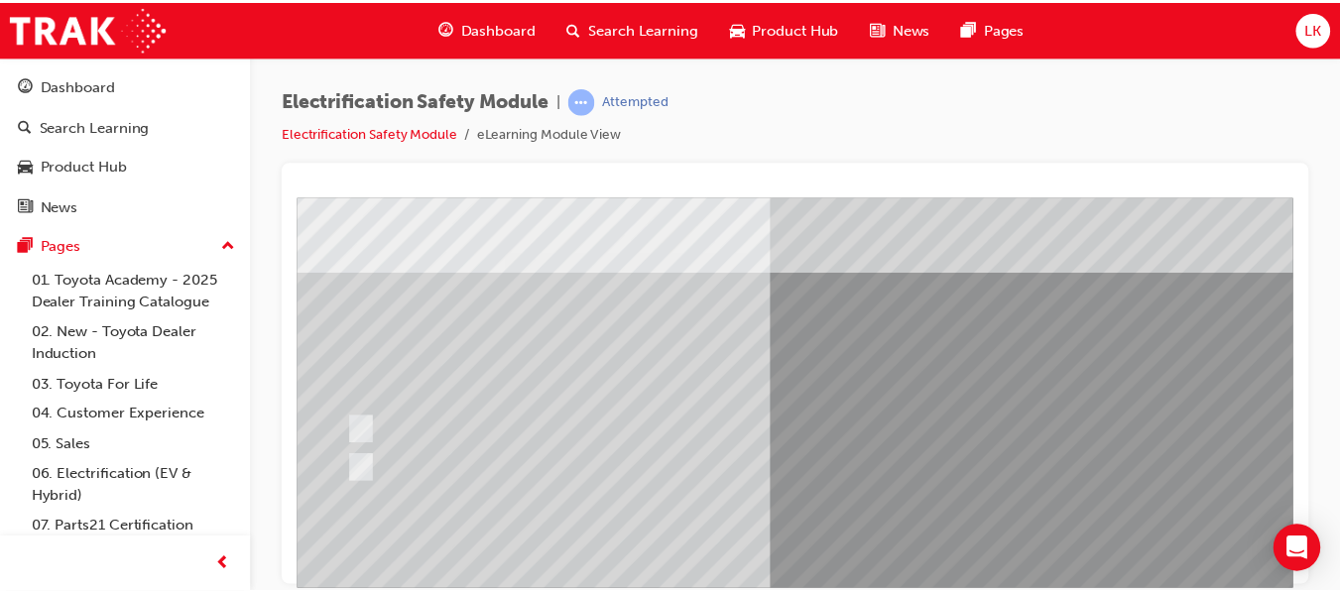
scroll to position [365, 0]
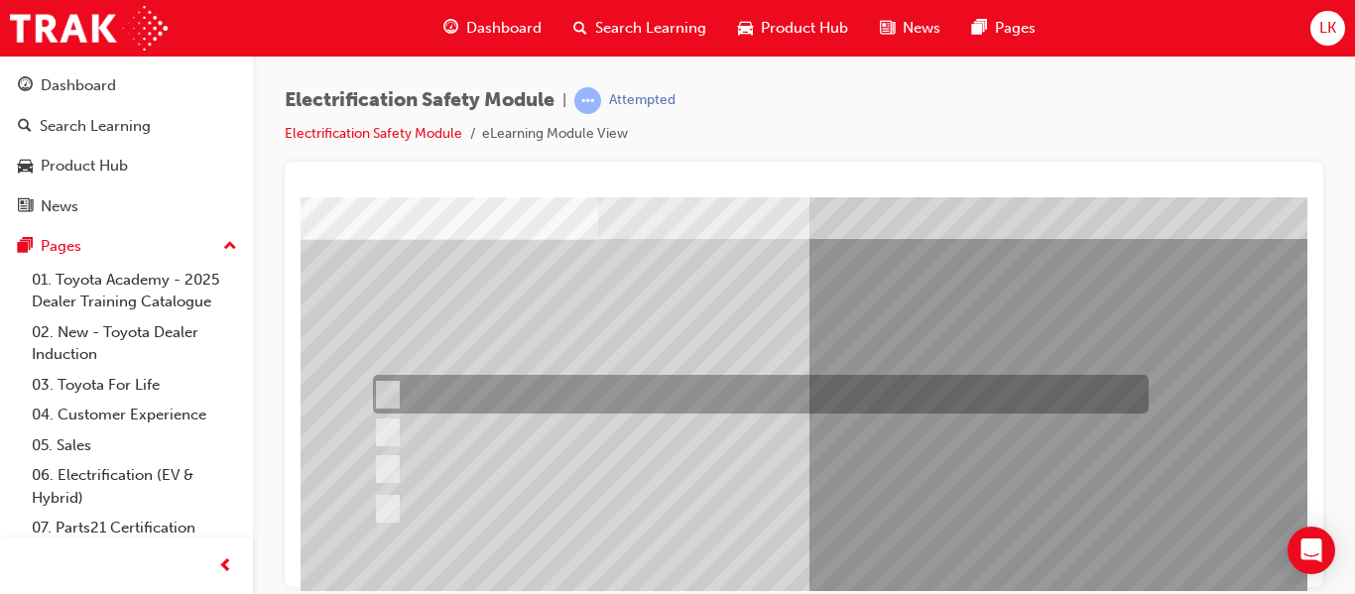
scroll to position [126, 0]
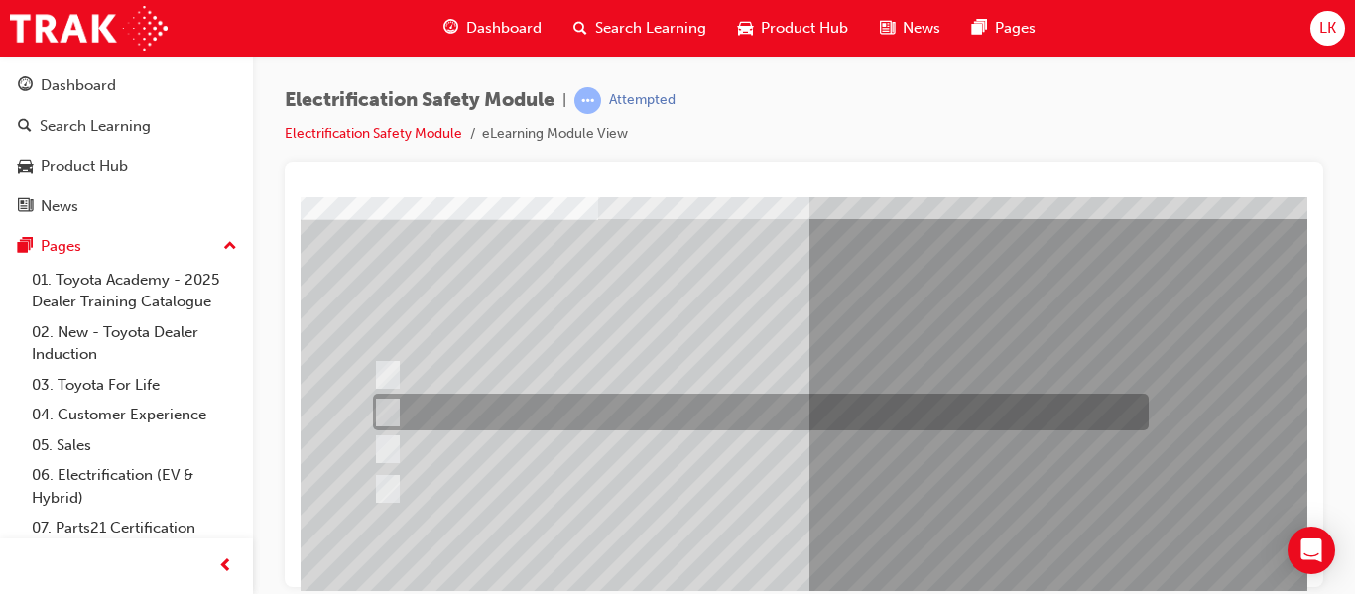
click at [701, 427] on div at bounding box center [756, 412] width 776 height 37
radio input "true"
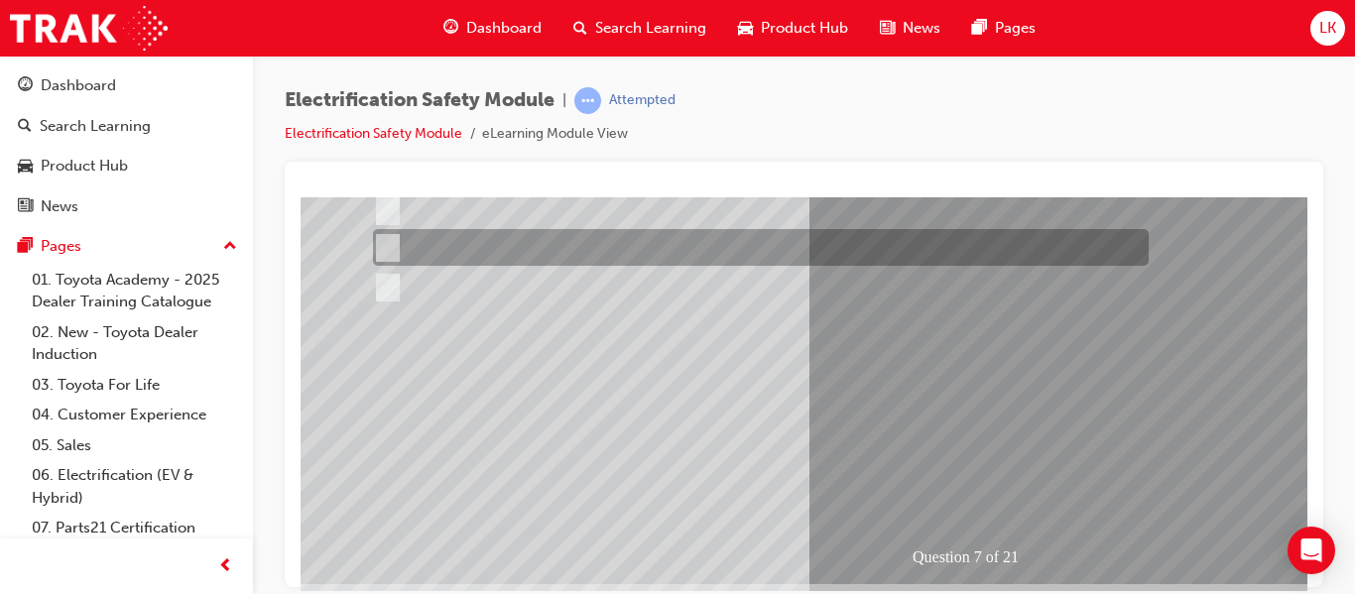
scroll to position [328, 0]
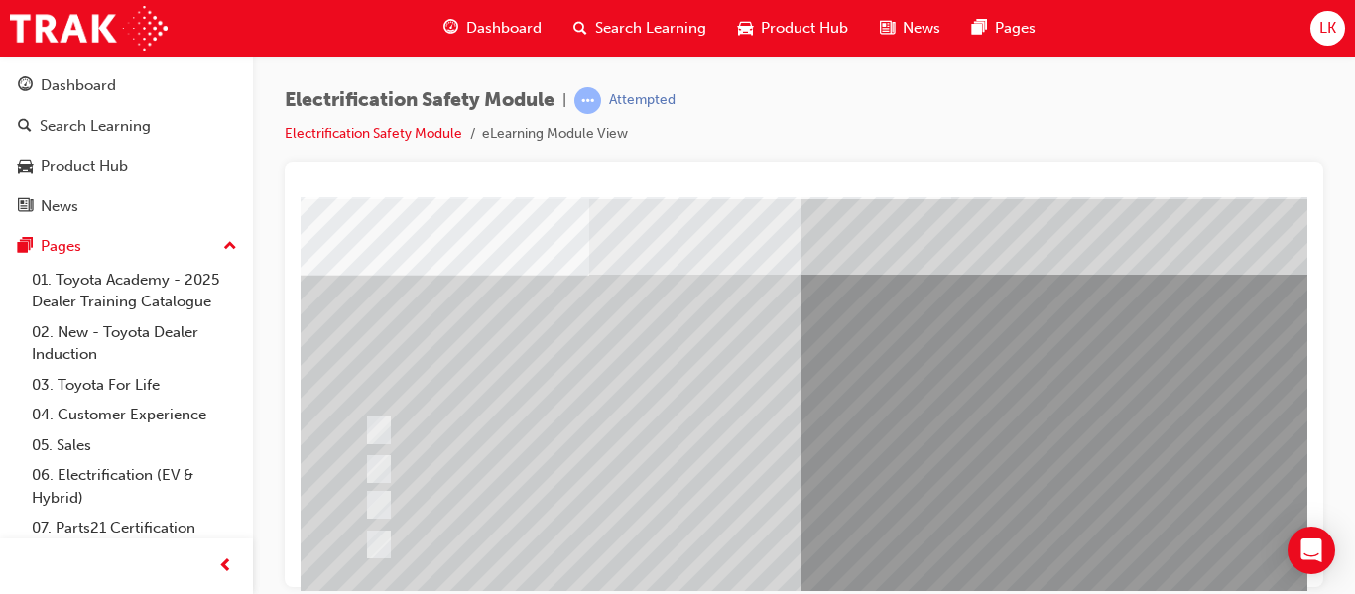
scroll to position [71, 9]
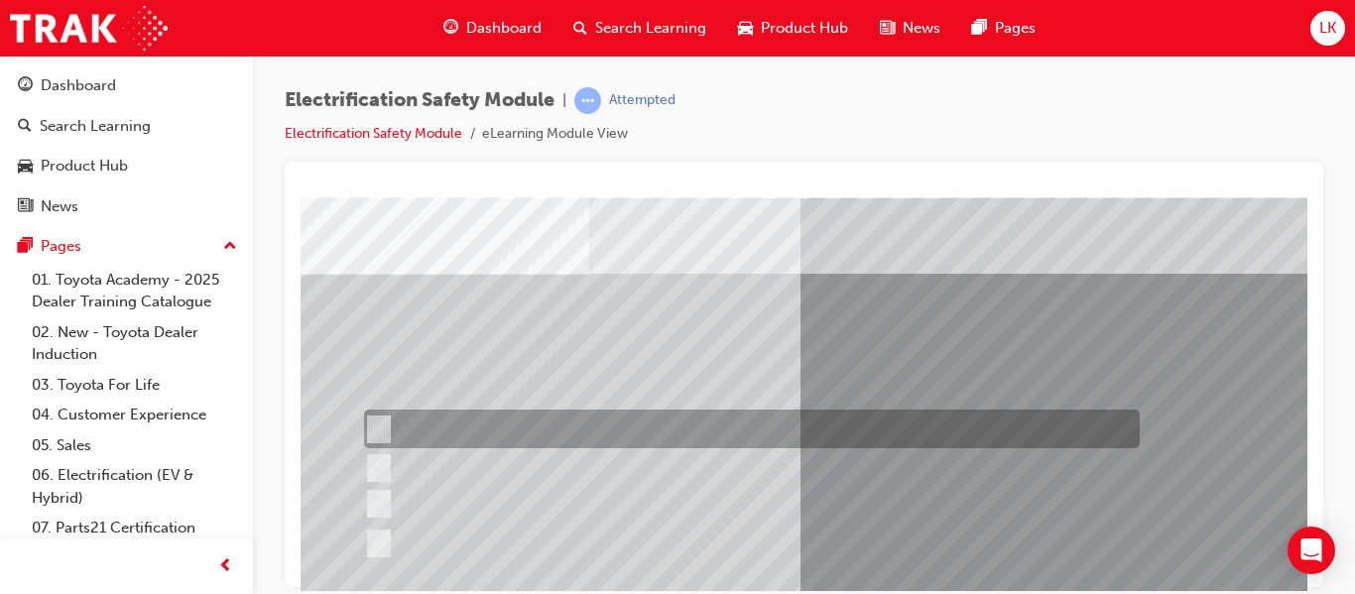
click at [636, 442] on div at bounding box center [747, 429] width 776 height 39
radio input "true"
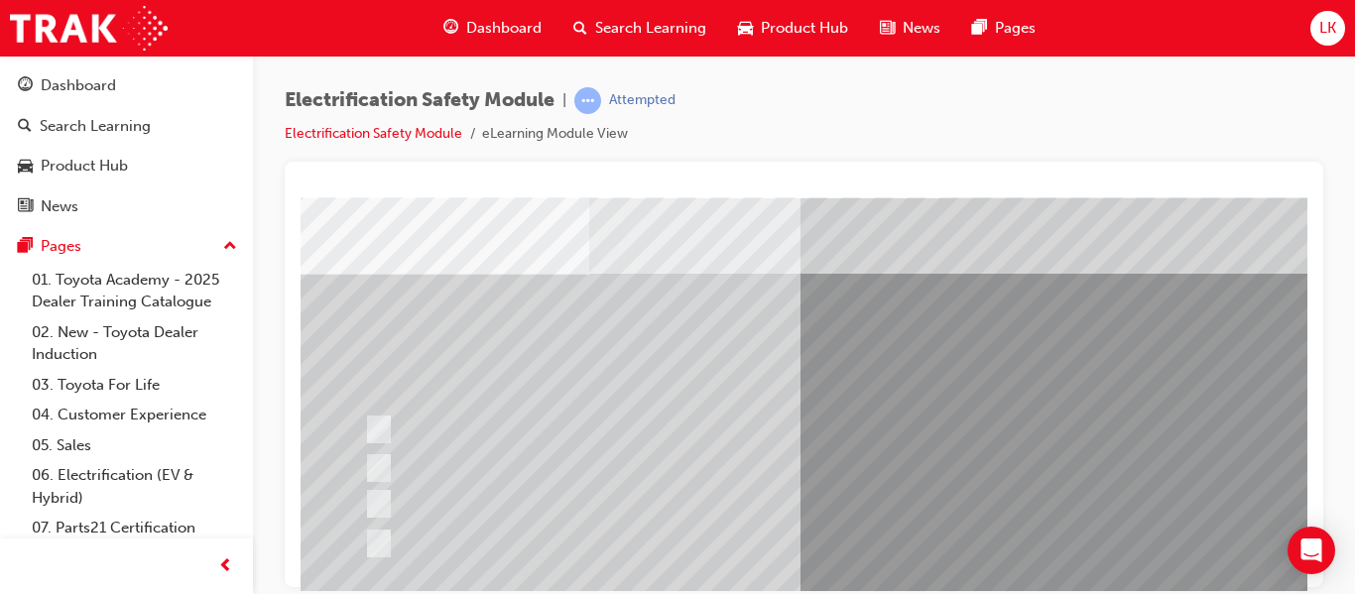
drag, startPoint x: 752, startPoint y: 279, endPoint x: 616, endPoint y: 305, distance: 138.5
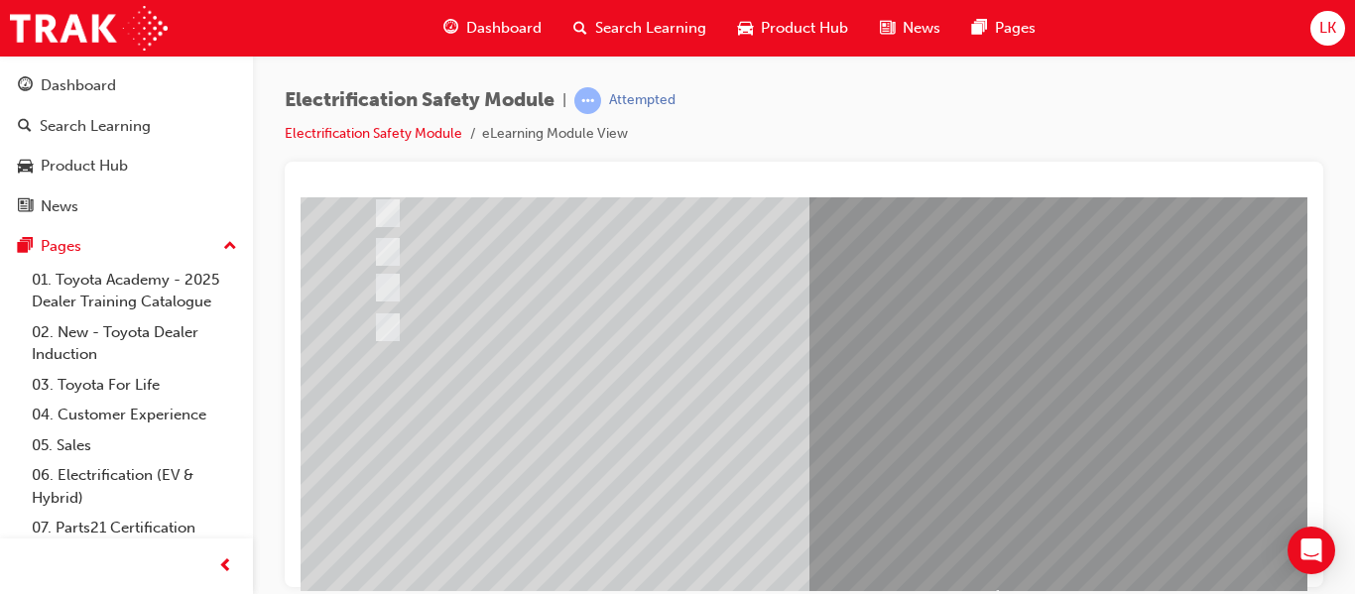
scroll to position [279, 0]
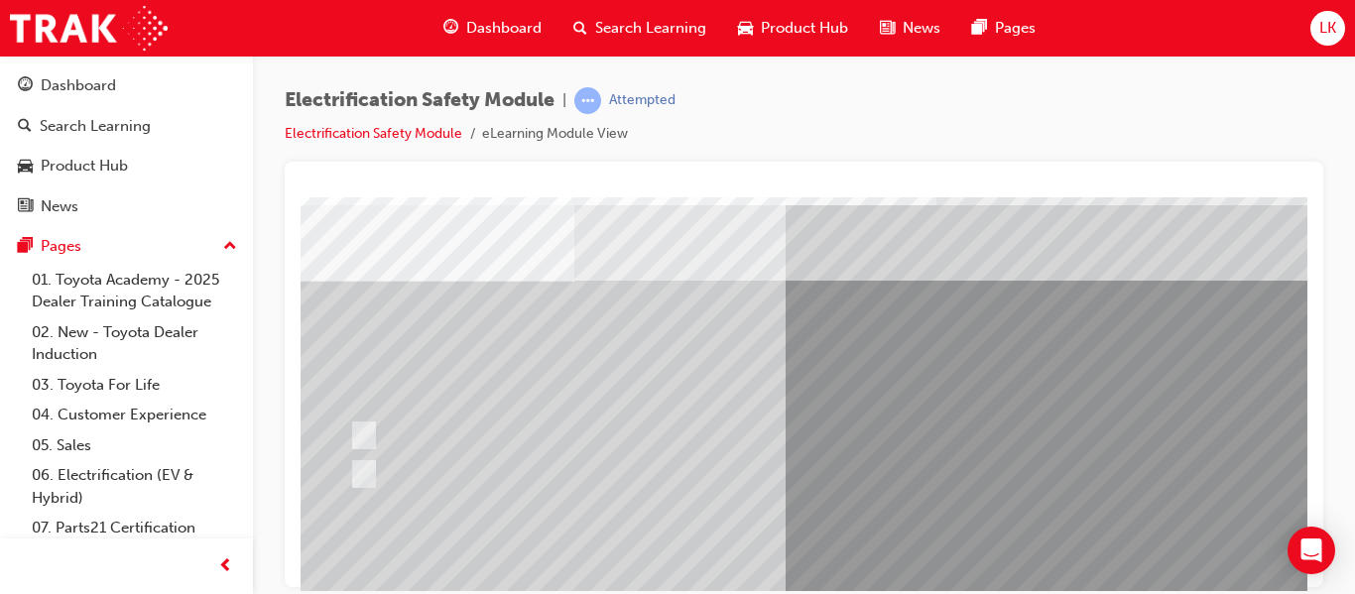
scroll to position [64, 11]
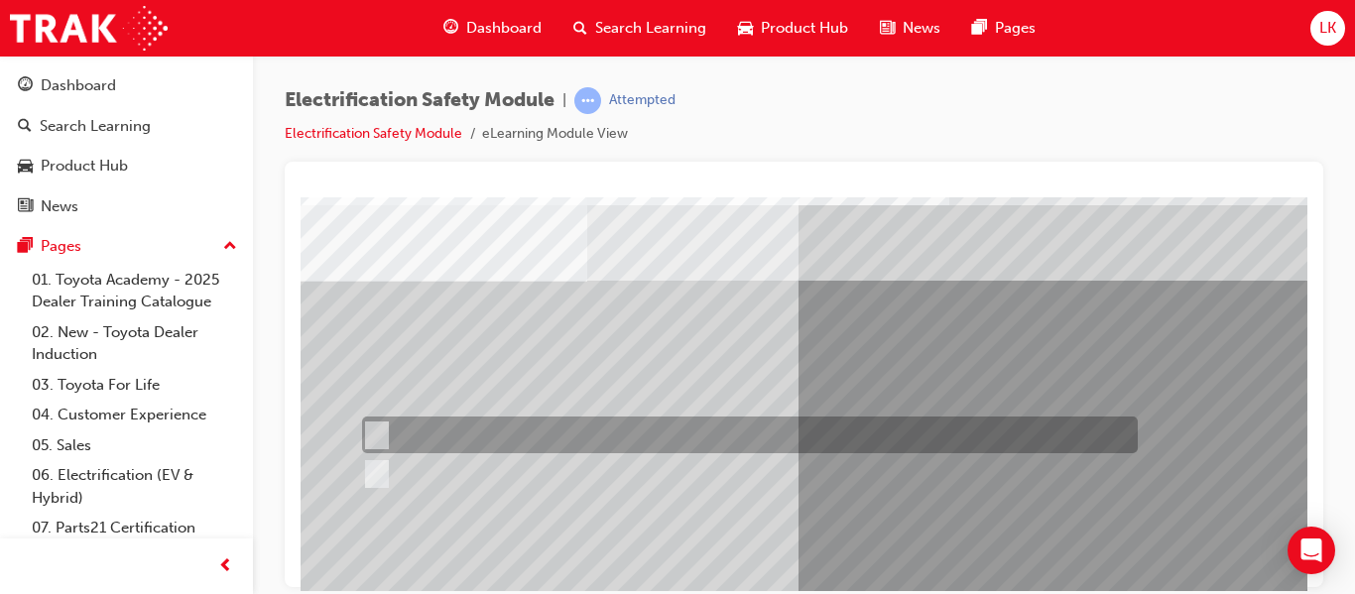
click at [503, 427] on div at bounding box center [745, 435] width 776 height 37
radio input "true"
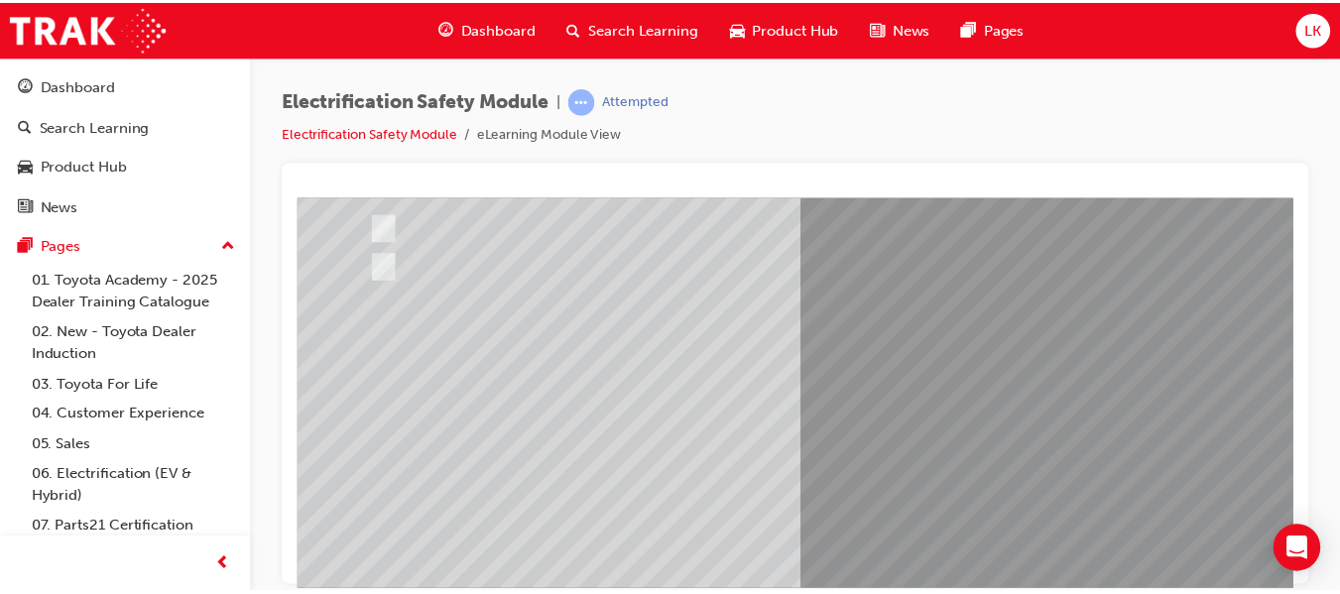
scroll to position [273, 0]
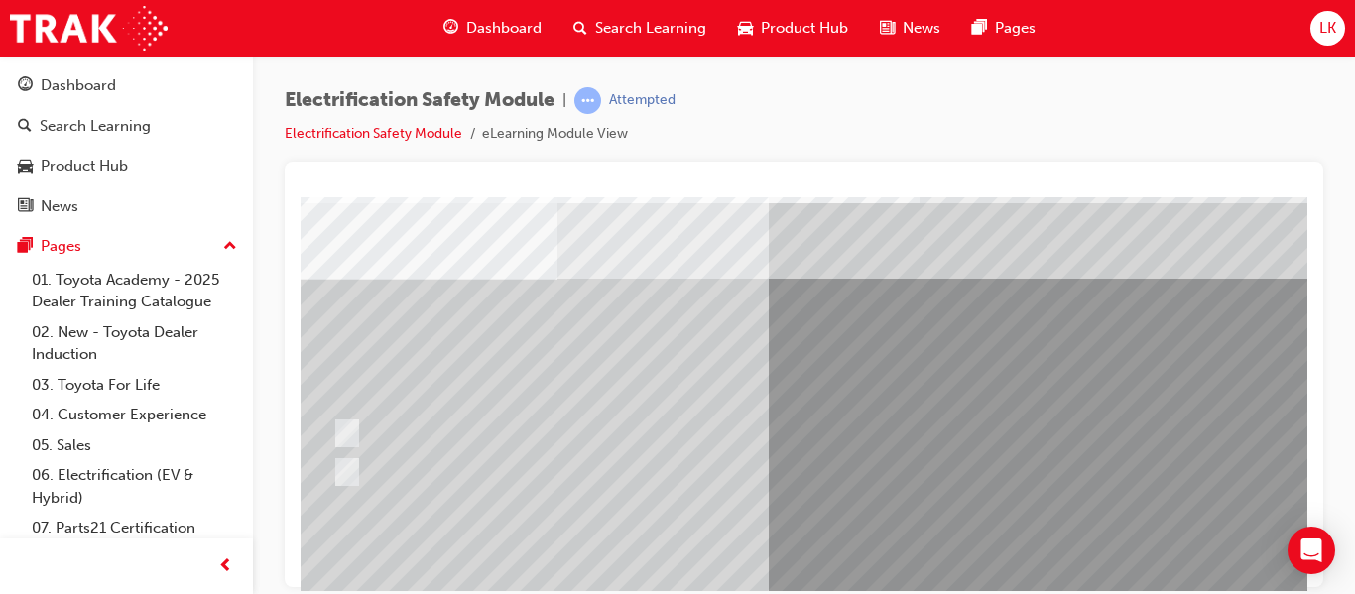
scroll to position [66, 0]
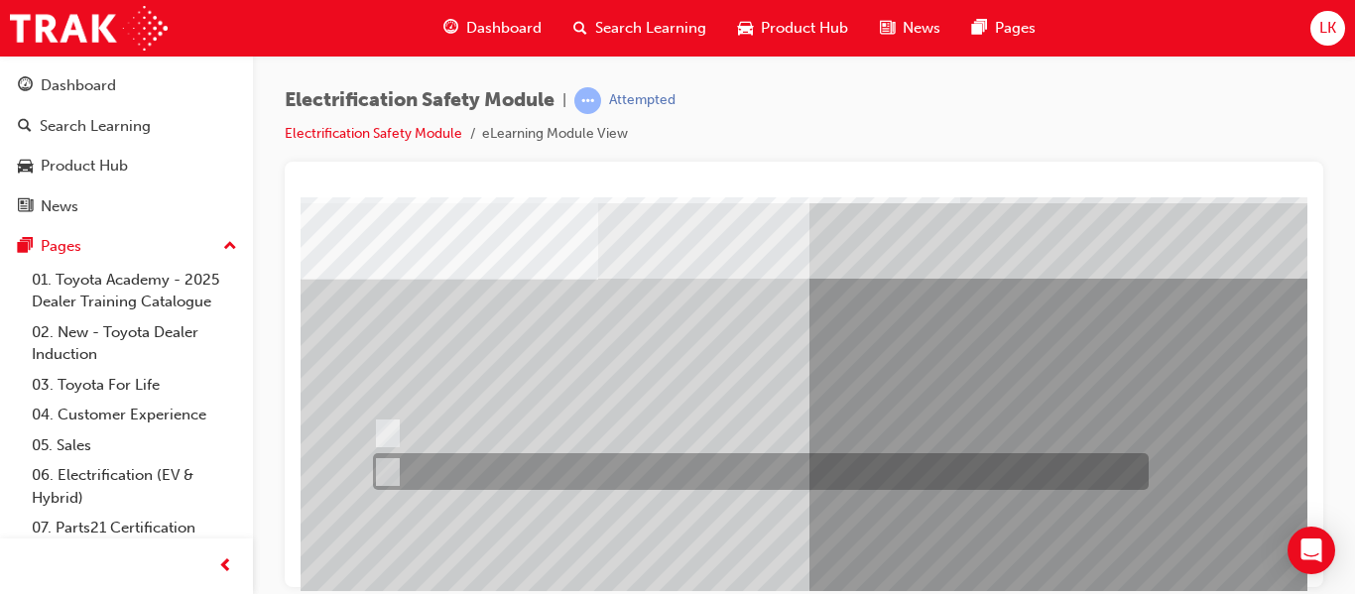
click at [558, 472] on div at bounding box center [756, 471] width 776 height 37
radio input "true"
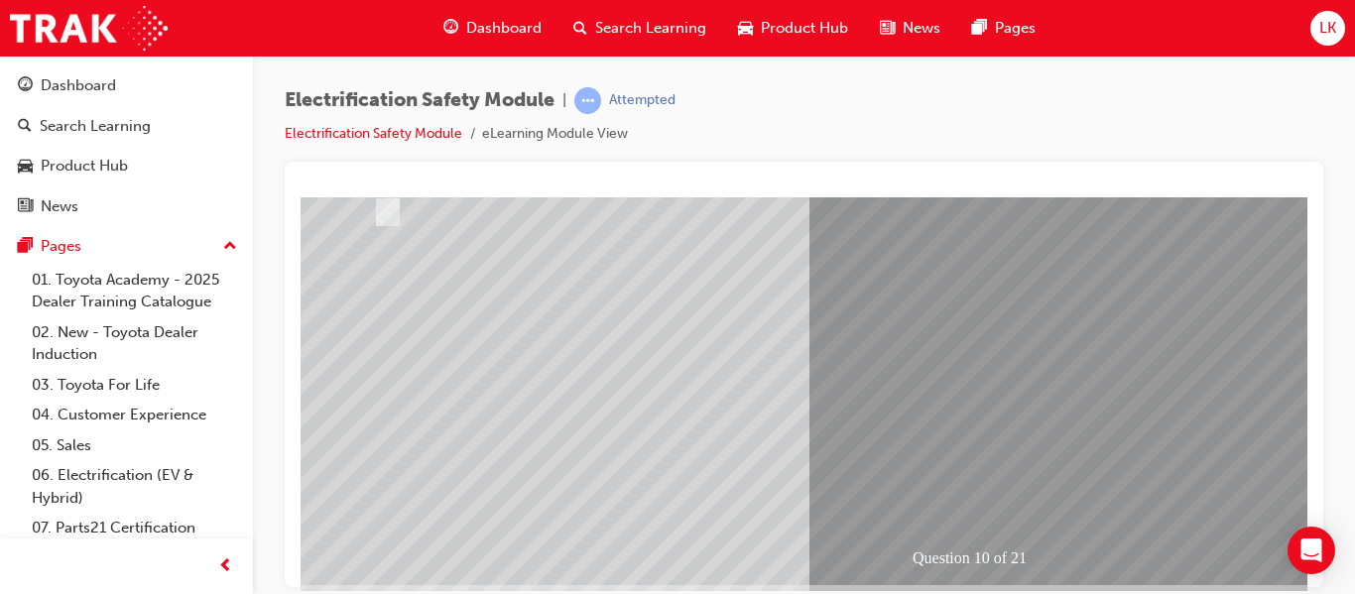
scroll to position [327, 0]
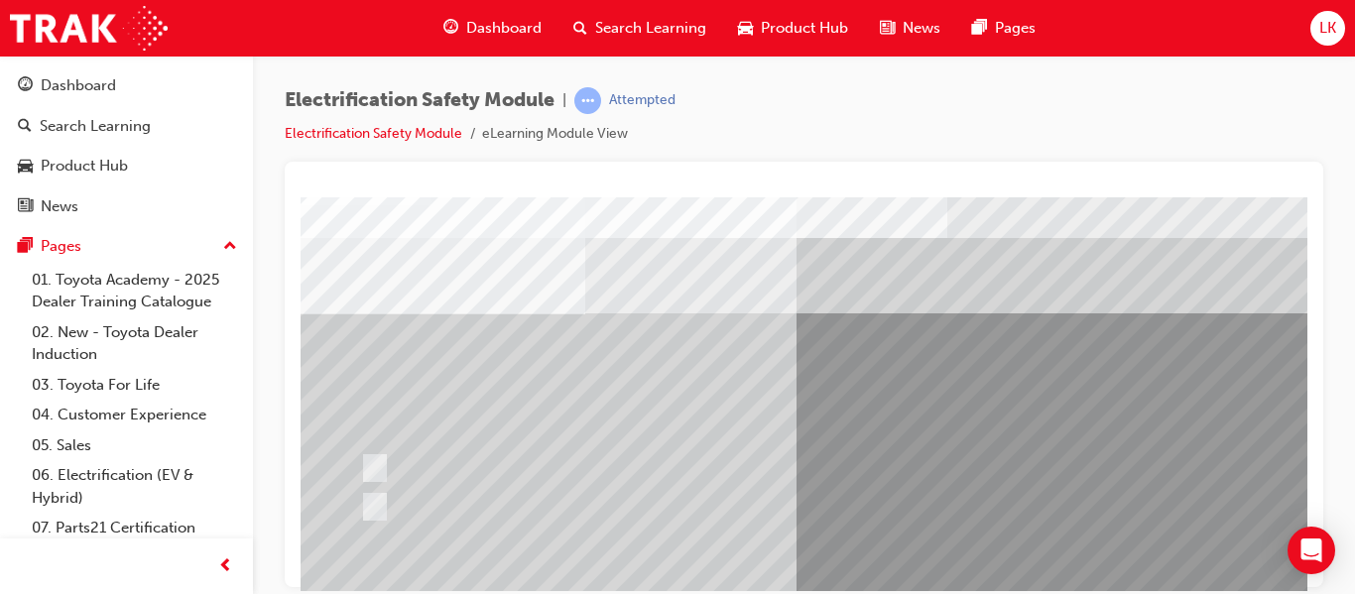
scroll to position [33, 13]
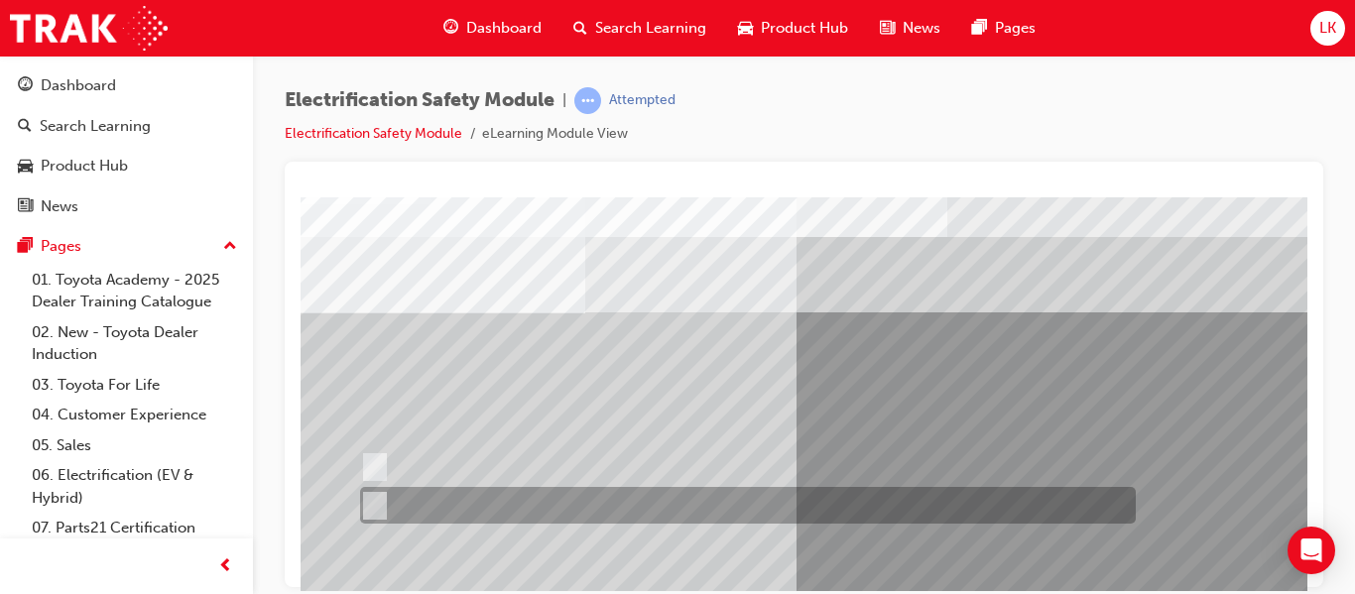
click at [493, 504] on div at bounding box center [743, 505] width 776 height 37
radio input "true"
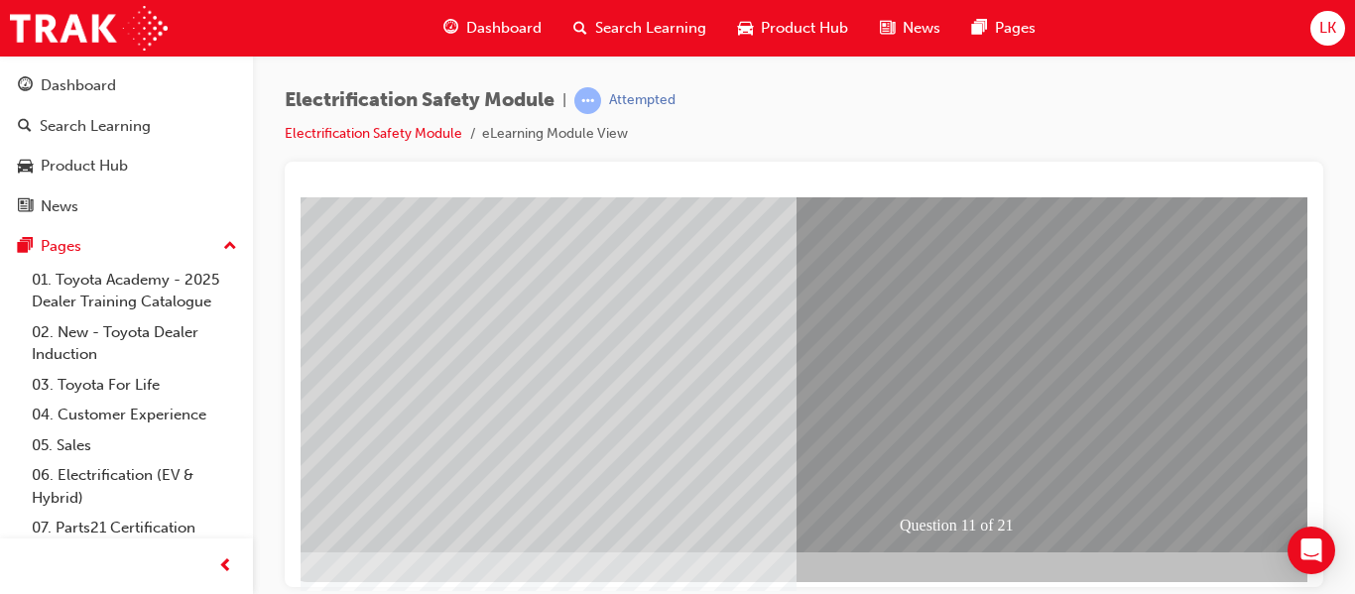
scroll to position [365, 13]
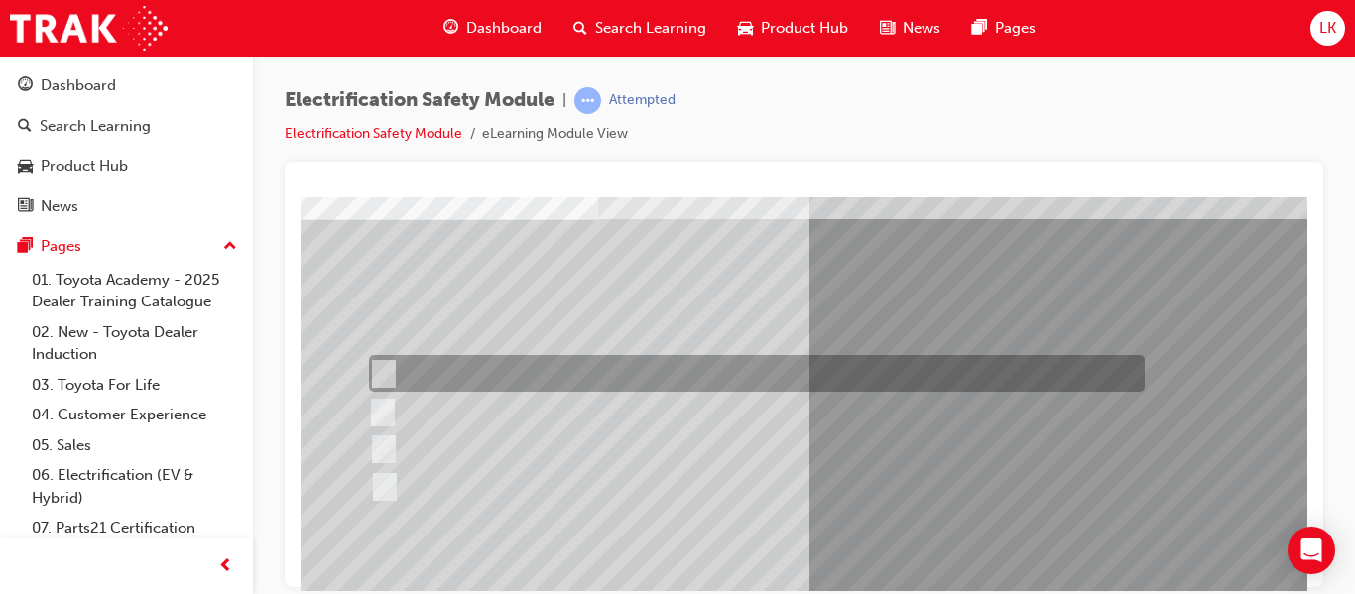
scroll to position [127, 0]
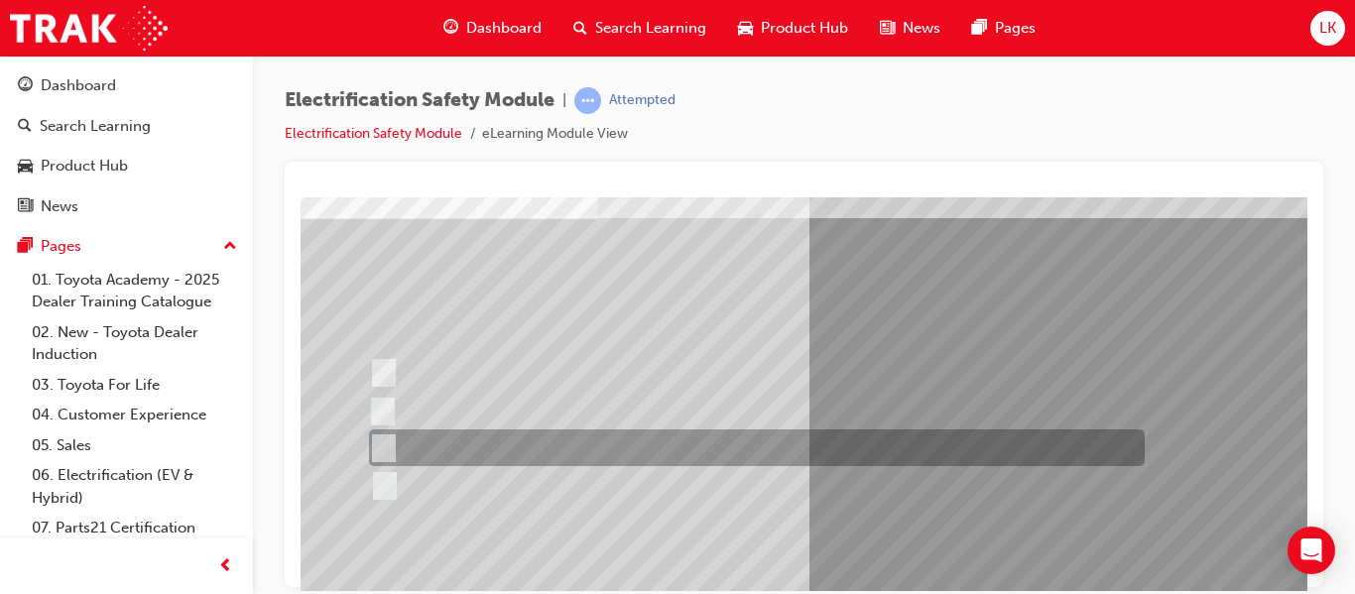
click at [689, 445] on div at bounding box center [752, 447] width 776 height 37
radio input "true"
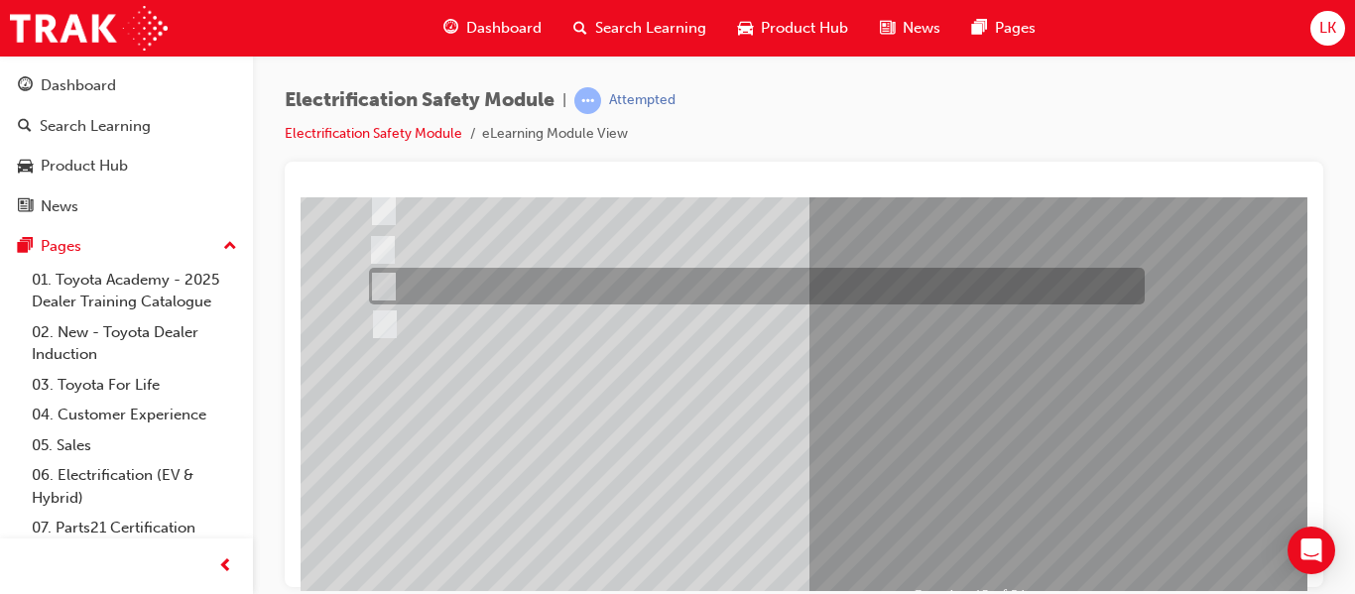
scroll to position [291, 0]
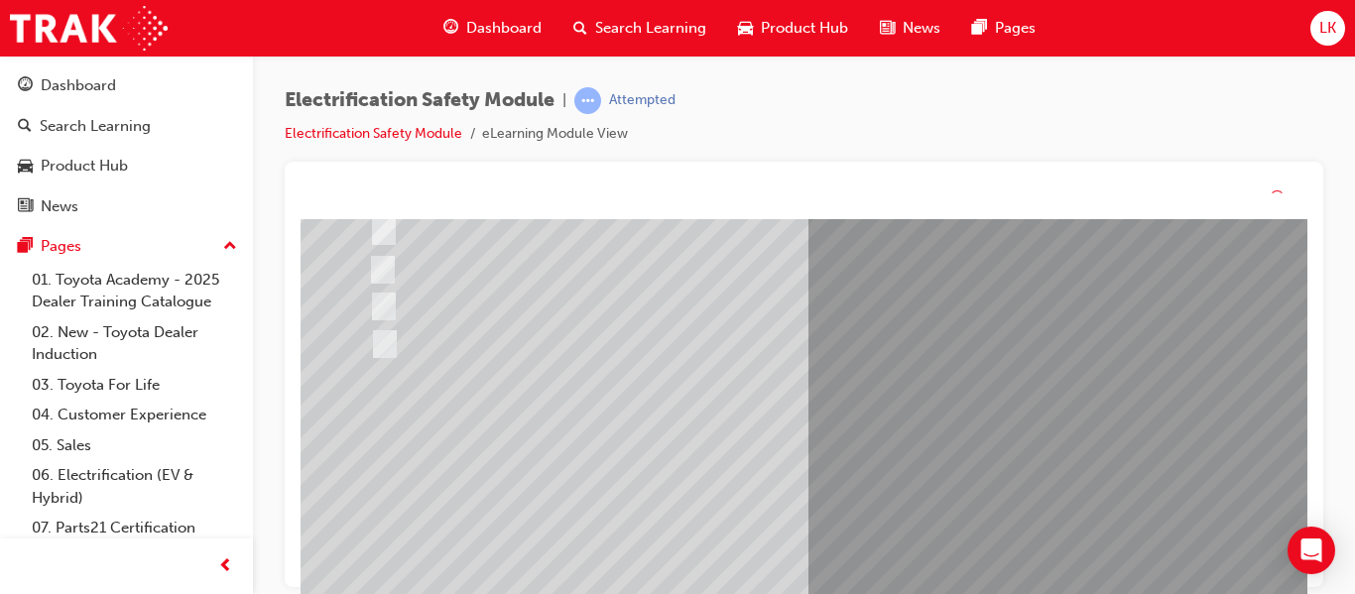
scroll to position [0, 0]
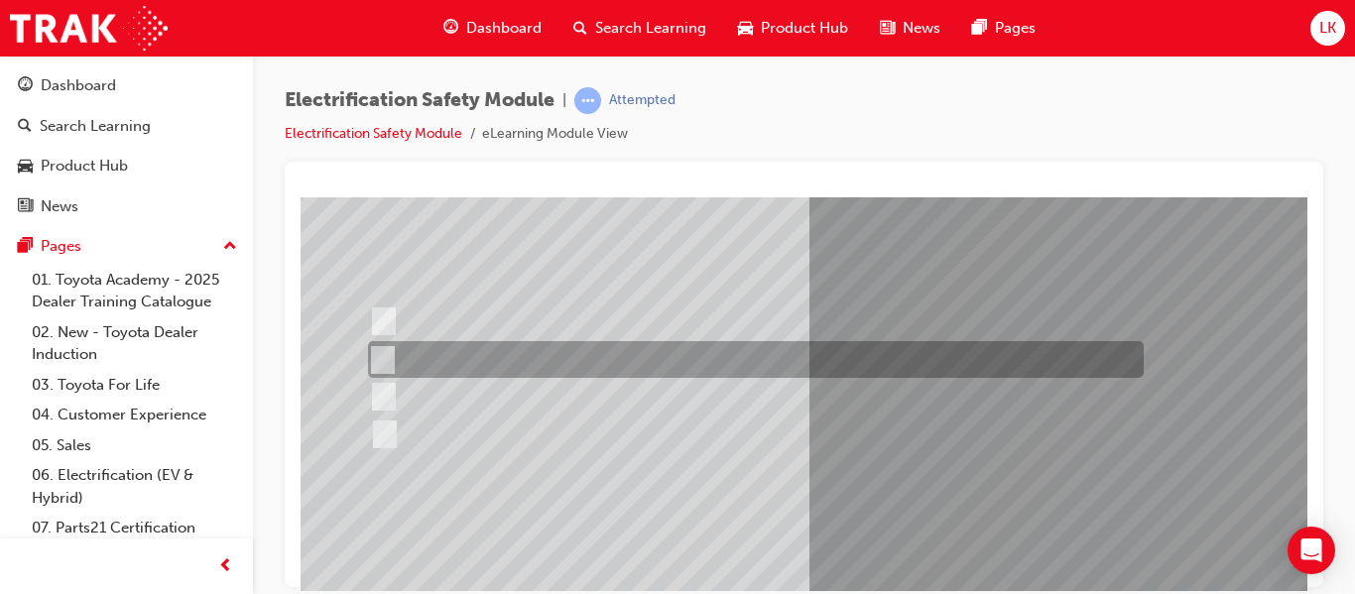
click at [645, 348] on div at bounding box center [751, 359] width 776 height 37
radio input "true"
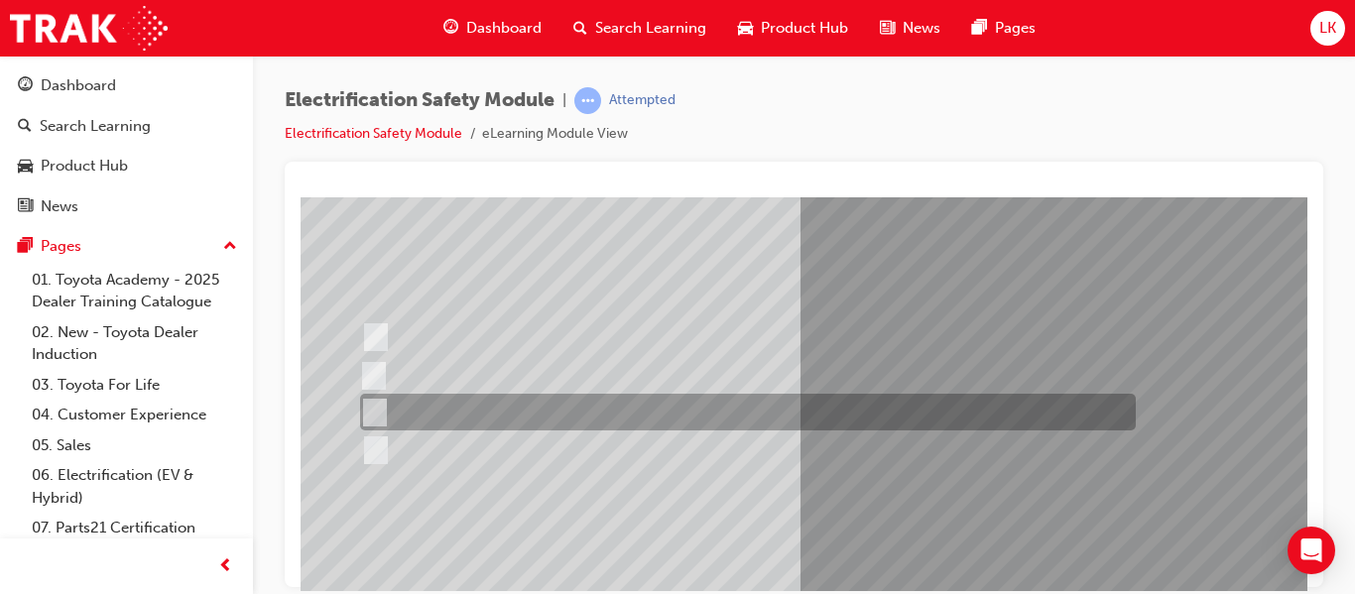
click at [500, 410] on div at bounding box center [743, 412] width 776 height 37
radio input "true"
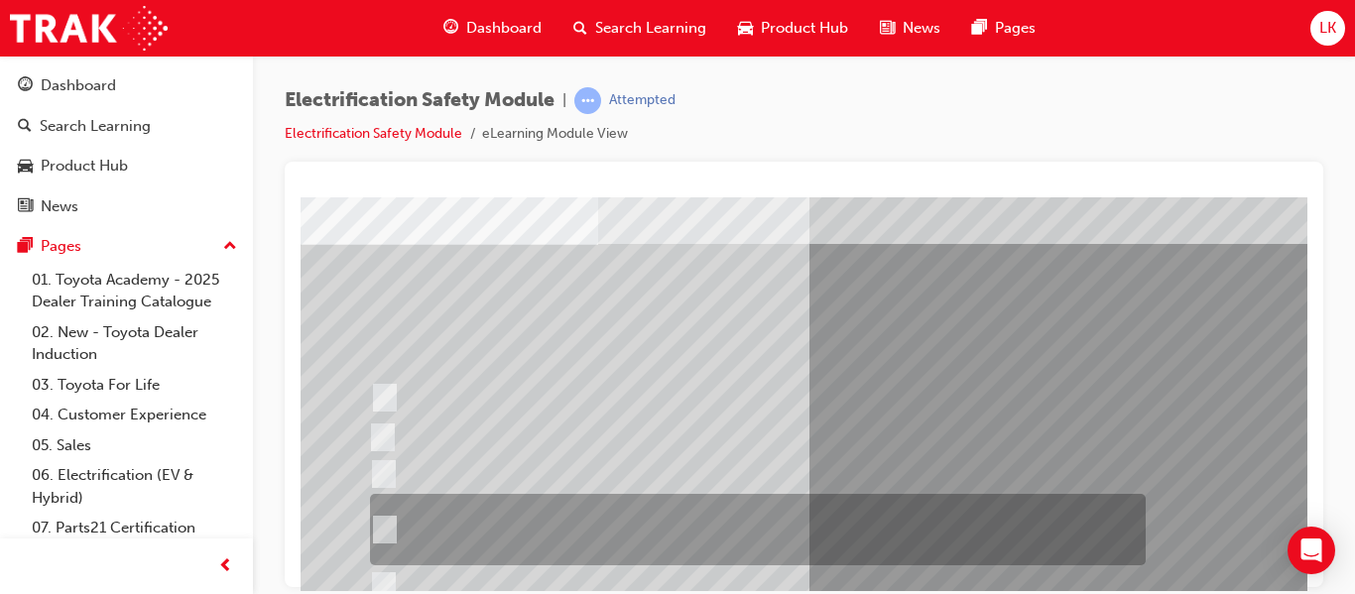
click at [587, 529] on div at bounding box center [753, 529] width 776 height 71
radio input "true"
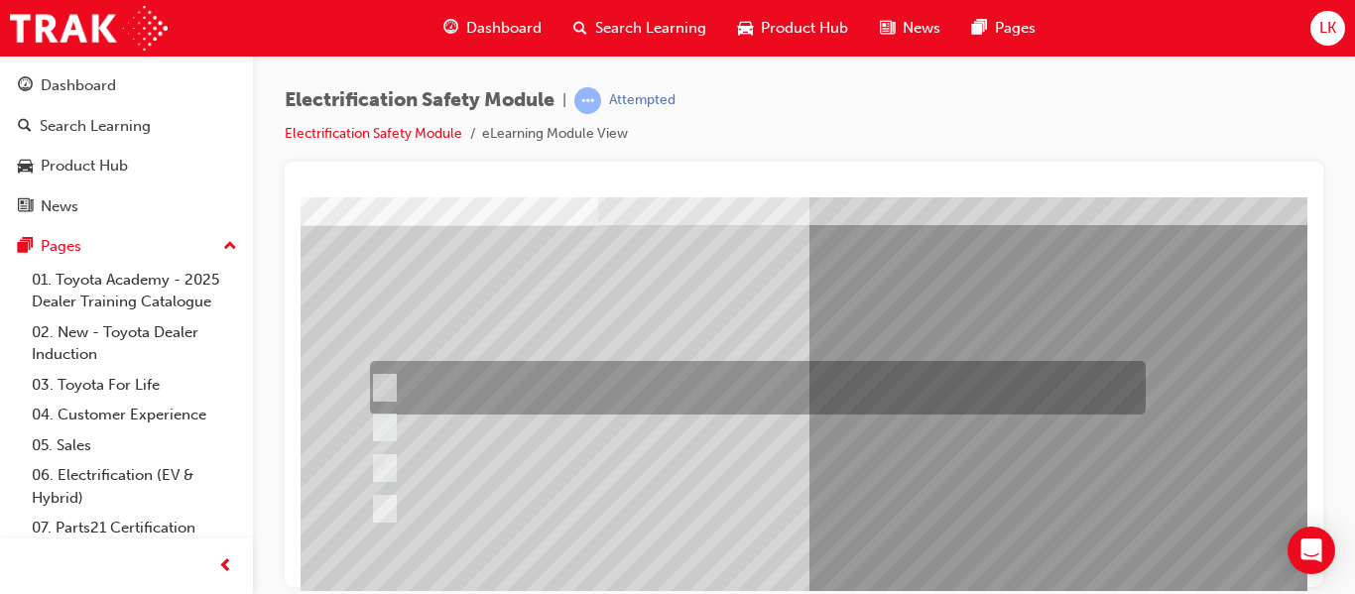
click at [588, 382] on div at bounding box center [753, 388] width 776 height 54
radio input "true"
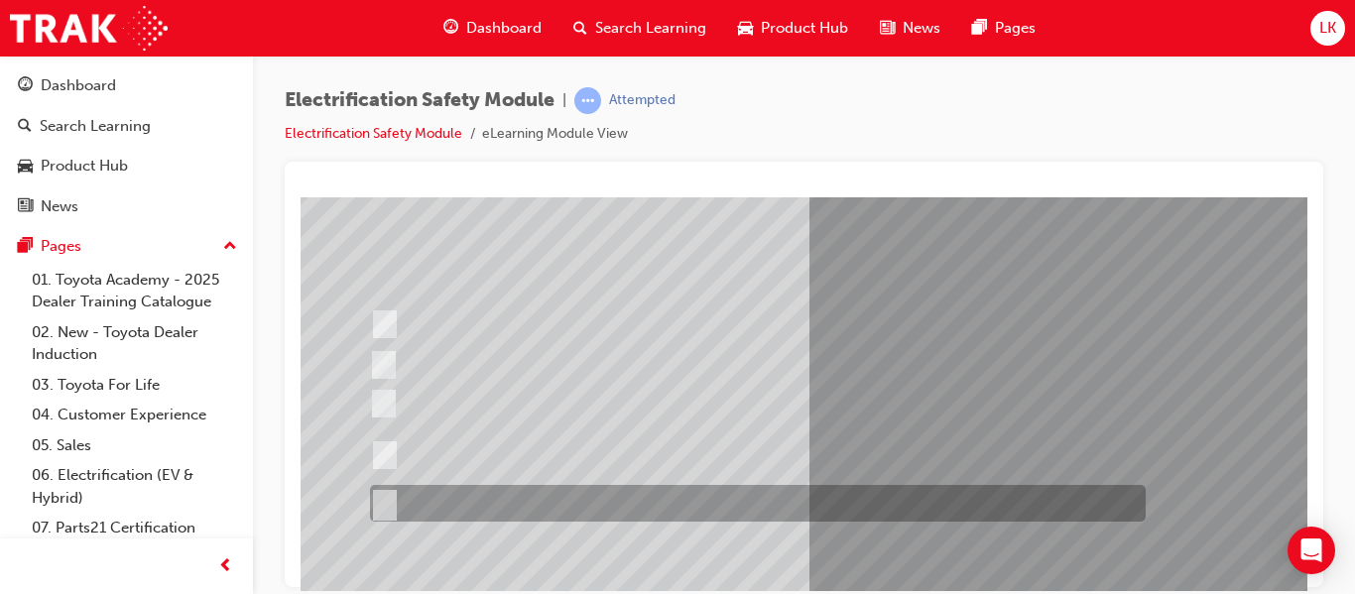
click at [634, 492] on div at bounding box center [753, 503] width 776 height 37
radio input "true"
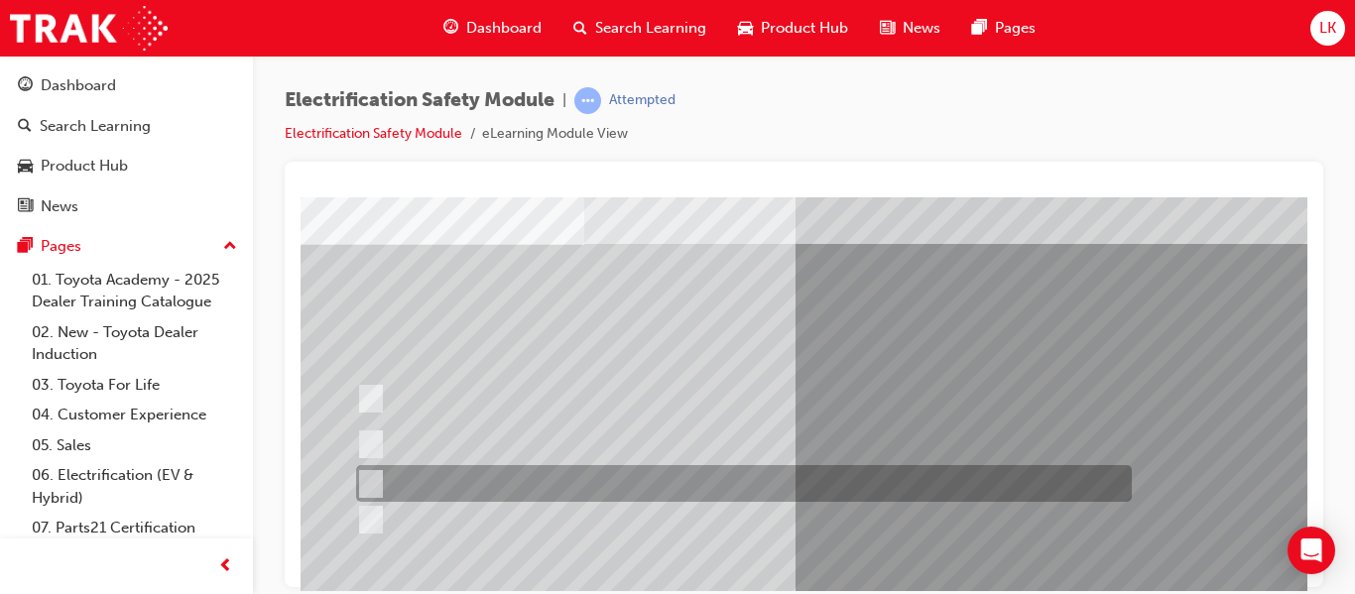
click at [701, 486] on div at bounding box center [739, 483] width 776 height 37
radio input "true"
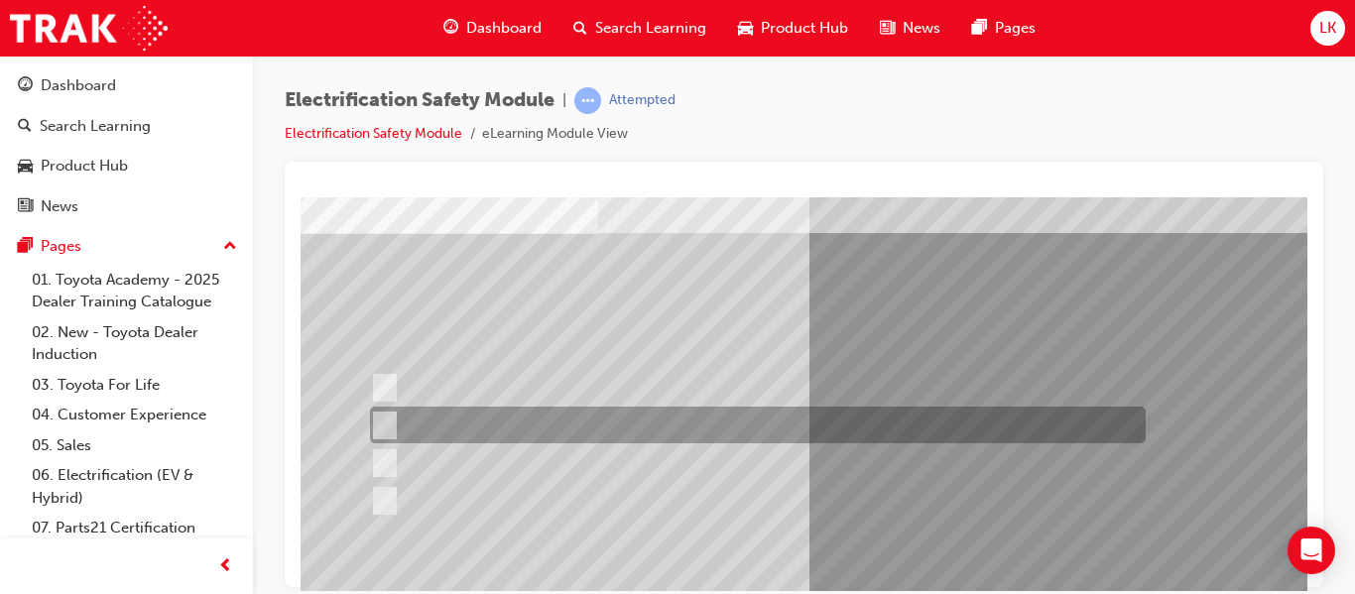
click at [699, 416] on div at bounding box center [753, 425] width 776 height 37
radio input "true"
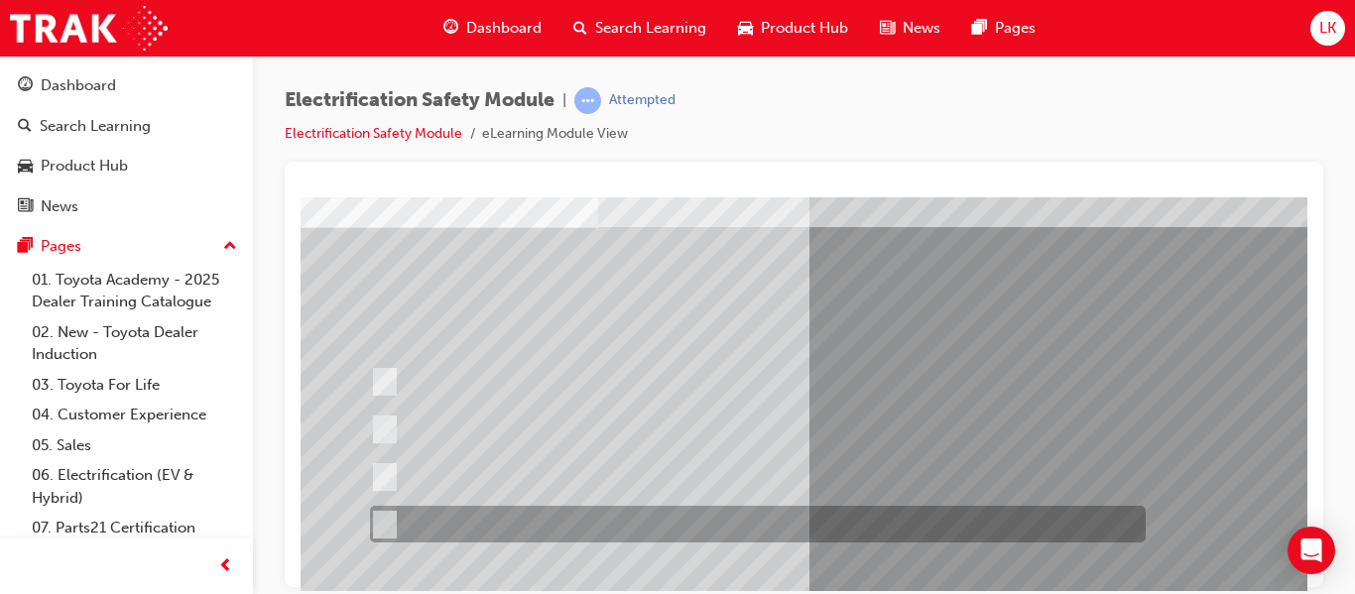
click at [579, 524] on div at bounding box center [753, 524] width 776 height 37
radio input "true"
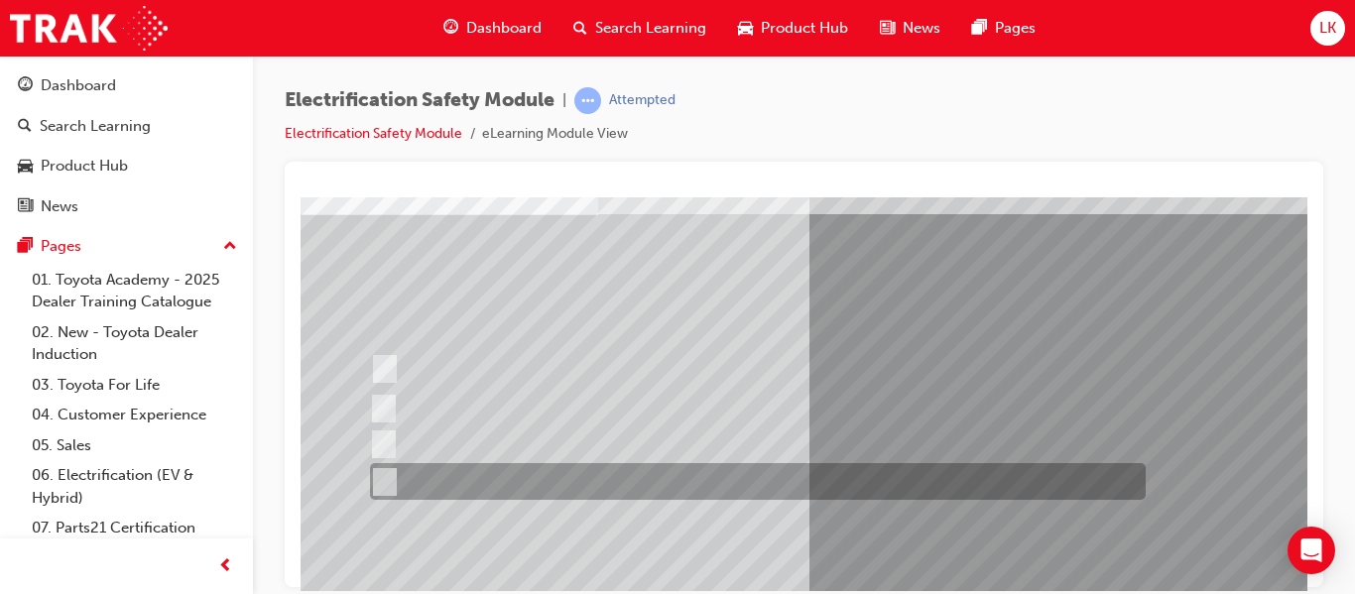
click at [793, 477] on div at bounding box center [753, 481] width 776 height 37
radio input "true"
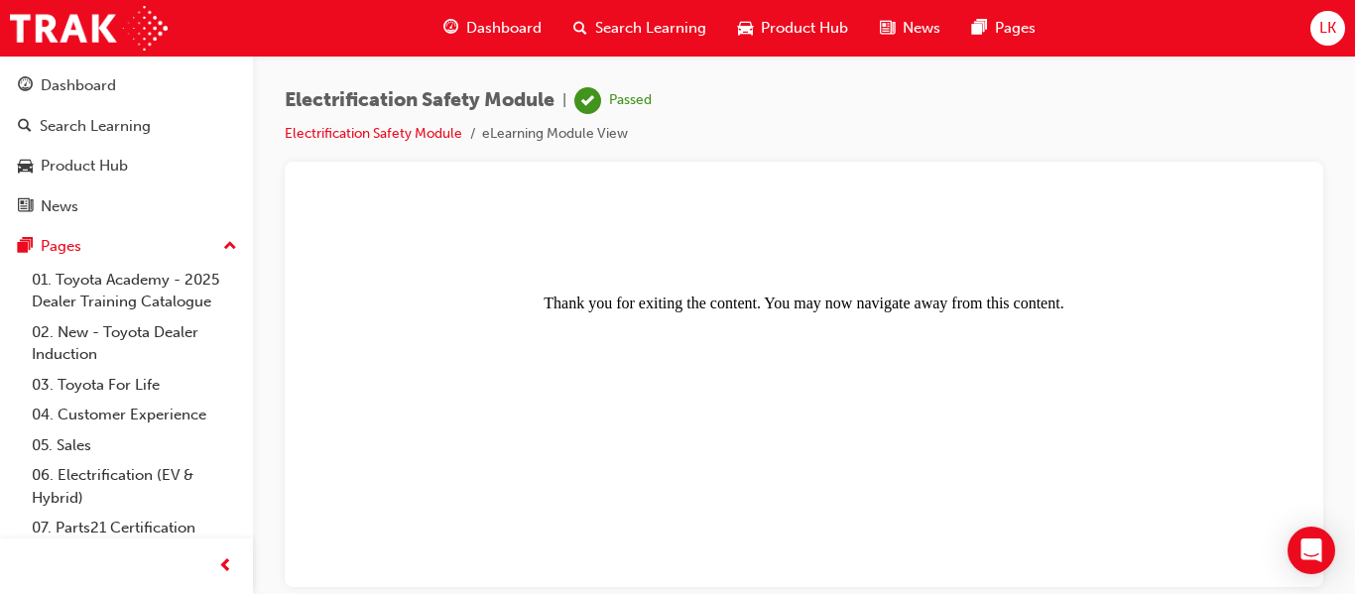
click at [1301, 29] on div "Dashboard Search Learning Product Hub News Pages LK" at bounding box center [677, 28] width 1355 height 57
click at [1319, 26] on span "LK" at bounding box center [1327, 28] width 17 height 23
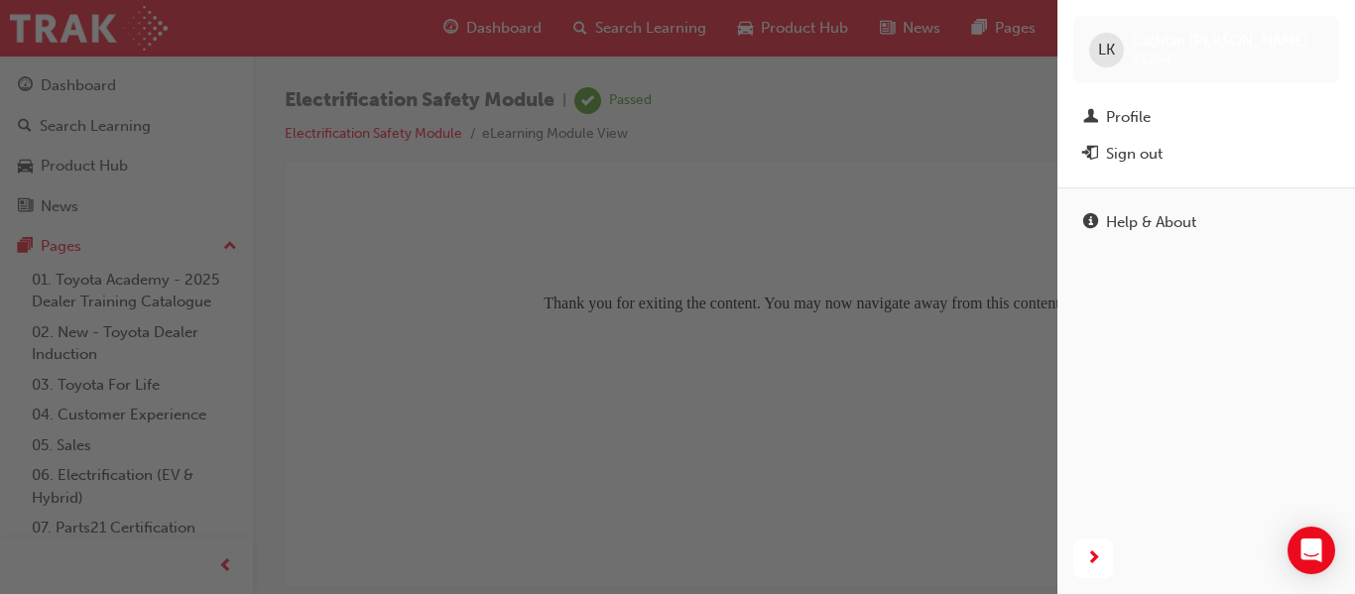
click at [1124, 154] on div "Sign out" at bounding box center [1134, 154] width 57 height 23
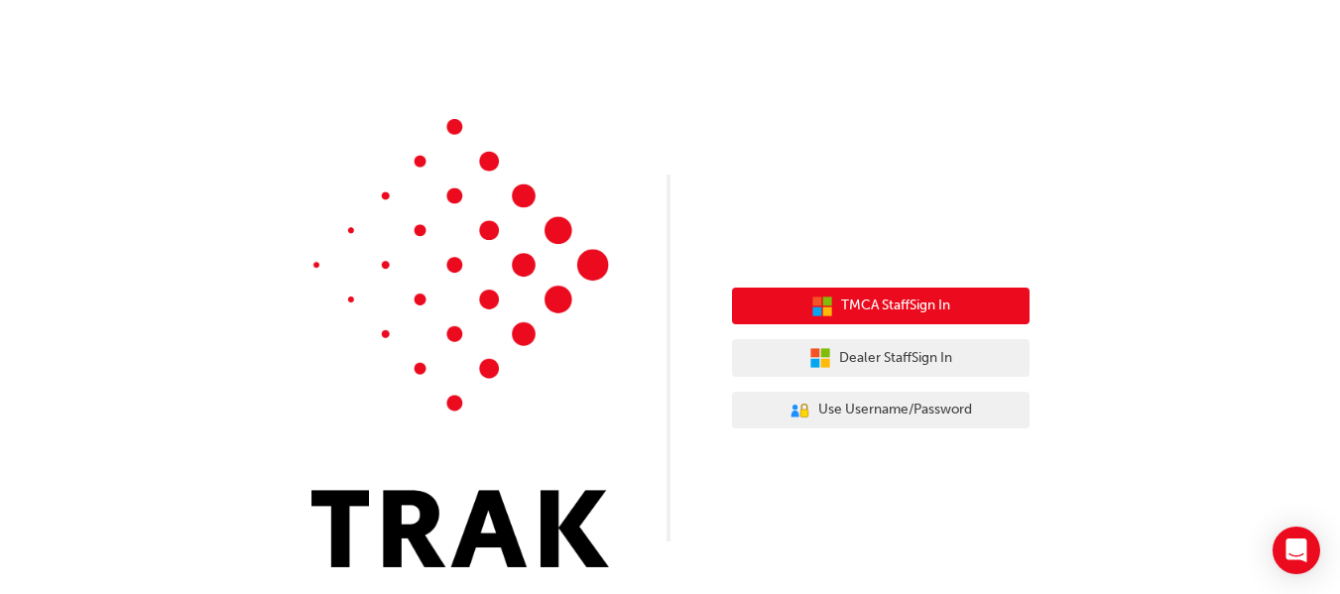
click at [896, 301] on span "TMCA Staff Sign In" at bounding box center [895, 306] width 109 height 23
